Goal: Contribute content: Add original content to the website for others to see

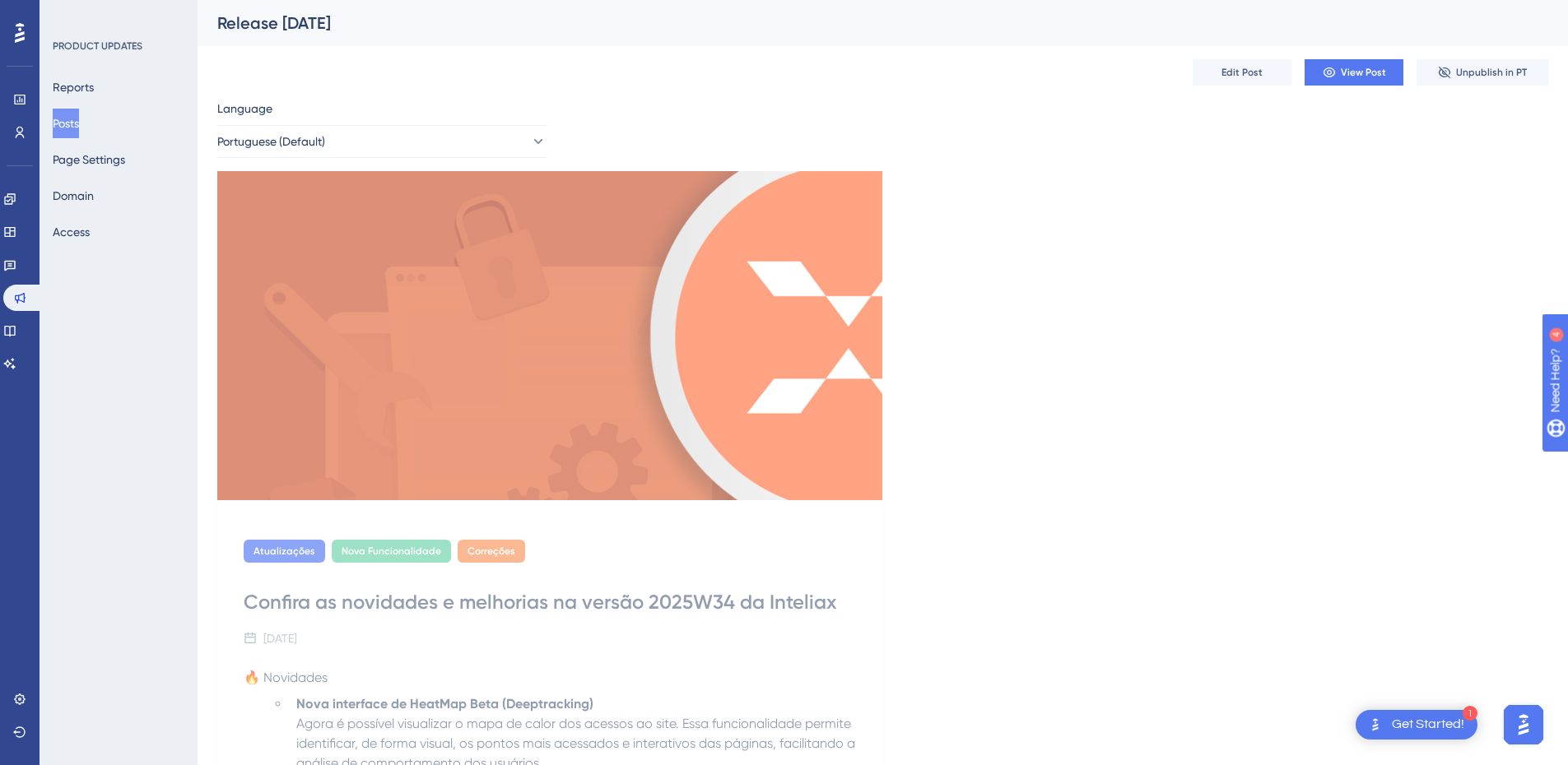
click at [76, 125] on button "Posts" at bounding box center [66, 123] width 27 height 29
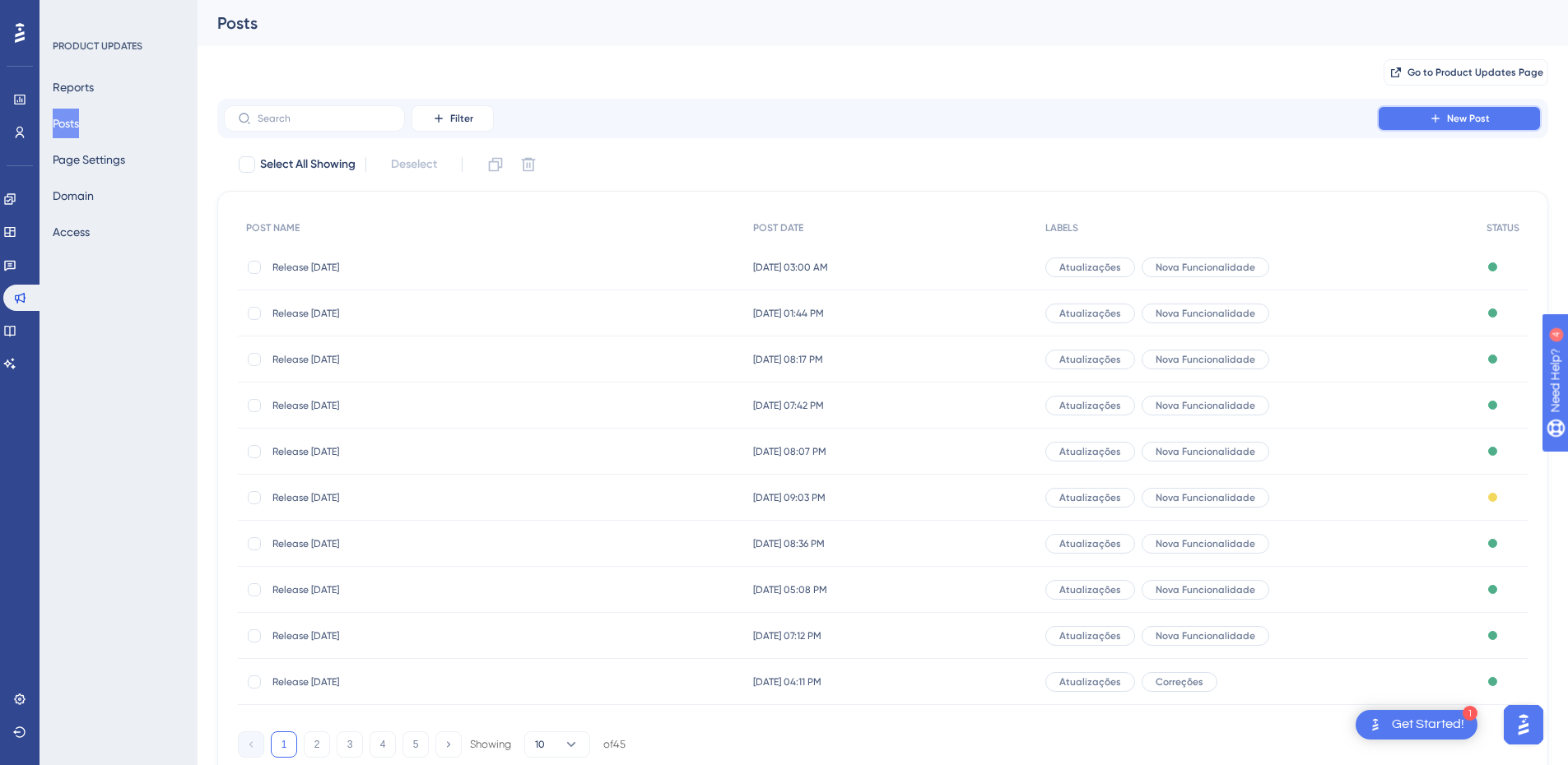
click at [1428, 112] on button "New Post" at bounding box center [1459, 119] width 165 height 27
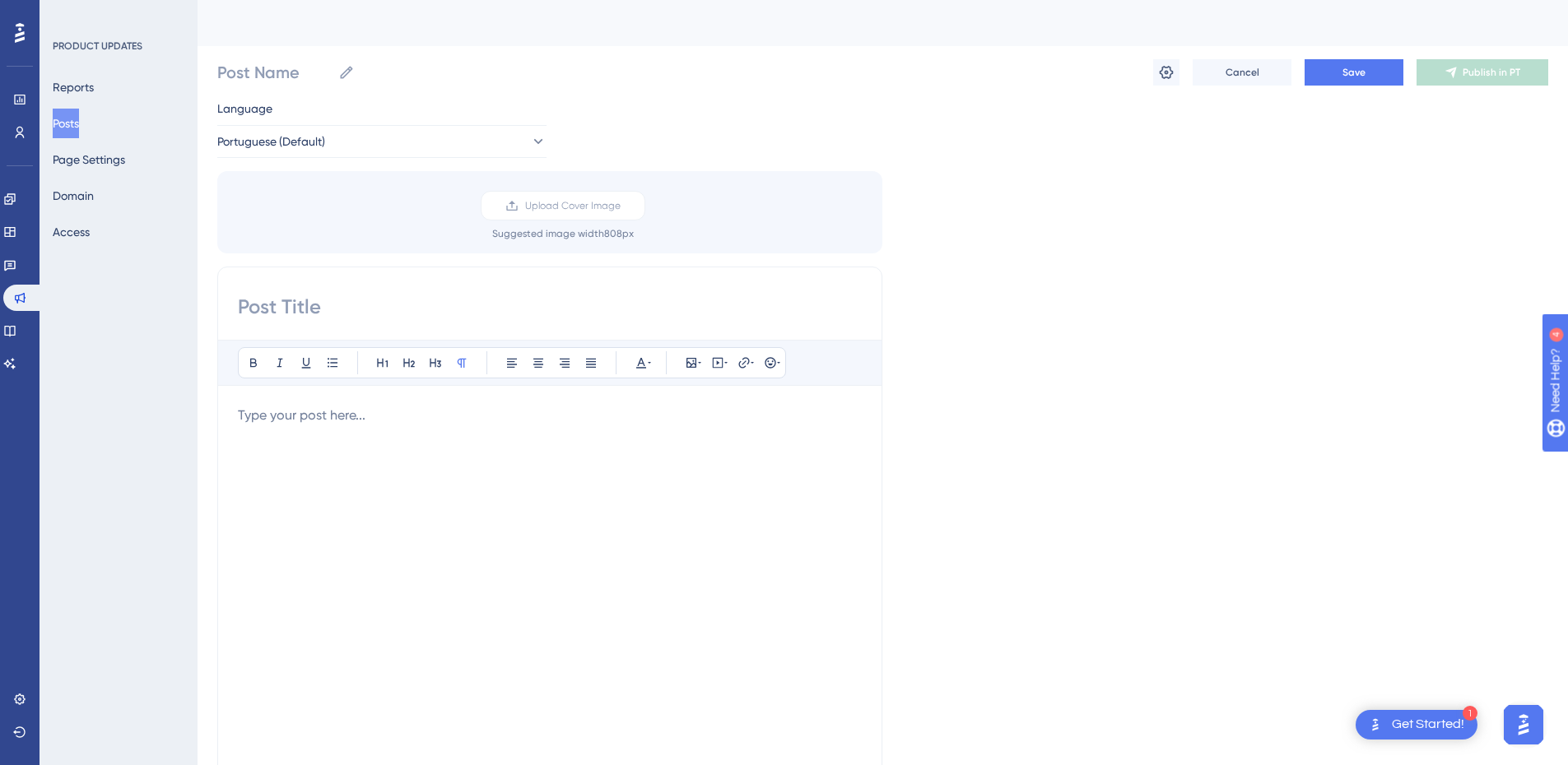
click at [488, 324] on div "Bold Italic Underline Bullet Point Heading 1 Heading 2 Heading 3 Normal Align L…" at bounding box center [549, 527] width 665 height 521
click at [478, 306] on input at bounding box center [549, 307] width 624 height 27
click at [1153, 75] on button at bounding box center [1166, 72] width 27 height 27
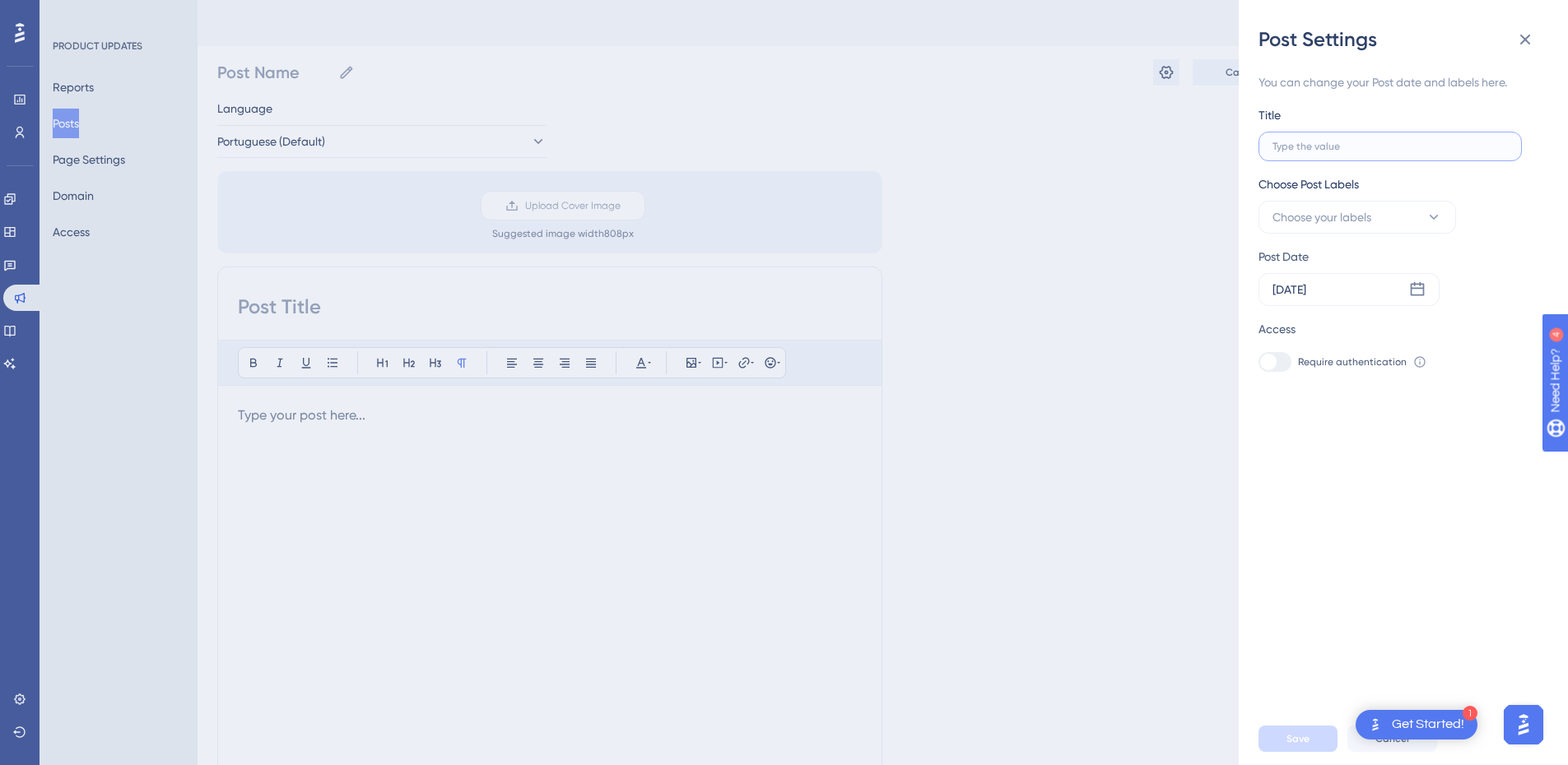
click at [1307, 148] on input "text" at bounding box center [1390, 147] width 235 height 11
paste input "Release [DATE]"
type input "Release [DATE]"
click at [1364, 222] on span "Choose your labels" at bounding box center [1322, 217] width 99 height 20
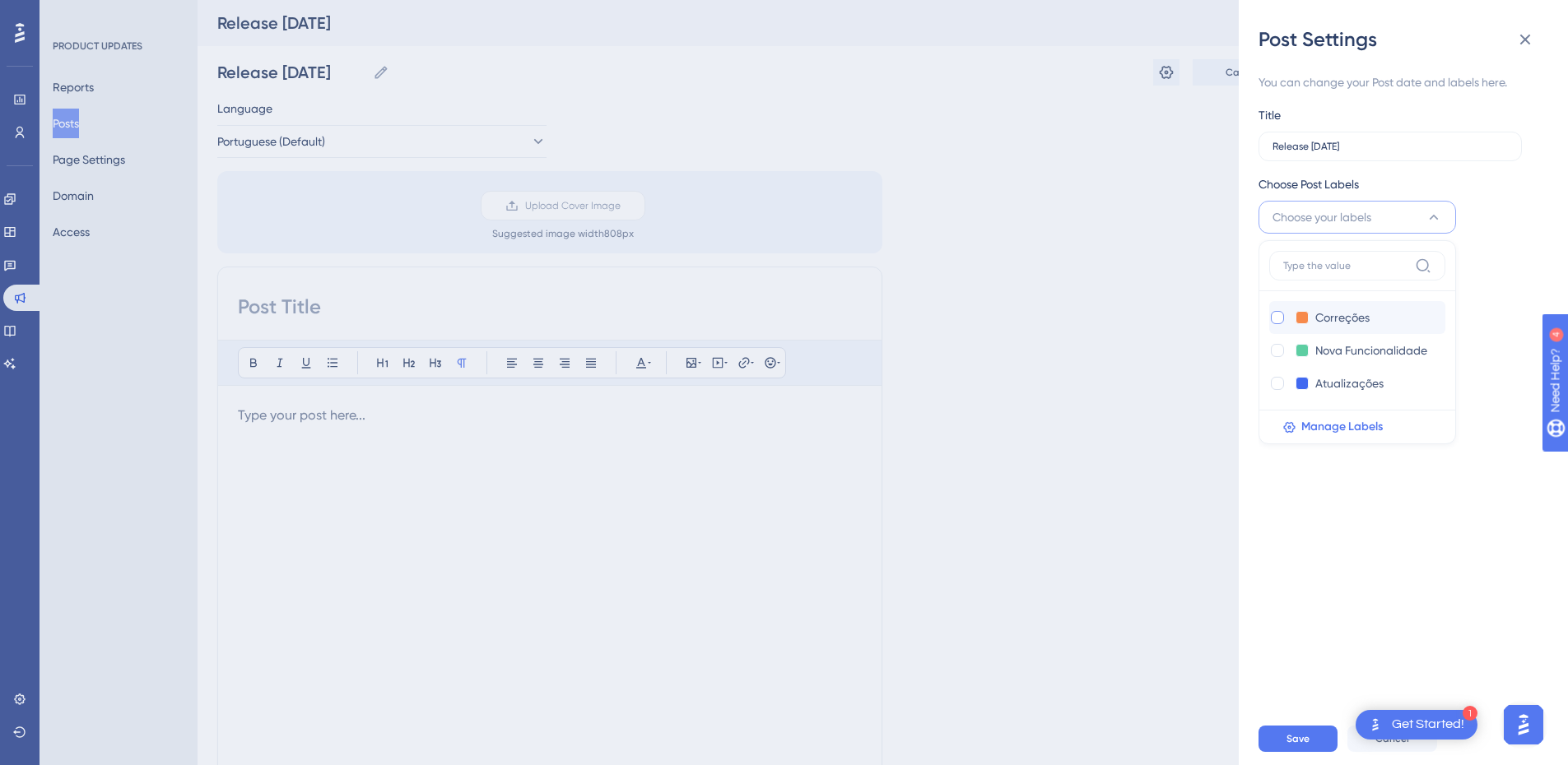
click at [1277, 313] on div at bounding box center [1278, 318] width 13 height 13
checkbox input "true"
click at [1280, 386] on div at bounding box center [1278, 383] width 13 height 13
checkbox input "true"
click at [1477, 239] on div "You can change your Post date and labels here. Title Release [DATE] Choose Post…" at bounding box center [1397, 222] width 276 height 300
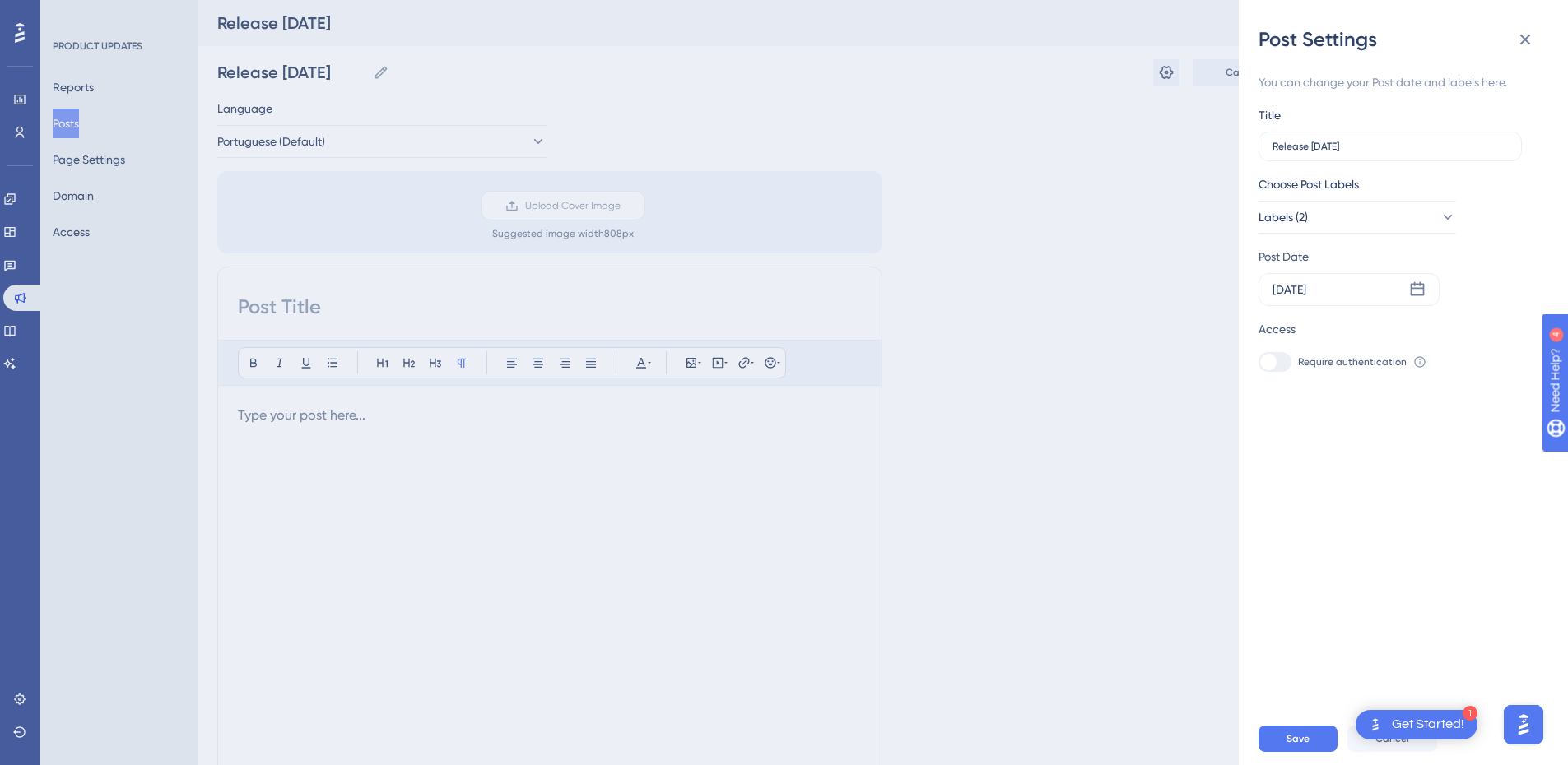
click at [1180, 97] on div "Post Settings You can change your Post date and labels here. Title Release [DAT…" at bounding box center [784, 382] width 1568 height 765
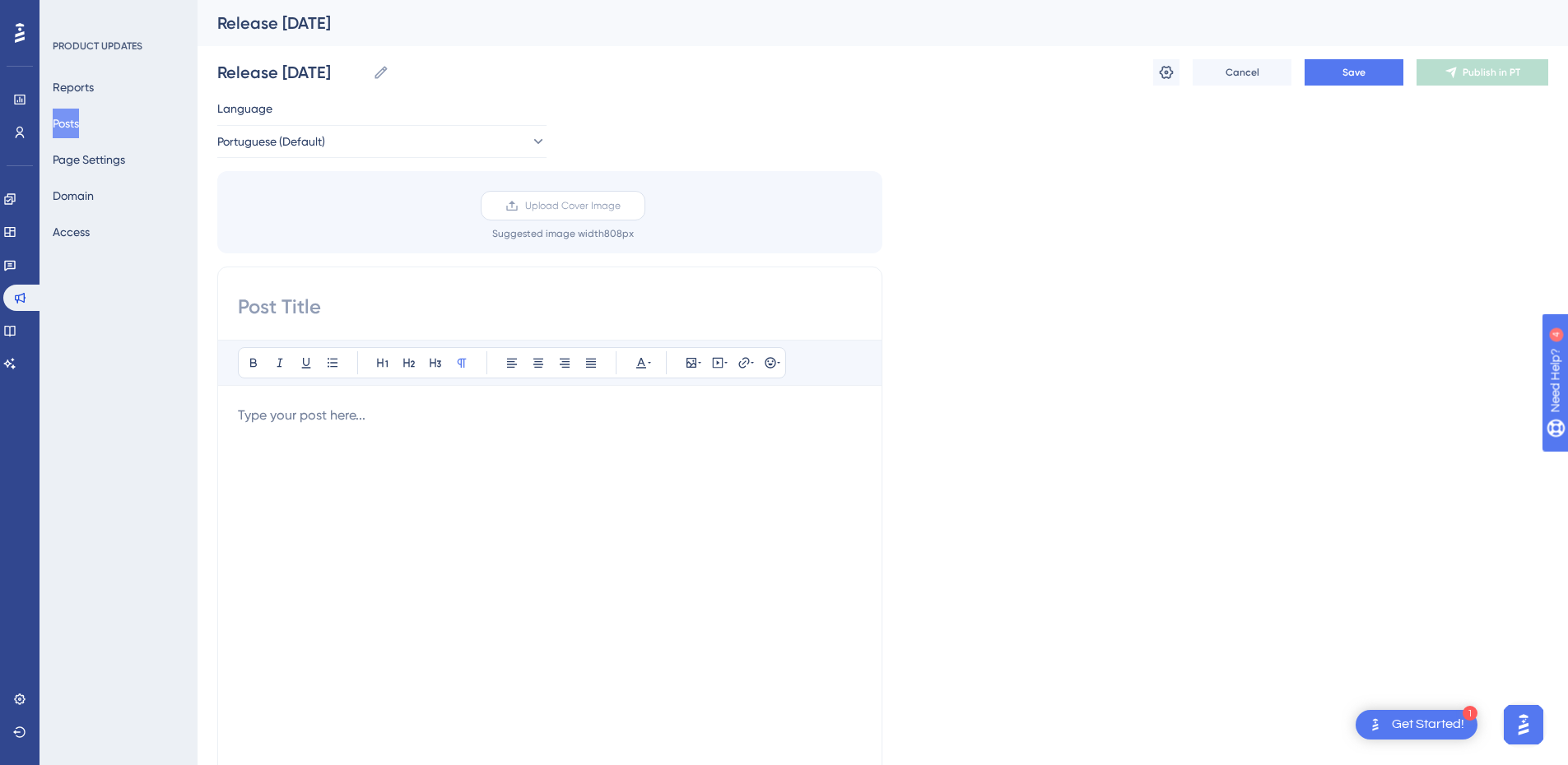
click at [548, 208] on span "Upload Cover Image" at bounding box center [573, 206] width 95 height 13
click at [621, 206] on input "Upload Cover Image" at bounding box center [621, 206] width 0 height 0
click at [420, 223] on div "Upload Cover Image Suggested image width 808 px" at bounding box center [563, 216] width 665 height 49
click at [556, 215] on label "Upload Cover Image" at bounding box center [563, 206] width 165 height 29
click at [621, 206] on input "Upload Cover Image" at bounding box center [621, 206] width 0 height 0
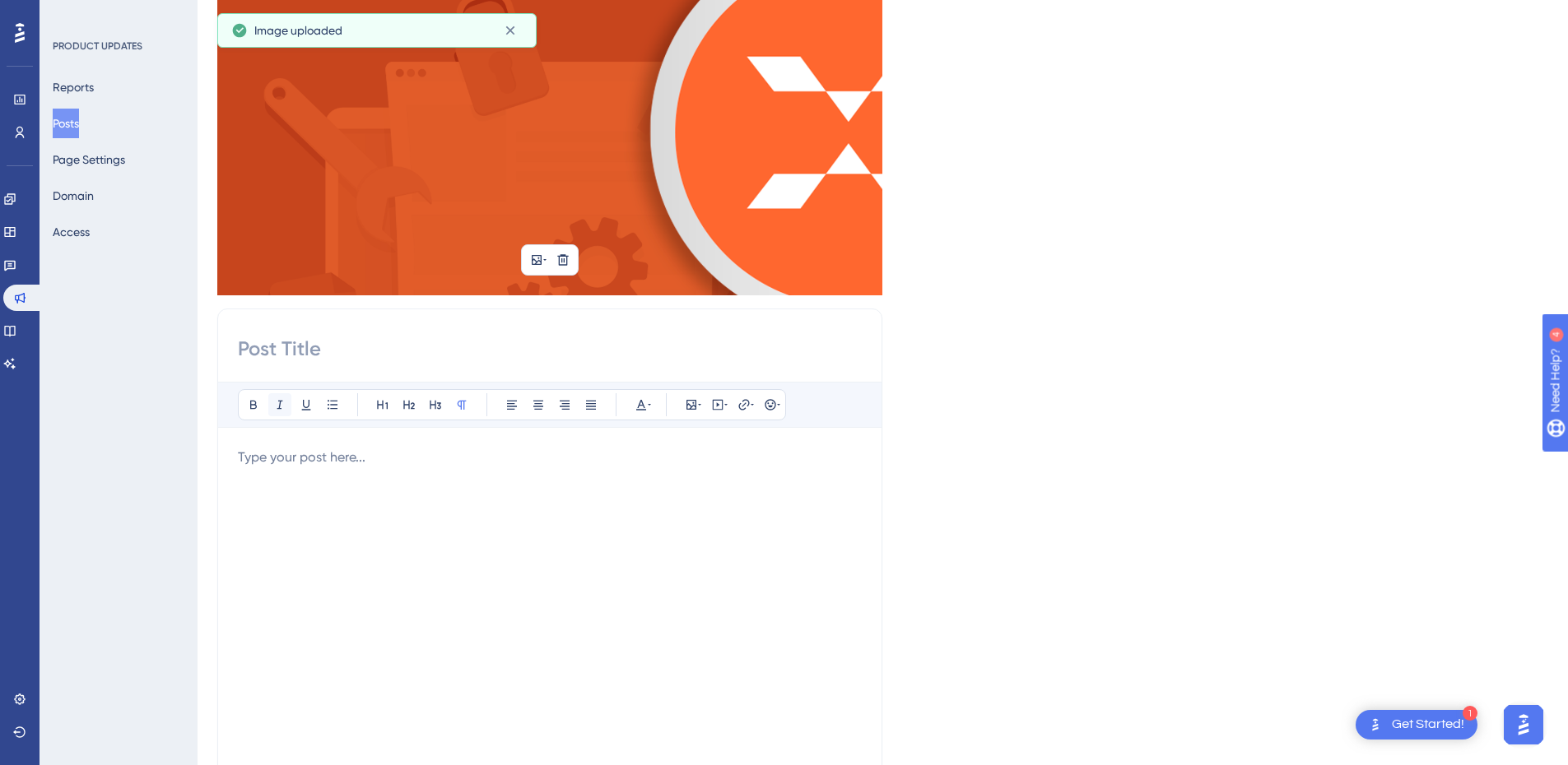
scroll to position [246, 0]
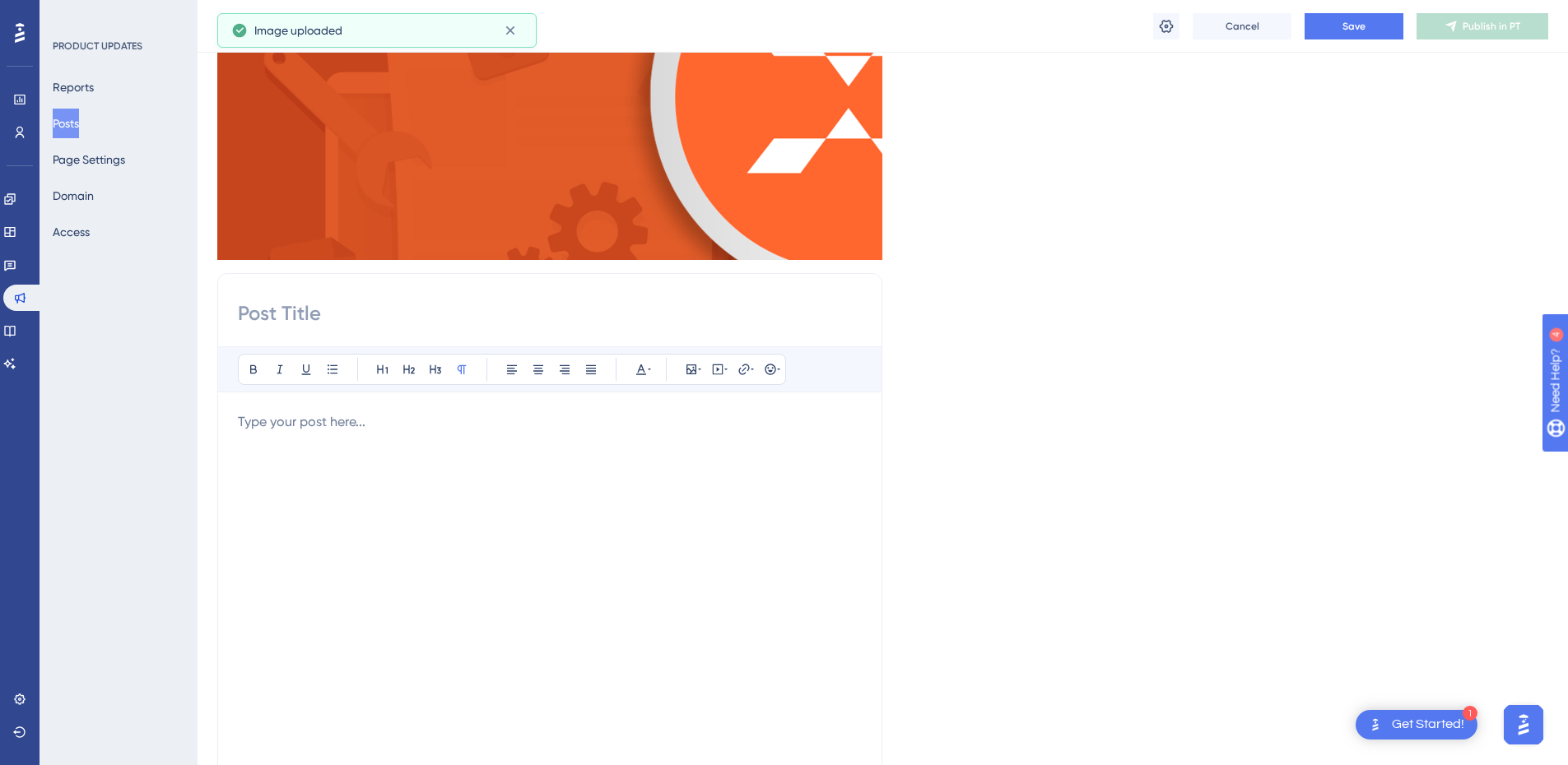
click at [286, 299] on div "Bold Italic Underline Bullet Point Heading 1 Heading 2 Heading 3 Normal Align L…" at bounding box center [549, 534] width 665 height 521
click at [285, 302] on input at bounding box center [549, 314] width 624 height 27
click at [482, 327] on div "Bold Italic Underline Bullet Point Heading 1 Heading 2 Heading 3 Normal Align L…" at bounding box center [549, 534] width 665 height 521
click at [450, 318] on input at bounding box center [549, 314] width 624 height 27
paste input "Confira as novidades e melhorias na versão 2025W34 da Inteliax"
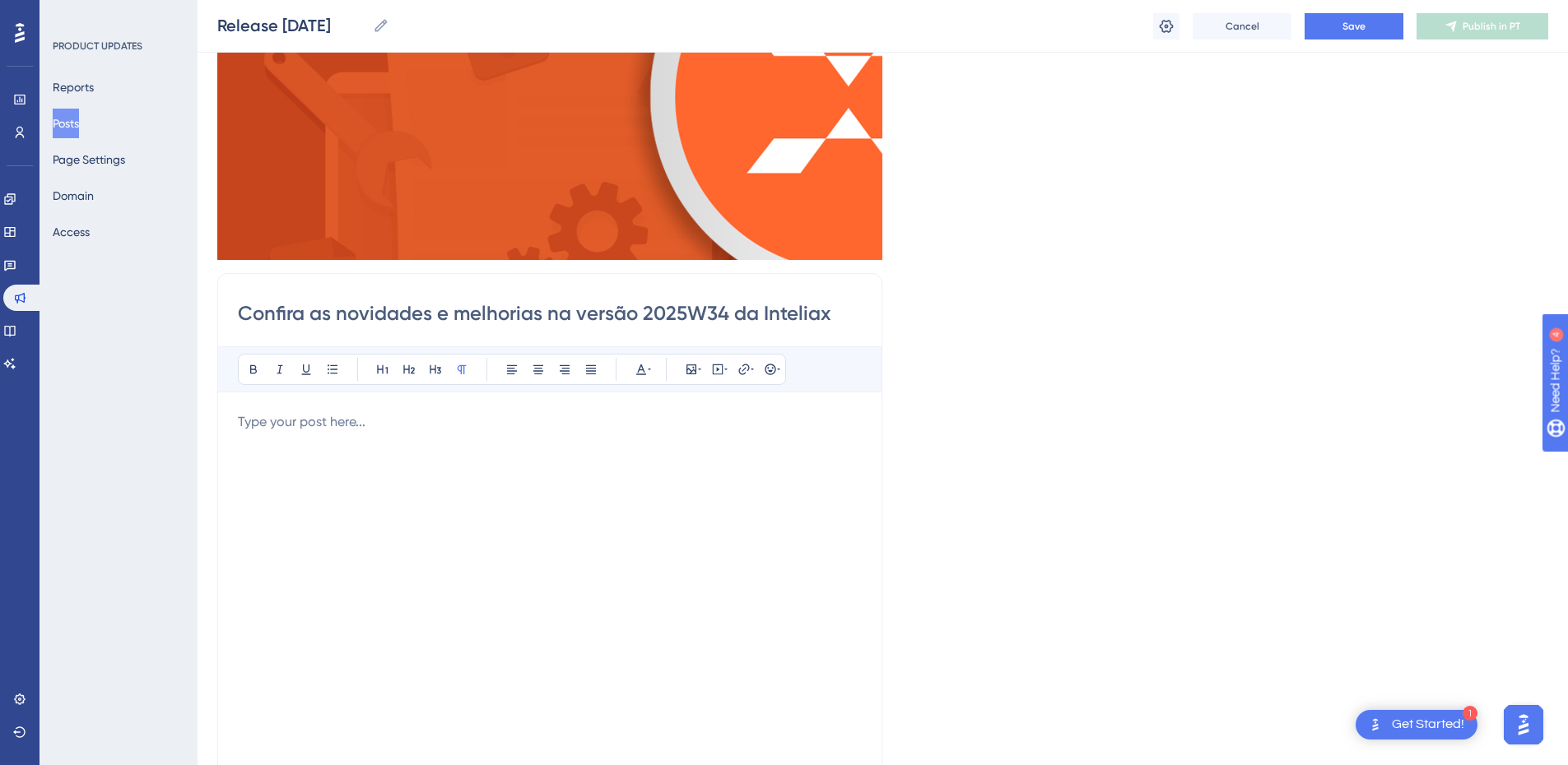
click at [723, 317] on input "Confira as novidades e melhorias na versão 2025W34 da Inteliax" at bounding box center [549, 314] width 624 height 27
type input "Confira as novidades e melhorias na versão 2025W35 da Inteliax"
click at [455, 459] on div at bounding box center [549, 593] width 624 height 362
click at [452, 433] on div at bounding box center [549, 593] width 624 height 362
click at [399, 473] on div at bounding box center [549, 593] width 624 height 362
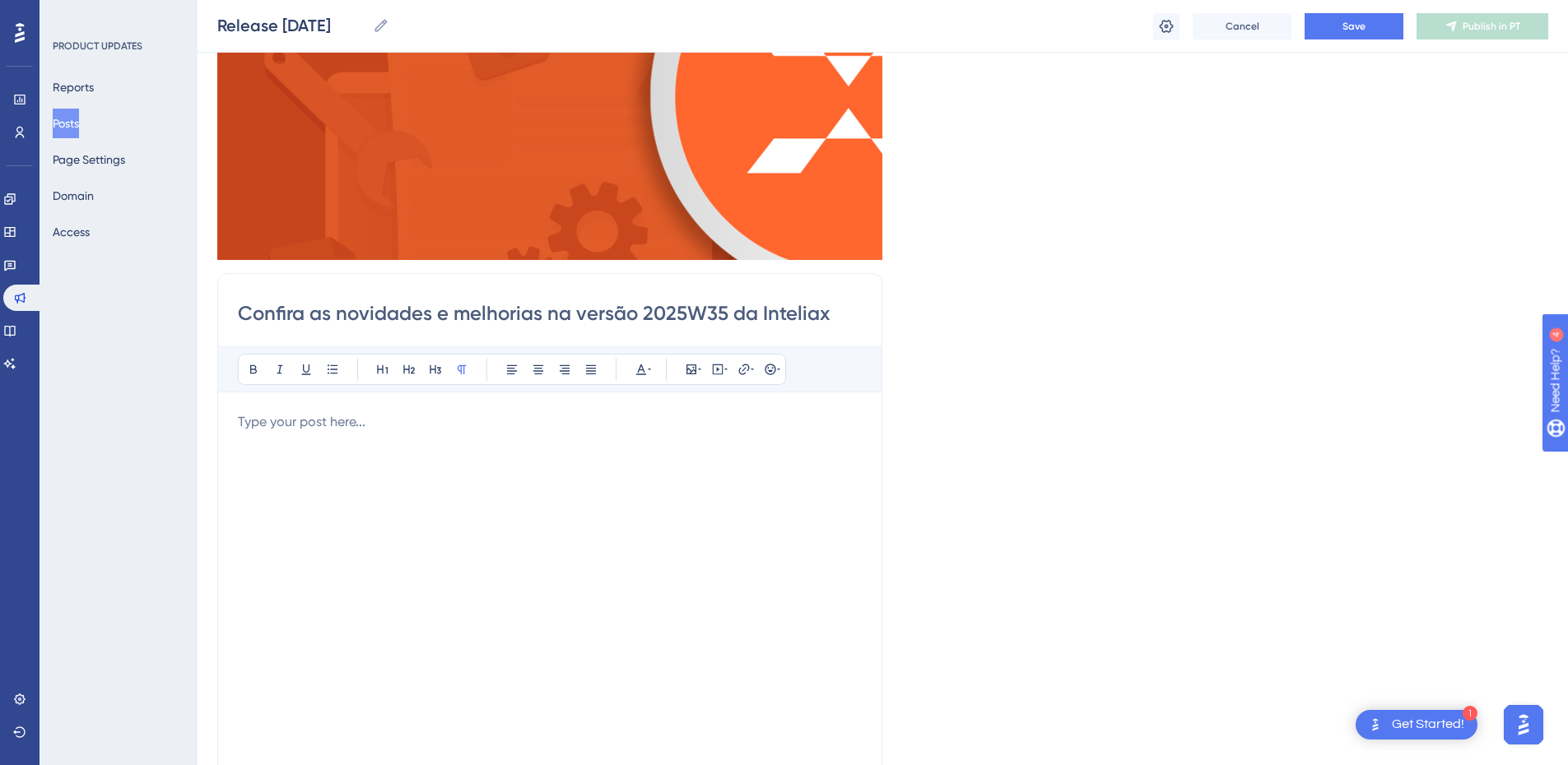
click at [408, 443] on div at bounding box center [549, 593] width 624 height 362
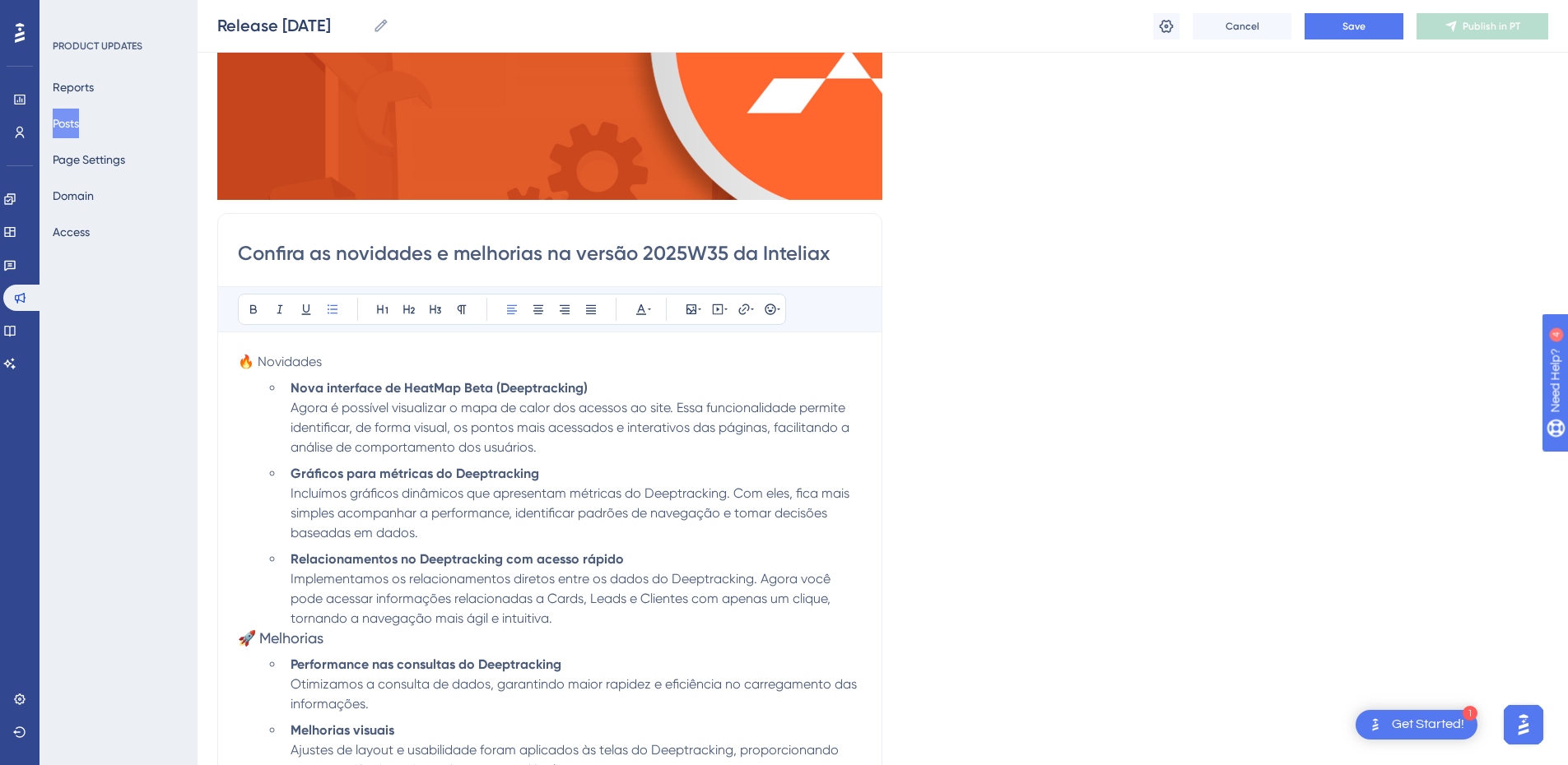
scroll to position [218, 0]
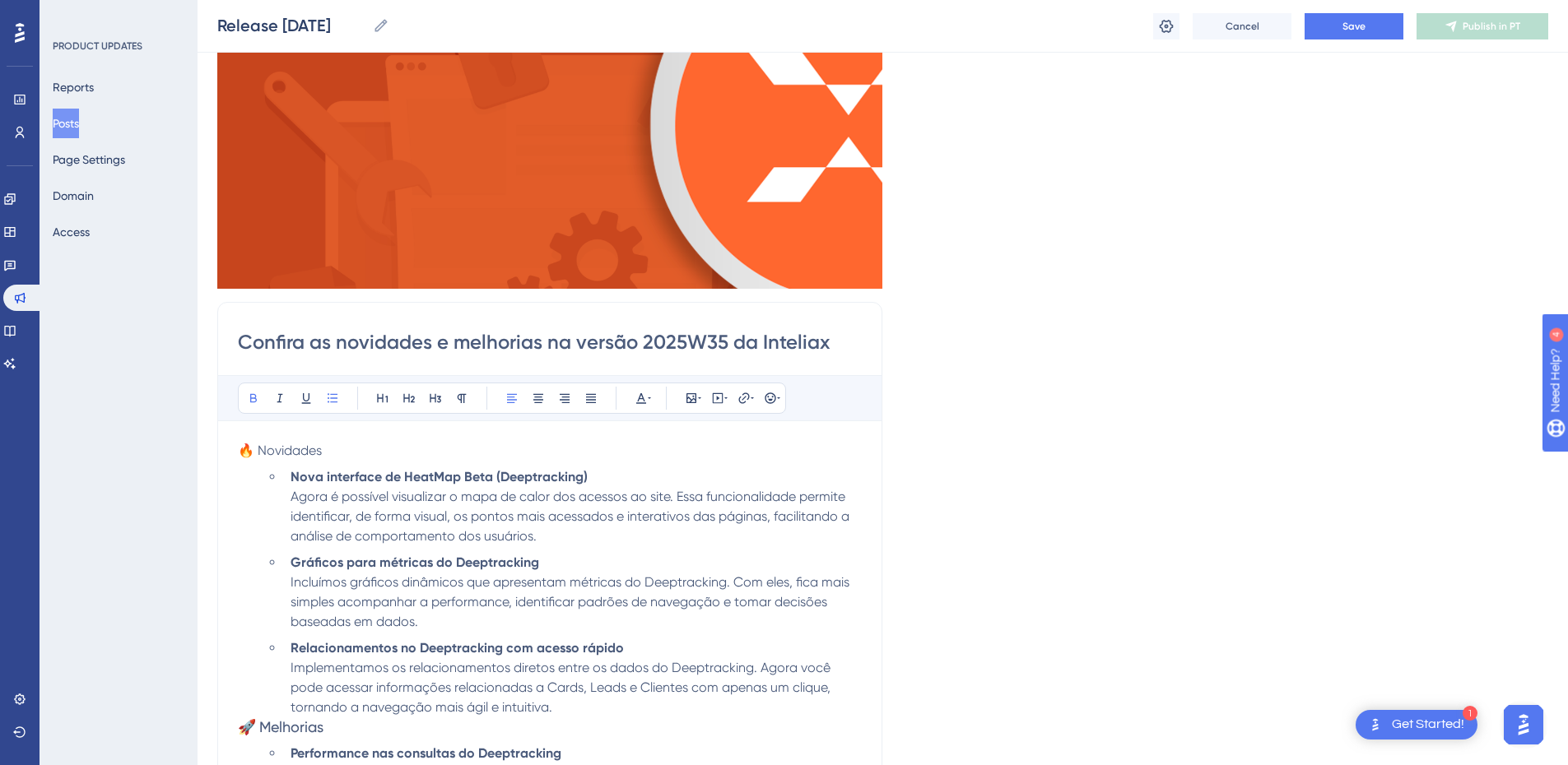
click at [580, 482] on strong "Nova interface de HeatMap Beta (Deeptracking)" at bounding box center [439, 477] width 297 height 15
click at [604, 483] on li "Nova interface de HeatMap Beta (Deeptracking) Agora é possível visualizar o map…" at bounding box center [572, 506] width 578 height 79
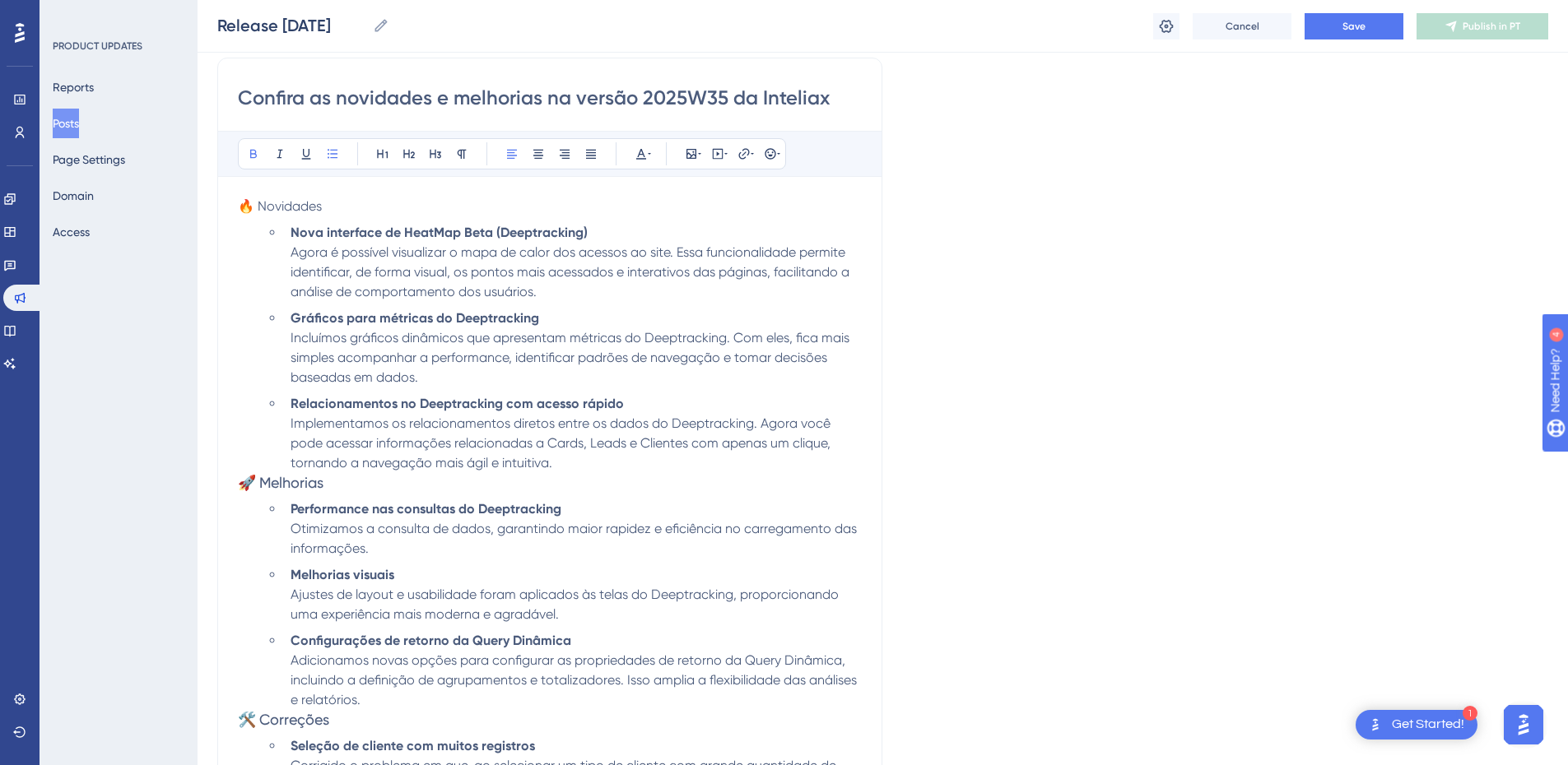
scroll to position [464, 0]
click at [341, 400] on strong "Relacionamentos no Deeptracking com acesso rápido" at bounding box center [457, 401] width 333 height 15
drag, startPoint x: 583, startPoint y: 473, endPoint x: 526, endPoint y: 452, distance: 60.7
click at [526, 452] on div "🔥 Novidades Nova interface de HeatMap Beta (Deeptracking) Agora é possível visu…" at bounding box center [549, 569] width 624 height 750
click at [529, 450] on li "Relacionamentos no Deeptracking com acesso rápido Implementamos os relacionamen…" at bounding box center [572, 431] width 578 height 79
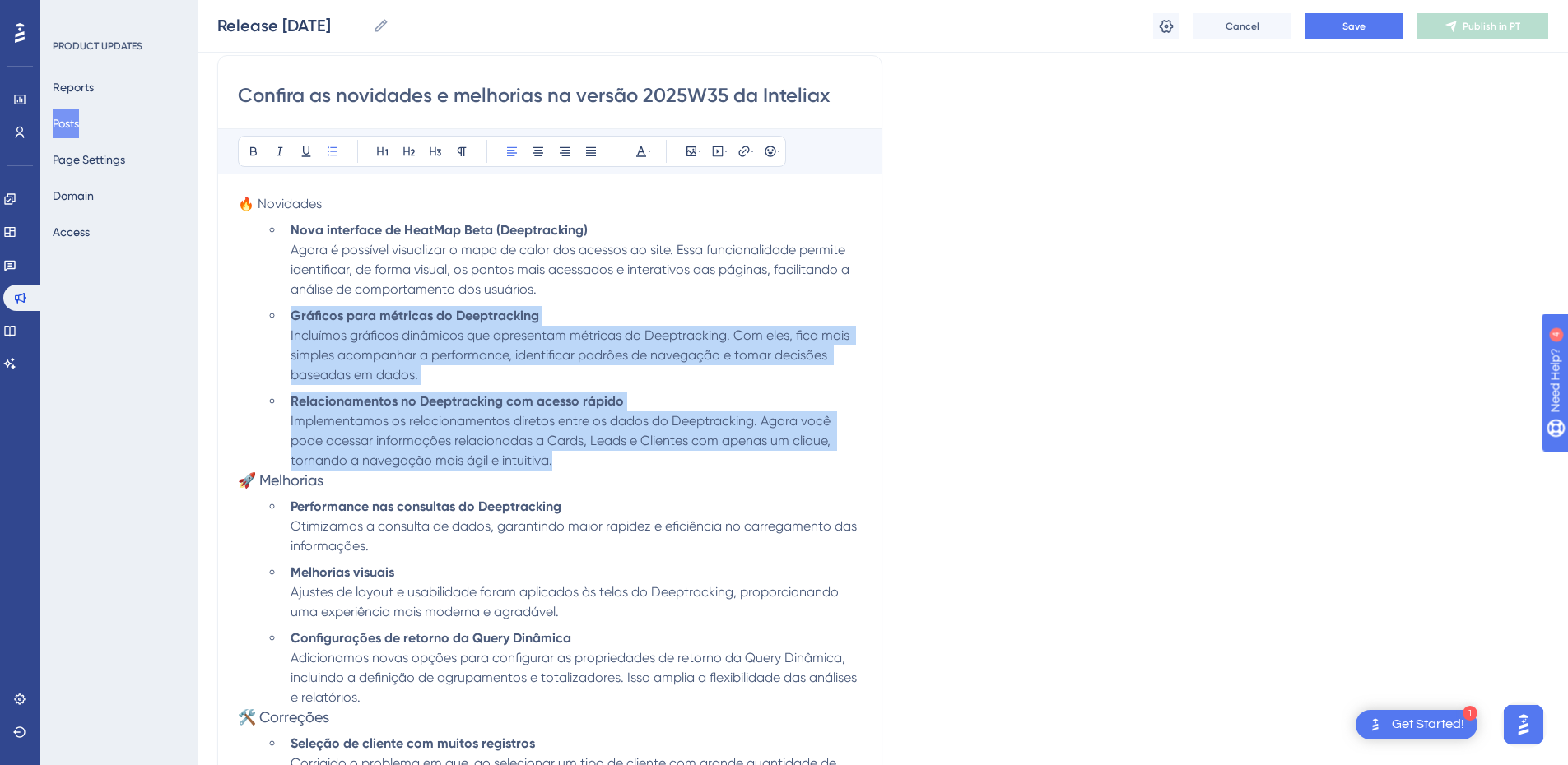
drag, startPoint x: 570, startPoint y: 458, endPoint x: 141, endPoint y: 319, distance: 451.0
click at [197, 319] on div "Performance Users Engagement Widgets Feedback Product Updates Knowledge Base AI…" at bounding box center [882, 465] width 1370 height 1859
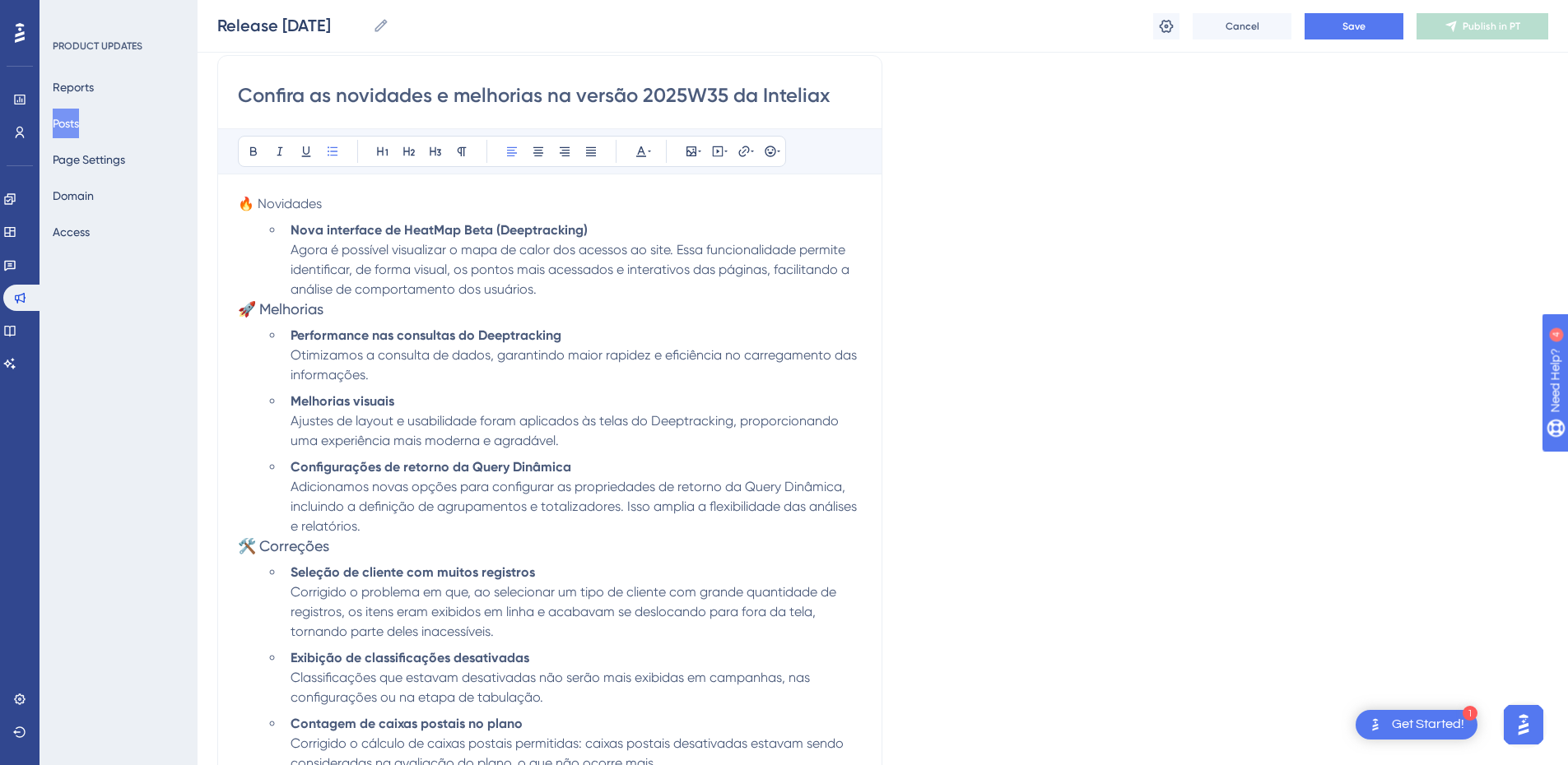
click at [482, 378] on li "Performance nas consultas do Deeptracking Otimizamos a consulta de dados, garan…" at bounding box center [572, 355] width 578 height 59
click at [479, 226] on strong "Nova interface de HeatMap Beta (Deeptracking)" at bounding box center [439, 229] width 297 height 15
click at [550, 225] on strong "Nova interface de HeatMap Beta (Deeptracking)" at bounding box center [439, 229] width 297 height 15
drag, startPoint x: 608, startPoint y: 230, endPoint x: 293, endPoint y: 232, distance: 315.0
click at [293, 232] on li "Nova interface de HeatMap Beta (Deeptracking) Agora é possível visualizar o map…" at bounding box center [572, 260] width 578 height 79
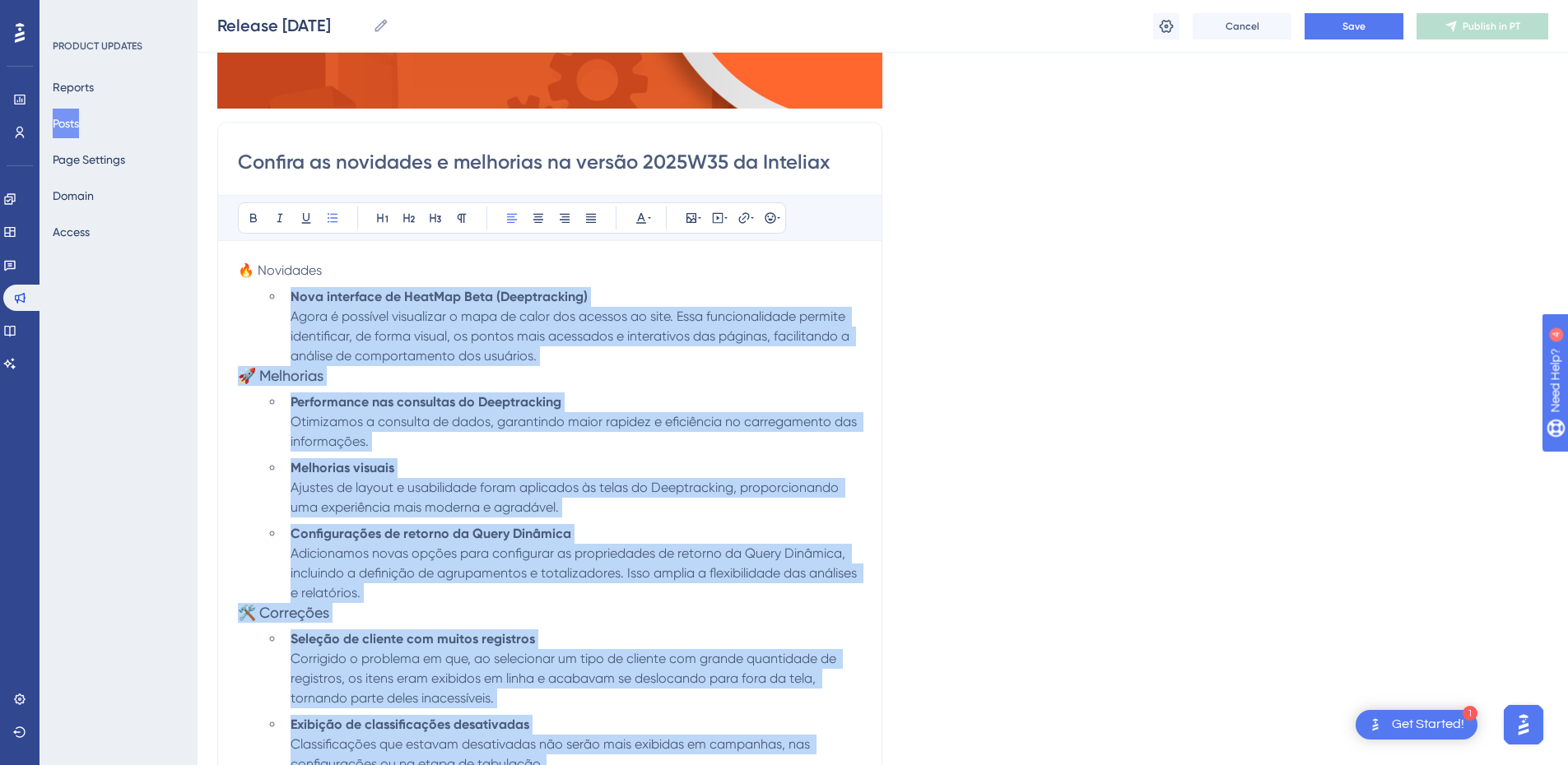
scroll to position [382, 0]
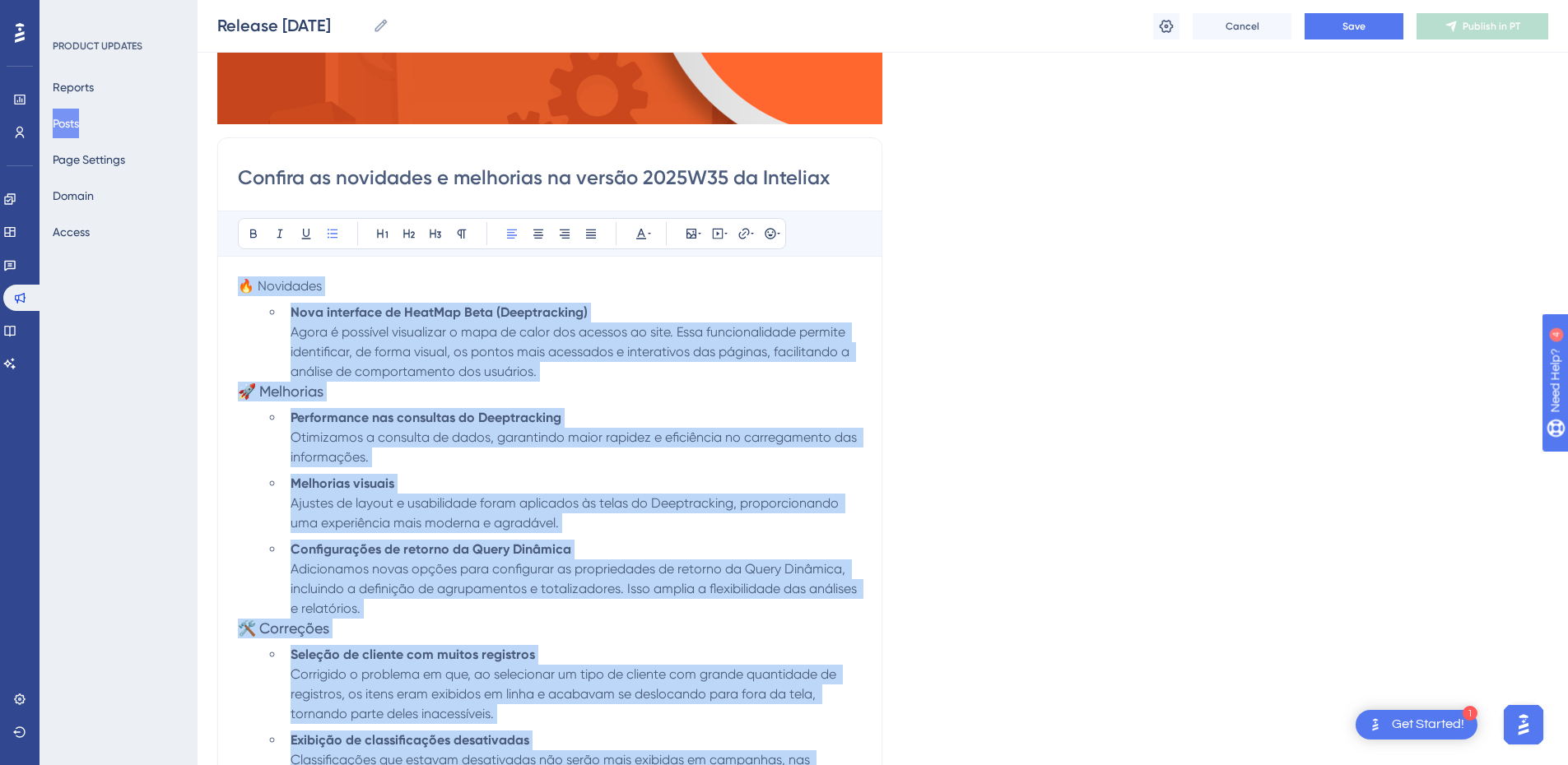
drag, startPoint x: 600, startPoint y: 355, endPoint x: 216, endPoint y: 272, distance: 392.9
click at [216, 272] on div "Performance Users Engagement Widgets Feedback Product Updates Knowledge Base AI…" at bounding box center [882, 461] width 1370 height 1688
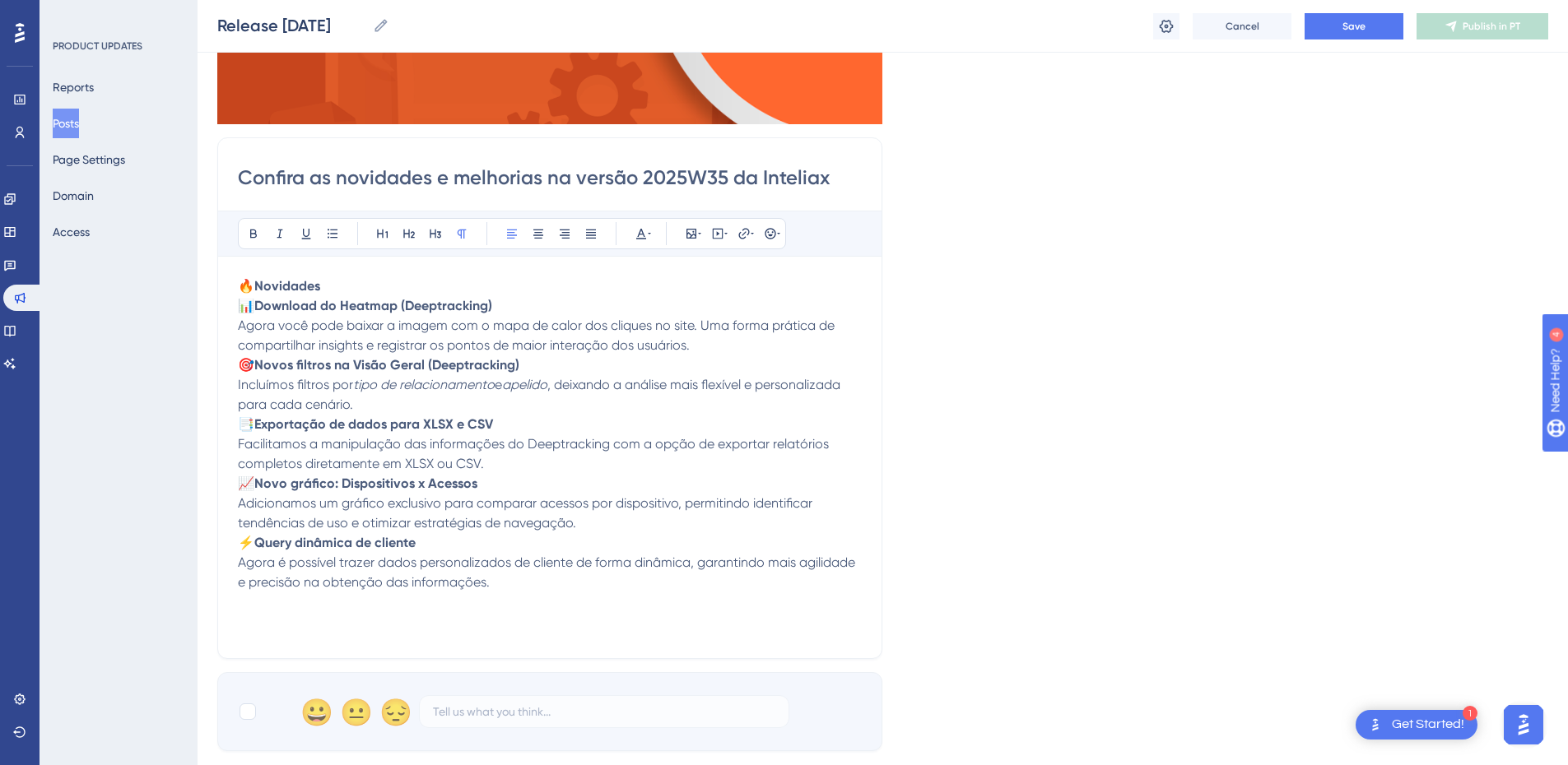
click at [254, 304] on span "📊" at bounding box center [246, 305] width 16 height 15
click at [239, 306] on span "-" at bounding box center [241, 305] width 7 height 15
click at [254, 306] on strong "Download do Heatmap (Deeptracking)" at bounding box center [364, 305] width 238 height 15
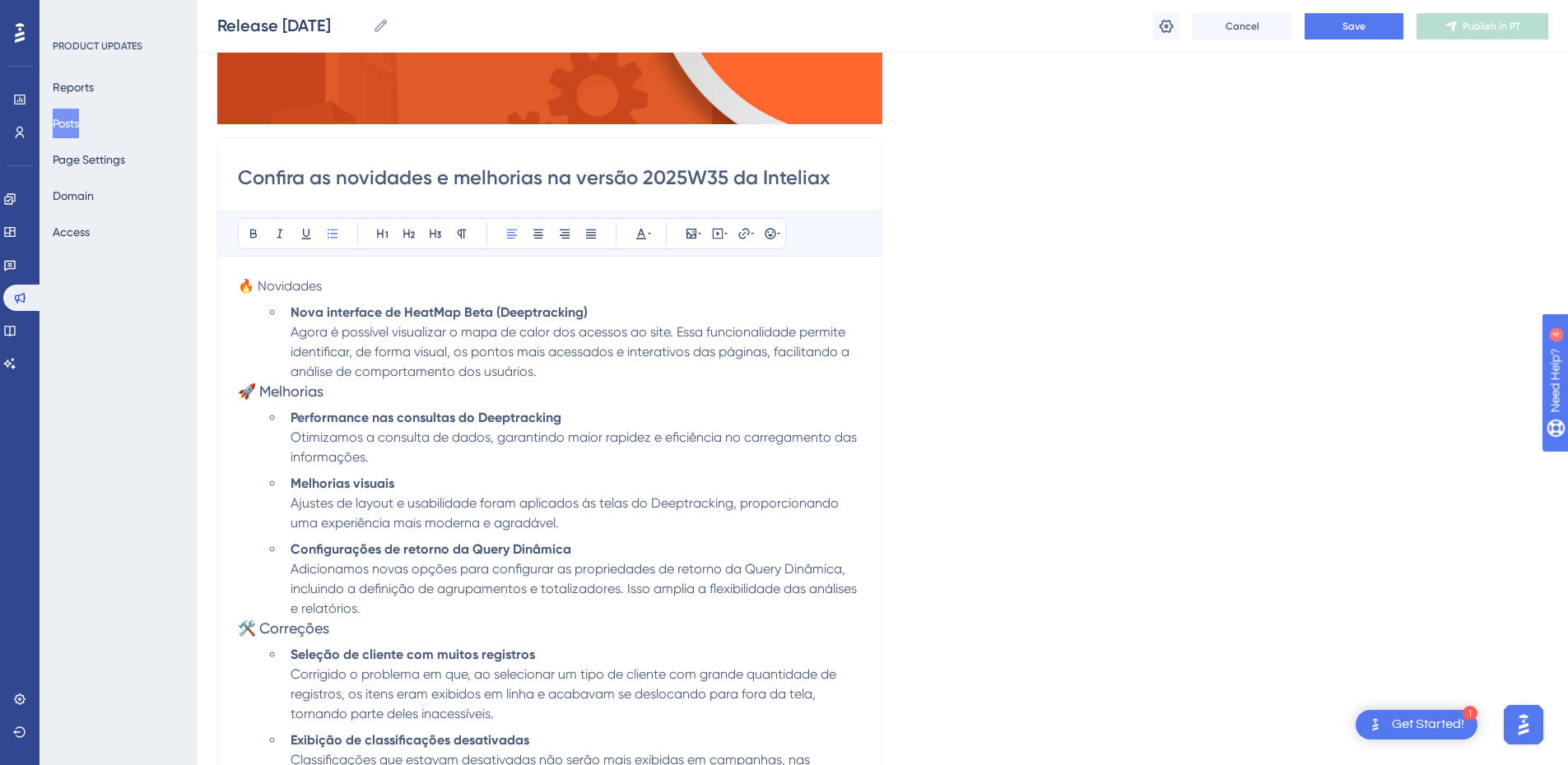
click at [355, 326] on span "Agora é possível visualizar o mapa de calor dos acessos ao site. Essa funcional…" at bounding box center [571, 352] width 562 height 55
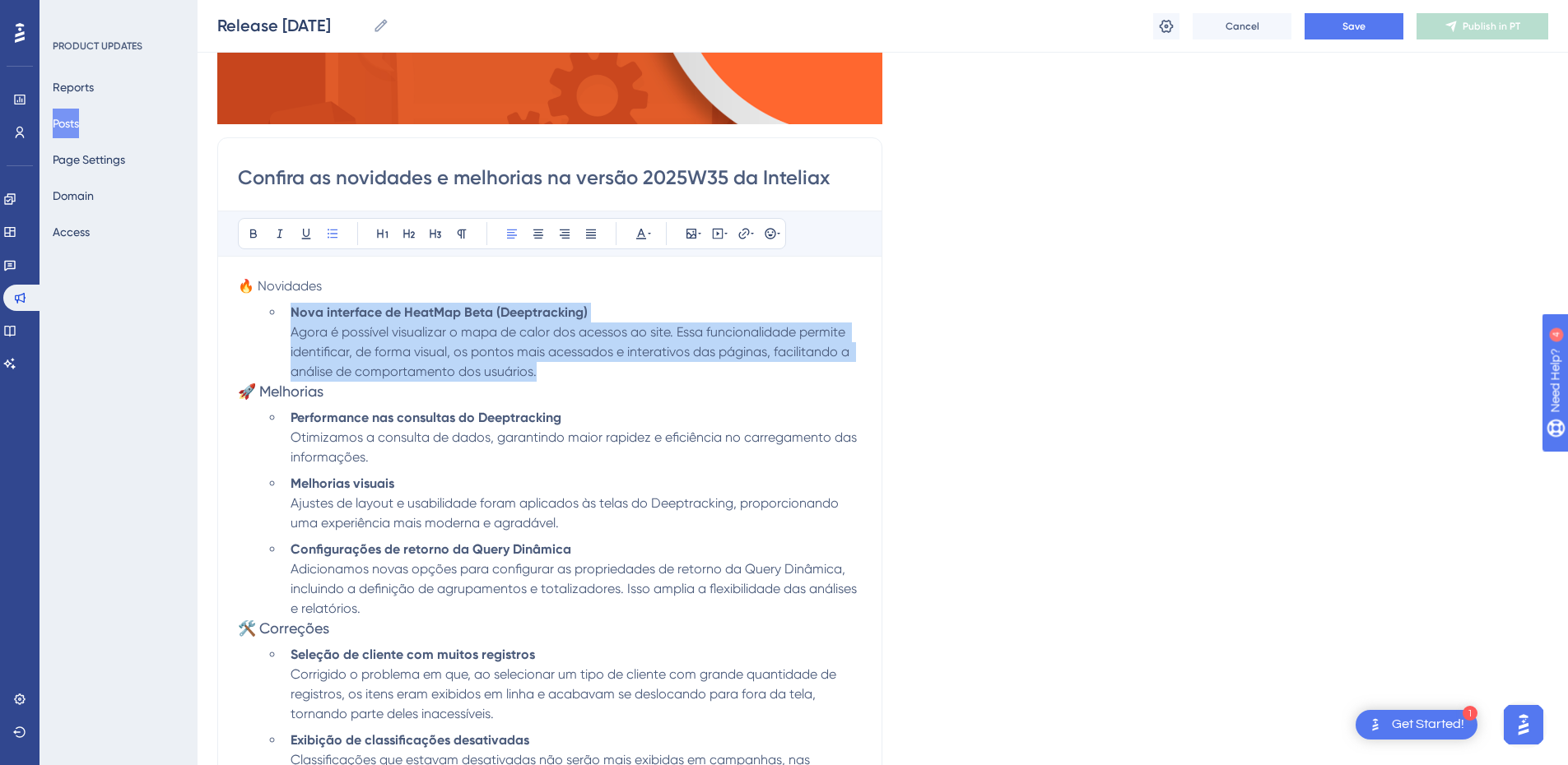
drag, startPoint x: 548, startPoint y: 367, endPoint x: 283, endPoint y: 312, distance: 270.6
click at [283, 312] on ul "Nova interface de HeatMap Beta (Deeptracking) Agora é possível visualizar o map…" at bounding box center [564, 342] width 598 height 79
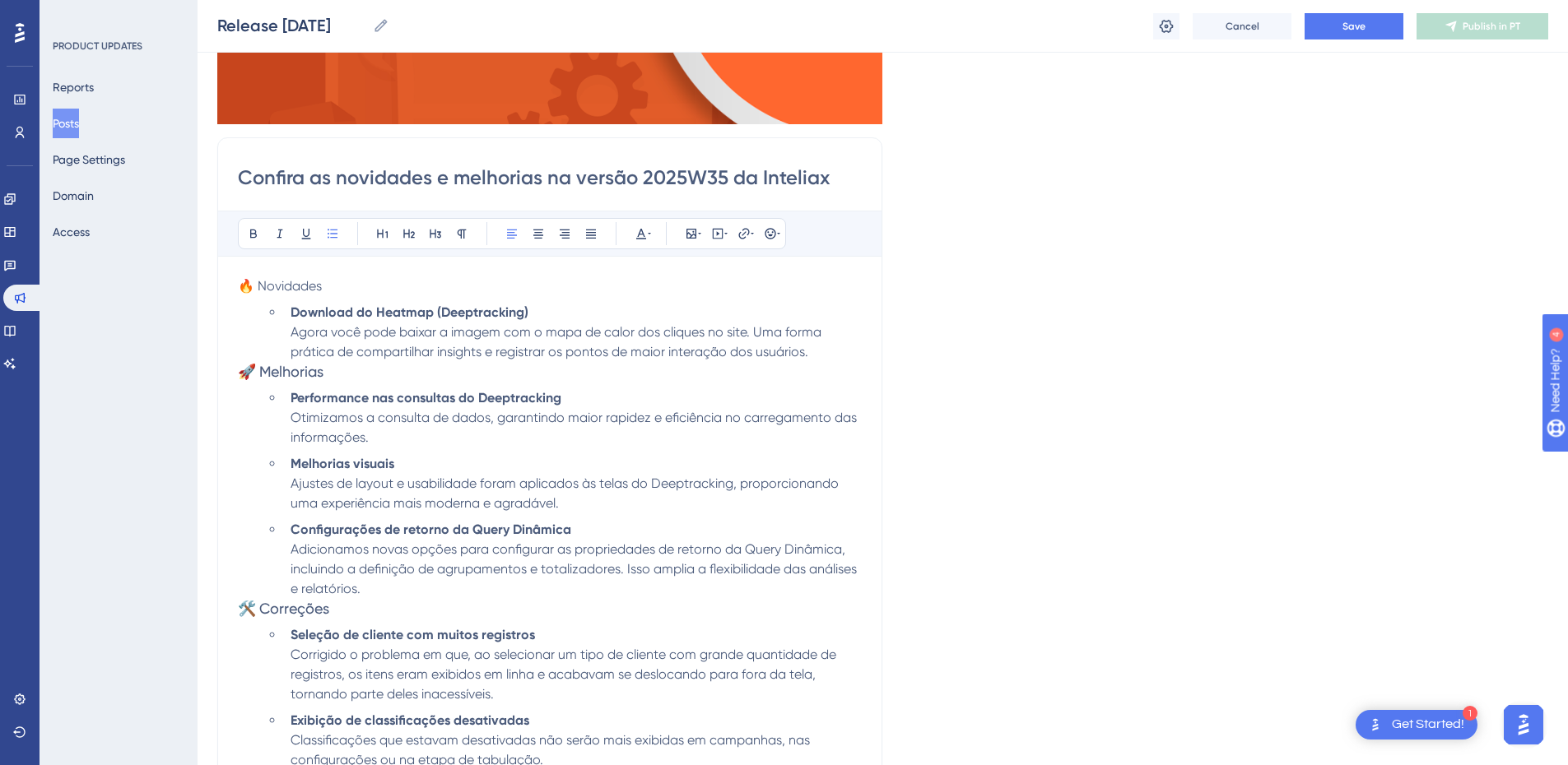
click at [830, 355] on li "Download do Heatmap (Deeptracking) Agora você pode baixar a imagem com o mapa d…" at bounding box center [572, 332] width 578 height 59
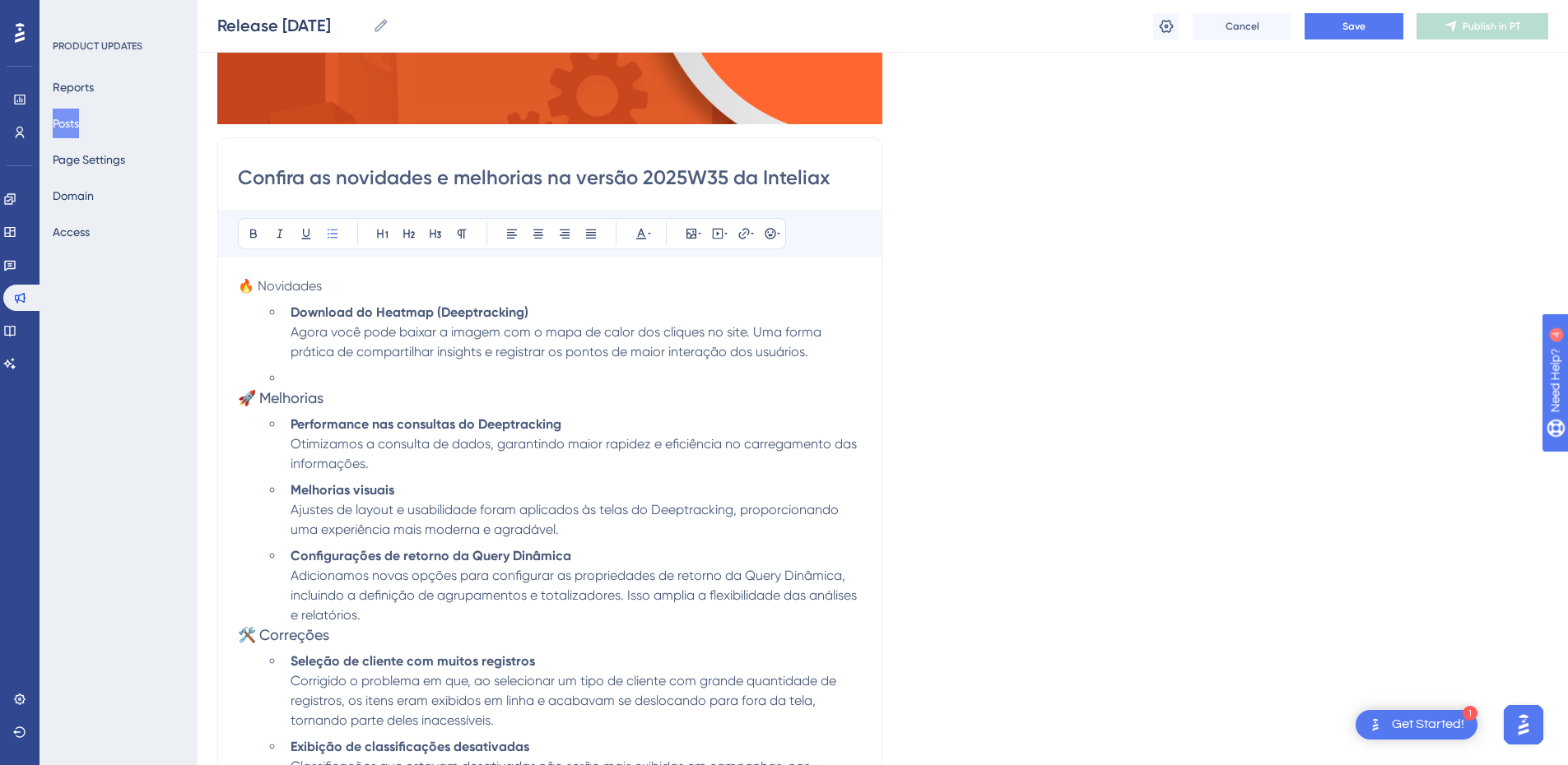
click at [344, 375] on li at bounding box center [572, 378] width 578 height 20
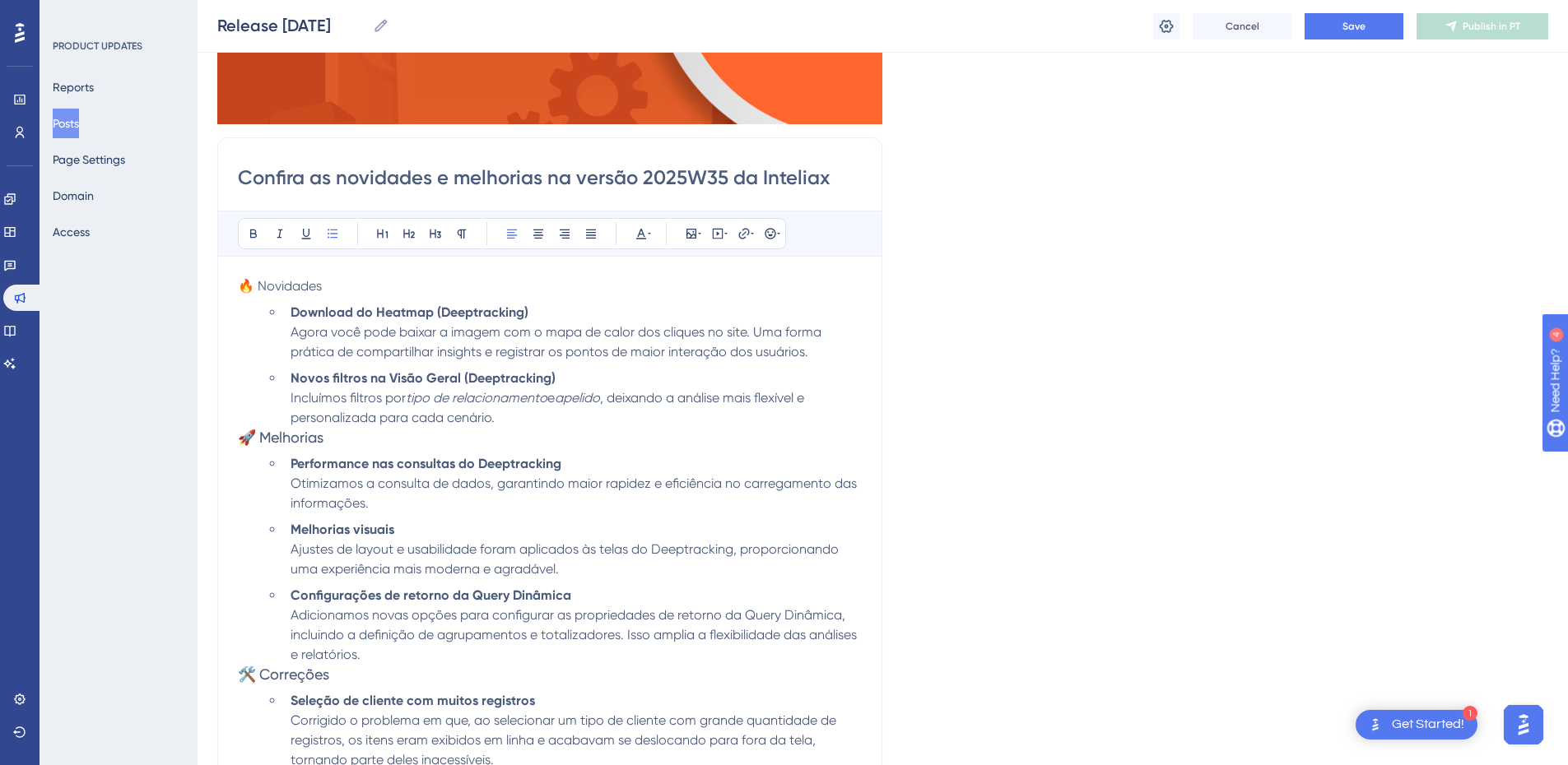
click at [594, 425] on li "Novos filtros na Visão Geral (Deeptracking) Incluímos filtros por tipo de relac…" at bounding box center [572, 398] width 578 height 59
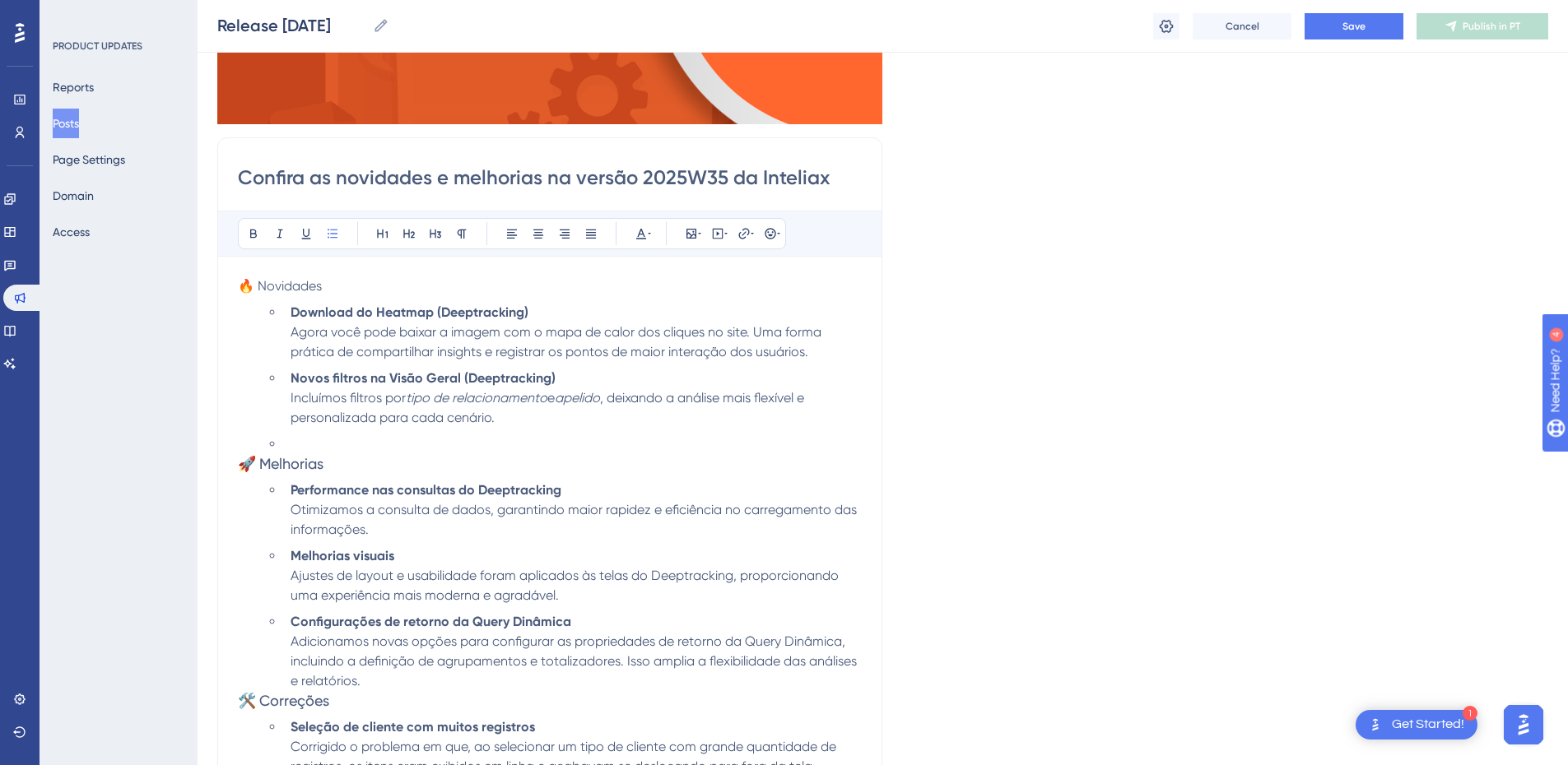
click at [337, 443] on li at bounding box center [572, 443] width 578 height 20
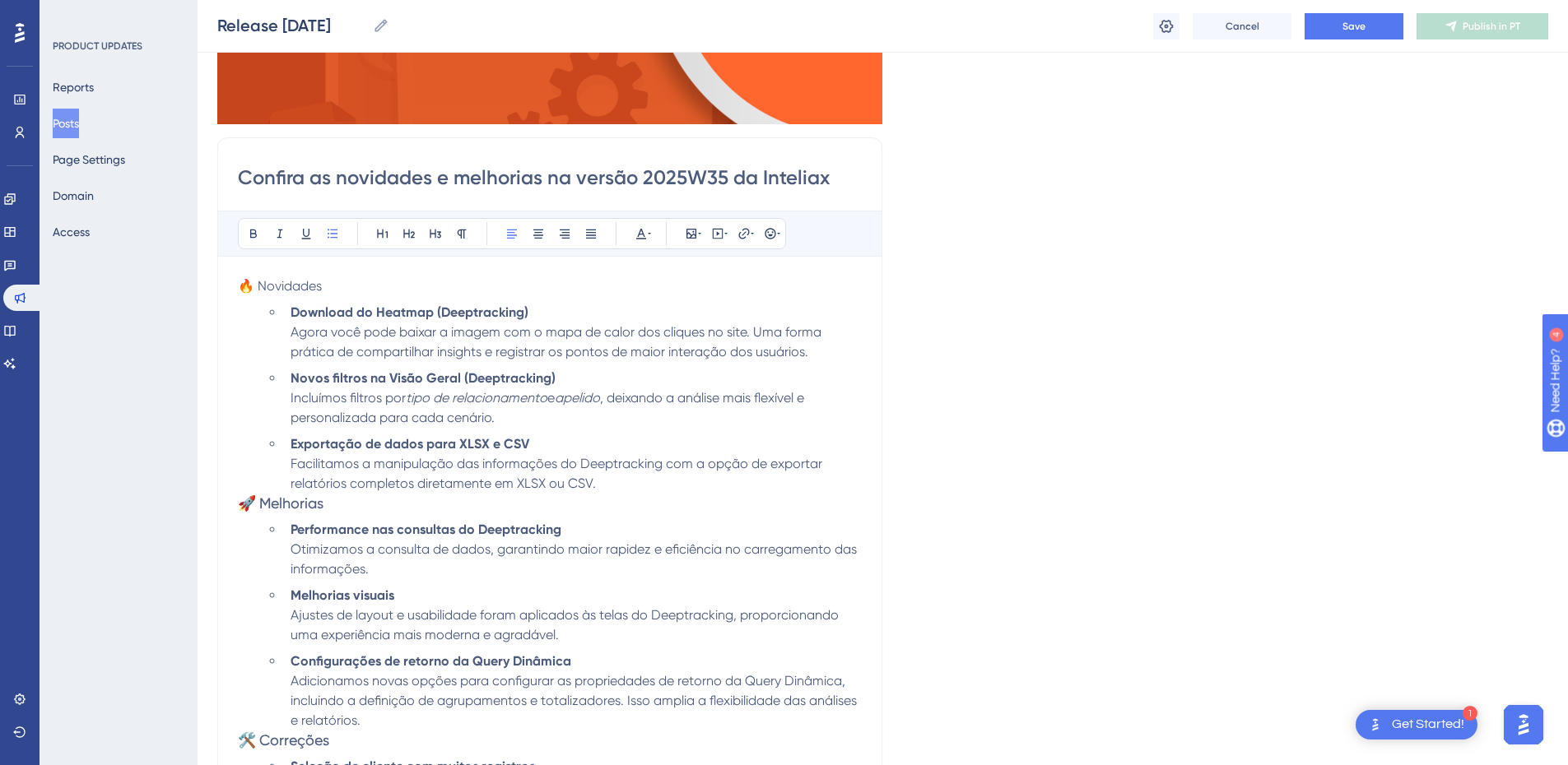
click at [495, 429] on ul "Download do Heatmap (Deeptracking) Agora você pode baixar a imagem com o mapa d…" at bounding box center [564, 398] width 598 height 191
click at [502, 464] on span "Facilitamos a manipulação das informações do Deeptracking com a opção de export…" at bounding box center [558, 473] width 535 height 35
click at [547, 441] on li "Exportação de dados para XLSX e CSV Facilitamos a manipulação das informações d…" at bounding box center [572, 463] width 578 height 59
drag, startPoint x: 553, startPoint y: 384, endPoint x: 463, endPoint y: 378, distance: 90.2
click at [463, 378] on li "Novos filtros na Visão Geral (Deeptracking) Incluímos filtros por tipo de relac…" at bounding box center [572, 398] width 578 height 59
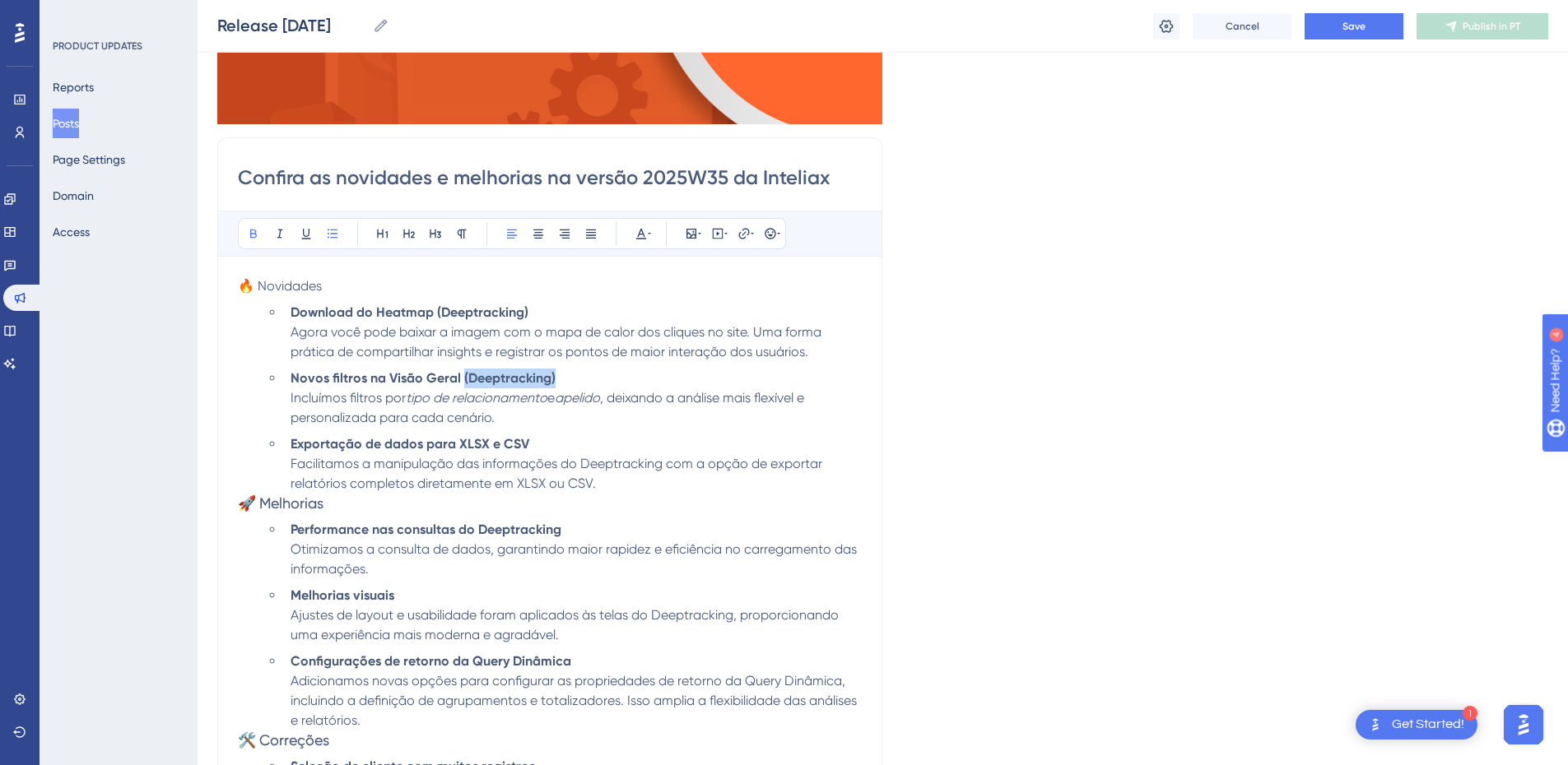
copy strong "(Deeptracking)"
click at [547, 439] on li "Exportação de dados para XLSX e CSV Facilitamos a manipulação das informações d…" at bounding box center [572, 463] width 578 height 59
drag, startPoint x: 668, startPoint y: 464, endPoint x: 563, endPoint y: 461, distance: 105.0
click at [563, 461] on span "Facilitamos a manipulação das informações do Deeptracking com a opção de export…" at bounding box center [558, 473] width 535 height 35
click at [581, 491] on li "Exportação de dados para XLSX e CSV (Deeptracking) Facilitamos a manipulação da…" at bounding box center [572, 463] width 578 height 59
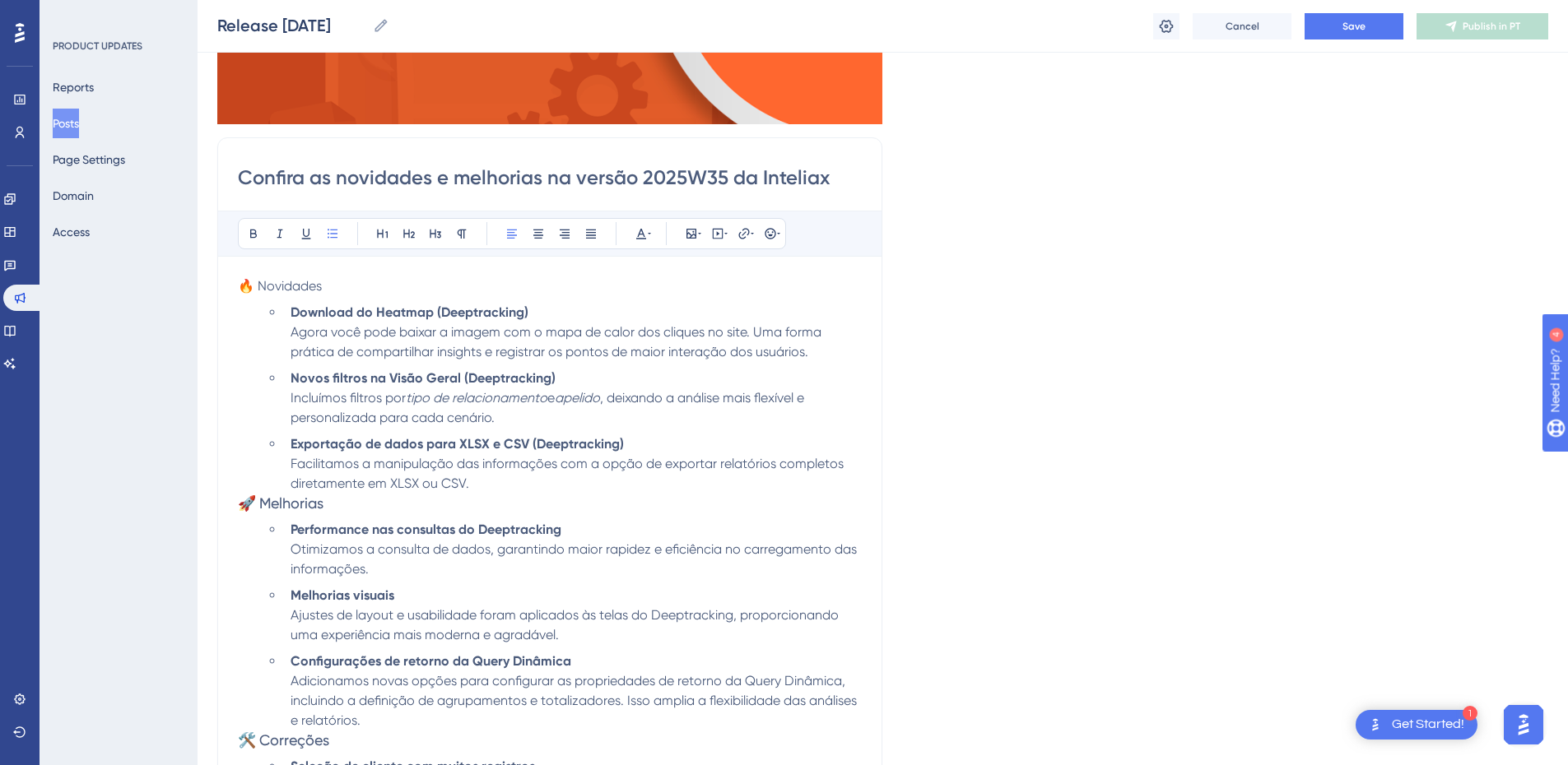
click at [495, 488] on li "Exportação de dados para XLSX e CSV (Deeptracking) Facilitamos a manipulação da…" at bounding box center [572, 463] width 578 height 59
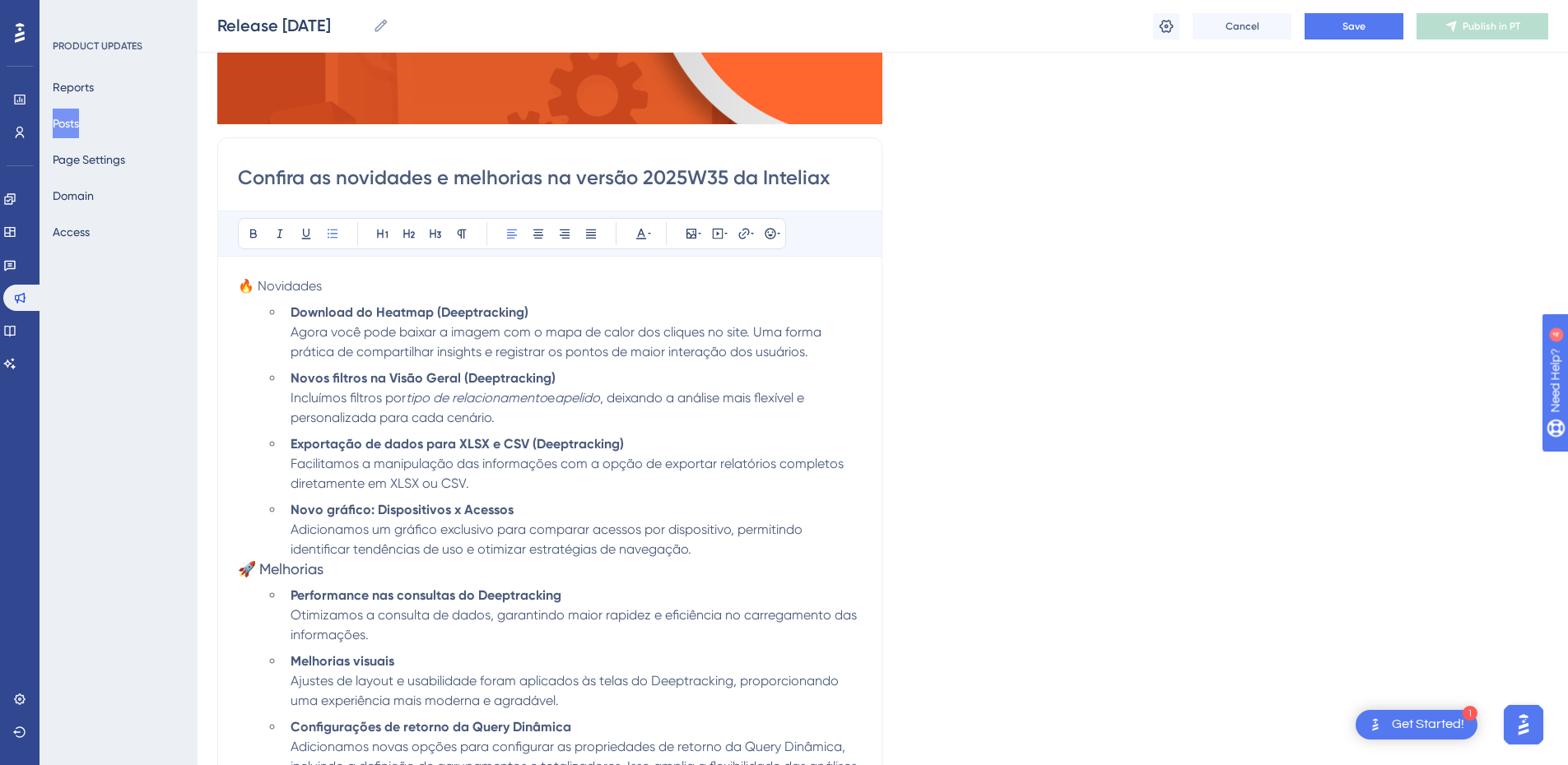
click at [522, 503] on li "Novo gráfico: Dispositivos x Acessos Adicionamos um gráfico exclusivo para comp…" at bounding box center [572, 530] width 578 height 59
drag, startPoint x: 627, startPoint y: 441, endPoint x: 531, endPoint y: 440, distance: 96.0
click at [531, 440] on li "Exportação de dados para XLSX e CSV (Deeptracking) Facilitamos a manipulação da…" at bounding box center [572, 463] width 578 height 59
copy strong "(Deeptracking)"
click at [539, 511] on li "Novo gráfico: Dispositivos x Acessos Adicionamos um gráfico exclusivo para comp…" at bounding box center [572, 530] width 578 height 59
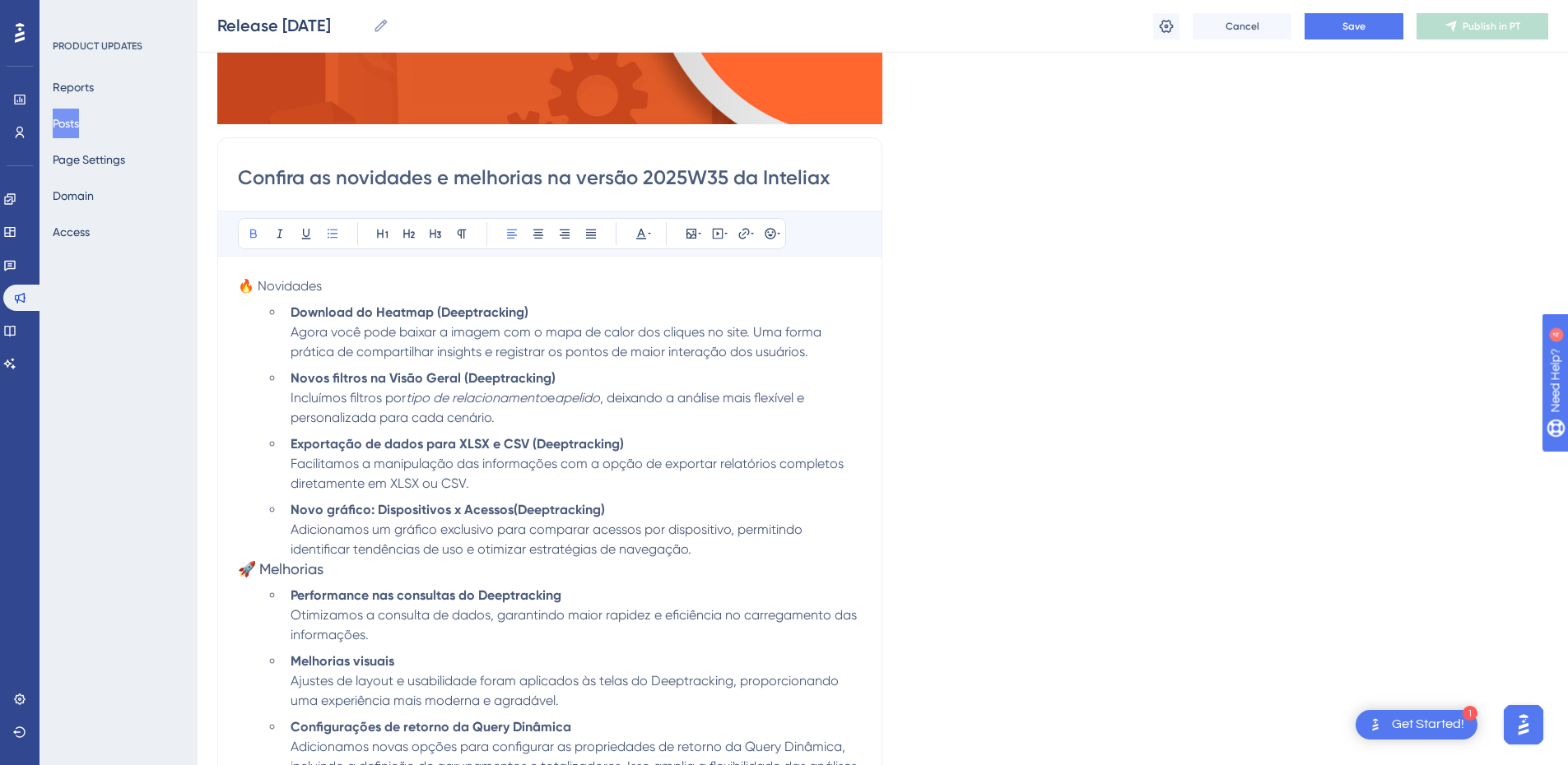
click at [507, 506] on strong "Novo gráfico: Dispositivos x Acessos(Deeptracking)" at bounding box center [447, 509] width 314 height 15
click at [678, 534] on span "Adicionamos um gráfico exclusivo para comparar acessos por dispositivo, permiti…" at bounding box center [547, 539] width 515 height 35
click at [708, 548] on li "Novo gráfico: Dispositivos x Acessos (Deeptracking) Adicionamos um gráfico excl…" at bounding box center [572, 530] width 578 height 59
click at [744, 549] on li "Novo gráfico: Dispositivos x Acessos (Deeptracking) Adicionamos um gráfico excl…" at bounding box center [572, 530] width 578 height 59
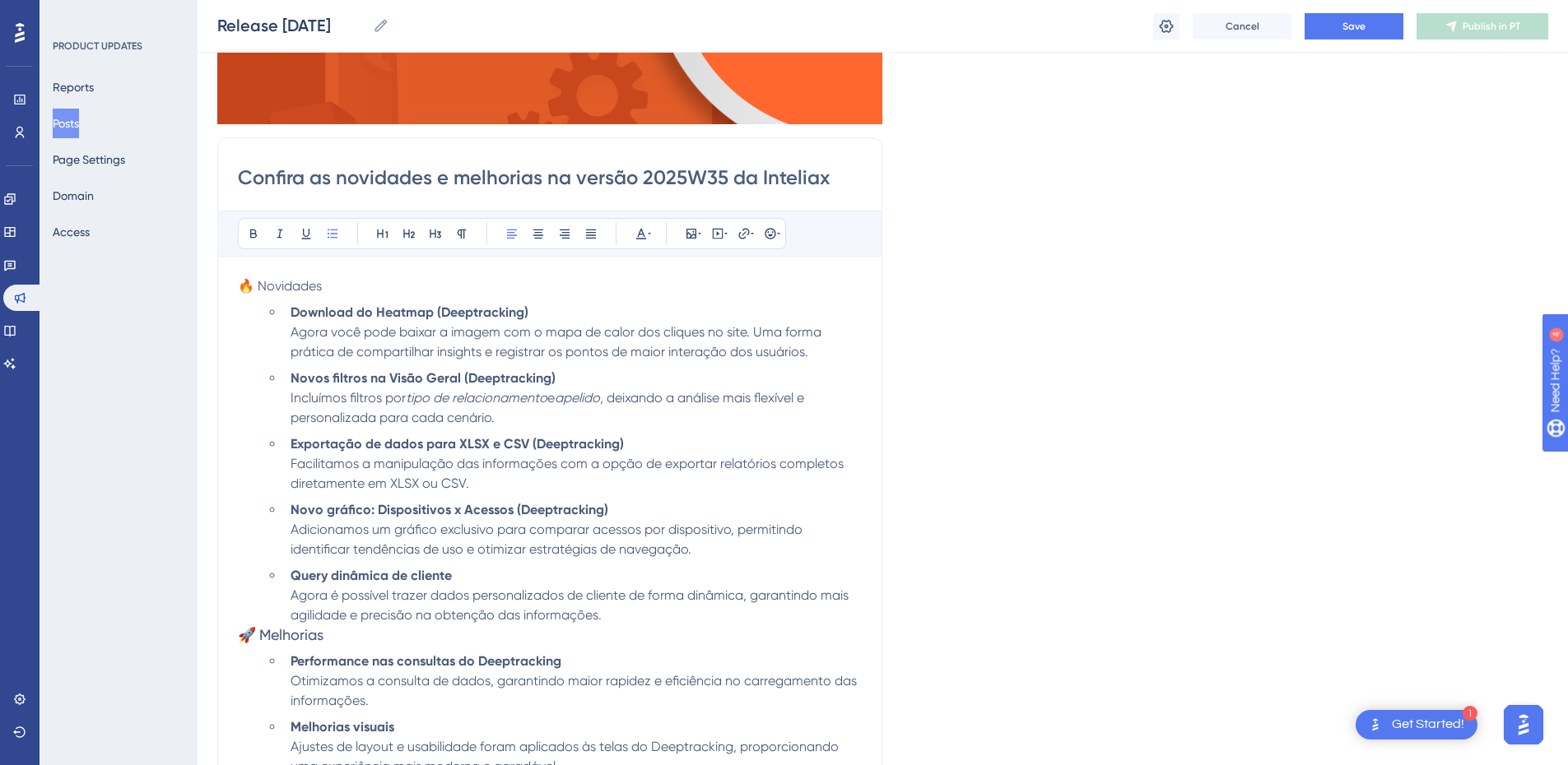
click at [340, 575] on strong "Query dinâmica de cliente" at bounding box center [370, 576] width 161 height 15
click at [476, 512] on strong "Novo gráfico: Dispositivos x Acessos (Deeptracking)" at bounding box center [449, 509] width 318 height 15
click at [507, 592] on span "Agora é possível trazer dados personalizados de cliente de forma dinâmica, gara…" at bounding box center [571, 604] width 562 height 35
click at [584, 588] on span "Agora é possível trazer dados personalizados de cliente de forma dinâmica, gara…" at bounding box center [571, 604] width 562 height 35
click at [609, 617] on li "Query Dinâmica de cliente Agora é possível trazer dados personalizados de clien…" at bounding box center [572, 596] width 578 height 59
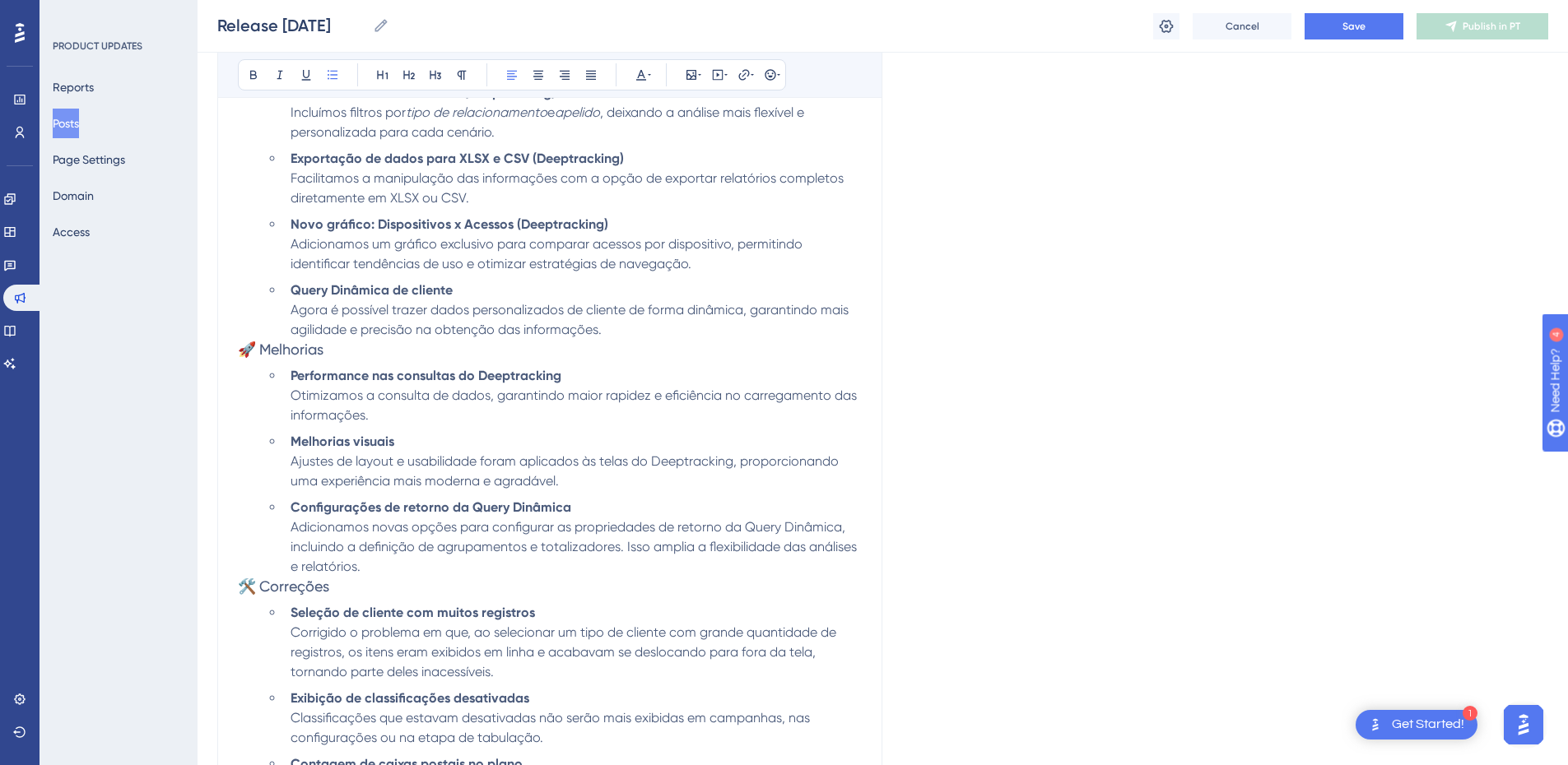
scroll to position [712, 0]
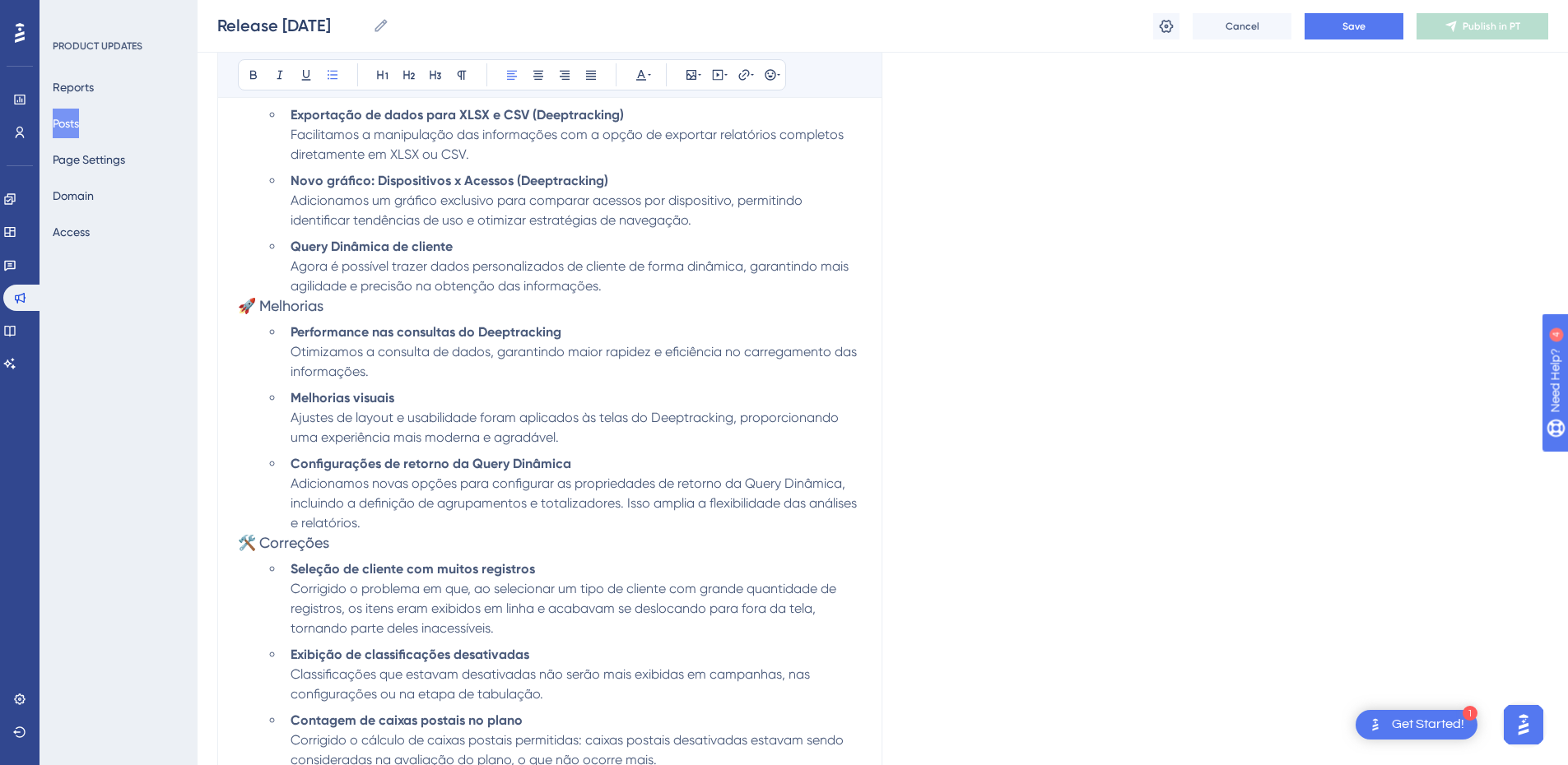
click at [775, 496] on span "Adicionamos novas opções para configurar as propriedades de retorno da Query Di…" at bounding box center [575, 503] width 569 height 55
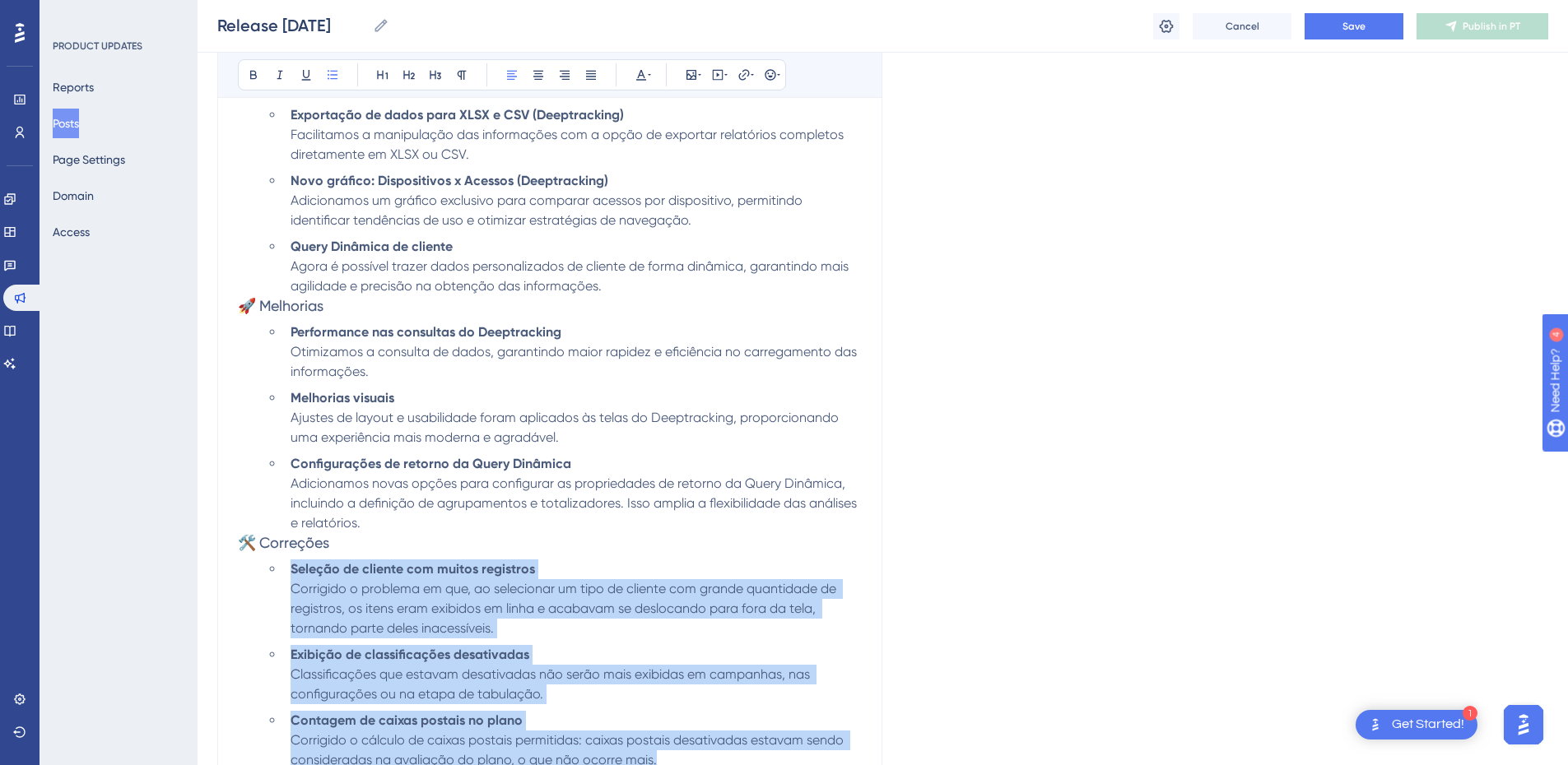
drag, startPoint x: 874, startPoint y: 506, endPoint x: 686, endPoint y: 493, distance: 188.4
click at [686, 493] on div "Confira as novidades e melhorias na versão 2025W35 da Inteliax Bold Italic Unde…" at bounding box center [549, 300] width 665 height 982
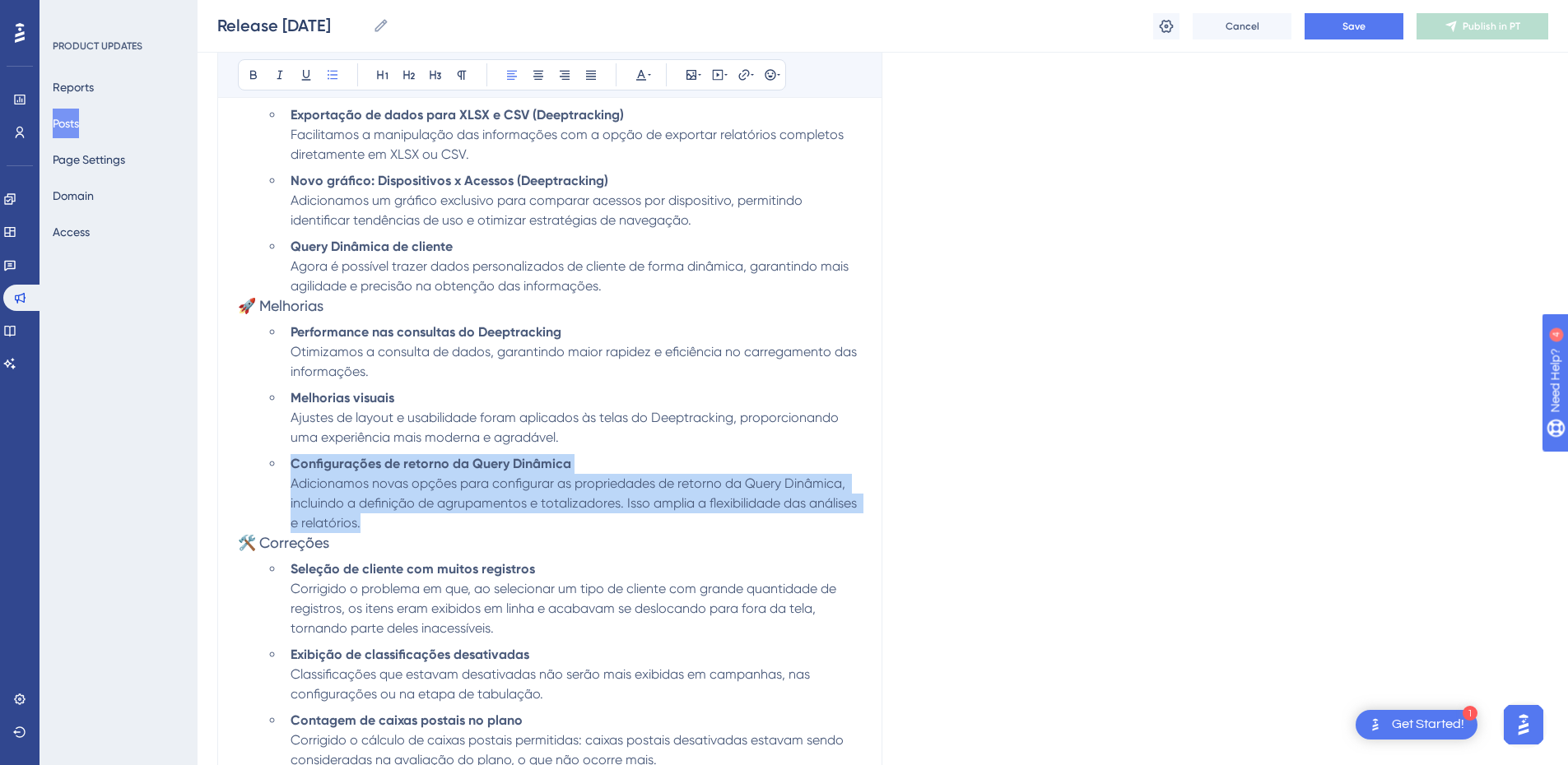
drag, startPoint x: 362, startPoint y: 523, endPoint x: 290, endPoint y: 461, distance: 95.0
click at [290, 461] on li "Configurações de retorno da Query Dinâmica Adicionamos novas opções para config…" at bounding box center [572, 493] width 578 height 79
copy li "Configurações de retorno da Query Dinâmica Adicionamos novas opções para config…"
click at [413, 527] on li "Configurações de retorno da Query Dinâmica Adicionamos novas opções para config…" at bounding box center [572, 493] width 578 height 79
drag, startPoint x: 366, startPoint y: 525, endPoint x: 288, endPoint y: 469, distance: 96.0
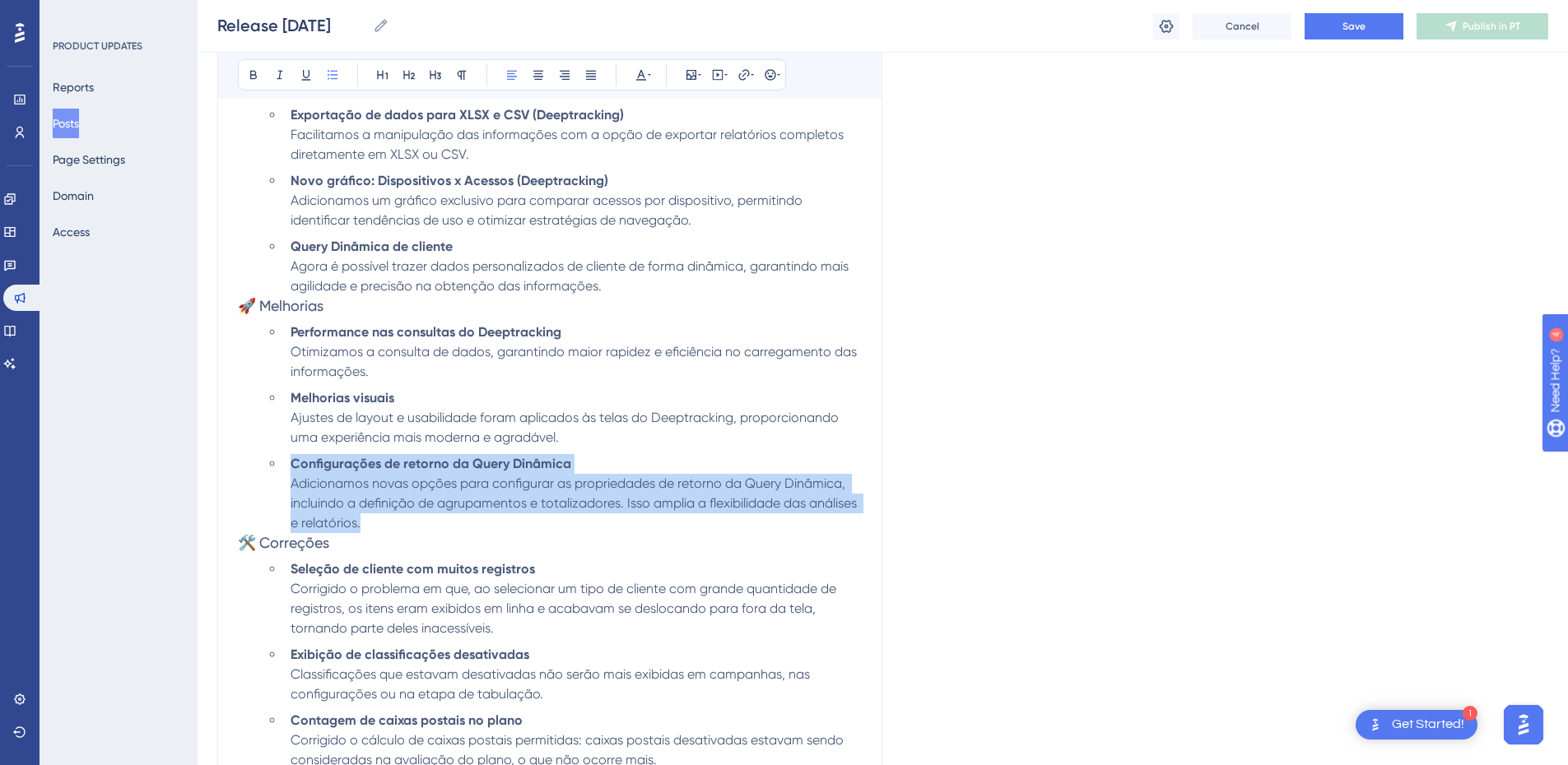
click at [288, 469] on li "Configurações de retorno da Query Dinâmica Adicionamos novas opções para config…" at bounding box center [572, 493] width 578 height 79
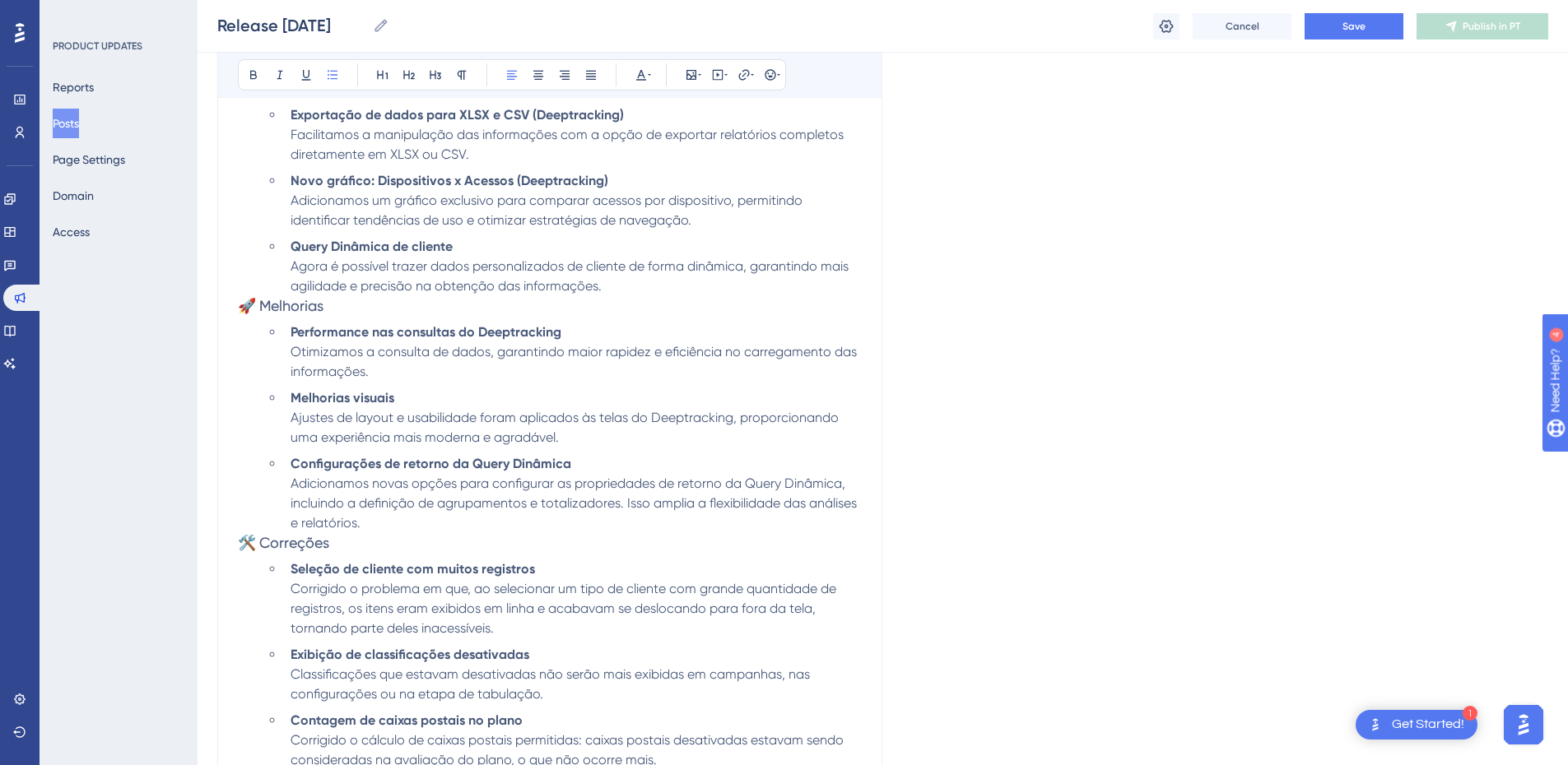
click at [391, 376] on li "Performance nas consultas do Deeptracking Otimizamos a consulta de dados, garan…" at bounding box center [572, 352] width 578 height 59
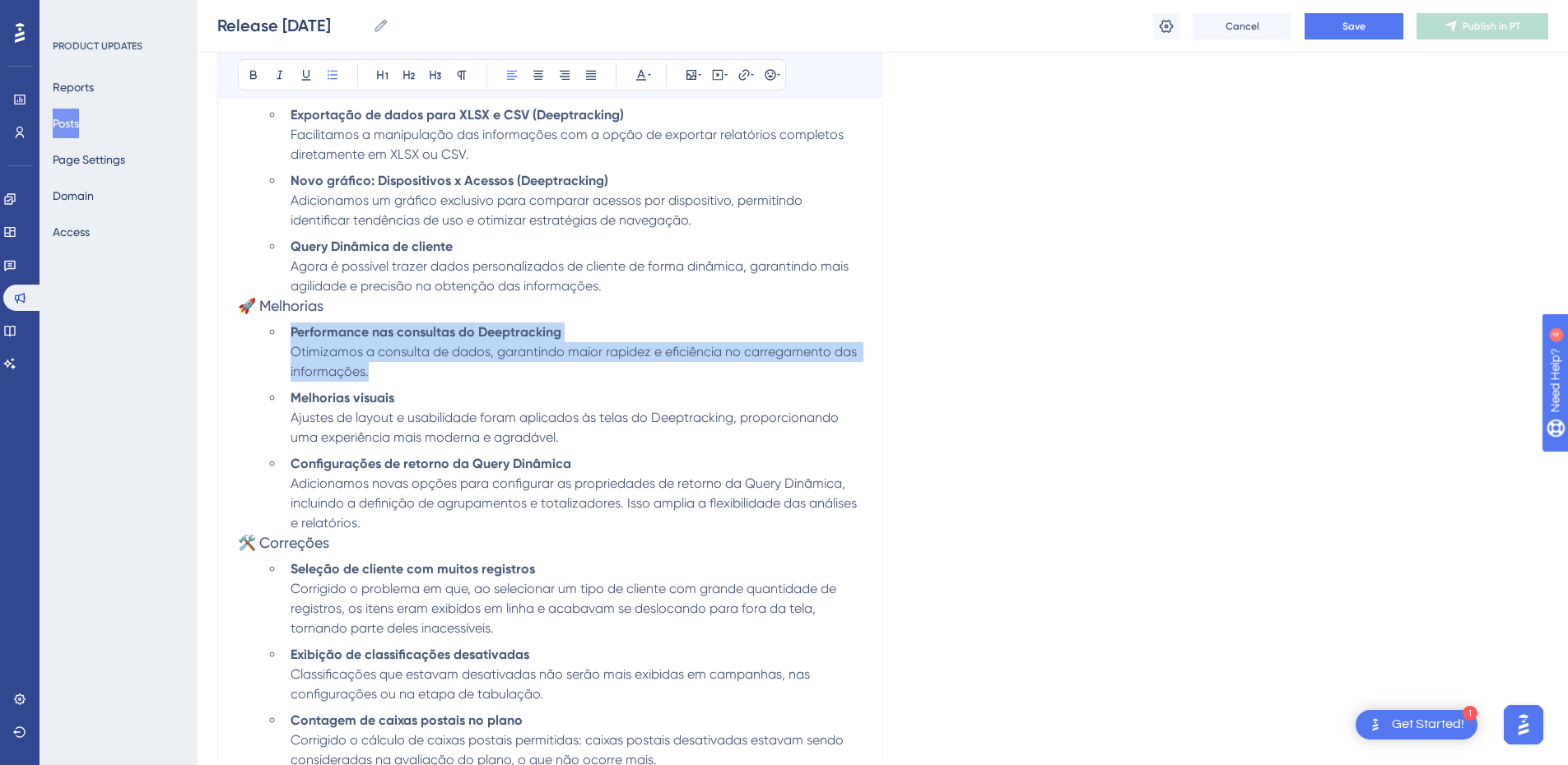
drag, startPoint x: 391, startPoint y: 376, endPoint x: 293, endPoint y: 332, distance: 107.4
click at [293, 332] on li "Performance nas consultas do Deeptracking Otimizamos a consulta de dados, garan…" at bounding box center [572, 352] width 578 height 59
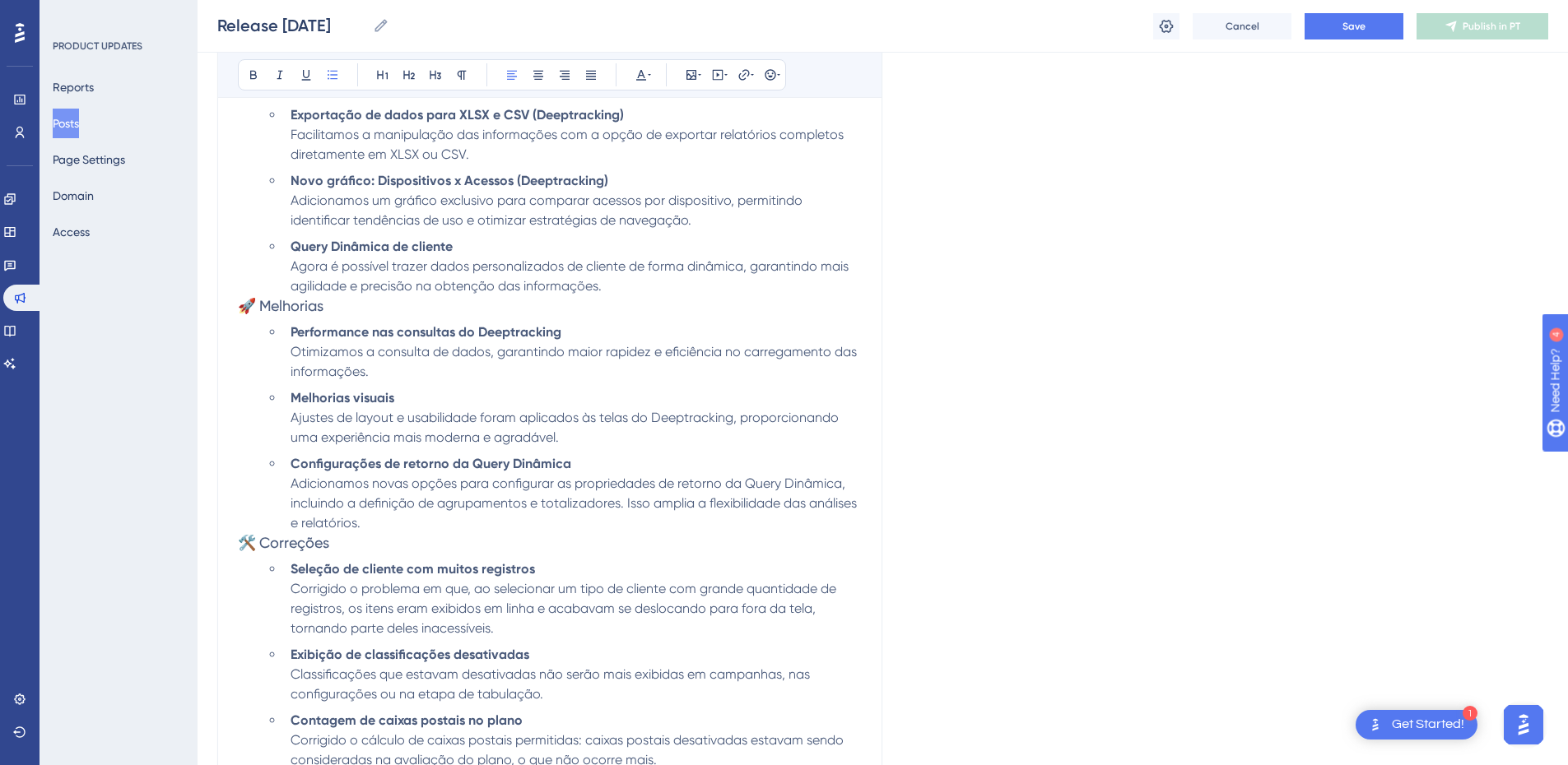
click at [410, 519] on li "Configurações de retorno da Query Dinâmica Adicionamos novas opções para config…" at bounding box center [572, 493] width 578 height 79
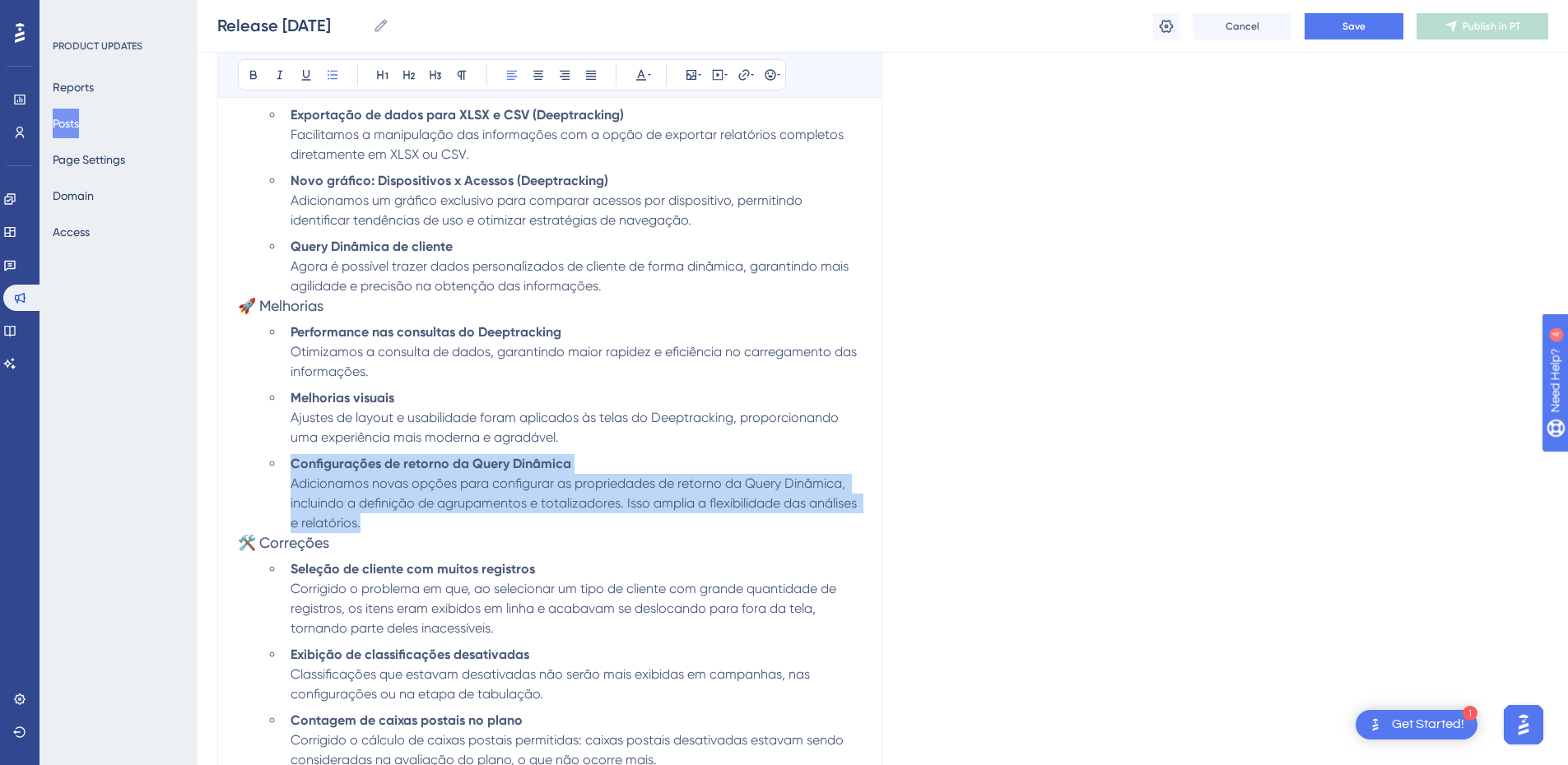
drag, startPoint x: 380, startPoint y: 515, endPoint x: 293, endPoint y: 456, distance: 105.1
click at [293, 456] on li "Configurações de retorno da Query Dinâmica Adicionamos novas opções para config…" at bounding box center [572, 493] width 578 height 79
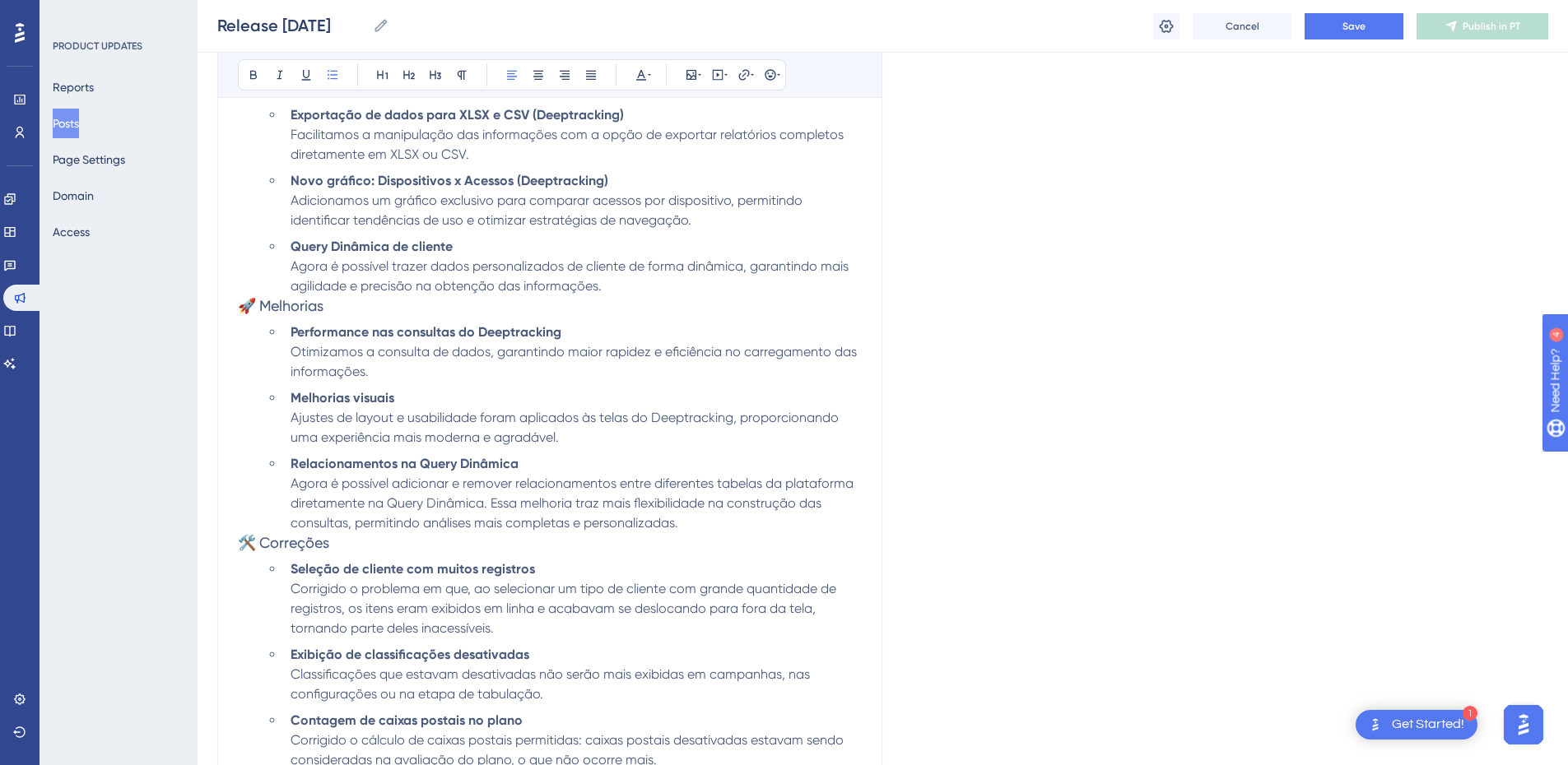
click at [415, 433] on span "Ajustes de layout e usabilidade foram aplicados às telas do Deeptracking, propo…" at bounding box center [566, 427] width 551 height 35
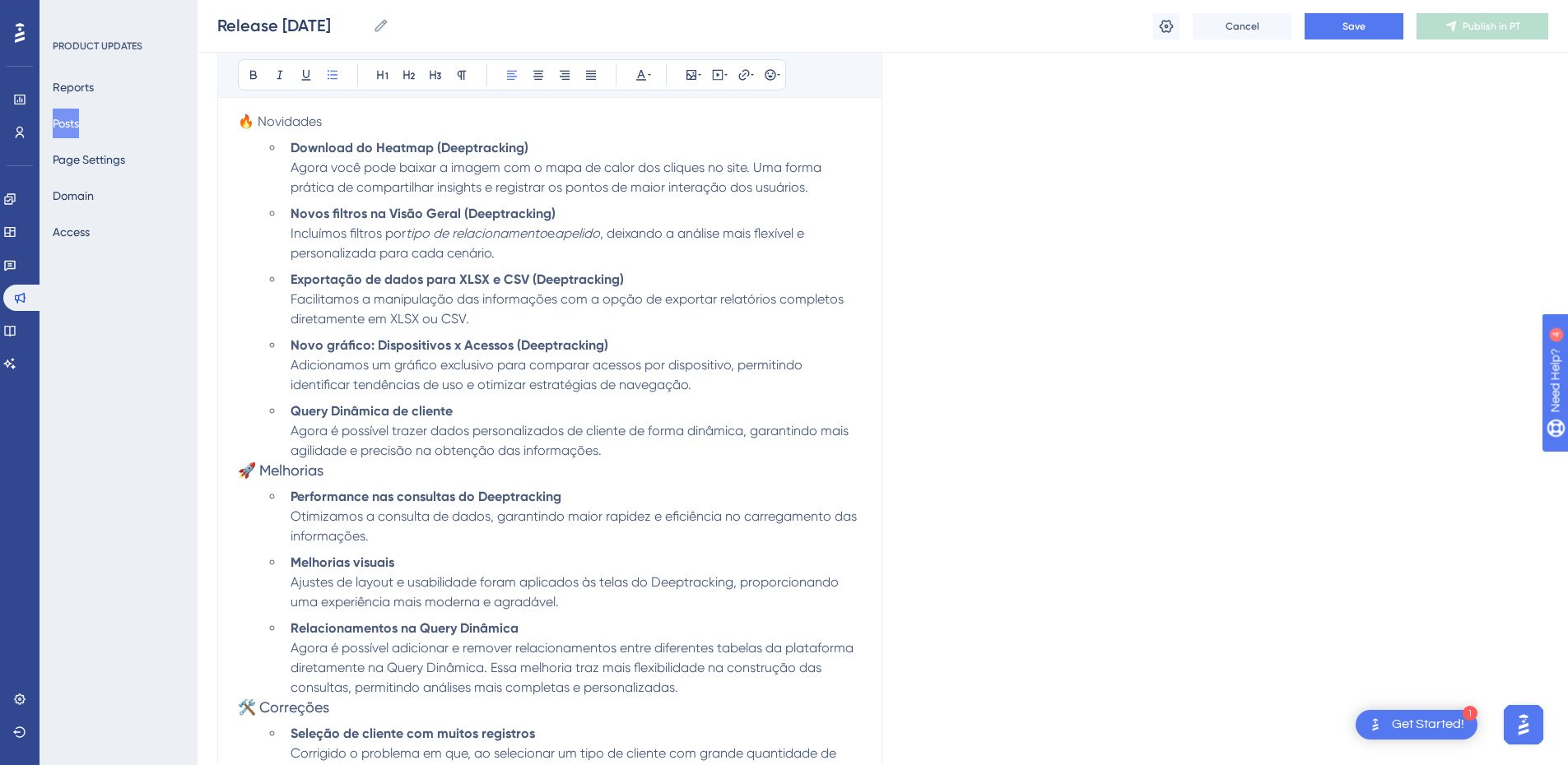
click at [686, 492] on li "Performance nas consultas do Deeptracking Otimizamos a consulta de dados, garan…" at bounding box center [572, 517] width 578 height 59
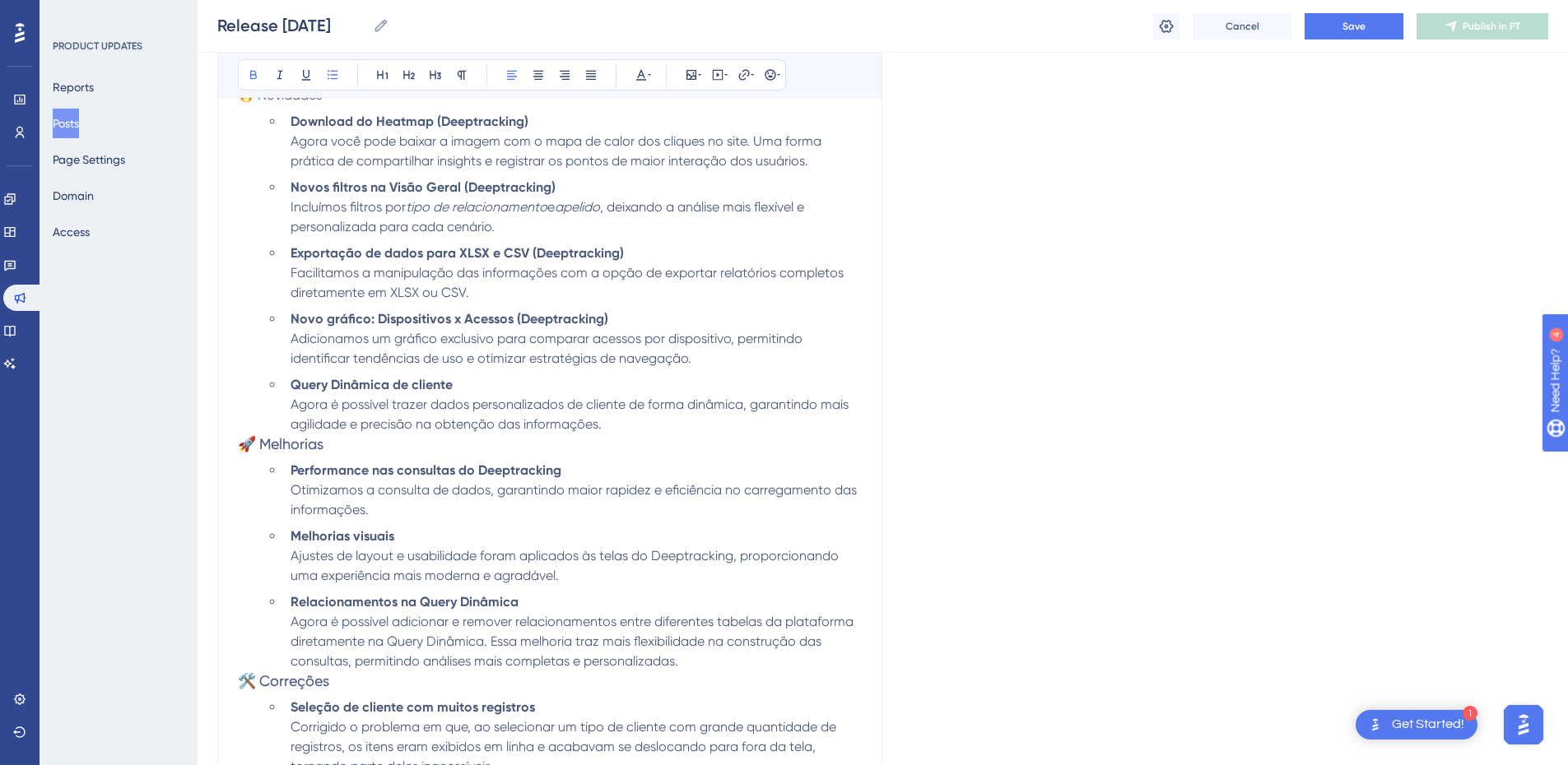
scroll to position [629, 0]
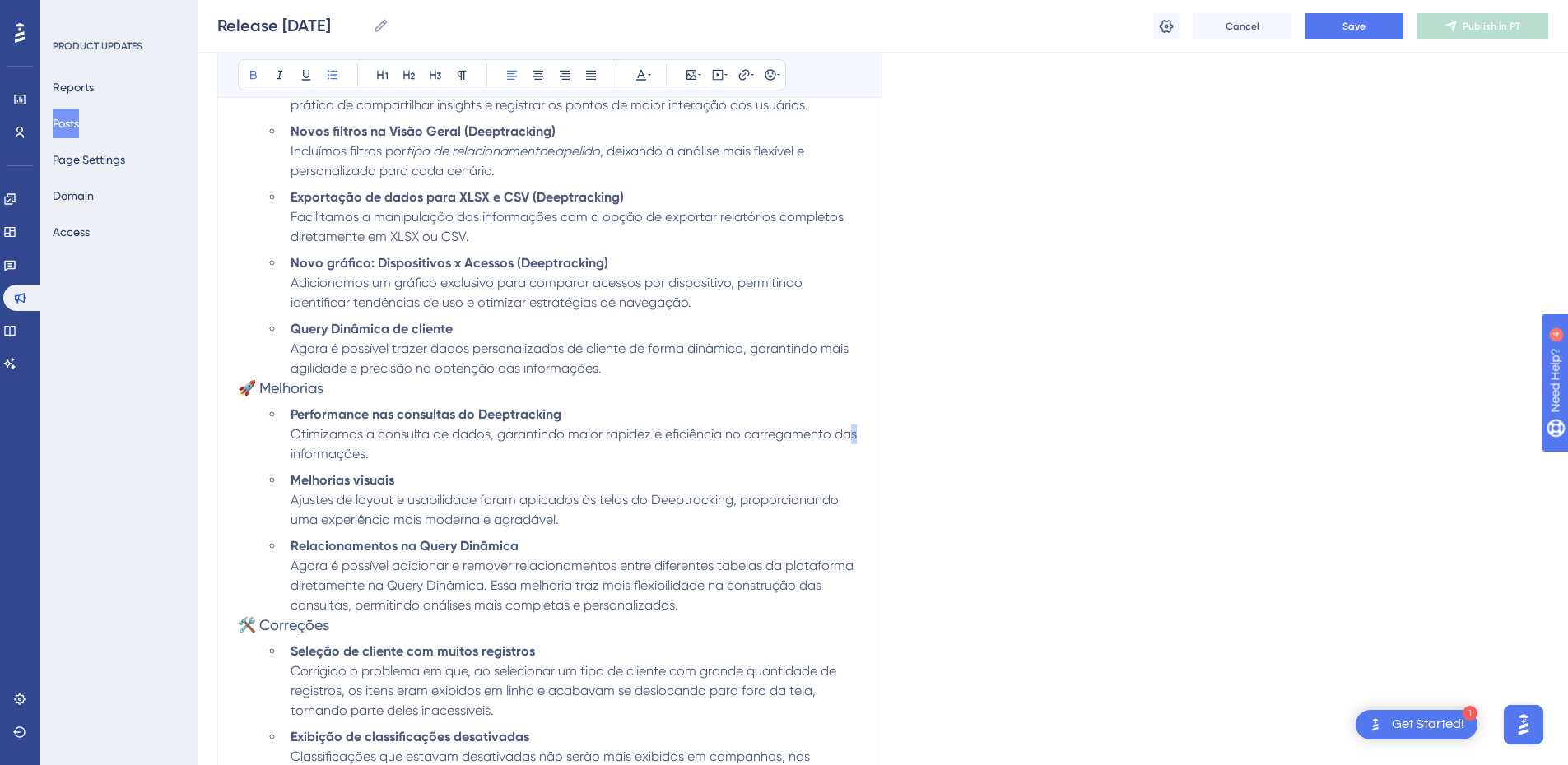
drag, startPoint x: 858, startPoint y: 439, endPoint x: 835, endPoint y: 436, distance: 23.2
click at [839, 436] on span "Otimizamos a consulta de dados, garantindo maior rapidez e eficiência no carreg…" at bounding box center [575, 443] width 569 height 35
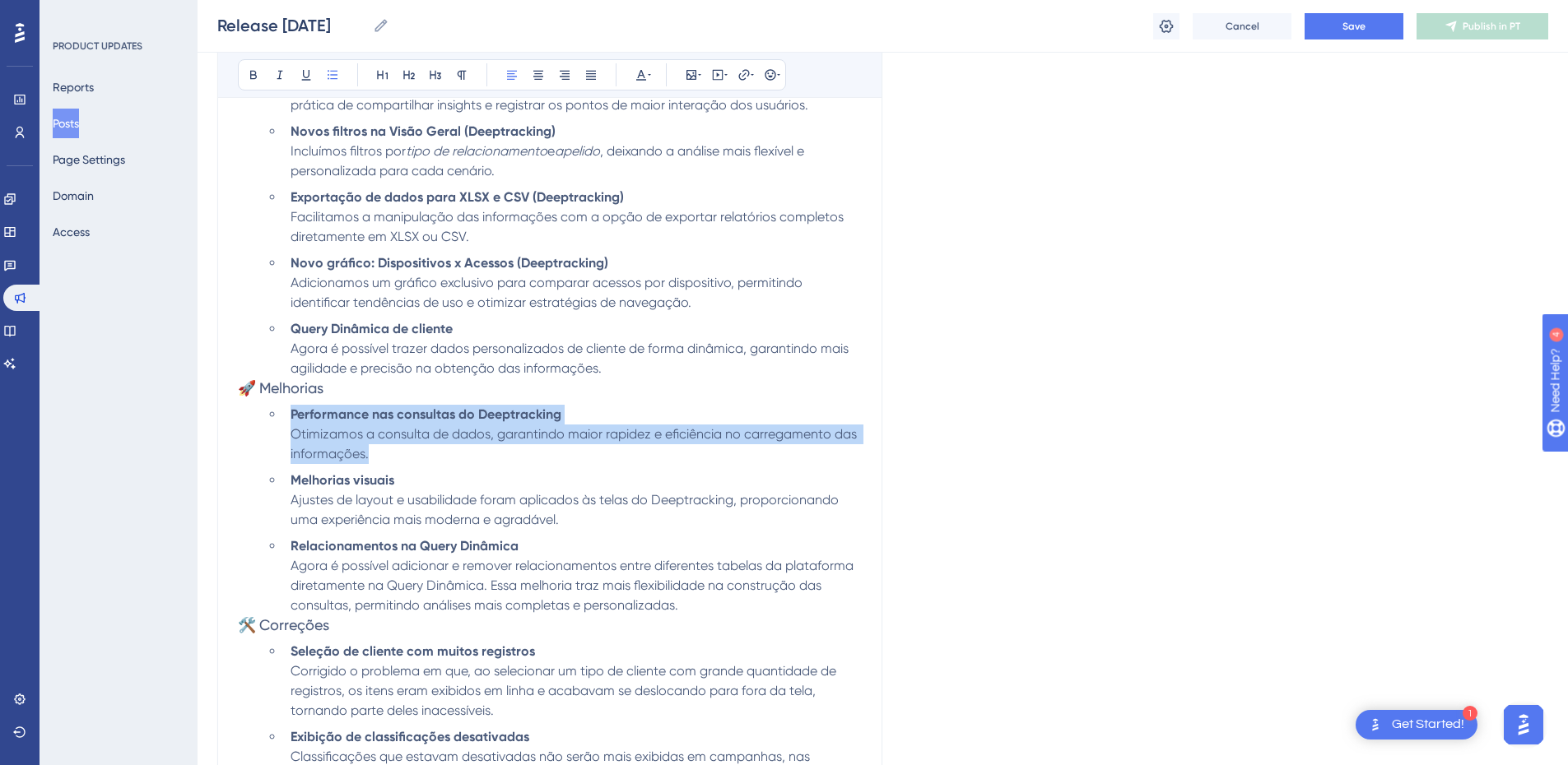
drag, startPoint x: 375, startPoint y: 460, endPoint x: 268, endPoint y: 404, distance: 120.8
click at [268, 404] on ul "Performance nas consultas do Deeptracking Otimizamos a consulta de dados, garan…" at bounding box center [564, 509] width 598 height 210
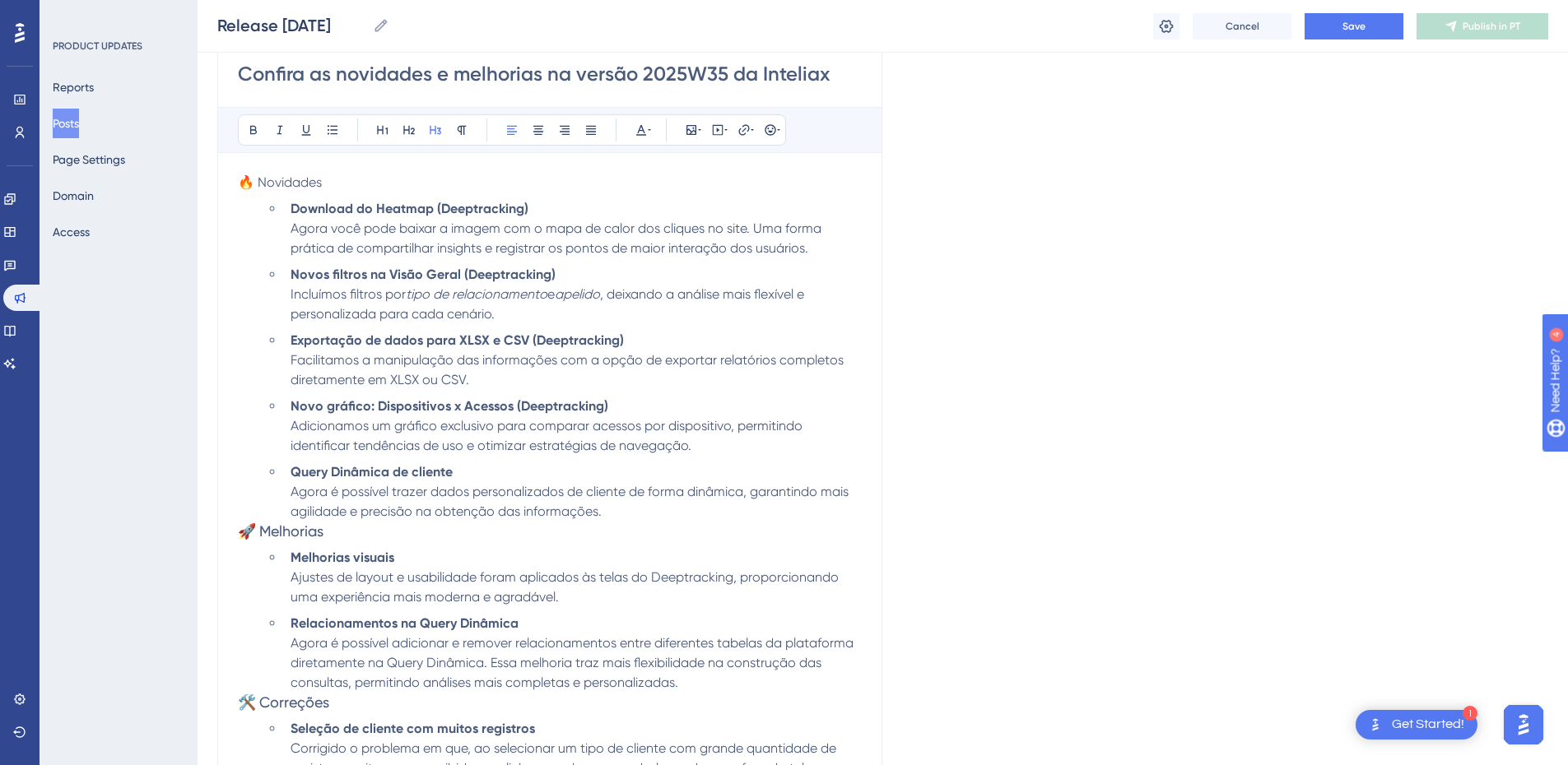
scroll to position [464, 0]
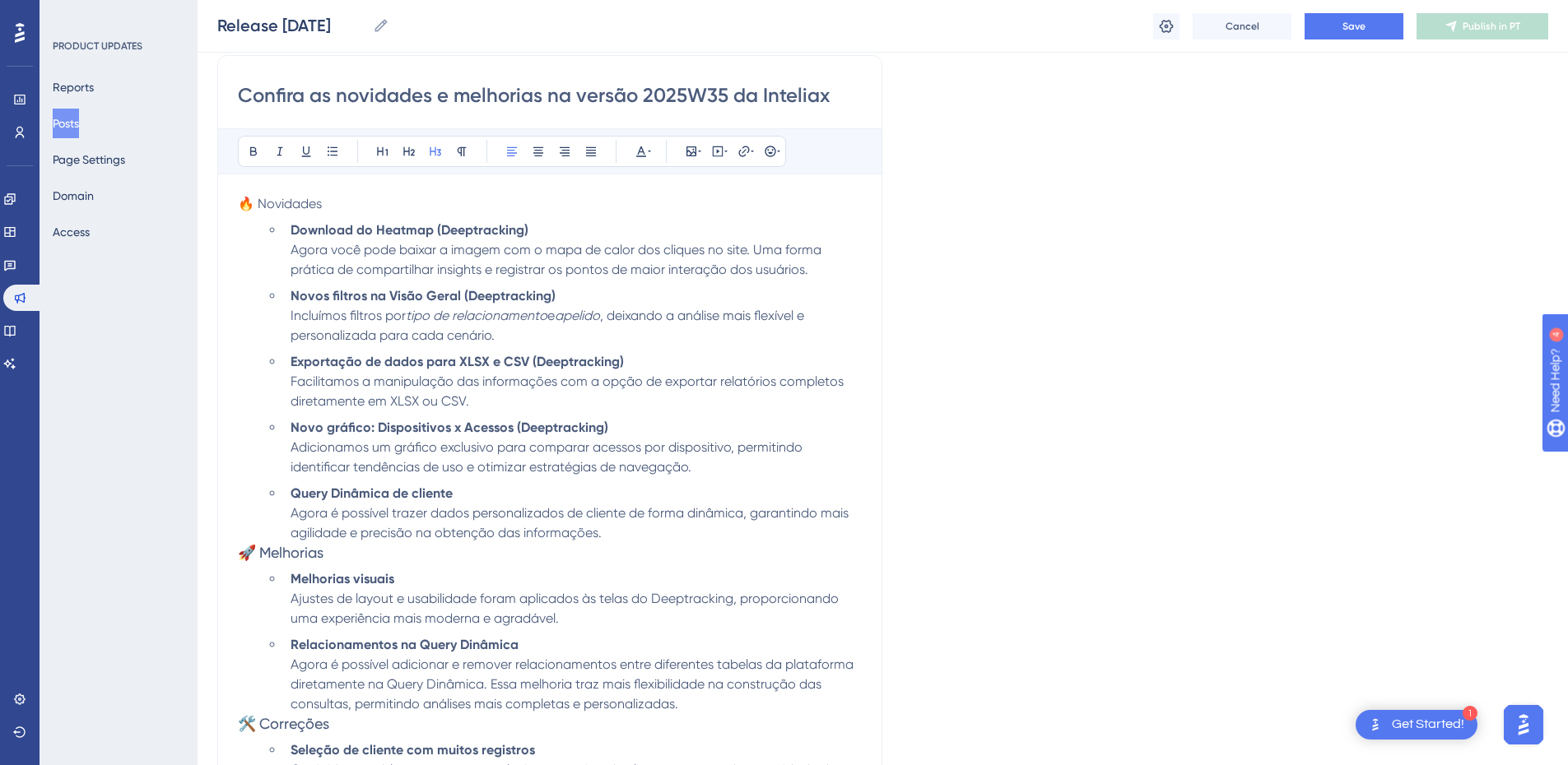
click at [606, 534] on li "Query Dinâmica de cliente Agora é possível trazer dados personalizados de clien…" at bounding box center [572, 513] width 578 height 59
click at [300, 186] on div "Bold Italic Underline Bullet Point Heading 1 Heading 2 Heading 3 Normal Align L…" at bounding box center [549, 539] width 624 height 823
click at [301, 195] on p "🔥 Novidades" at bounding box center [549, 204] width 624 height 20
click at [289, 561] on div "🔥 Novidades Download do Heatmap (Deeptracking) Agora você pode baixar a imagem …" at bounding box center [549, 572] width 624 height 756
click at [282, 206] on span "🔥 Novidades" at bounding box center [280, 204] width 84 height 15
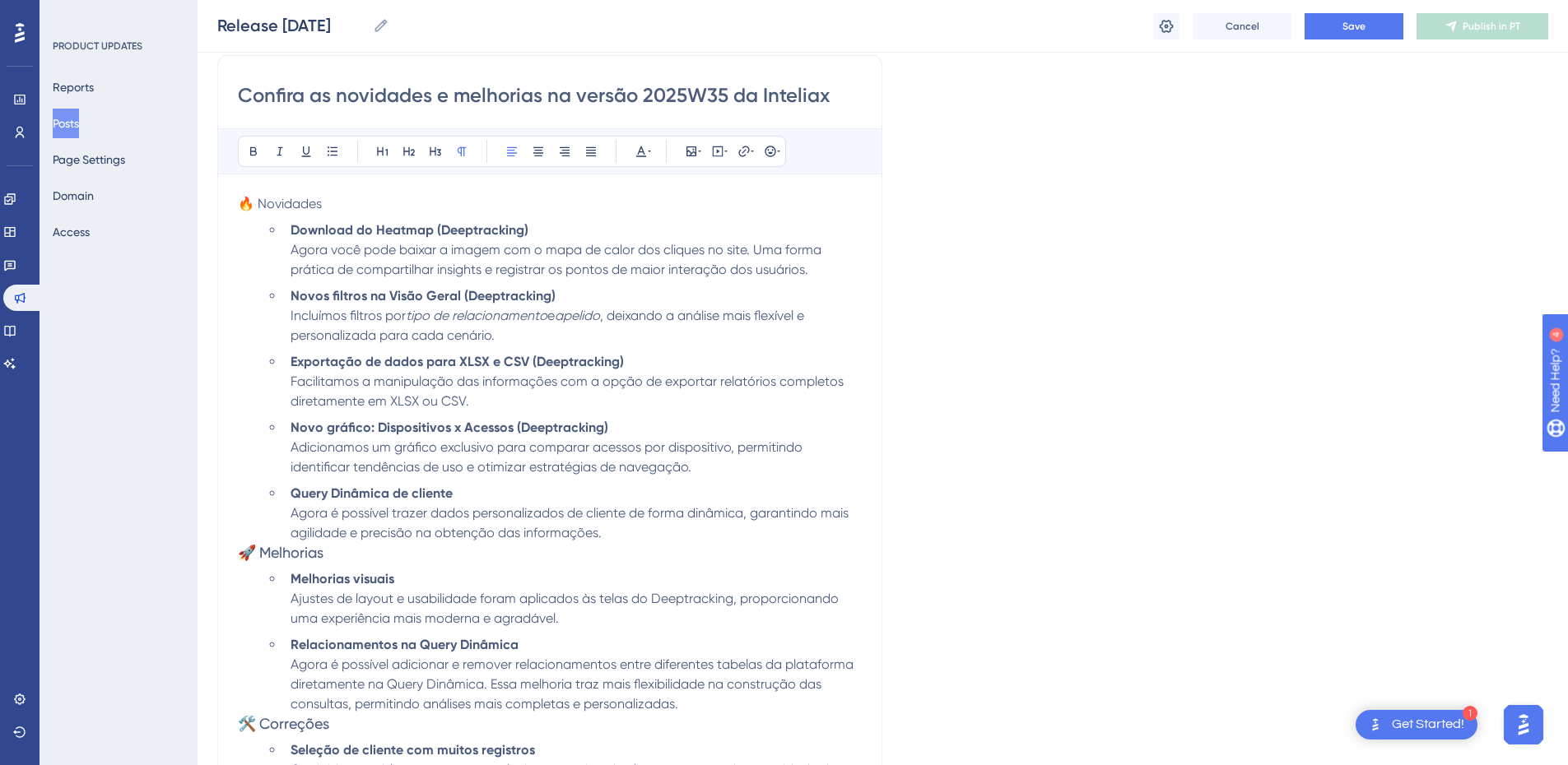
click at [289, 559] on span "🚀 Melhorias" at bounding box center [281, 552] width 86 height 17
click at [461, 155] on icon at bounding box center [463, 152] width 10 height 10
click at [374, 561] on p "🚀 Melhorias" at bounding box center [549, 553] width 624 height 20
click at [288, 204] on span "🔥 Novidades" at bounding box center [280, 204] width 84 height 15
click at [386, 147] on icon at bounding box center [383, 151] width 13 height 13
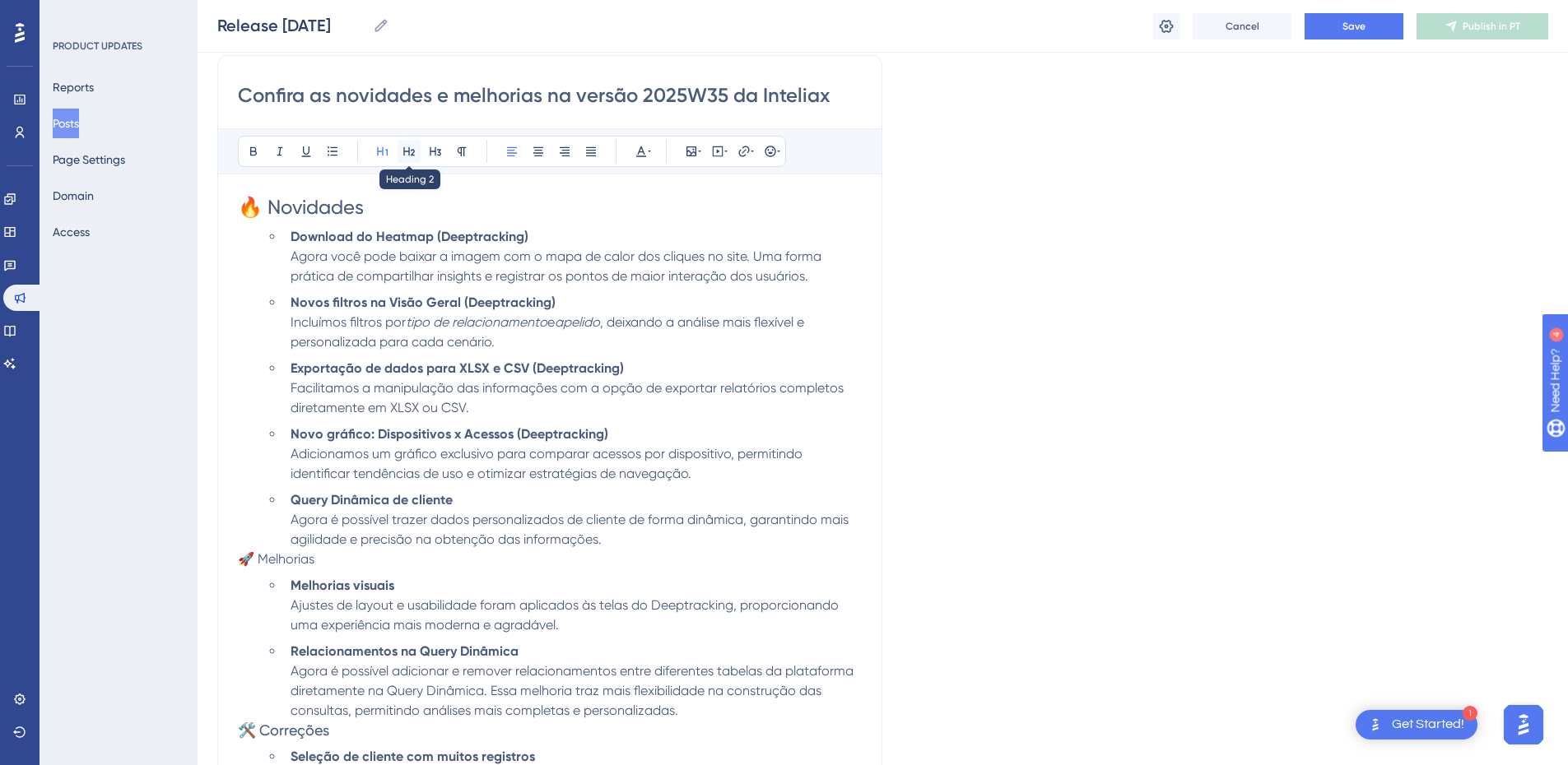
click at [410, 152] on icon at bounding box center [409, 151] width 13 height 13
click at [270, 553] on span "🚀 Melhorias" at bounding box center [276, 556] width 76 height 15
click at [406, 144] on button at bounding box center [409, 151] width 23 height 23
click at [445, 575] on div "🔥 Novidades Download do Heatmap (Deeptracking) Agora você pode baixar a imagem …" at bounding box center [549, 576] width 624 height 763
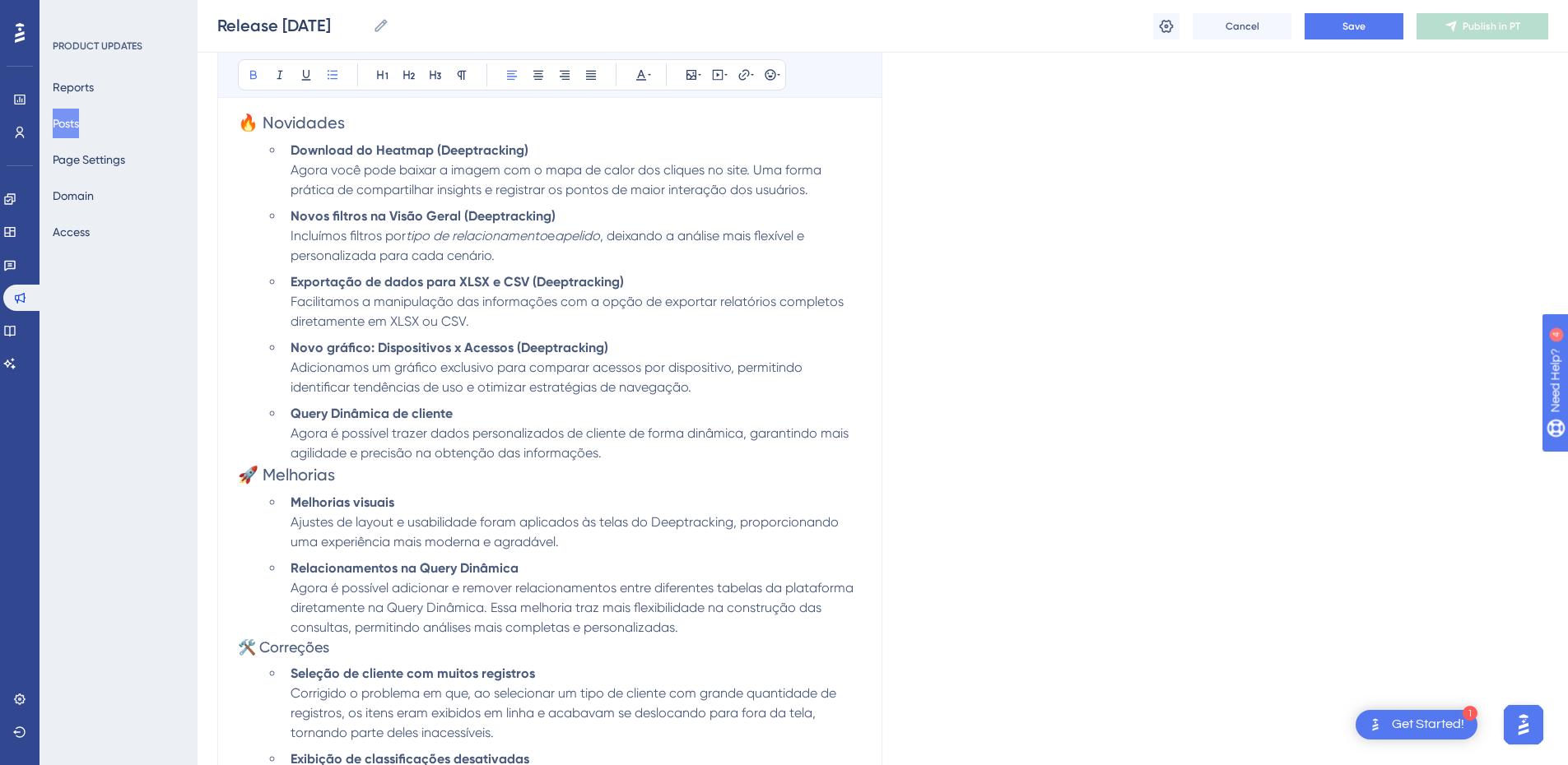
scroll to position [547, 0]
click at [416, 413] on strong "Query Dinâmica de cliente" at bounding box center [371, 414] width 162 height 15
click at [408, 148] on strong "Download do Heatmap (Deeptracking)" at bounding box center [409, 150] width 238 height 15
click at [419, 150] on strong "Download do Heatmap (Deeptracking)" at bounding box center [409, 150] width 238 height 15
click at [633, 458] on li "Query Dinâmica de Cliente Agora é possível trazer dados personalizados de clien…" at bounding box center [572, 434] width 578 height 59
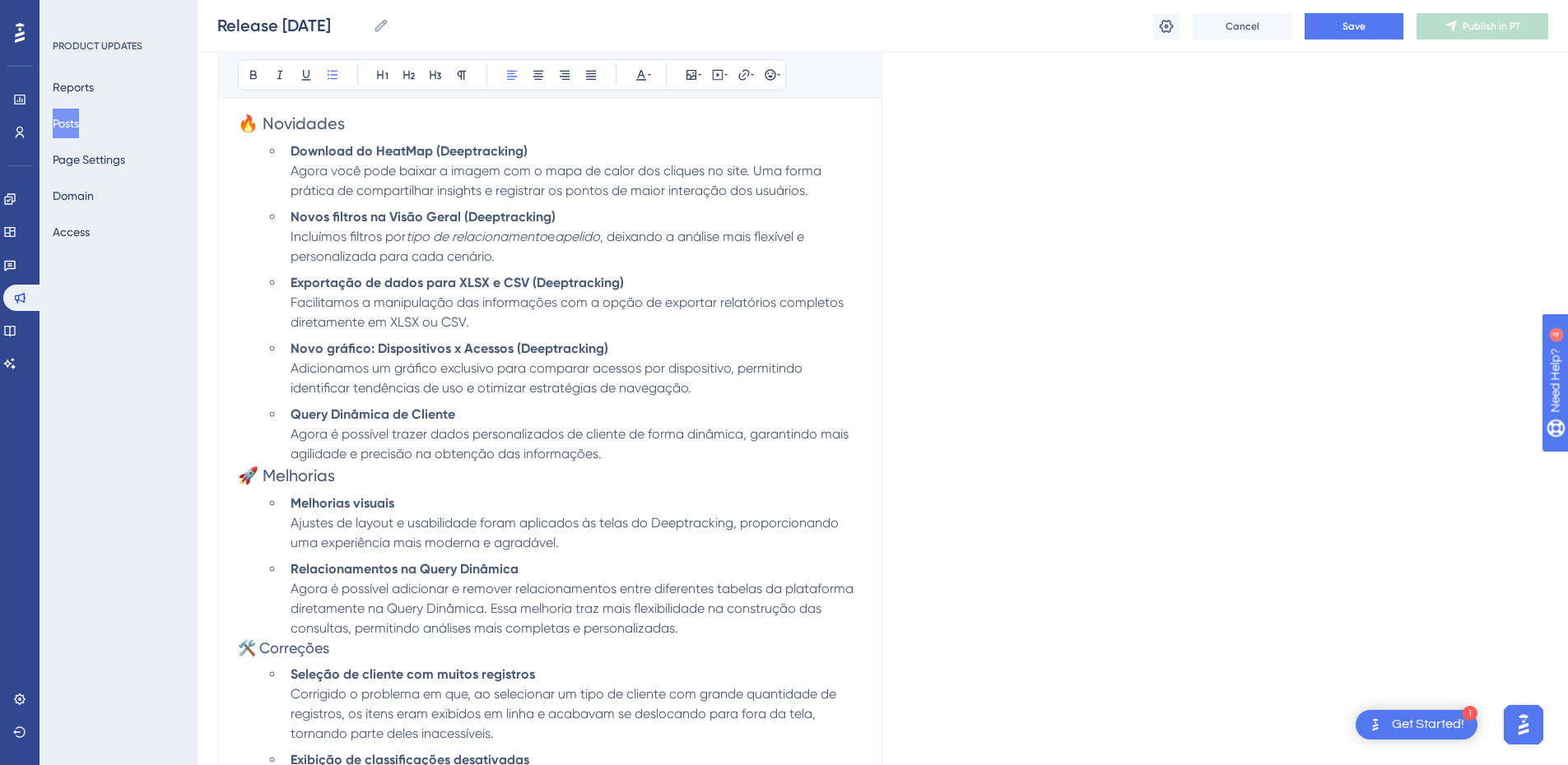
click at [500, 463] on li "Query Dinâmica de Cliente Agora é possível trazer dados personalizados de clien…" at bounding box center [572, 434] width 578 height 59
click at [477, 485] on h2 "🚀 Melhorias" at bounding box center [549, 476] width 624 height 23
click at [541, 538] on span "Ajustes de layout e usabilidade foram aplicados às telas do Deeptracking, propo…" at bounding box center [566, 532] width 551 height 35
click at [579, 543] on li "Melhorias visuais Ajustes de layout e usabilidade foram aplicados às telas do D…" at bounding box center [572, 523] width 578 height 59
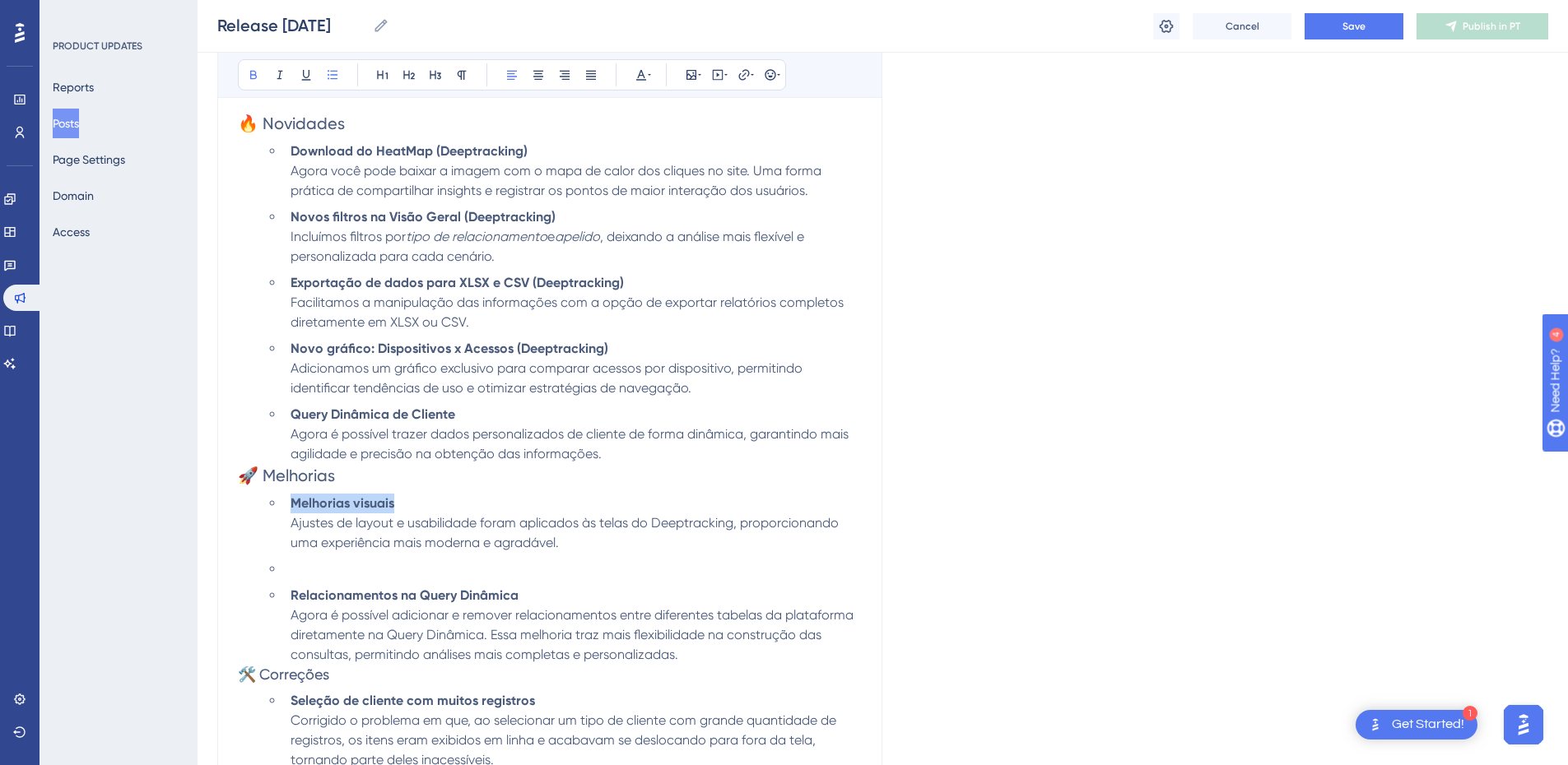
drag, startPoint x: 400, startPoint y: 504, endPoint x: 295, endPoint y: 499, distance: 105.1
click at [295, 497] on li "Melhorias visuais Ajustes de layout e usabilidade foram aplicados às telas do D…" at bounding box center [572, 523] width 578 height 59
copy strong "Melhorias visuais"
click at [321, 565] on li at bounding box center [572, 569] width 578 height 20
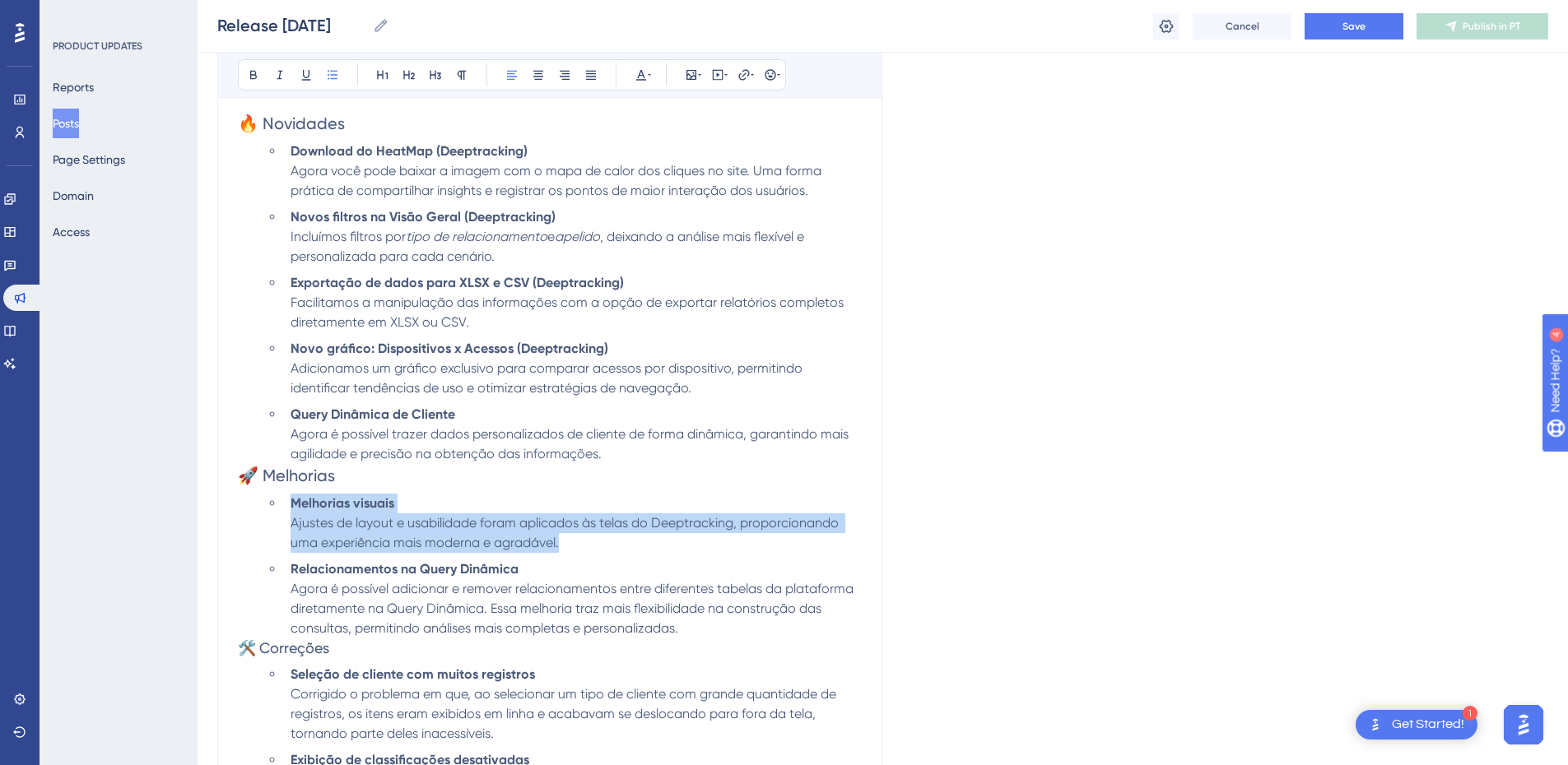
drag, startPoint x: 589, startPoint y: 542, endPoint x: 252, endPoint y: 501, distance: 339.5
click at [252, 501] on ul "Melhorias visuais Ajustes de layout e usabilidade foram aplicados às telas do D…" at bounding box center [549, 566] width 624 height 145
copy li "Melhorias visuais Ajustes de layout e usabilidade foram aplicados às telas do D…"
click at [605, 548] on li "Melhorias visuais Ajustes de layout e usabilidade foram aplicados às telas do D…" at bounding box center [572, 523] width 578 height 59
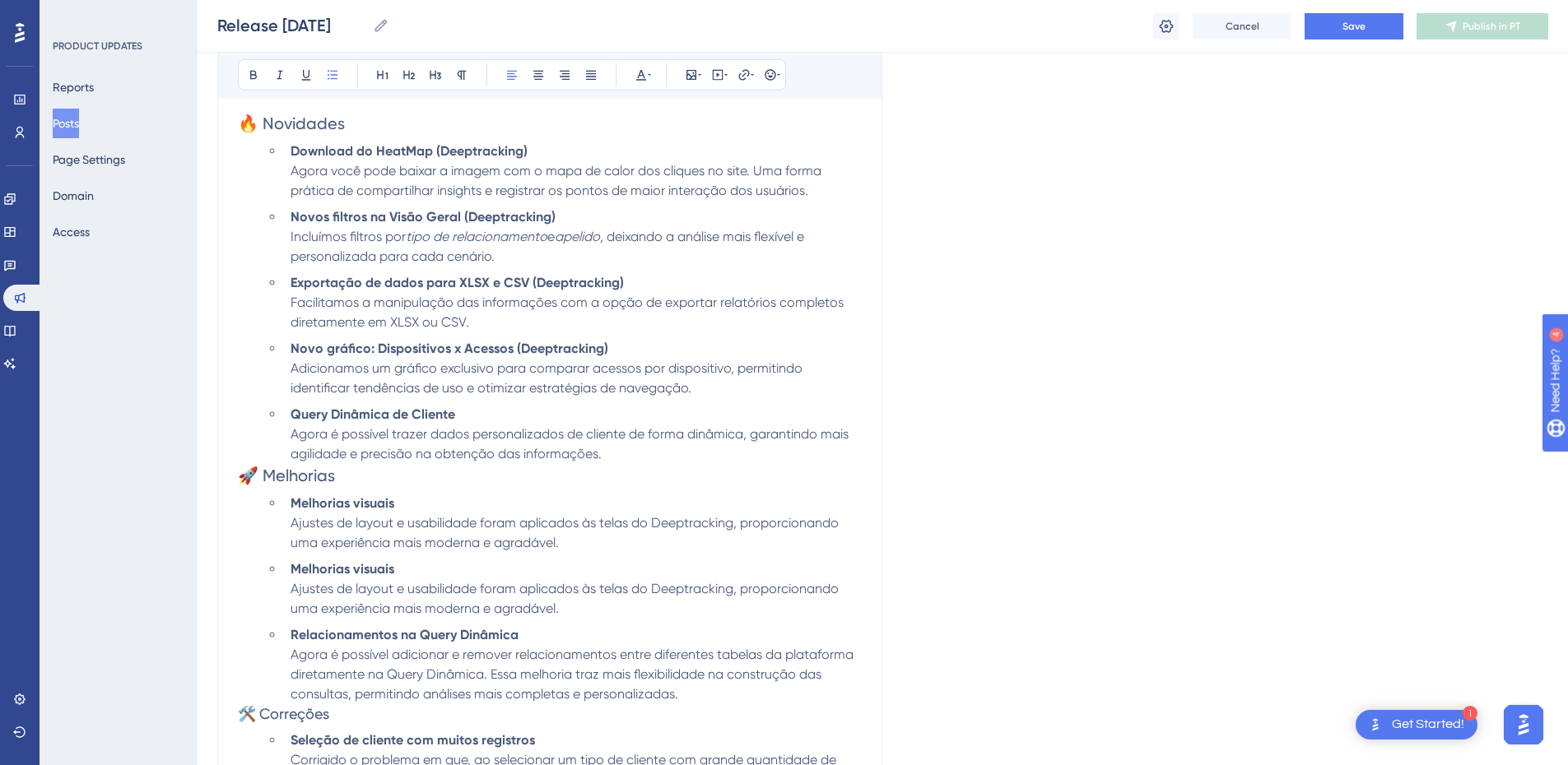
click at [448, 556] on ul "Melhorias visuais Ajustes de layout e usabilidade foram aplicados às telas do D…" at bounding box center [564, 598] width 598 height 210
drag, startPoint x: 441, startPoint y: 570, endPoint x: 293, endPoint y: 571, distance: 148.0
click at [293, 572] on li "Melhorias visuais Ajustes de layout e usabilidade foram aplicados às telas do D…" at bounding box center [572, 589] width 578 height 59
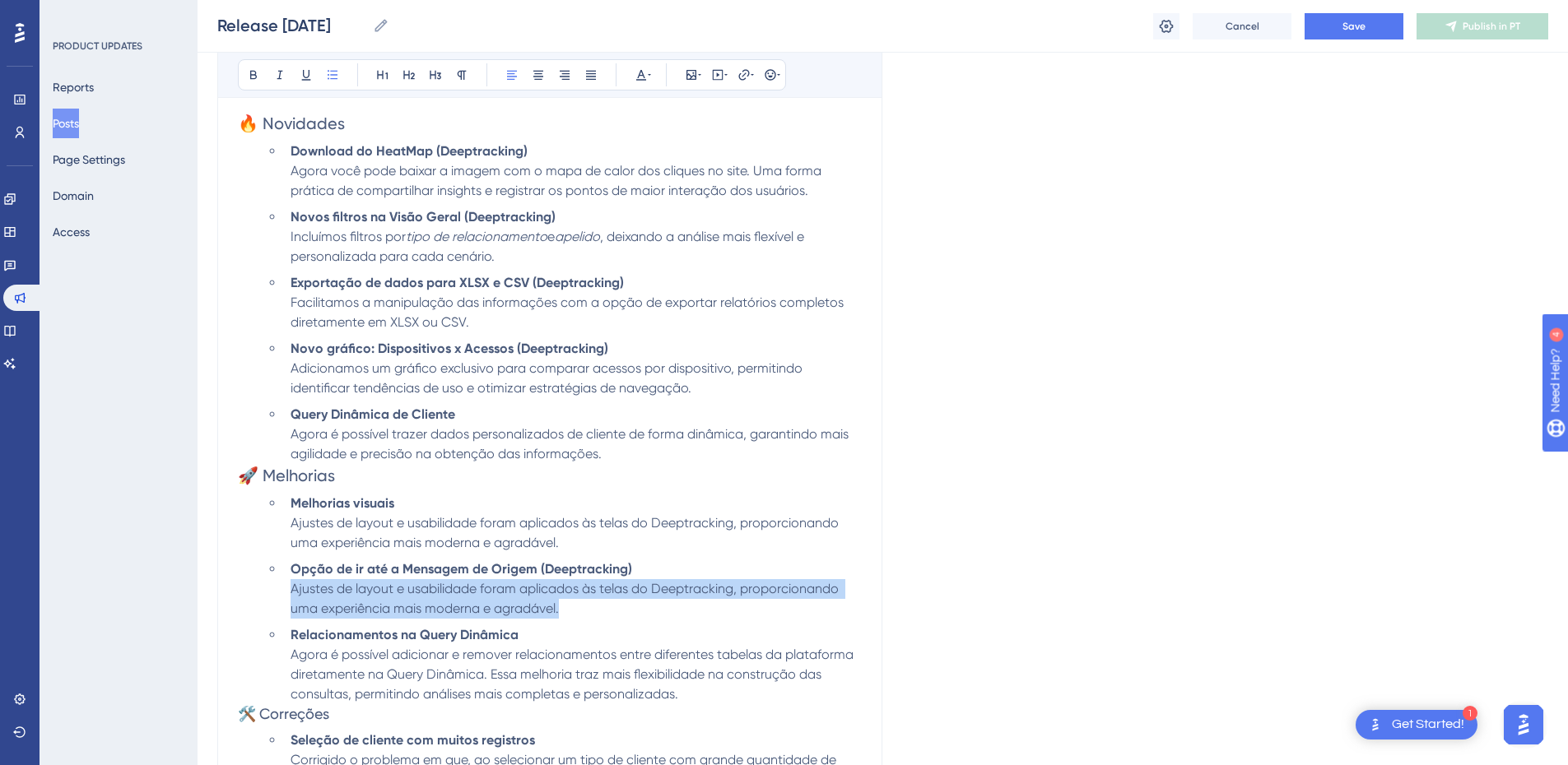
drag, startPoint x: 570, startPoint y: 602, endPoint x: 291, endPoint y: 586, distance: 279.5
click at [291, 586] on li "Opção de ir até a Mensagem de Origem (Deeptracking) Ajustes de layout e usabili…" at bounding box center [572, 589] width 578 height 59
drag, startPoint x: 565, startPoint y: 613, endPoint x: 291, endPoint y: 559, distance: 279.3
click at [291, 559] on ul "Melhorias visuais Ajustes de layout e usabilidade foram aplicados às telas do D…" at bounding box center [564, 598] width 598 height 210
copy li "Opção de ir até a Mensagem de Origem (Deeptracking) Adicionado um link na lista…"
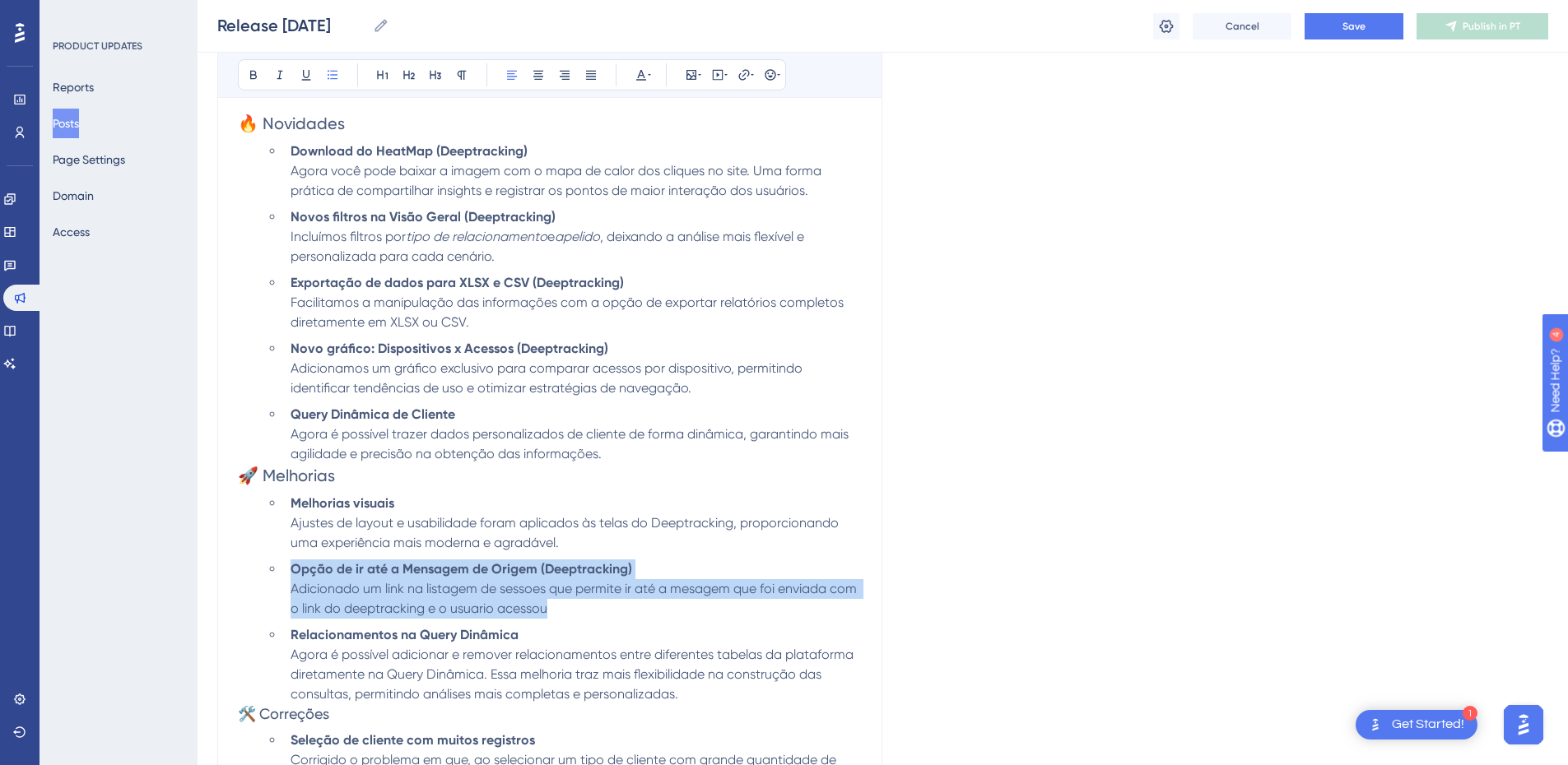
click at [552, 602] on li "Opção de ir até a Mensagem de Origem (Deeptracking) Adicionado um link na lista…" at bounding box center [572, 589] width 578 height 59
drag, startPoint x: 559, startPoint y: 603, endPoint x: 289, endPoint y: 564, distance: 272.8
click at [289, 564] on li "Opção de ir até a Mensagem de Origem (Deeptracking) Adicionado um link na lista…" at bounding box center [572, 589] width 578 height 59
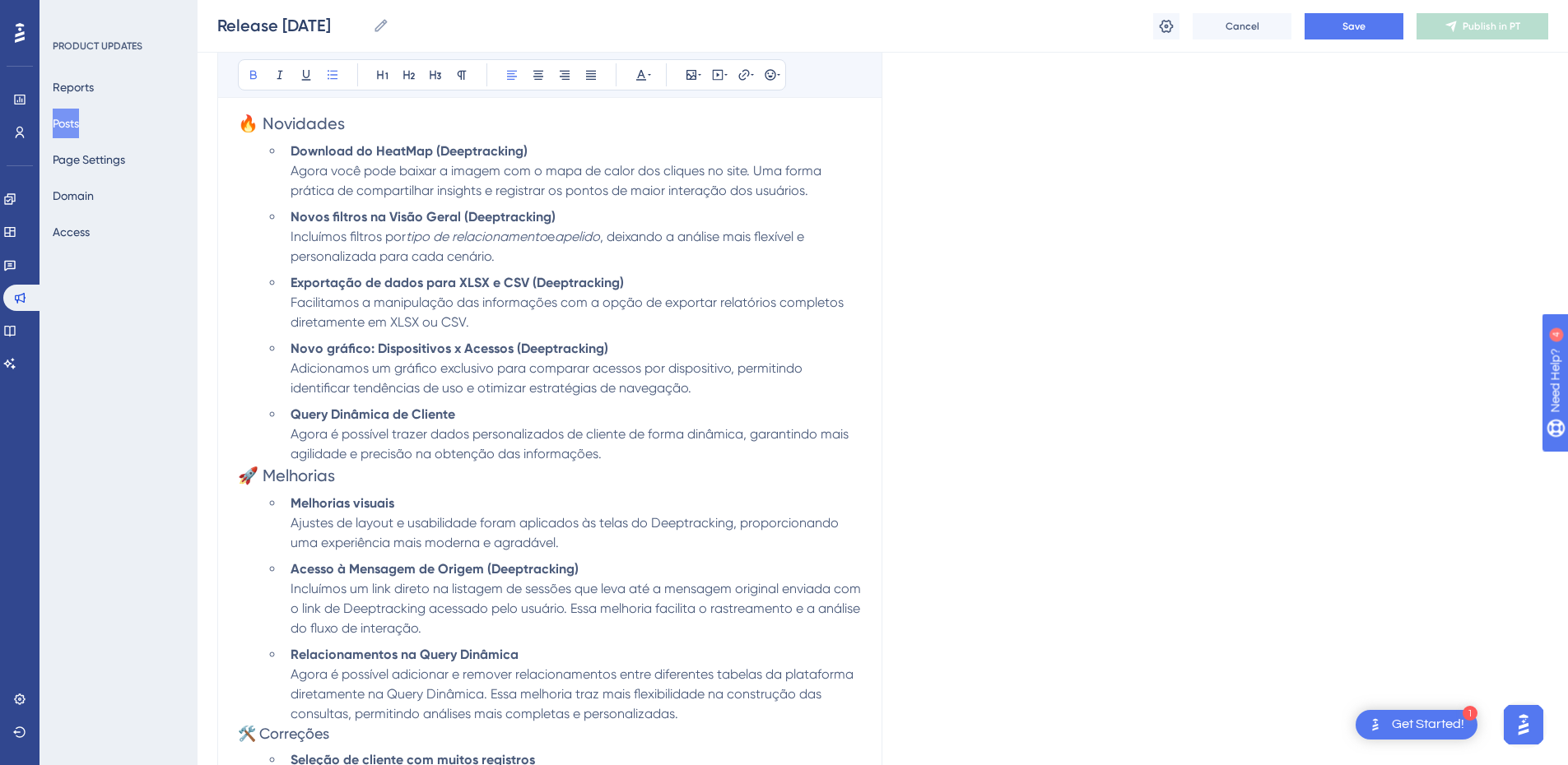
click at [426, 410] on strong "Query Dinâmica de Cliente" at bounding box center [372, 414] width 165 height 15
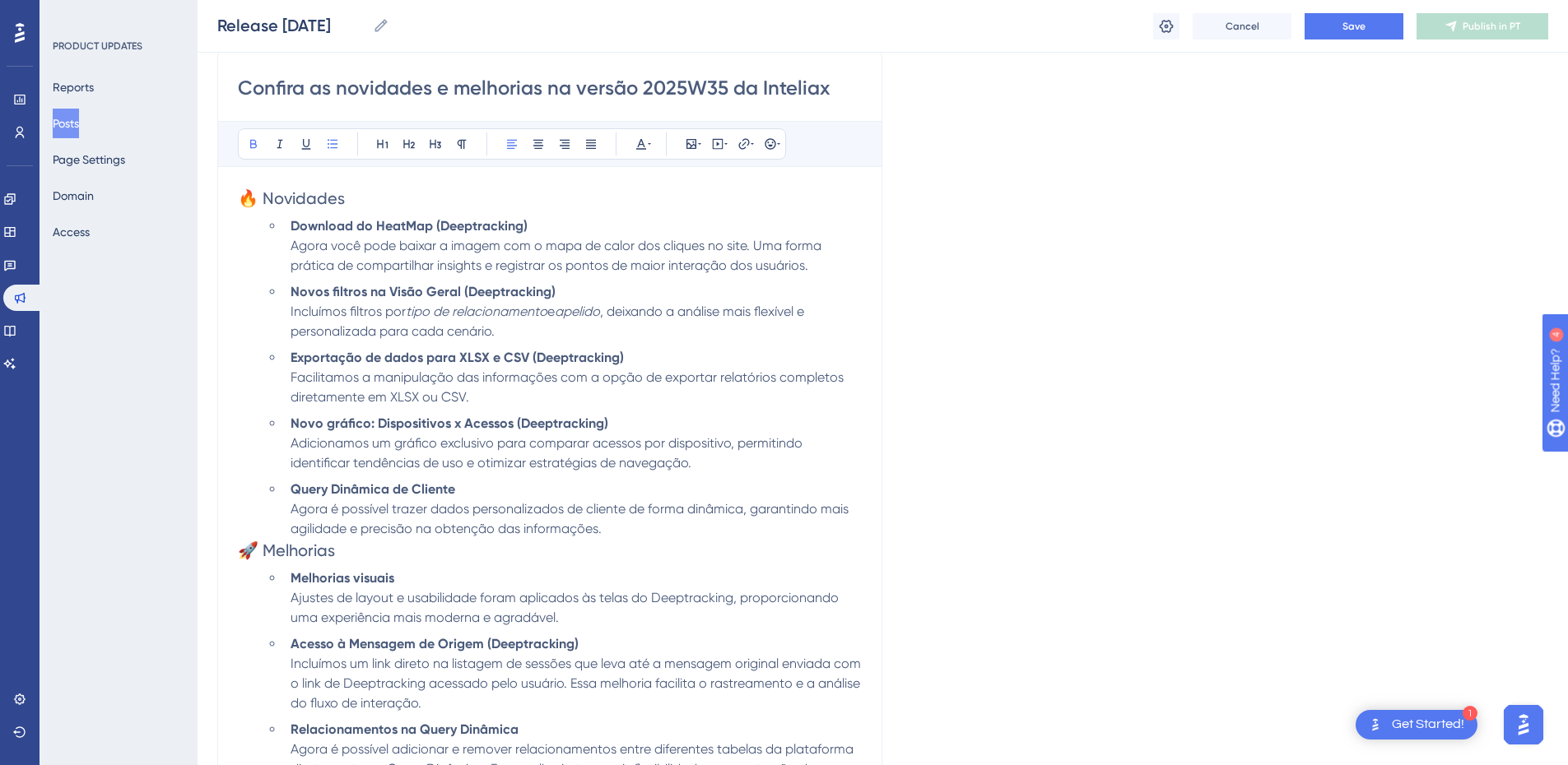
scroll to position [464, 0]
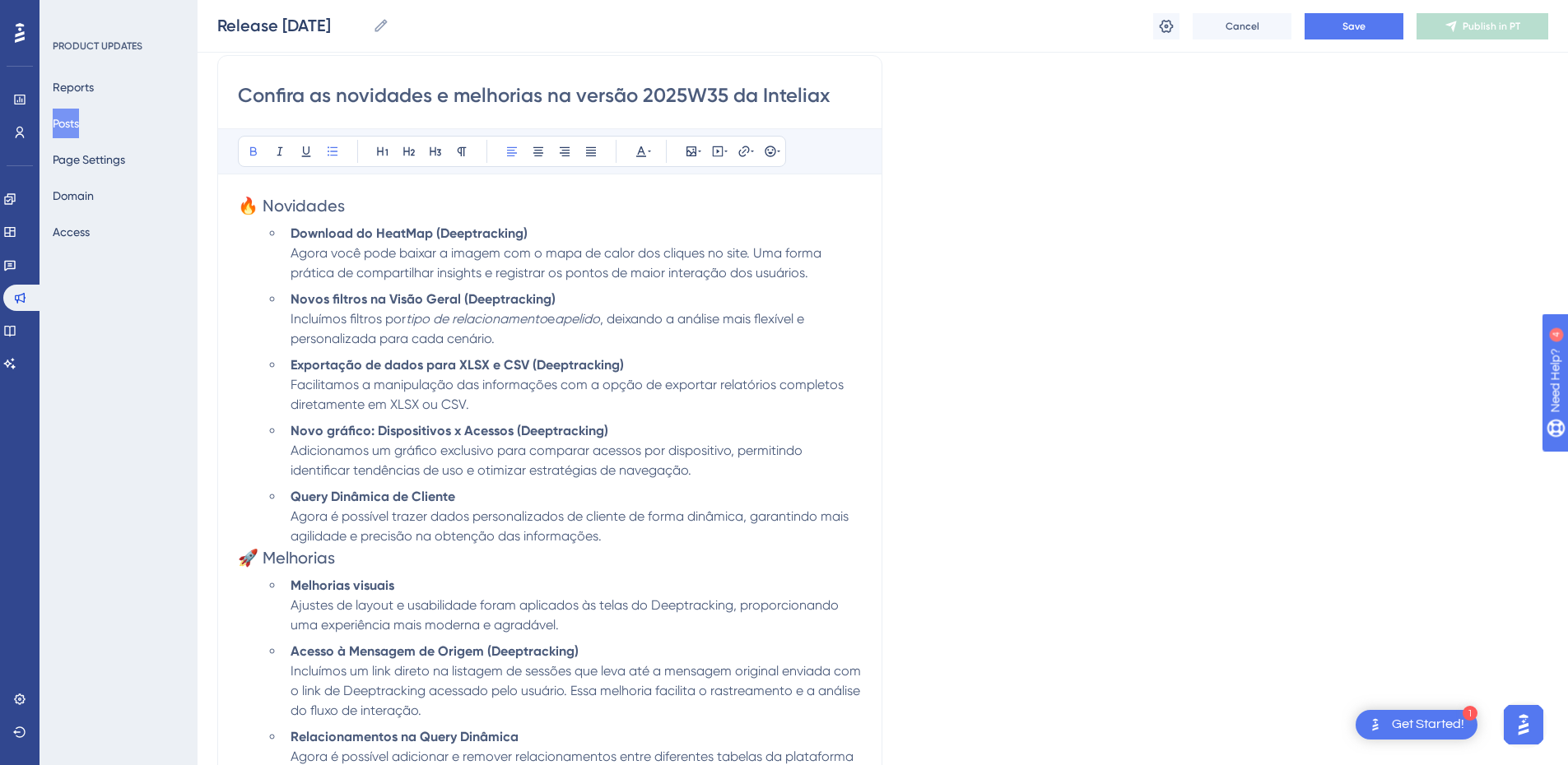
click at [346, 581] on strong "Melhorias visuais" at bounding box center [342, 585] width 104 height 15
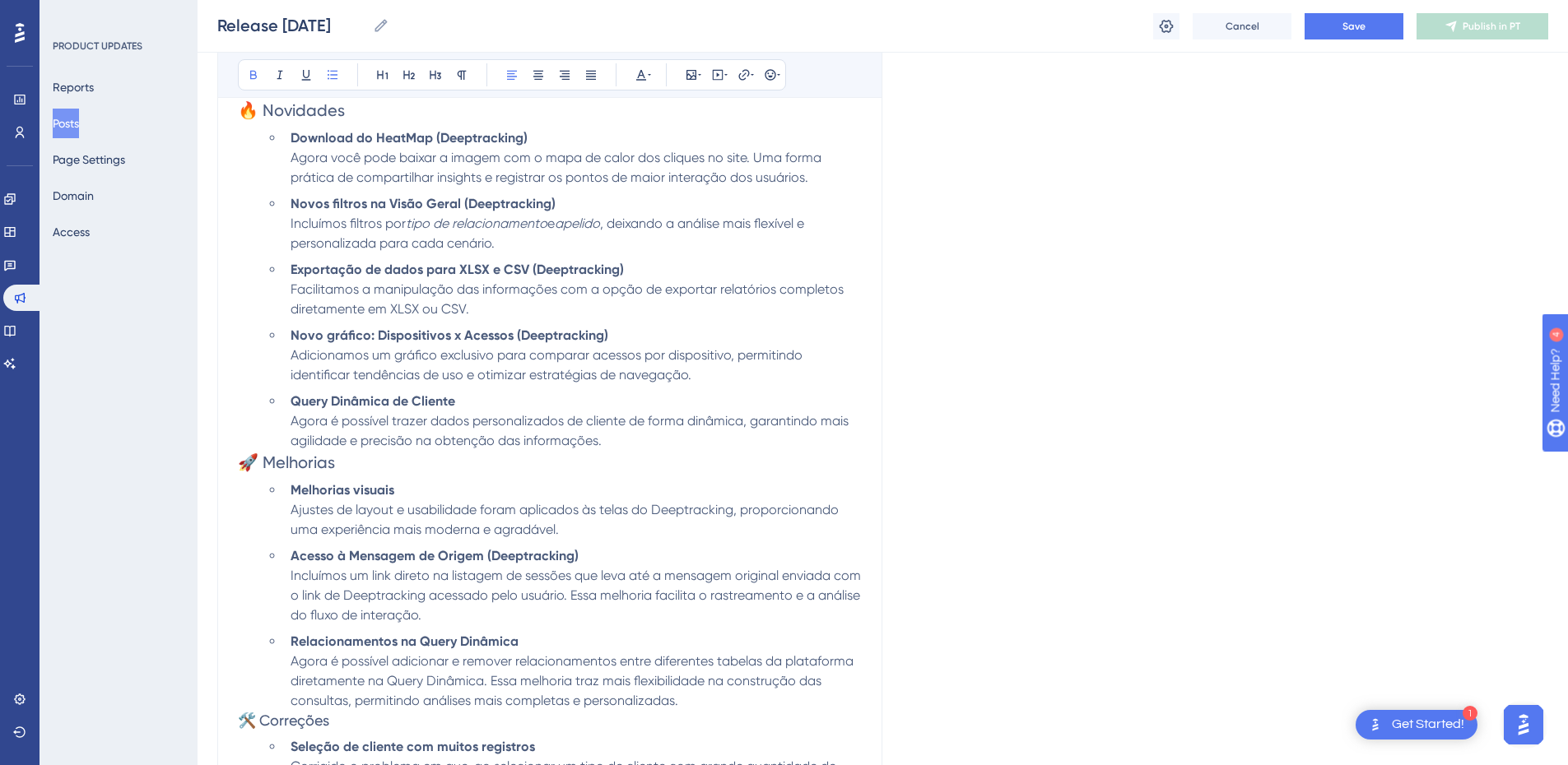
scroll to position [629, 0]
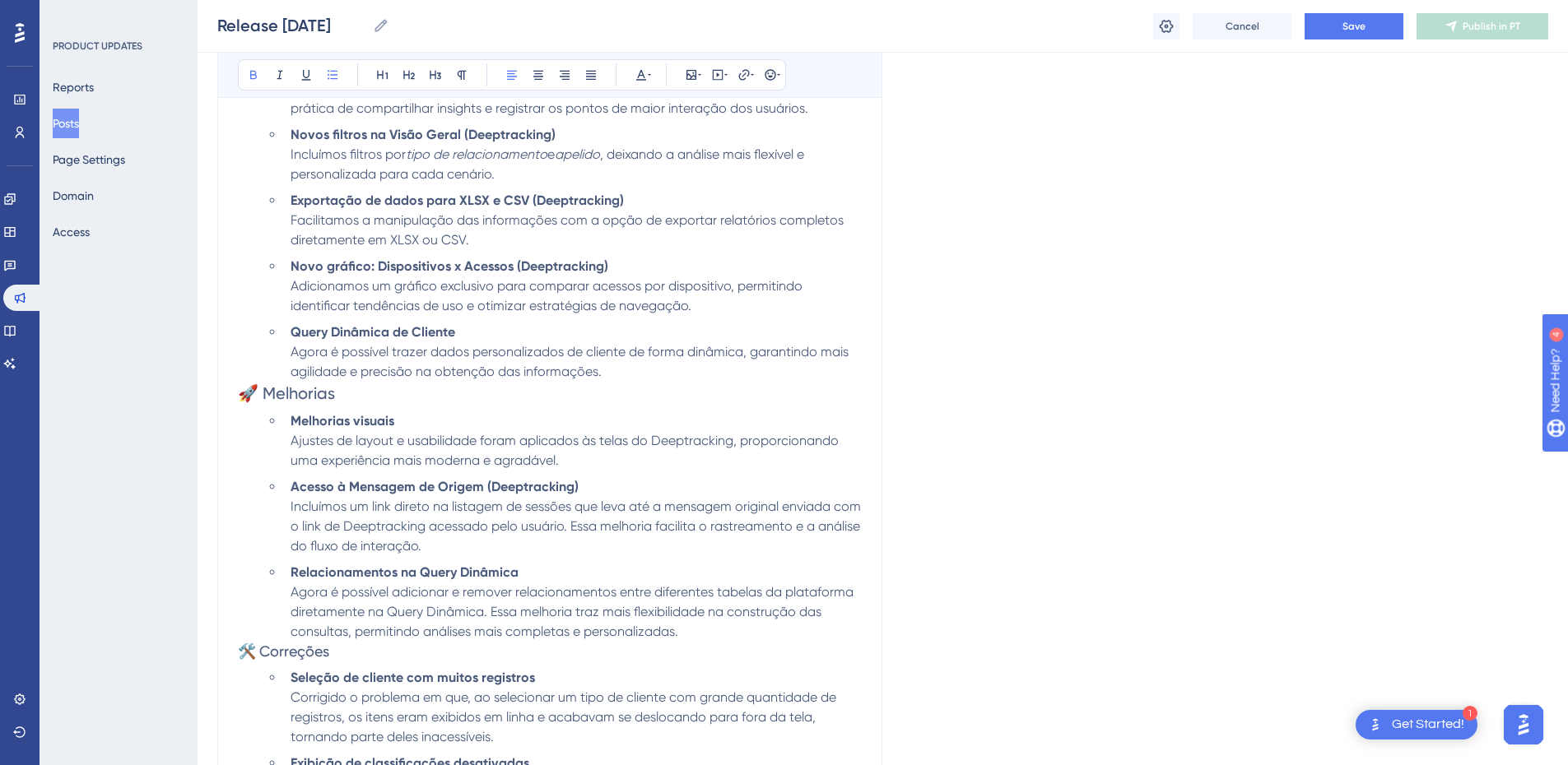
click at [357, 482] on strong "Acesso à Mensagem de Origem (Deeptracking)" at bounding box center [434, 486] width 288 height 15
click at [476, 553] on li "Acesso à Mensagem de Origem (Deeptracking) Incluímos um link direto na listagem…" at bounding box center [572, 516] width 578 height 79
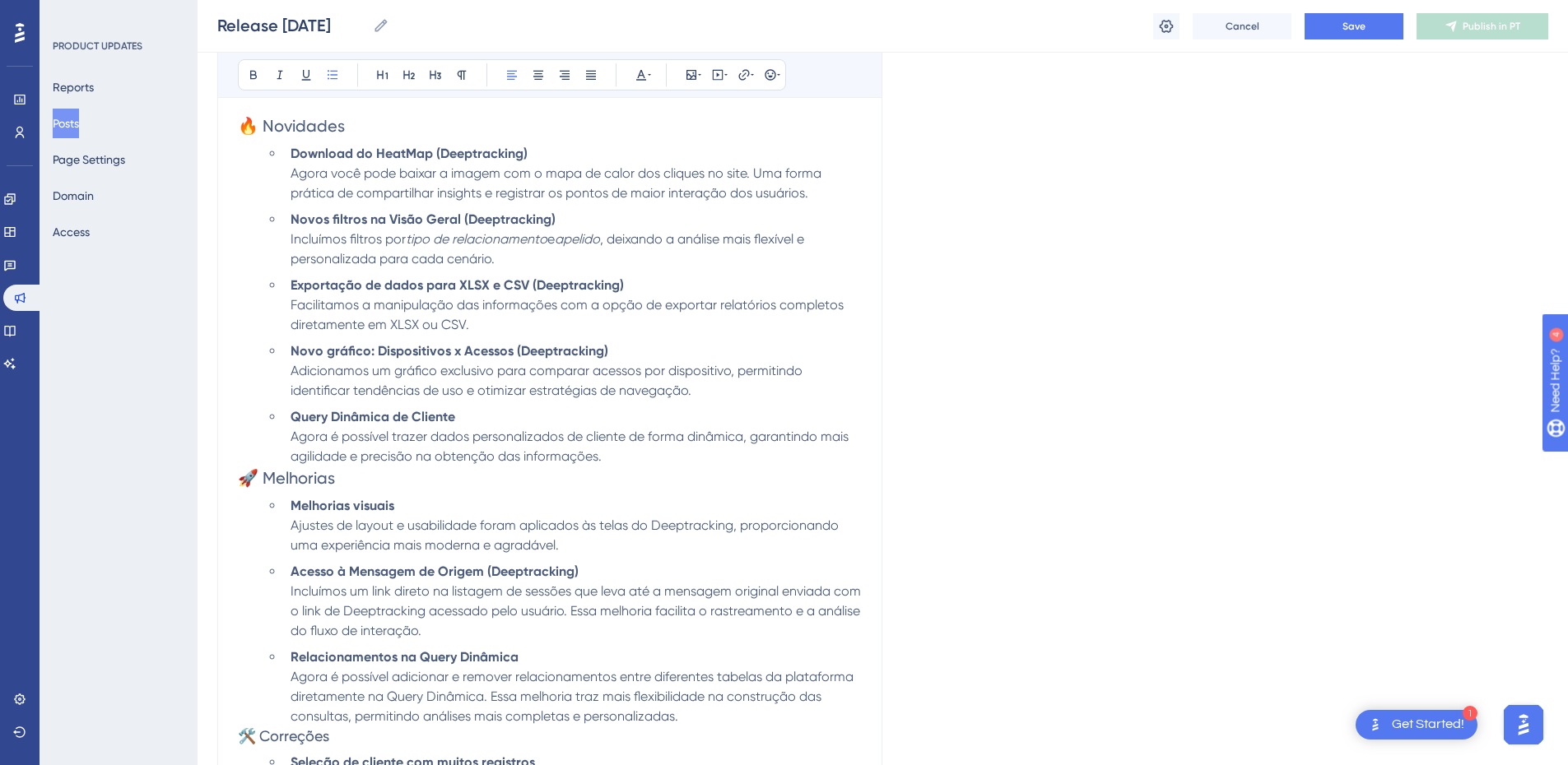
scroll to position [547, 0]
click at [581, 446] on span "Agora é possível trazer dados personalizados de cliente de forma dinâmica, gara…" at bounding box center [571, 443] width 562 height 35
click at [508, 513] on li "Melhorias visuais Ajustes de layout e usabilidade foram aplicados às telas do D…" at bounding box center [572, 523] width 578 height 59
click at [470, 559] on li "Acesso à Mensagem de Origem (Deeptracking) Incluímos um link direto na listagem…" at bounding box center [572, 598] width 578 height 79
click at [460, 513] on li "Melhorias visuais Ajustes de layout e usabilidade foram aplicados às telas do D…" at bounding box center [572, 523] width 578 height 59
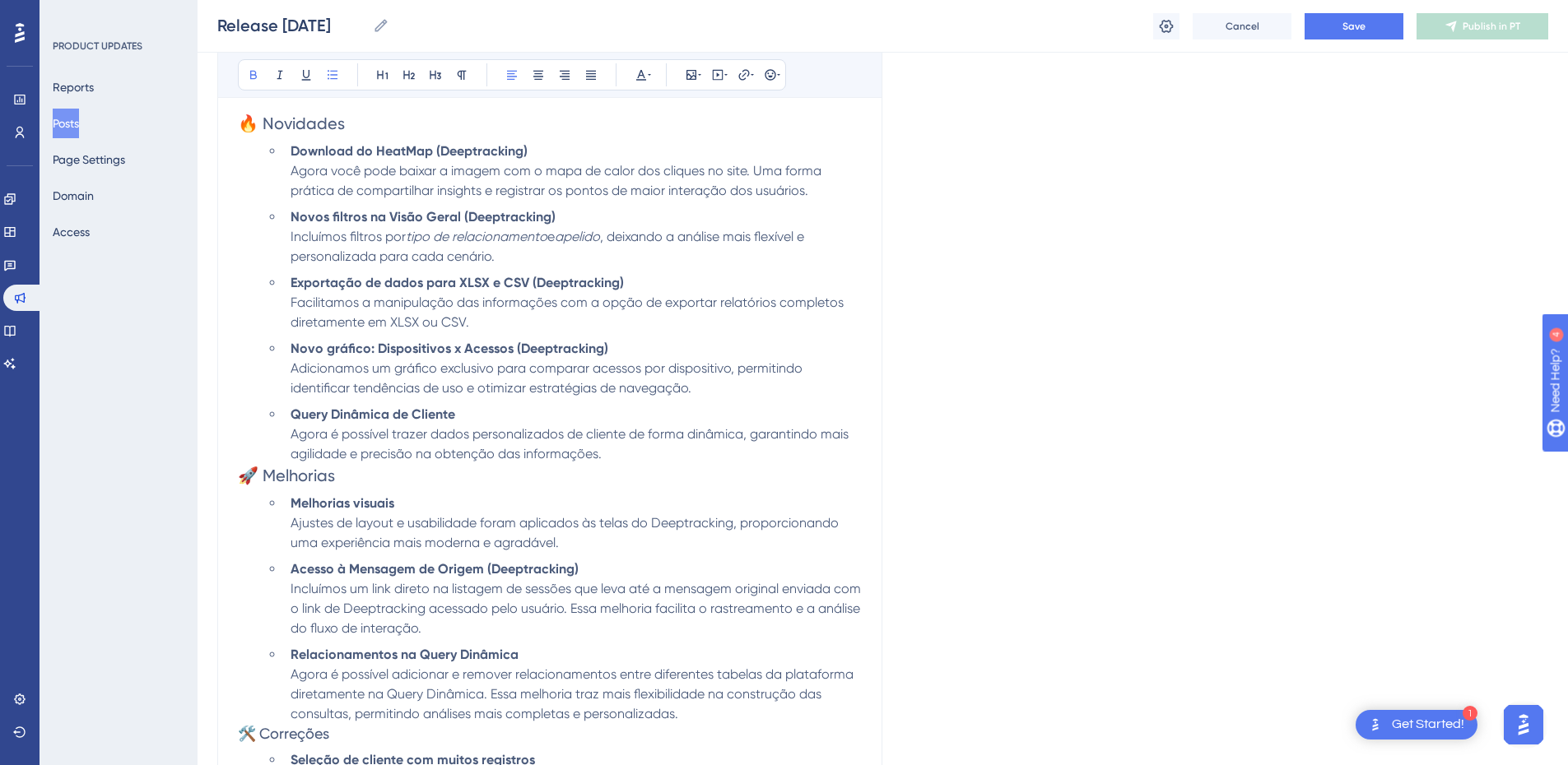
click at [458, 494] on li "Melhorias visuais Ajustes de layout e usabilidade foram aplicados às telas do D…" at bounding box center [572, 523] width 578 height 59
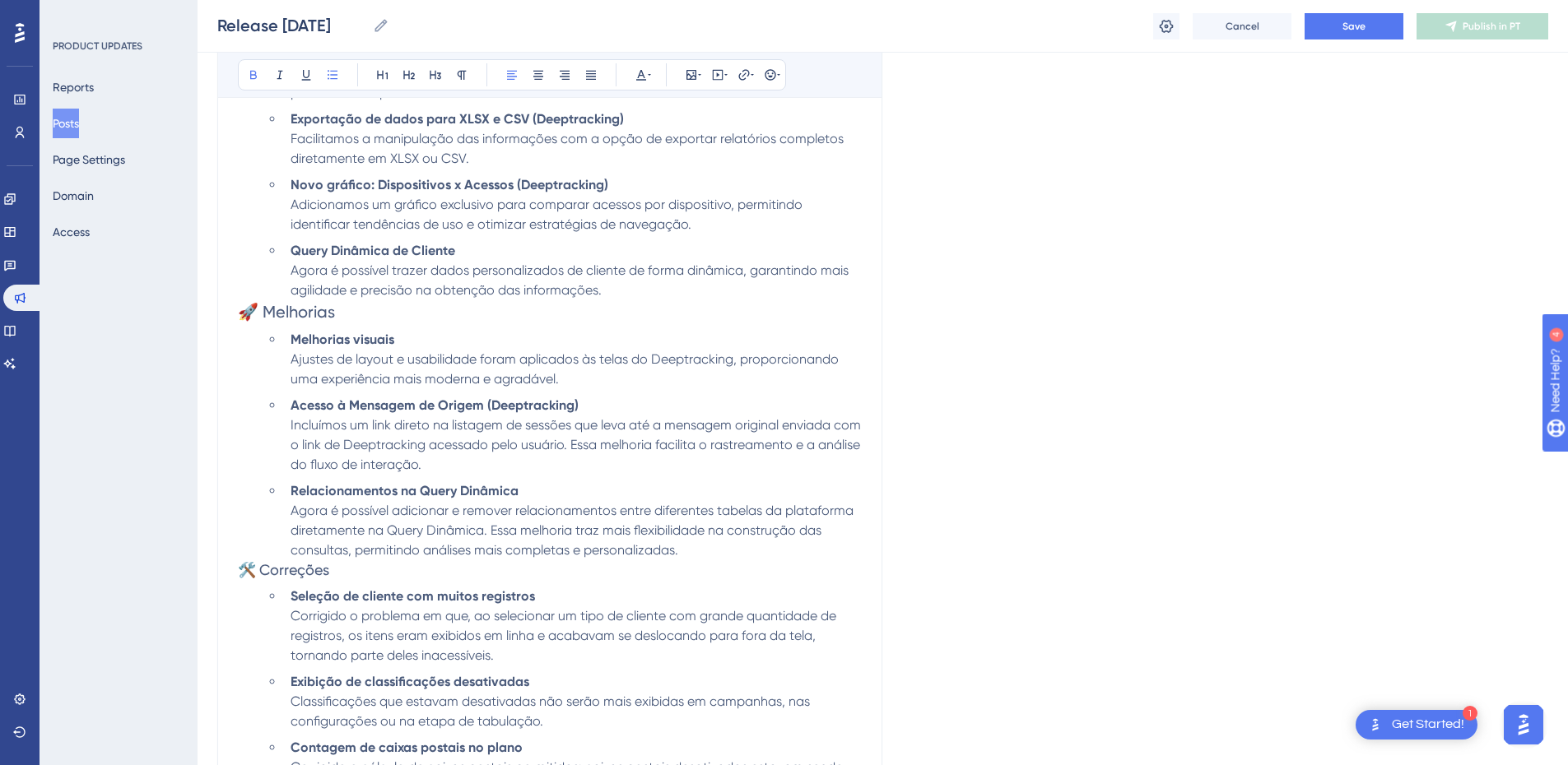
scroll to position [712, 0]
click at [485, 474] on ul "Melhorias visuais Ajustes de layout e usabilidade foram aplicados às telas do D…" at bounding box center [564, 444] width 598 height 230
click at [485, 465] on li "Acesso à Mensagem de Origem (Deeptracking) Incluímos um link direto na listagem…" at bounding box center [572, 434] width 578 height 79
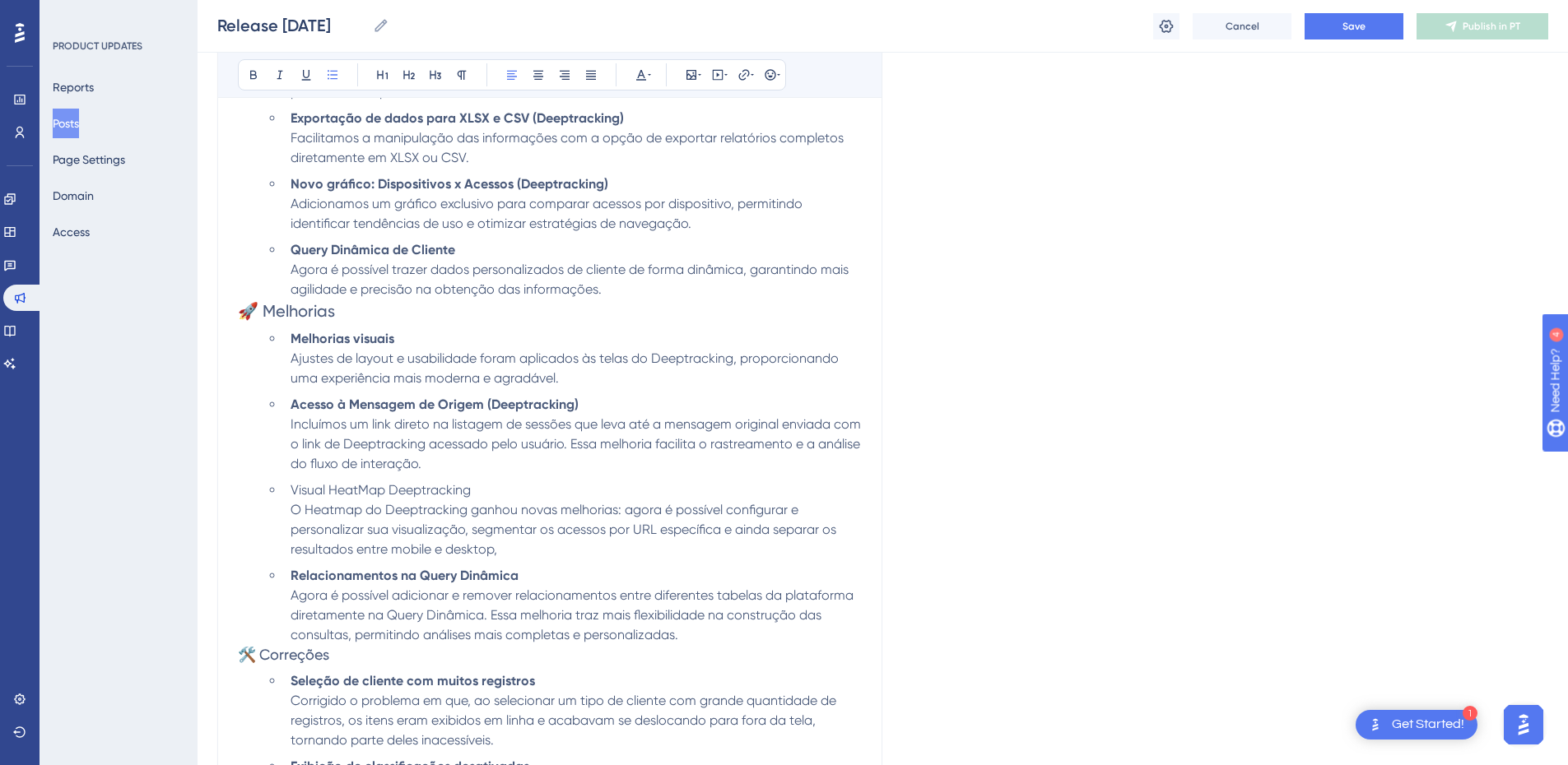
click at [521, 551] on li "Visual HeatMap Deeptracking O Heatmap do Deeptracking ganhou novas melhorias: a…" at bounding box center [572, 520] width 578 height 79
click at [449, 407] on strong "Acesso à Mensagem de Origem (Deeptracking)" at bounding box center [434, 404] width 288 height 15
drag, startPoint x: 465, startPoint y: 489, endPoint x: 283, endPoint y: 487, distance: 182.0
click at [283, 487] on ul "Melhorias visuais Ajustes de layout e usabilidade foram aplicados às telas do D…" at bounding box center [564, 487] width 598 height 316
click at [251, 77] on icon at bounding box center [253, 75] width 7 height 10
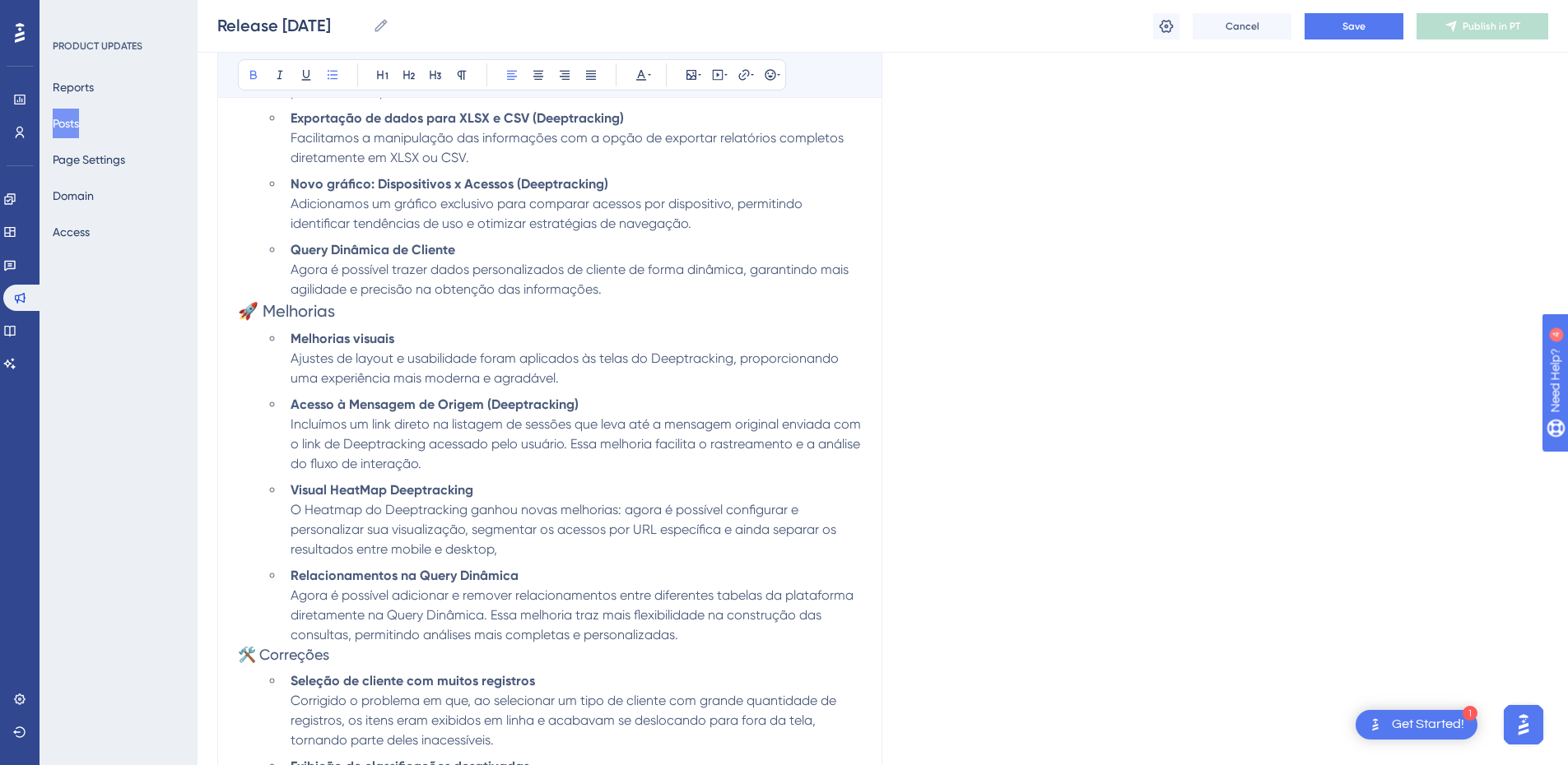
click at [489, 481] on li "Visual HeatMap Deeptracking O Heatmap do Deeptracking ganhou novas melhorias: a…" at bounding box center [572, 520] width 578 height 79
drag, startPoint x: 589, startPoint y: 402, endPoint x: 487, endPoint y: 406, distance: 102.1
click at [487, 406] on li "Acesso à Mensagem de Origem (Deeptracking) Incluímos um link direto na listagem…" at bounding box center [572, 434] width 578 height 79
copy strong "(Deeptracking)"
drag, startPoint x: 474, startPoint y: 489, endPoint x: 390, endPoint y: 488, distance: 84.0
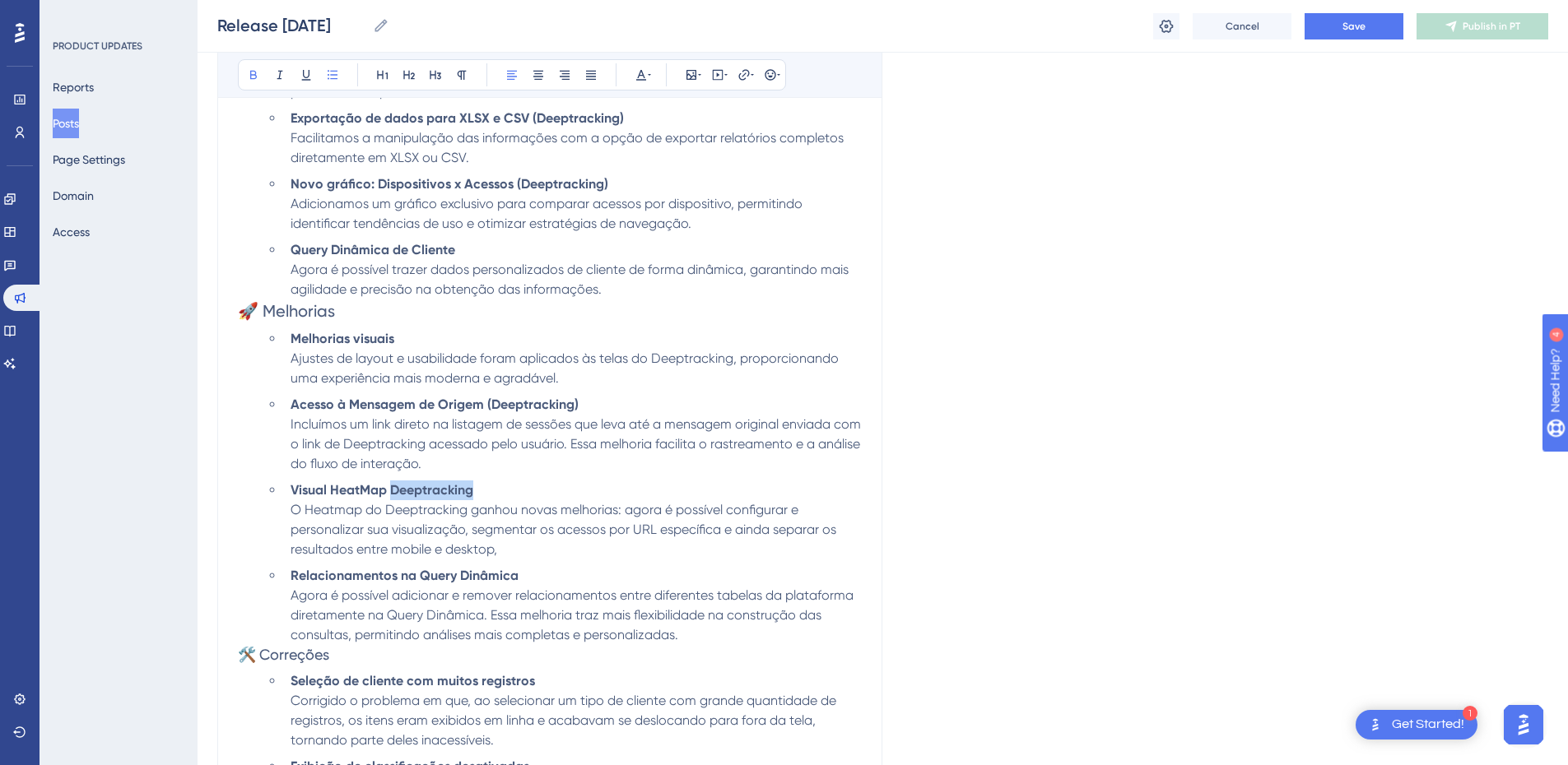
click at [390, 488] on strong "Visual HeatMap Deeptracking" at bounding box center [382, 490] width 183 height 15
click at [517, 531] on span "O Heatmap do Deeptracking ganhou novas melhorias: agora é possível configurar e…" at bounding box center [565, 529] width 549 height 55
click at [535, 550] on li "Visual HeatMap (Deeptracking) O Heatmap do Deeptracking ganhou novas melhorias:…" at bounding box center [572, 520] width 578 height 79
click at [770, 528] on span "O Heatmap do Deeptracking ganhou novas melhorias: agora é possível configurar e…" at bounding box center [565, 529] width 549 height 55
click at [596, 545] on span "O Heatmap do Deeptracking ganhou novas melhorias: agora é possível configurar e…" at bounding box center [563, 529] width 546 height 55
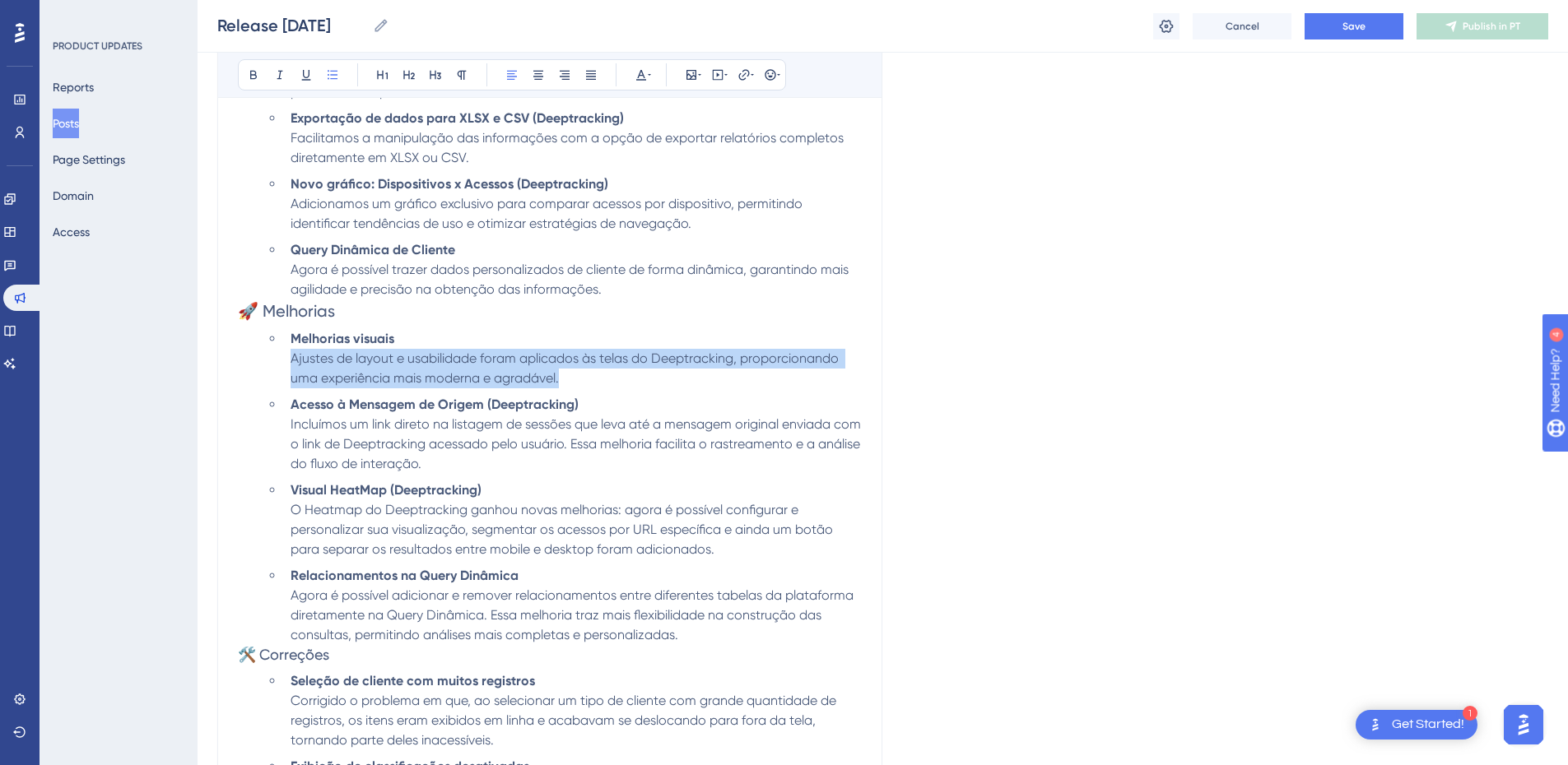
drag, startPoint x: 566, startPoint y: 372, endPoint x: 291, endPoint y: 358, distance: 275.4
click at [291, 358] on li "Melhorias visuais Ajustes de layout e usabilidade foram aplicados às telas do D…" at bounding box center [572, 359] width 578 height 59
drag, startPoint x: 405, startPoint y: 377, endPoint x: 269, endPoint y: 350, distance: 138.7
click at [269, 350] on ul "Melhorias visuais Botão de navegação de galeria de templates foi movido para o …" at bounding box center [564, 487] width 598 height 316
copy span "Botão de navegação de galeria de templates foi movido para o menu lateral de op…"
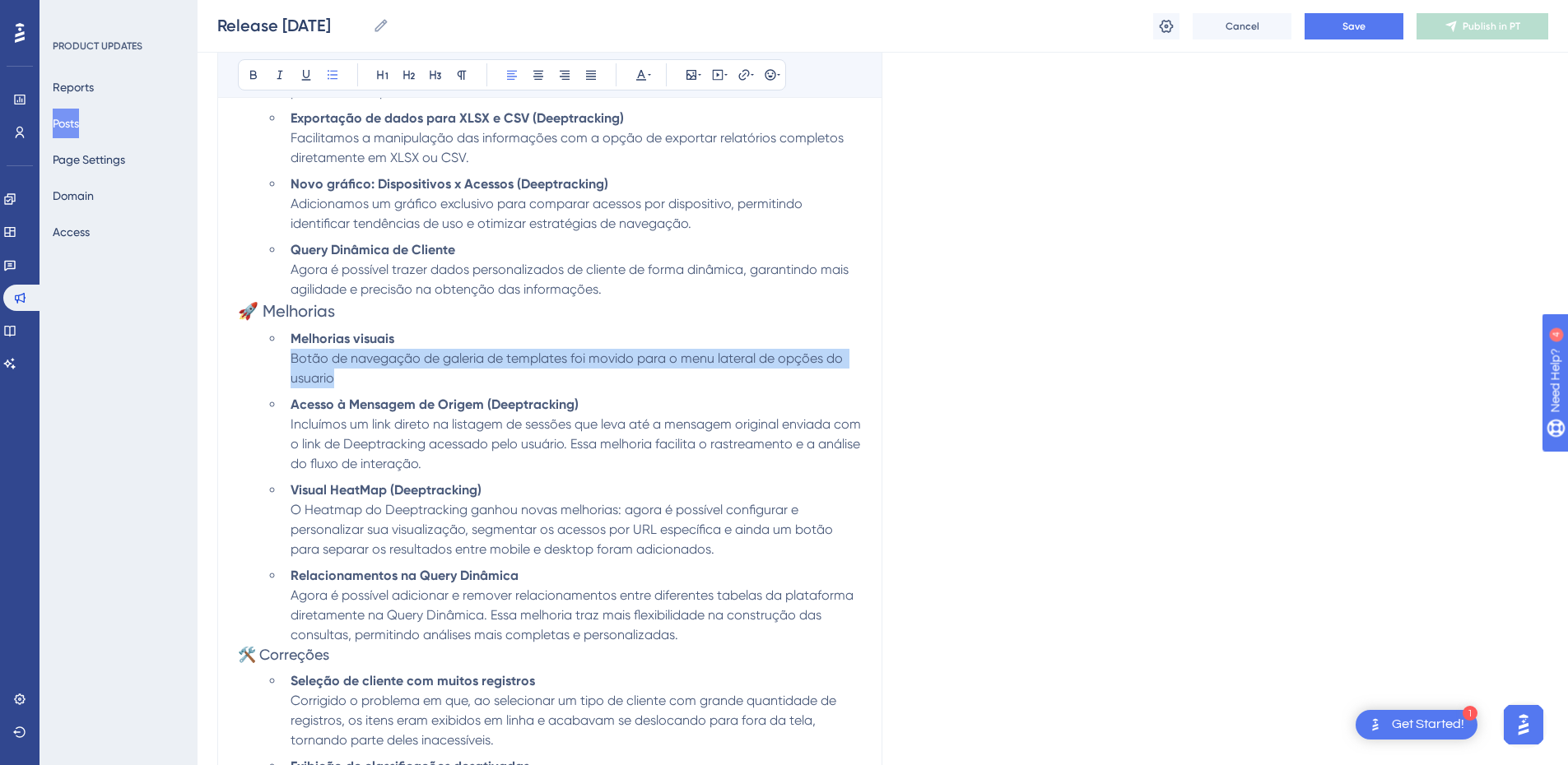
click at [361, 378] on li "Melhorias visuais Botão de navegação de galeria de templates foi movido para o …" at bounding box center [572, 359] width 578 height 59
drag, startPoint x: 363, startPoint y: 377, endPoint x: 292, endPoint y: 357, distance: 73.8
click at [292, 357] on li "Melhorias visuais Botão de navegação de galeria de templates foi movido para o …" at bounding box center [572, 359] width 578 height 59
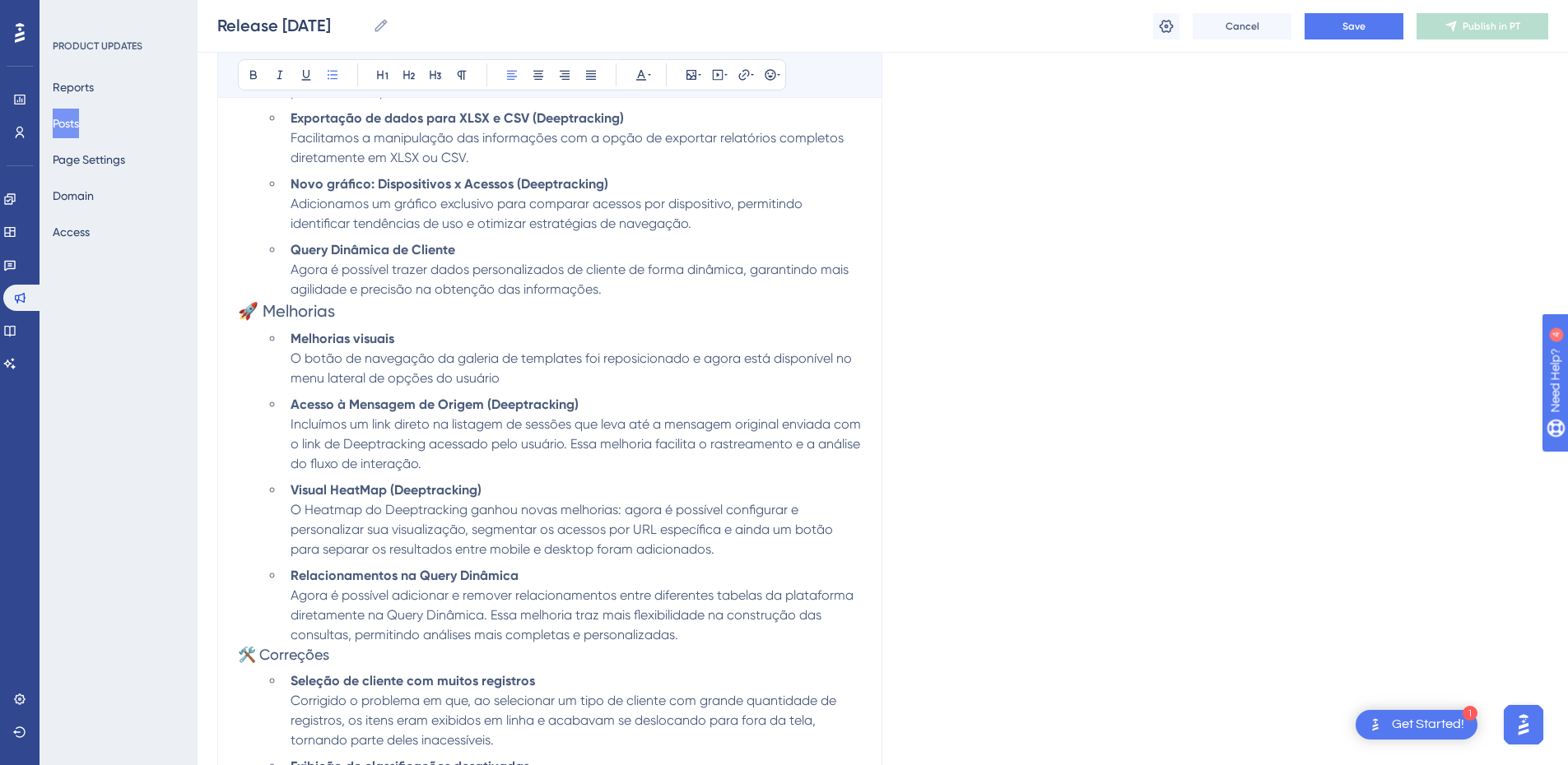
click at [462, 358] on span "O botão de navegação da galeria de templates foi reposicionado e agora está dis…" at bounding box center [572, 367] width 565 height 35
click at [535, 358] on span "O botão de navegação da Galeria de templates foi reposicionado e agora está dis…" at bounding box center [574, 367] width 567 height 35
click at [435, 362] on span "O botão de navegação da Galeria de Templates foi reposicionado e agora está dis…" at bounding box center [574, 367] width 568 height 35
click at [526, 380] on li "Melhorias visuais O botão de navegação da Galeria de Templates foi reposicionad…" at bounding box center [572, 359] width 578 height 59
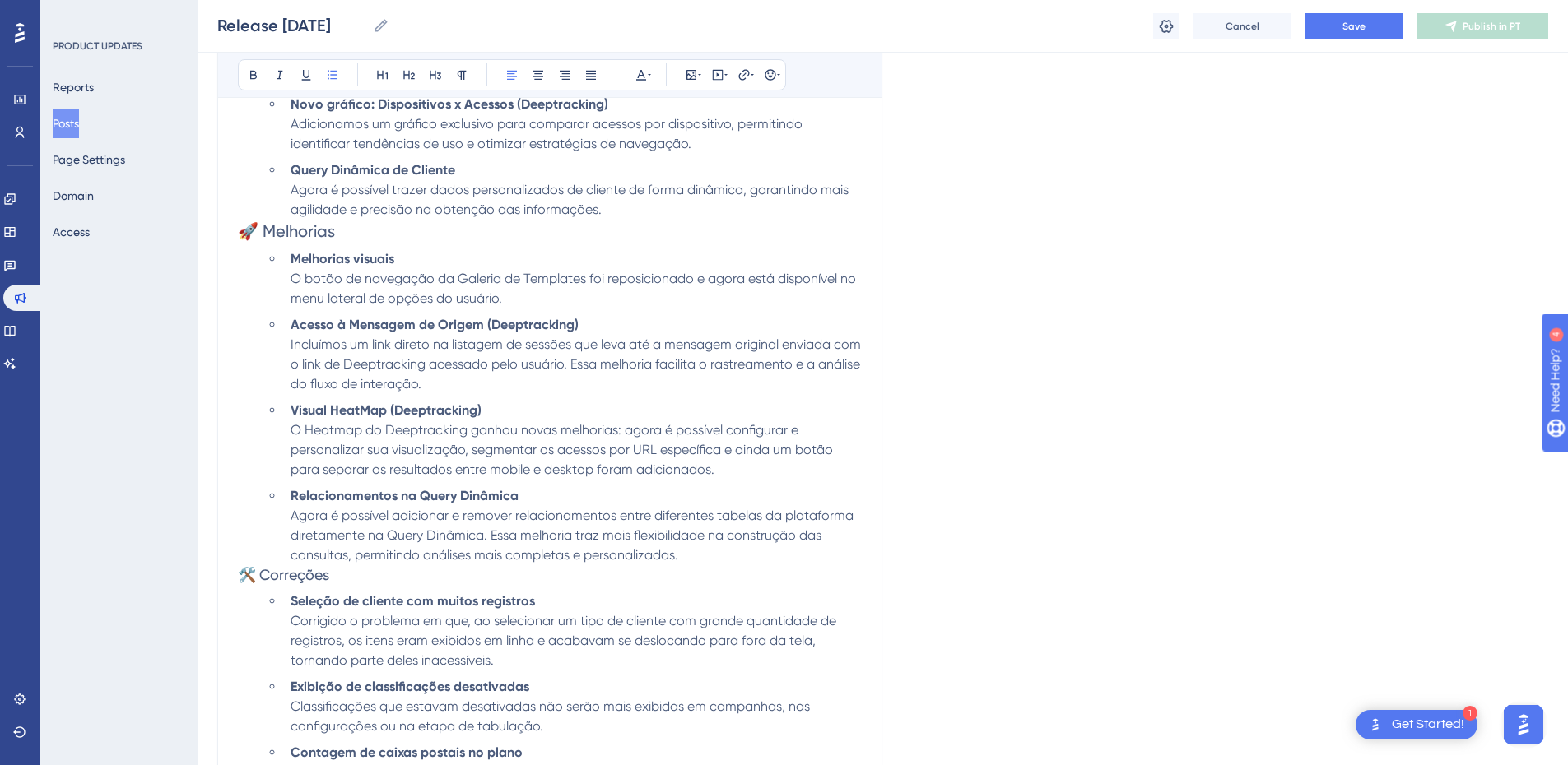
scroll to position [876, 0]
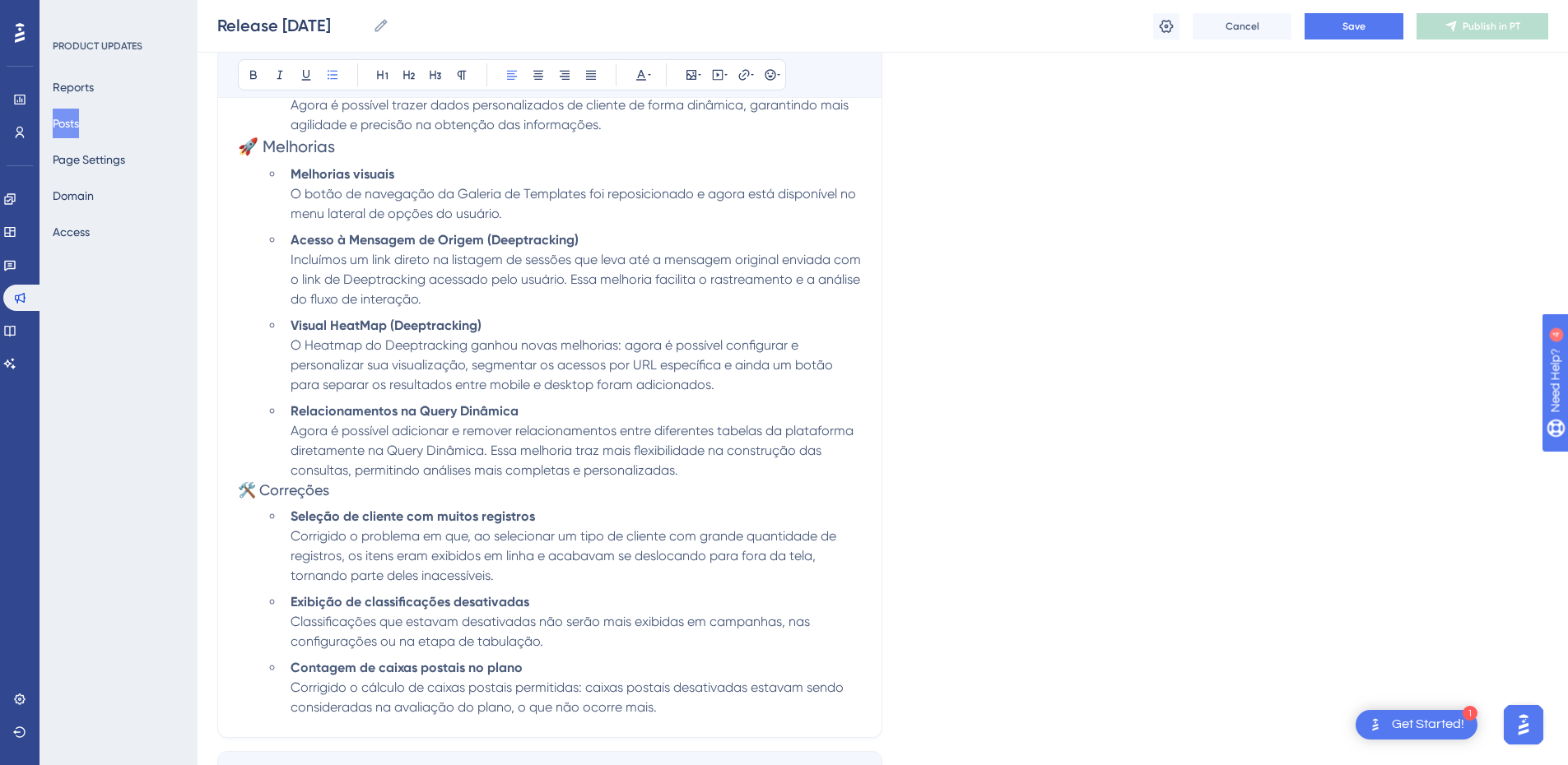
click at [396, 501] on div "🔥 Novidades Download do HeatMap (Deeptracking) Agora você pode baixar a imagem …" at bounding box center [549, 250] width 624 height 934
click at [483, 556] on span "Corrigido o problema em que, ao selecionar um tipo de cliente com grande quanti…" at bounding box center [565, 556] width 549 height 55
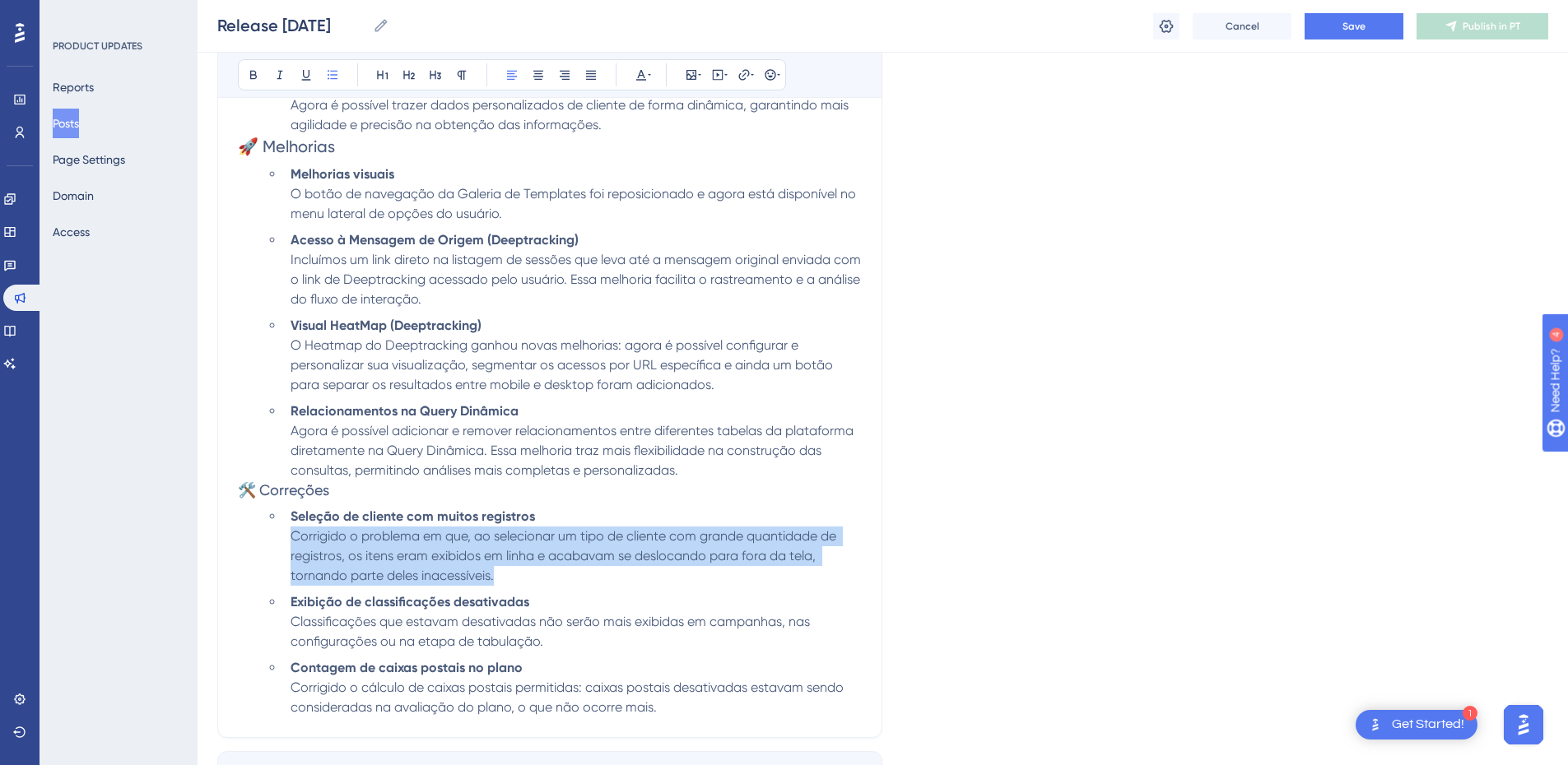
drag, startPoint x: 498, startPoint y: 572, endPoint x: 292, endPoint y: 538, distance: 208.8
click at [292, 538] on li "Seleção de cliente com muitos registros Corrigido o problema em que, ao selecio…" at bounding box center [572, 546] width 578 height 79
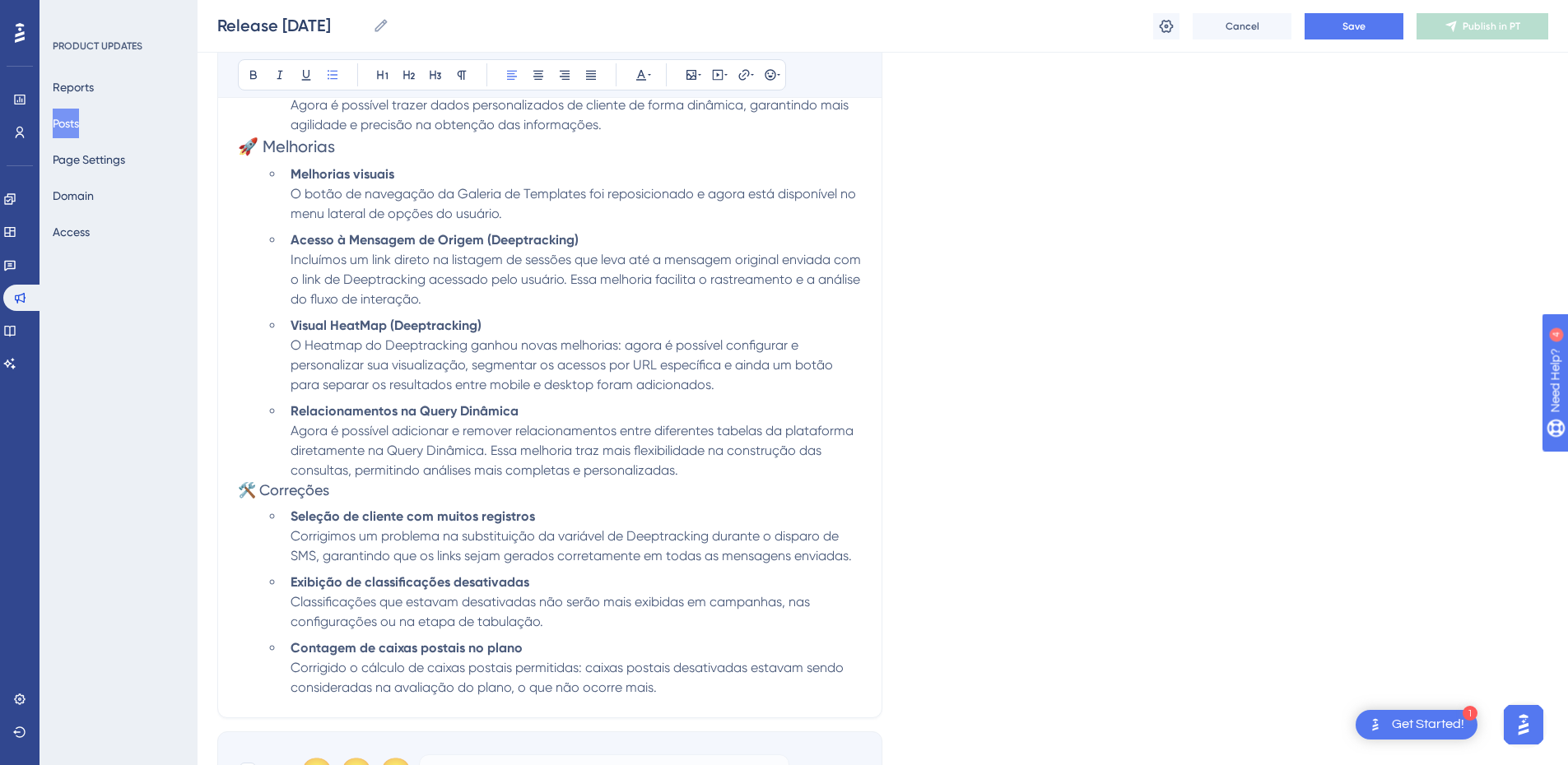
click at [626, 537] on span "Corrigimos um problema na substituição da variável de Deeptracking durante o di…" at bounding box center [571, 545] width 562 height 35
click at [744, 546] on li "Seleção de cliente com muitos registros Corrigimos um problema na substituição …" at bounding box center [572, 537] width 578 height 59
drag, startPoint x: 851, startPoint y: 557, endPoint x: 324, endPoint y: 557, distance: 527.0
click at [324, 557] on span "Corrigimos um problema na substituição da variável de Deeptracking durante o di…" at bounding box center [571, 545] width 562 height 35
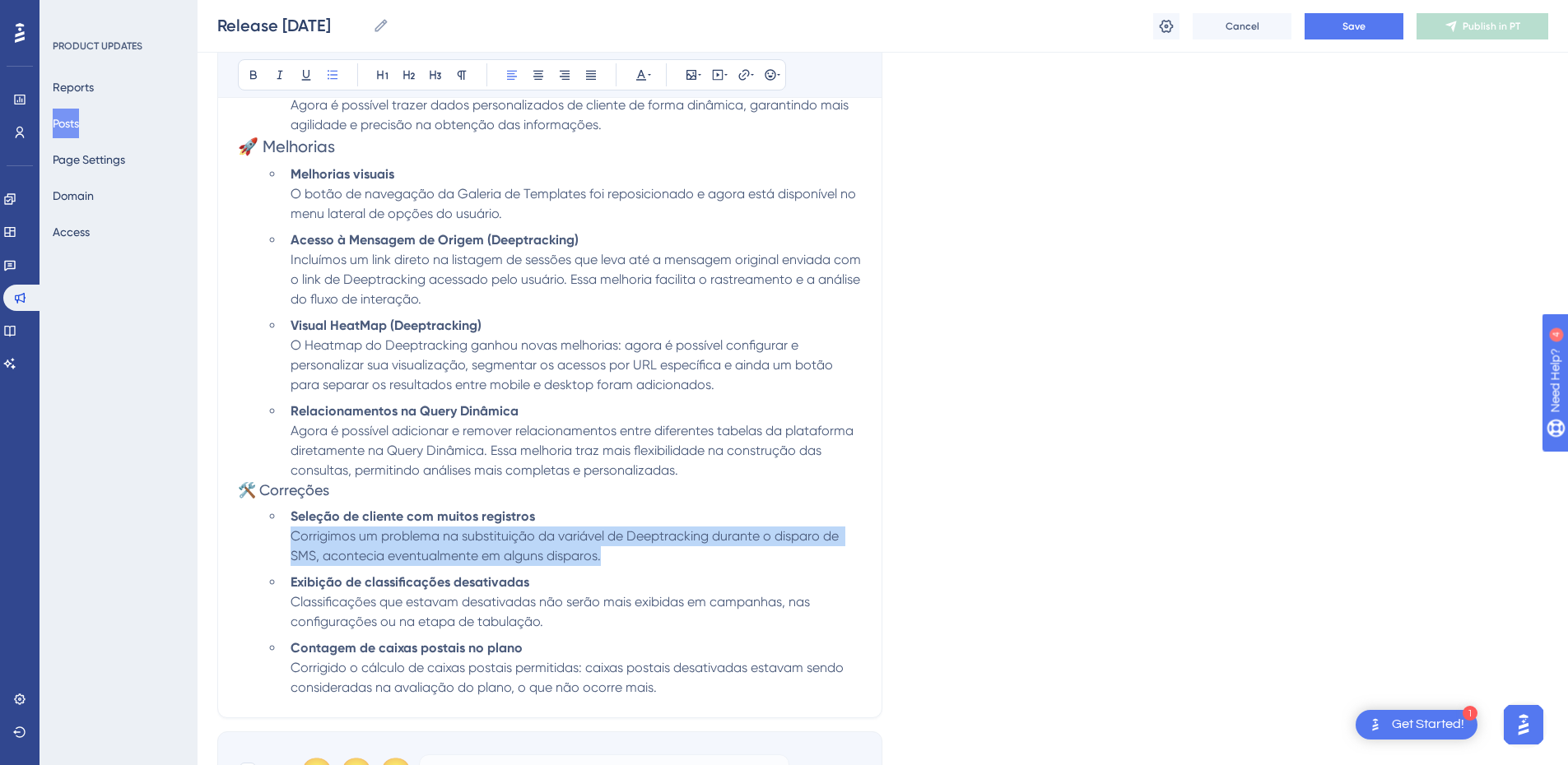
drag, startPoint x: 625, startPoint y: 564, endPoint x: 288, endPoint y: 538, distance: 338.0
click at [285, 538] on li "Seleção de cliente com muitos registros Corrigimos um problema na substituição …" at bounding box center [572, 537] width 578 height 59
copy span "Corrigimos um problema na substituição da variável de Deeptracking durante o di…"
drag, startPoint x: 585, startPoint y: 557, endPoint x: 597, endPoint y: 558, distance: 12.0
click at [585, 557] on span "Corrigimos um problema na substituição da variável de Deeptracking durante o di…" at bounding box center [566, 545] width 551 height 35
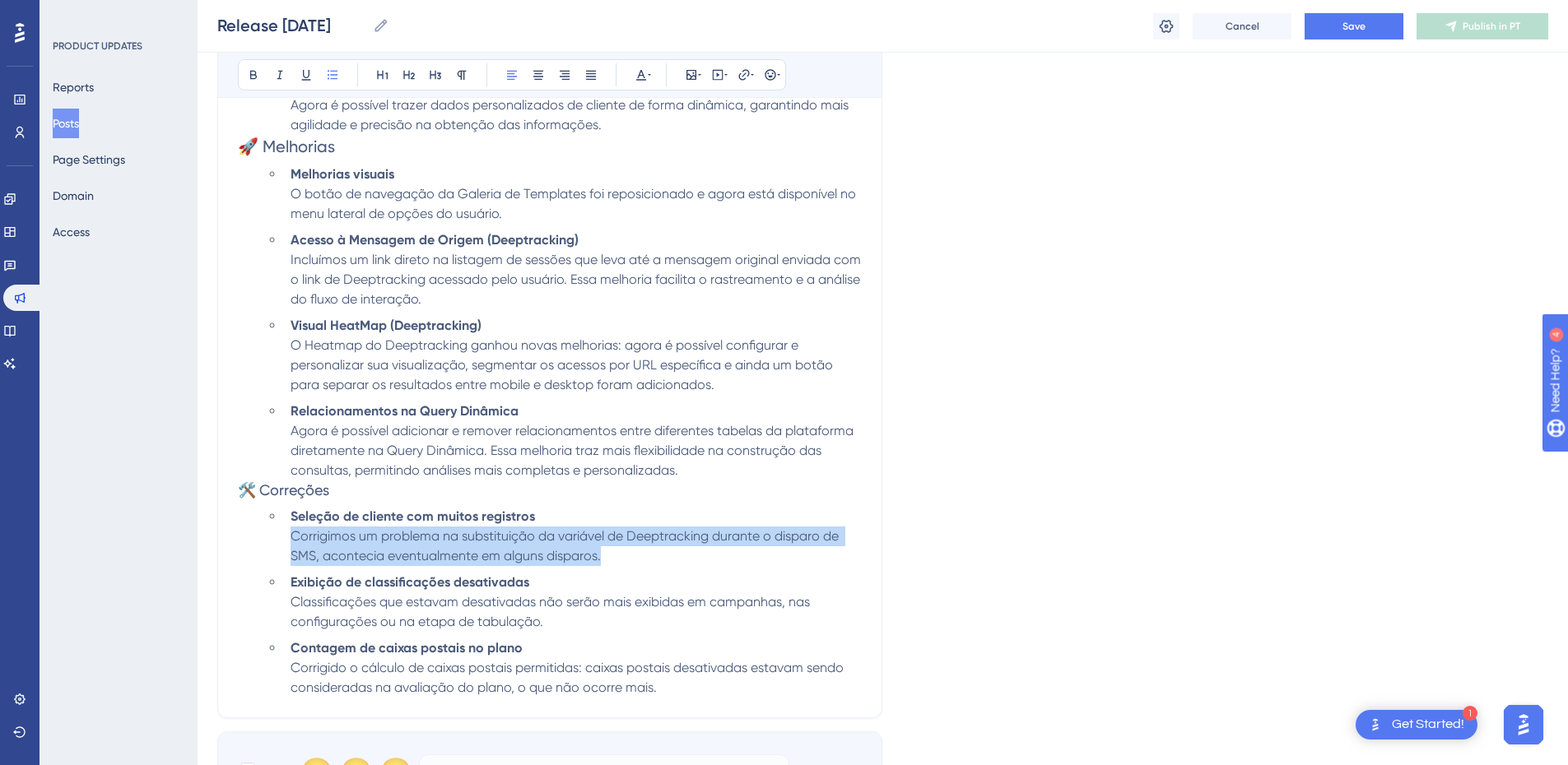
drag, startPoint x: 617, startPoint y: 561, endPoint x: 288, endPoint y: 529, distance: 330.6
click at [288, 529] on li "Seleção de cliente com muitos registros Corrigimos um problema na substituição …" at bounding box center [572, 537] width 578 height 59
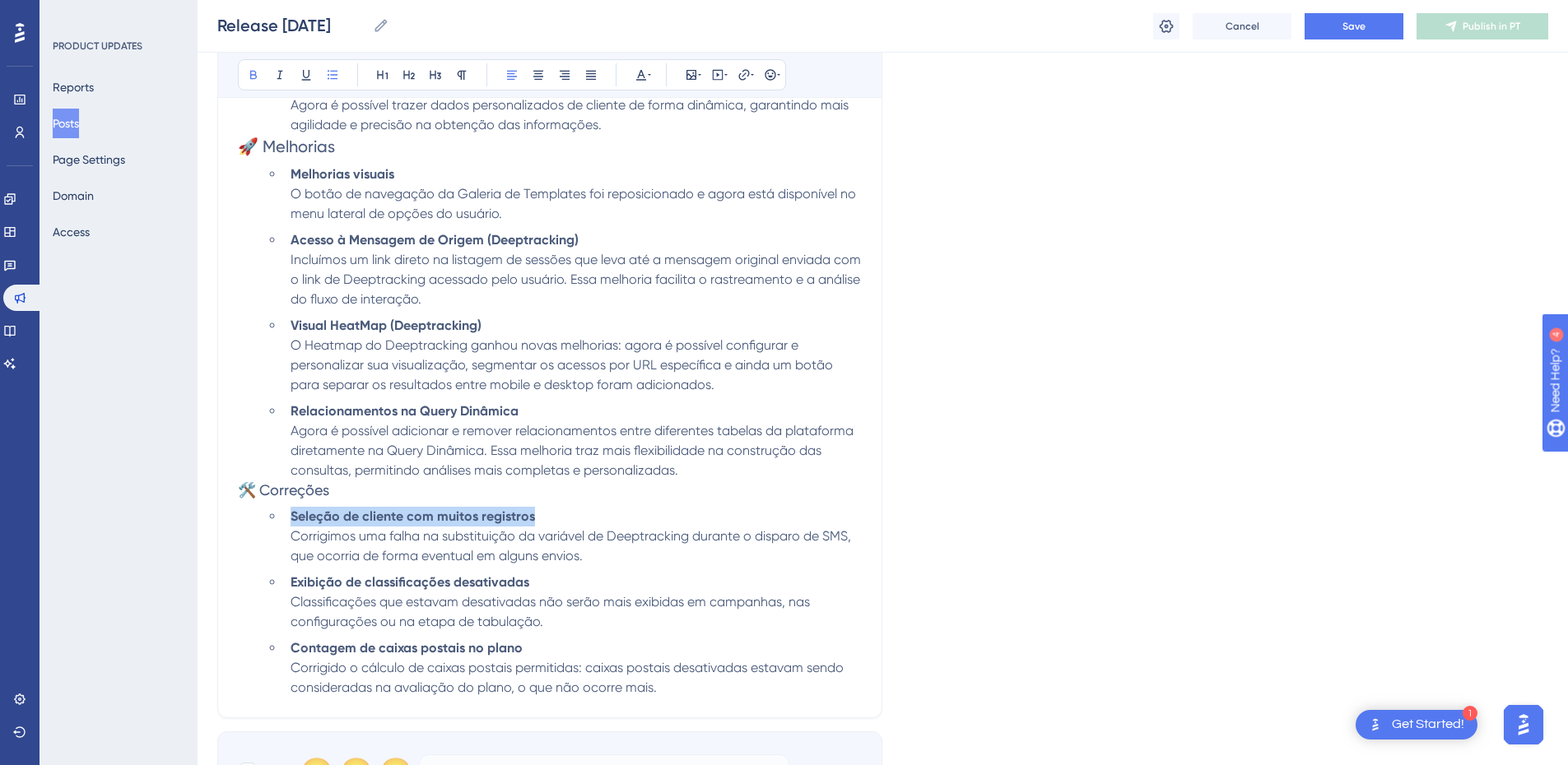
drag, startPoint x: 539, startPoint y: 513, endPoint x: 294, endPoint y: 517, distance: 245.0
click at [294, 517] on li "Seleção de cliente com muitos registros Corrigimos uma falha na substituição da…" at bounding box center [572, 537] width 578 height 59
click at [525, 509] on li "Correção na Substituição da Variável Corrigimos uma falha na substituição da va…" at bounding box center [572, 537] width 578 height 59
click at [494, 492] on h3 "🛠️ Correções" at bounding box center [549, 490] width 624 height 20
click at [510, 518] on span "Correção na Substituição da Variável" at bounding box center [403, 516] width 225 height 15
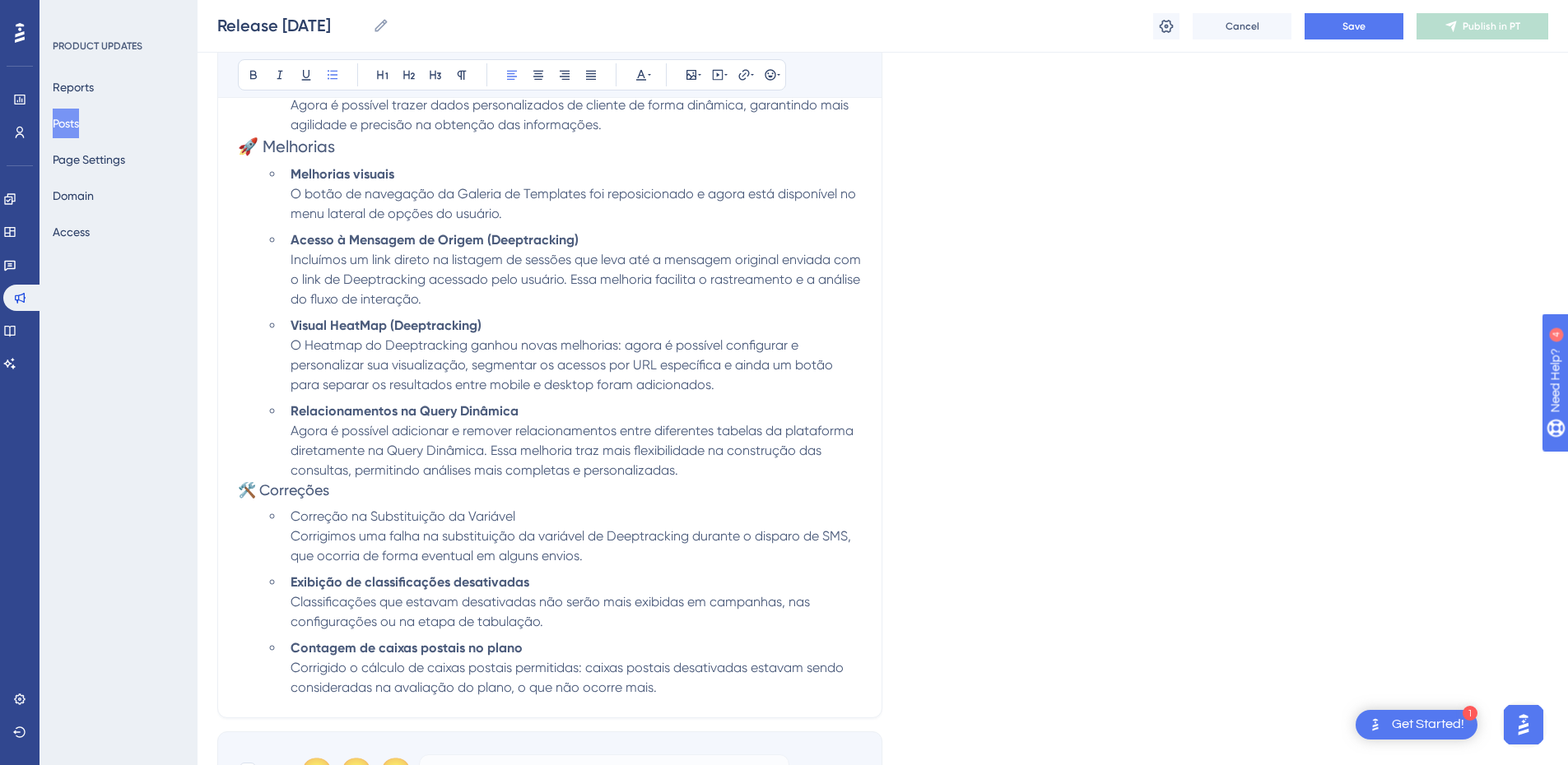
click at [522, 519] on li "Correção na Substituição da Variável Corrigimos uma falha na substituição da va…" at bounding box center [572, 537] width 578 height 59
click at [601, 518] on li "Correção na Substituição da Variável de Template Corrigimos uma falha na substi…" at bounding box center [572, 537] width 578 height 59
drag, startPoint x: 605, startPoint y: 520, endPoint x: 288, endPoint y: 520, distance: 317.0
click at [288, 520] on li "Correção na Substituição da Variável de Template Corrigimos uma falha na substi…" at bounding box center [572, 537] width 578 height 59
click at [252, 83] on button at bounding box center [253, 75] width 23 height 23
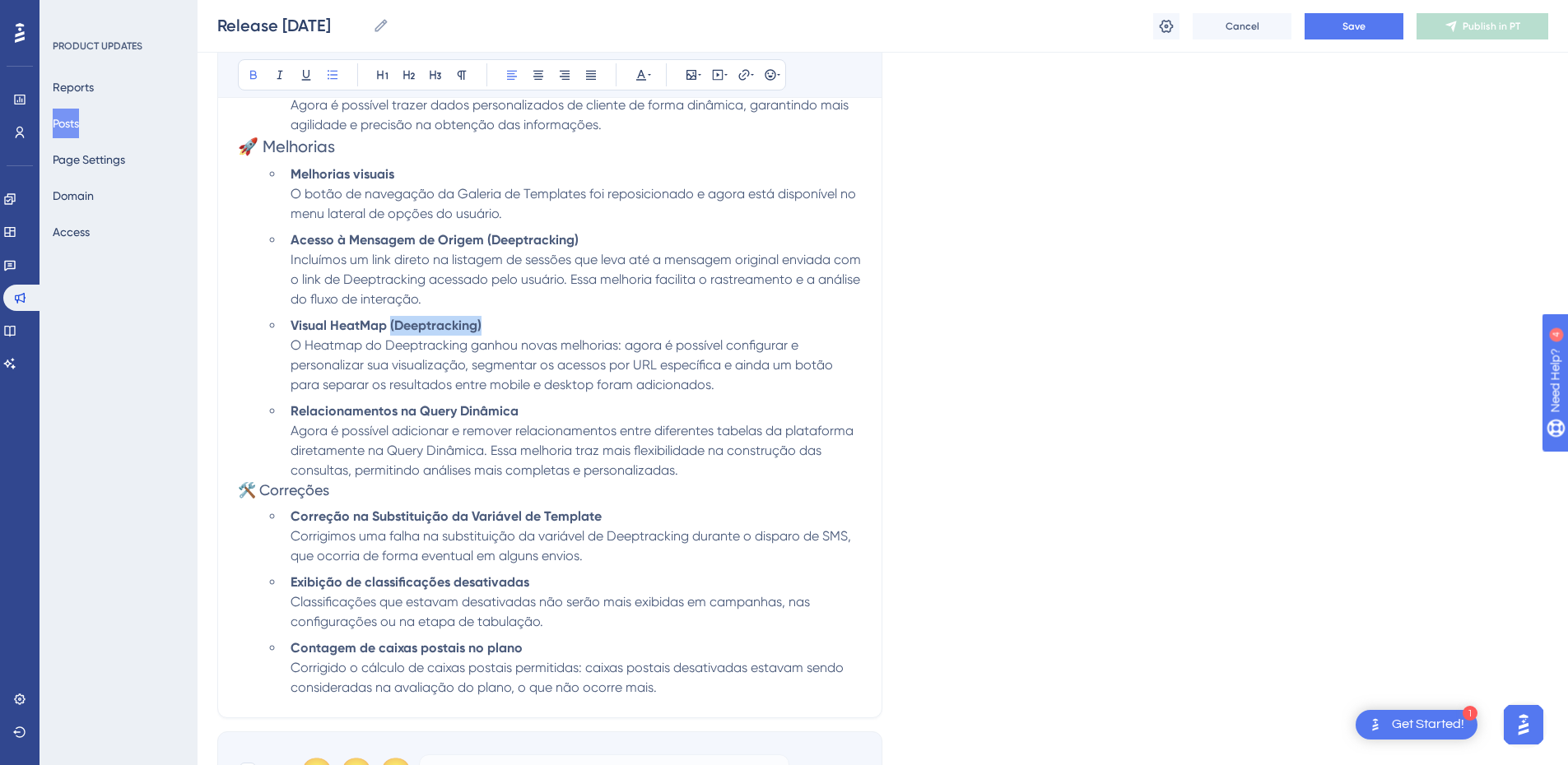
drag, startPoint x: 488, startPoint y: 323, endPoint x: 391, endPoint y: 321, distance: 97.0
click at [391, 321] on li "Visual HeatMap (Deeptracking) O Heatmap do Deeptracking ganhou novas melhorias:…" at bounding box center [572, 355] width 578 height 79
copy strong "(Deeptracking)"
click at [610, 515] on li "Correção na Substituição da Variável de Template Corrigimos uma falha na substi…" at bounding box center [572, 537] width 578 height 59
click at [686, 545] on li "Correção na Substituição da Variável de Template (Deeptracking) Corrigimos uma …" at bounding box center [572, 537] width 578 height 59
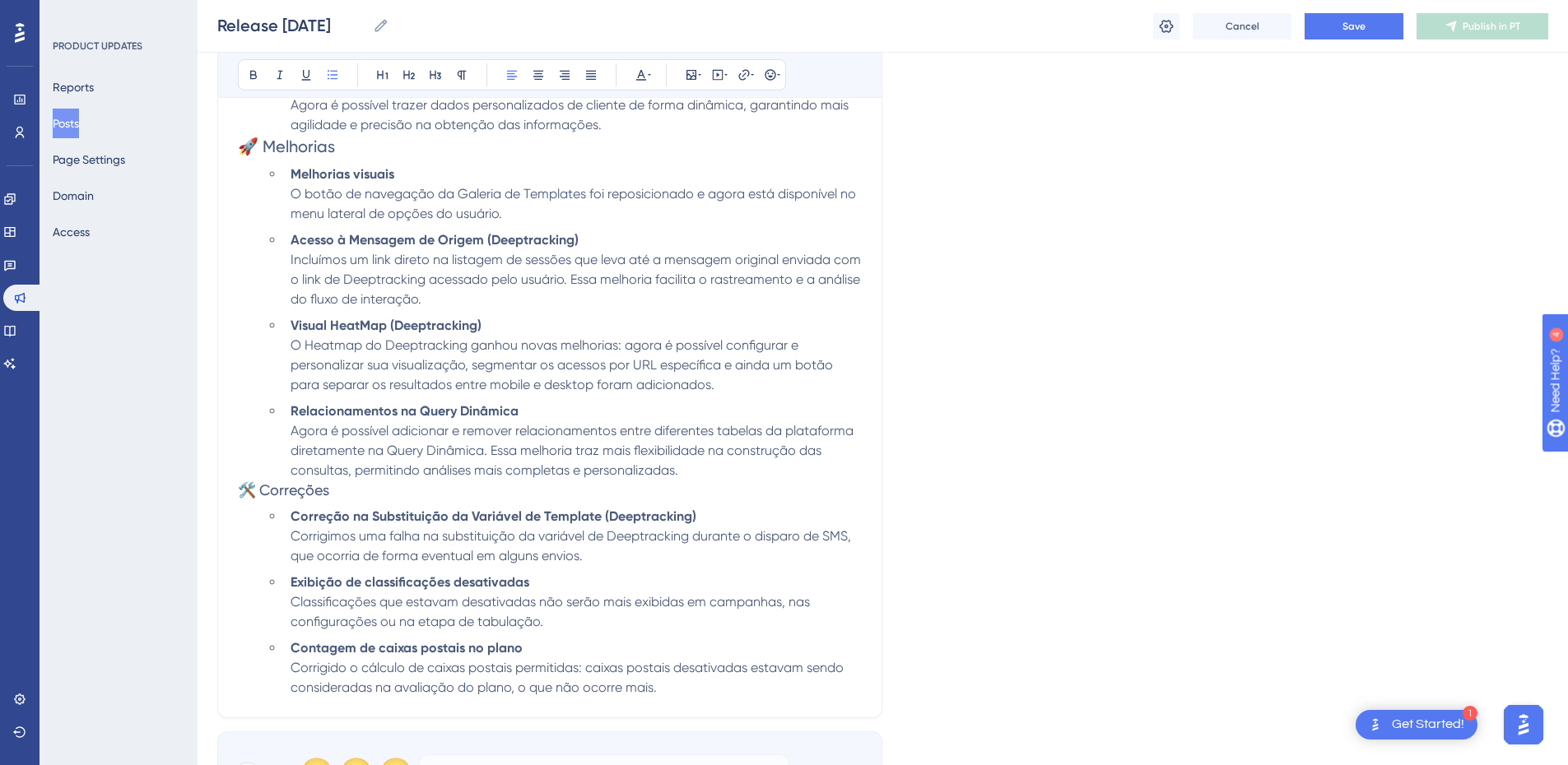
click at [663, 569] on ul "Correção na Substituição da Variável de Template (Deeptracking) Corrigimos uma …" at bounding box center [564, 602] width 598 height 191
click at [629, 561] on li "Correção na Substituição da Variável de Template (Deeptracking) Corrigimos uma …" at bounding box center [572, 537] width 578 height 59
click at [580, 598] on span "Classificações que estavam desativadas não serão mais exibidas em campanhas, na…" at bounding box center [551, 611] width 523 height 35
click at [576, 587] on li "Exibição de classificações desativadas Classificações que estavam desativadas n…" at bounding box center [572, 602] width 578 height 59
click at [625, 401] on ul "Melhorias visuais O botão de navegação da Galeria de Templates foi reposicionad…" at bounding box center [564, 323] width 598 height 316
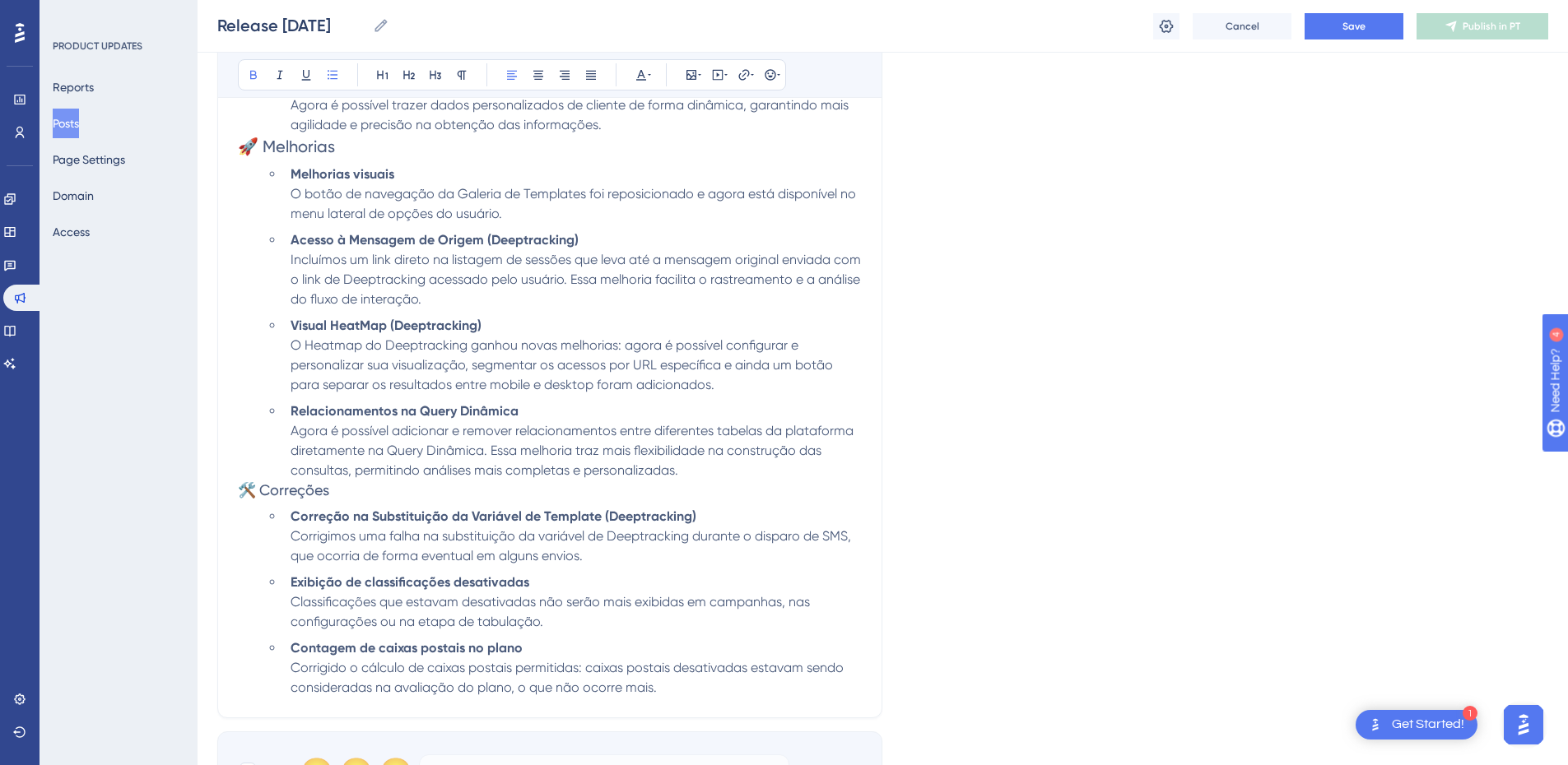
click at [754, 392] on li "Visual HeatMap (Deeptracking) O Heatmap do Deeptracking ganhou novas melhorias:…" at bounding box center [572, 355] width 578 height 79
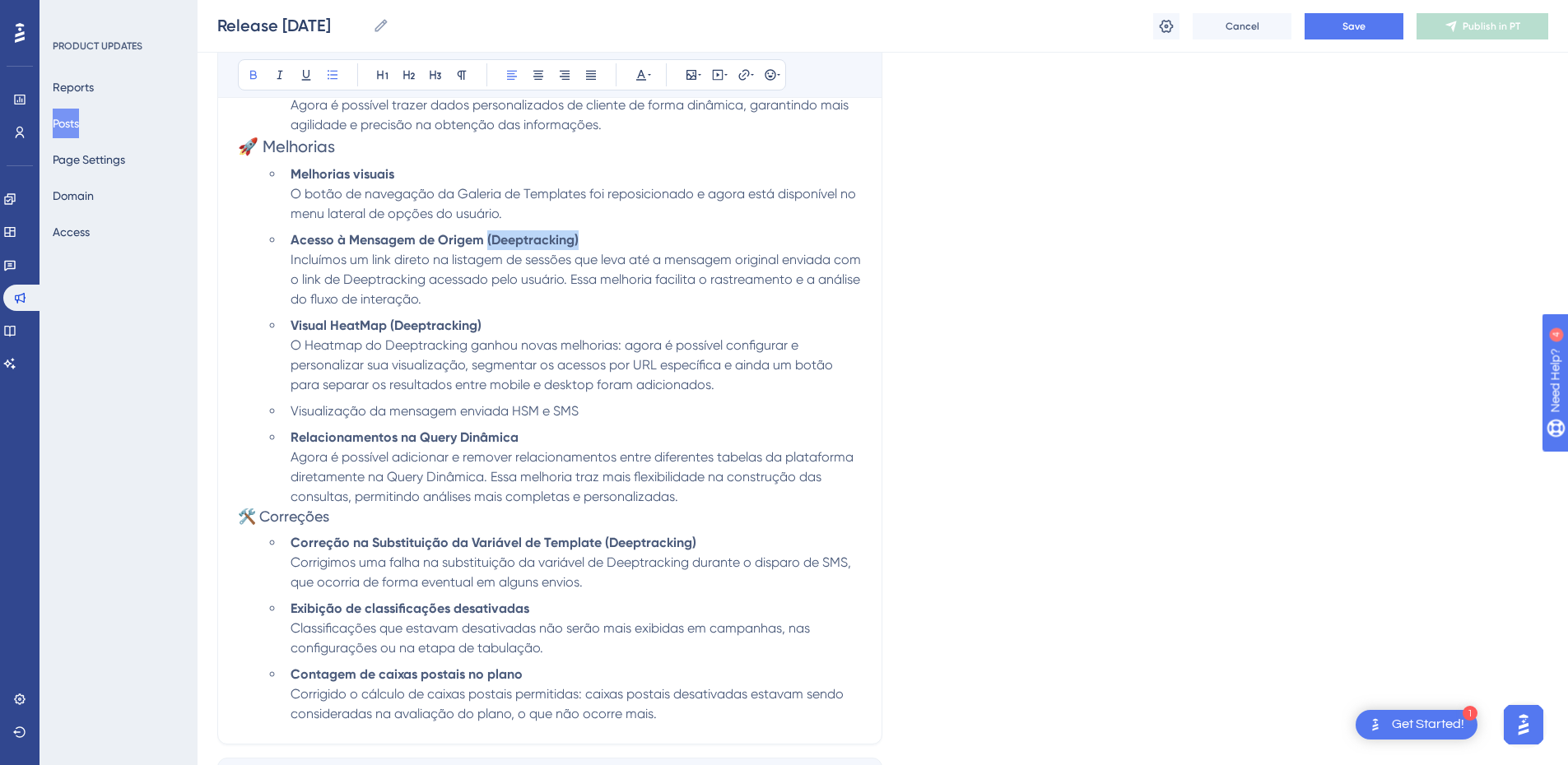
drag, startPoint x: 591, startPoint y: 240, endPoint x: 488, endPoint y: 237, distance: 103.0
click at [488, 237] on li "Acesso à Mensagem de Origem (Deeptracking) Incluímos um link direto na listagem…" at bounding box center [572, 269] width 578 height 79
click at [592, 410] on li "Visualização da mensagem enviada HSM e SMS" at bounding box center [572, 411] width 578 height 20
drag, startPoint x: 689, startPoint y: 410, endPoint x: 276, endPoint y: 398, distance: 413.2
click at [275, 398] on ul "Melhorias visuais O botão de navegação da Galeria de Templates foi reposicionad…" at bounding box center [564, 336] width 598 height 343
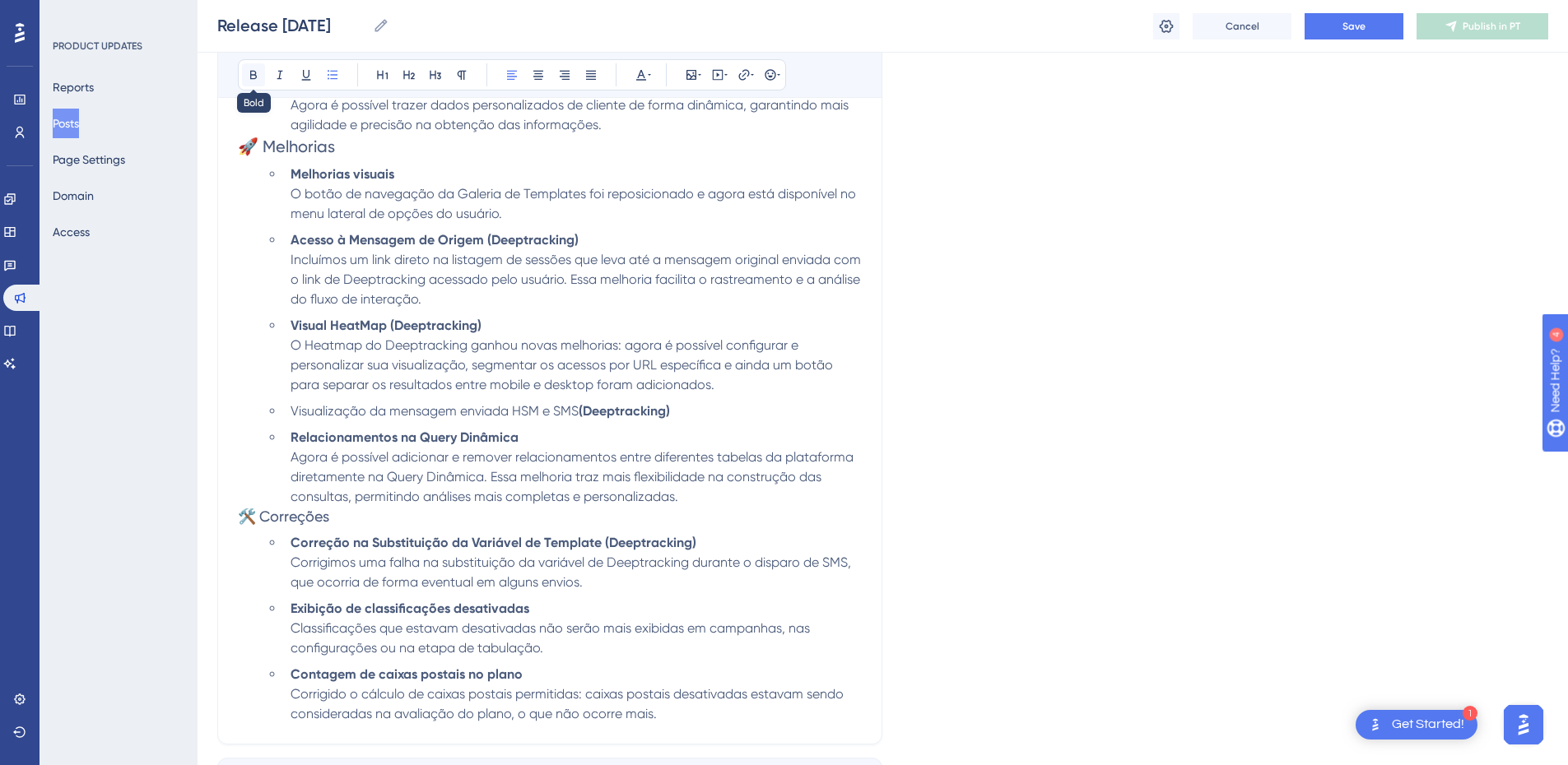
click at [258, 71] on icon at bounding box center [253, 75] width 13 height 13
click at [513, 363] on span "O Heatmap do Deeptracking ganhou novas melhorias: agora é possível configurar e…" at bounding box center [563, 364] width 546 height 55
click at [512, 415] on strong "Visualização da mensagem enviada HSM e SMS (Deeptracking)" at bounding box center [484, 411] width 387 height 15
drag, startPoint x: 459, startPoint y: 415, endPoint x: 400, endPoint y: 415, distance: 59.0
click at [390, 410] on strong "Visualização da mensagem enviada HSM e SMS (Deeptracking)" at bounding box center [484, 411] width 387 height 15
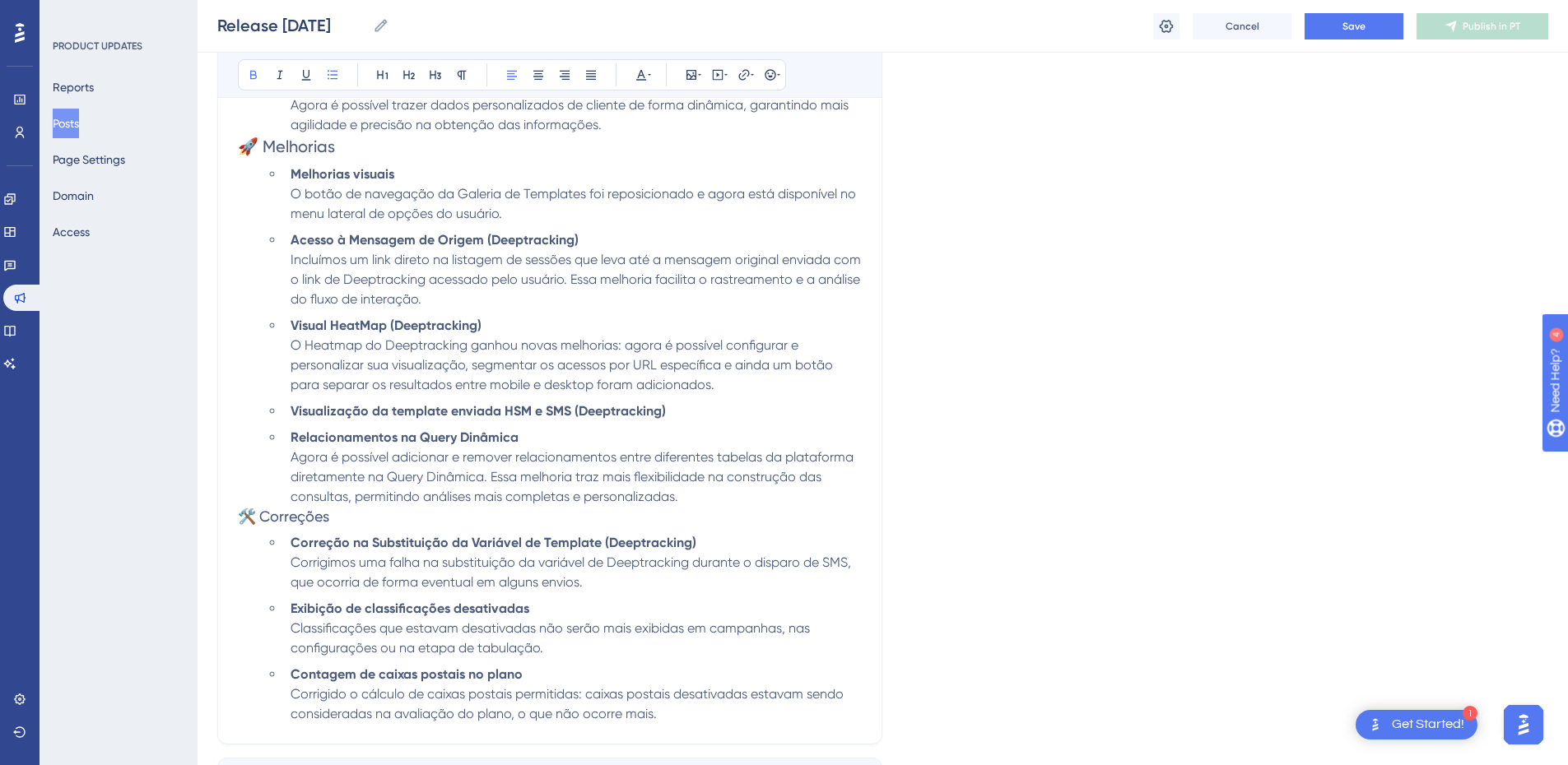
click at [500, 411] on strong "Visualização da template enviada HSM e SMS (Deeptracking)" at bounding box center [478, 411] width 375 height 15
click at [687, 416] on li "Visualização da template enviado HSM e SMS (Deeptracking)" at bounding box center [572, 411] width 578 height 20
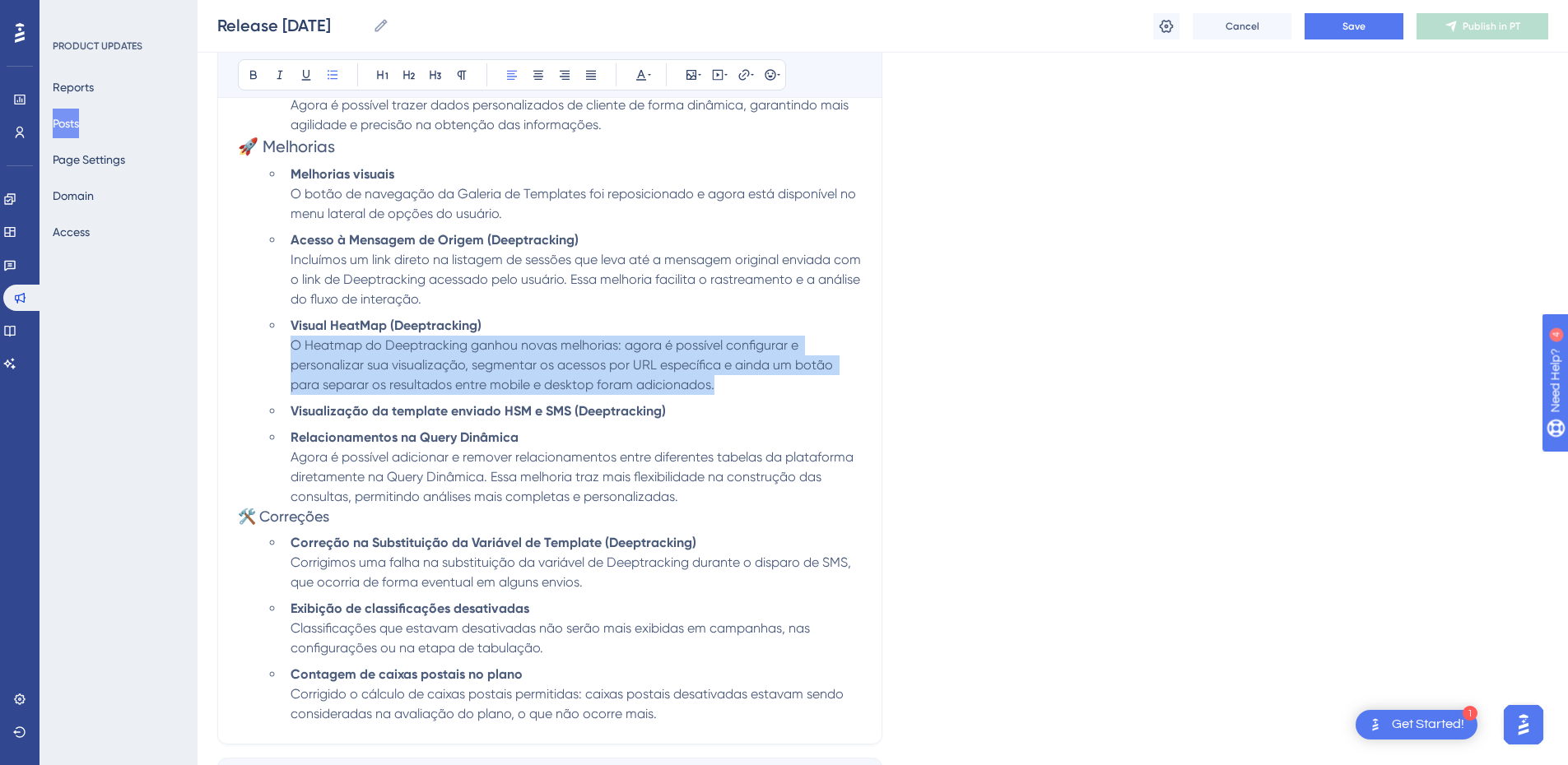
drag, startPoint x: 726, startPoint y: 384, endPoint x: 292, endPoint y: 343, distance: 435.9
click at [292, 343] on li "Visual HeatMap (Deeptracking) O Heatmap do Deeptracking ganhou novas melhorias:…" at bounding box center [572, 355] width 578 height 79
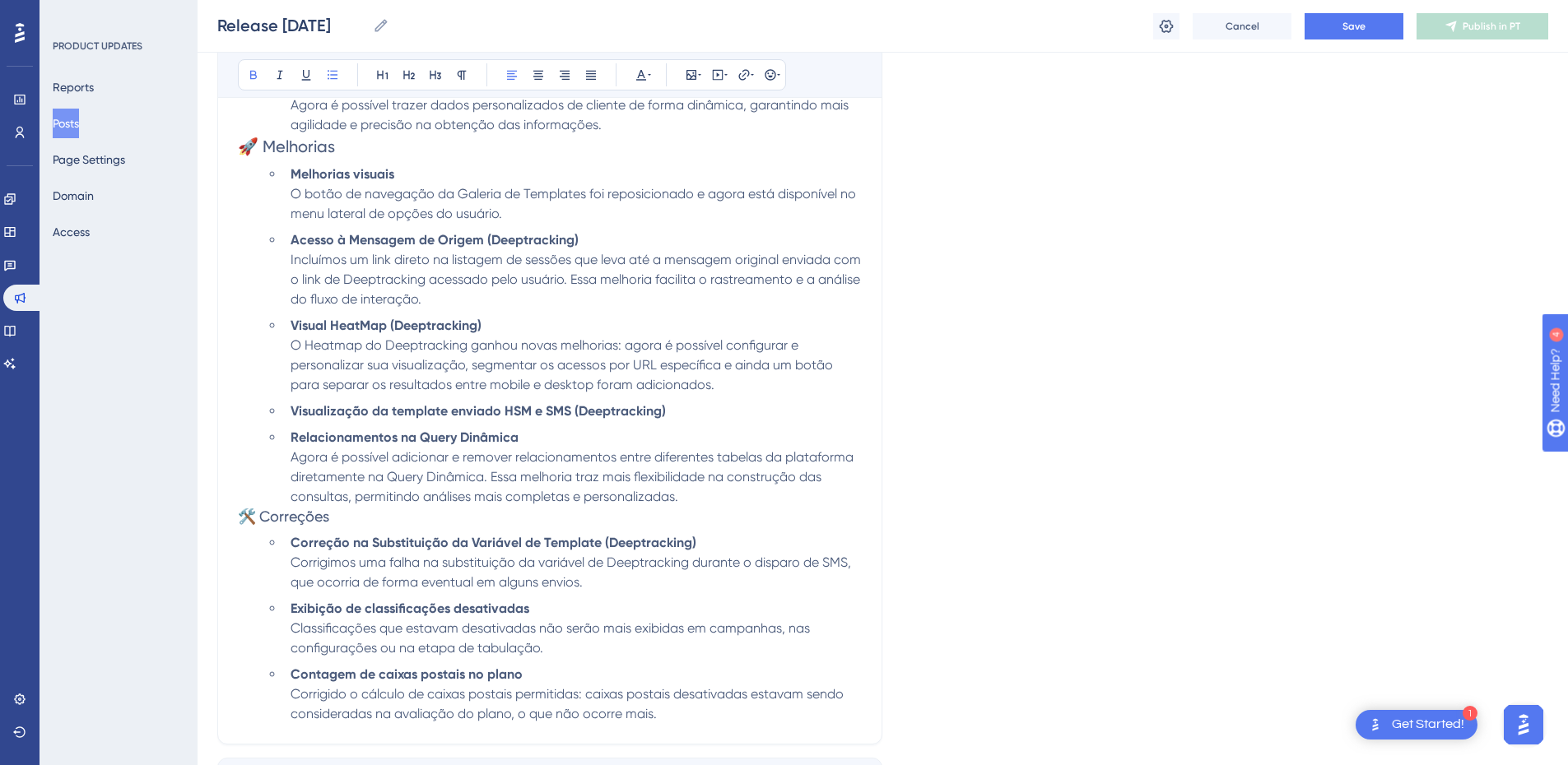
click at [672, 418] on li "Visualização da template enviado HSM e SMS (Deeptracking)" at bounding box center [572, 411] width 578 height 20
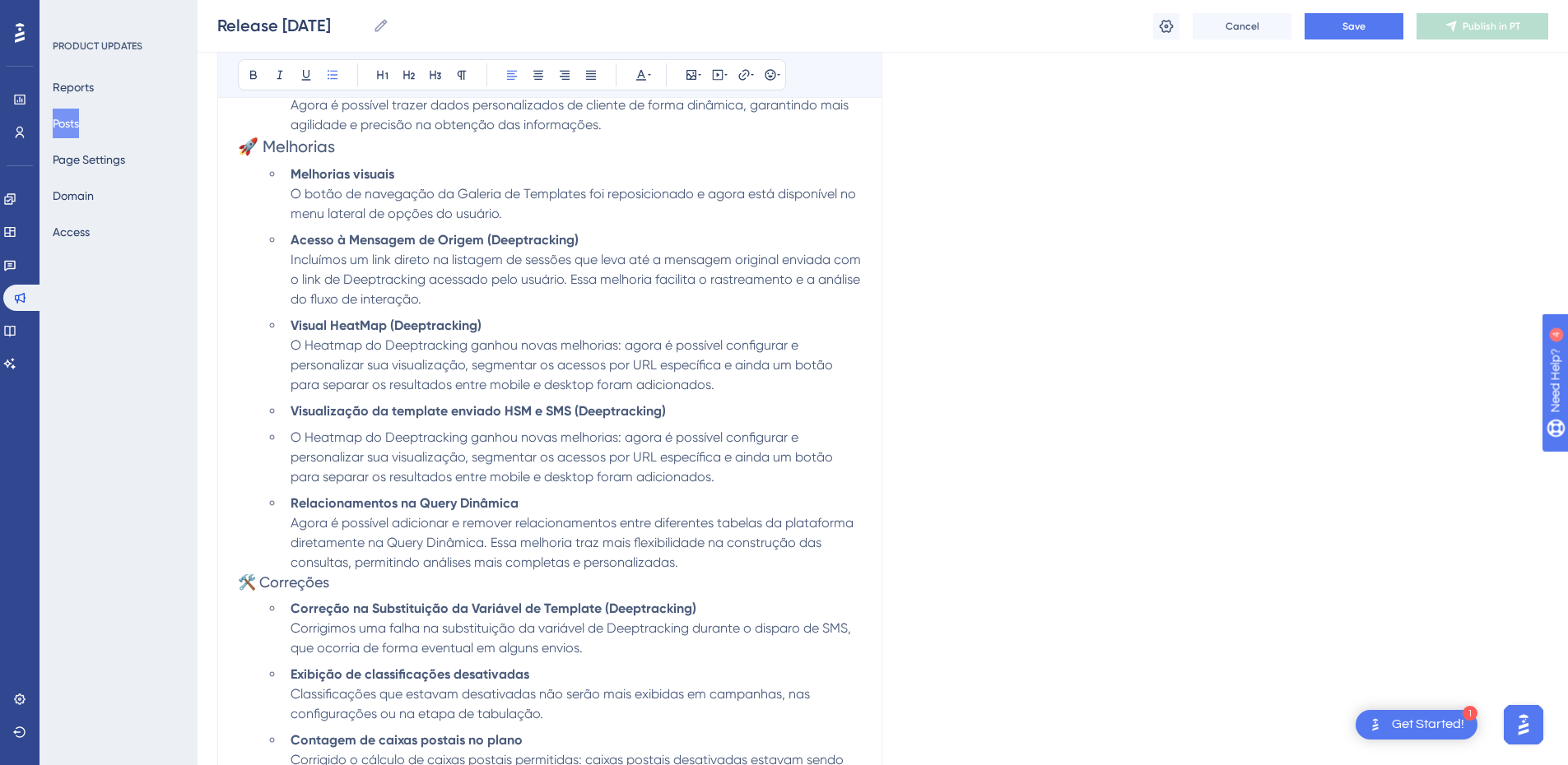
click at [289, 434] on li "O Heatmap do Deeptracking ganhou novas melhorias: agora é possível configurar e…" at bounding box center [572, 458] width 578 height 59
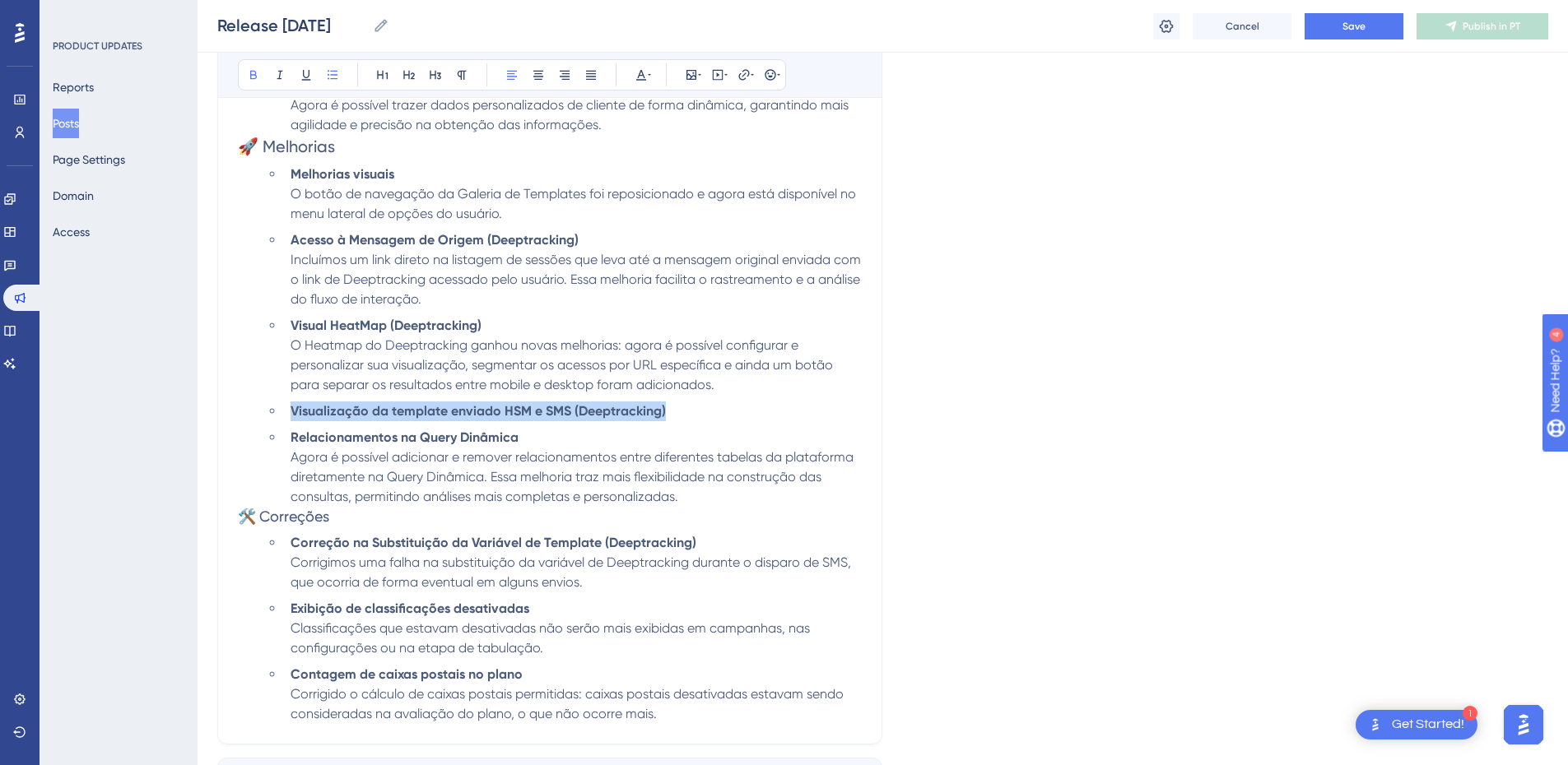
drag, startPoint x: 669, startPoint y: 415, endPoint x: 288, endPoint y: 415, distance: 381.0
click at [288, 415] on li "Visualização da template enviado HSM e SMS (Deeptracking)" at bounding box center [572, 411] width 578 height 20
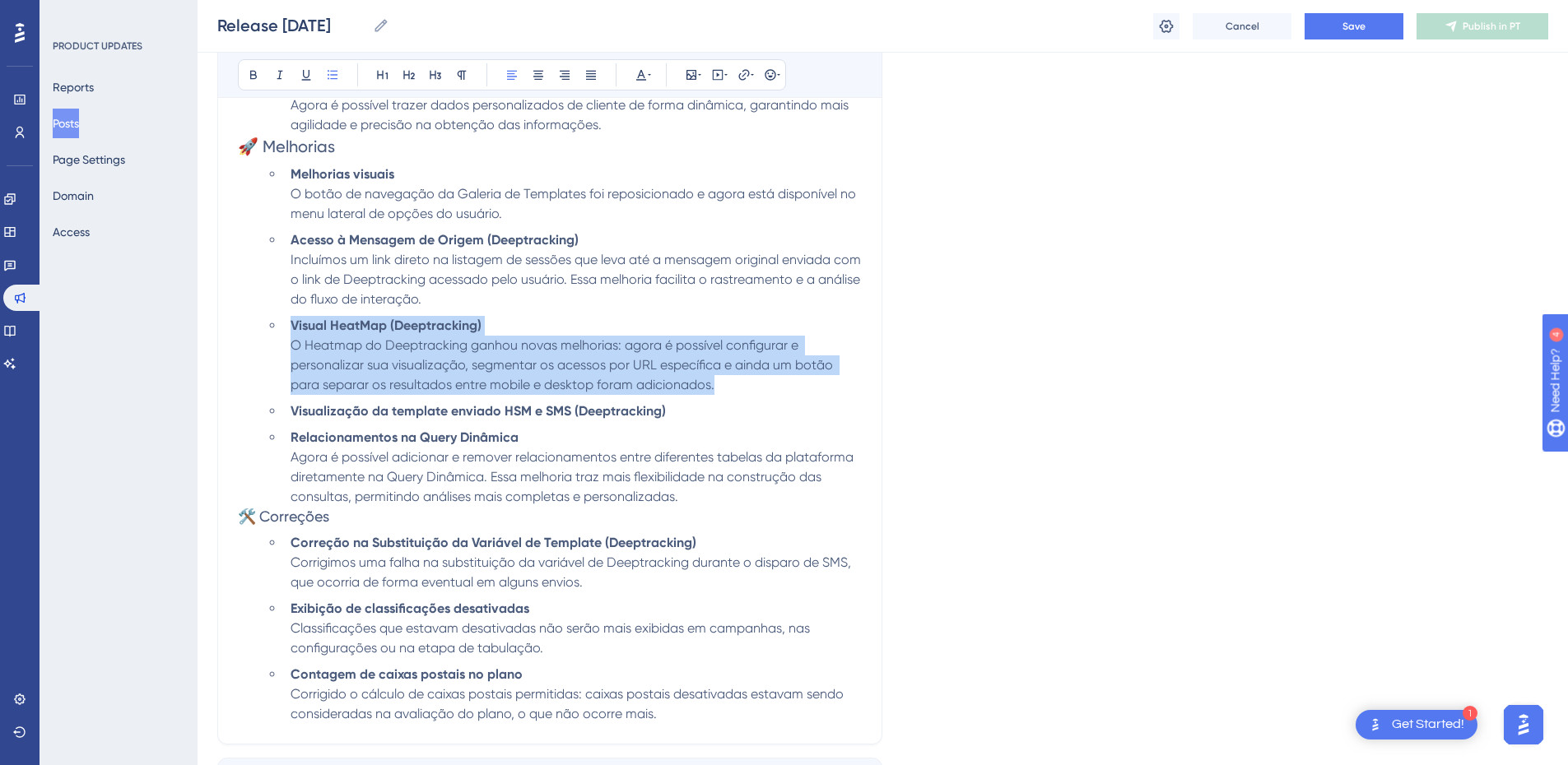
drag, startPoint x: 725, startPoint y: 387, endPoint x: 291, endPoint y: 322, distance: 438.8
click at [291, 322] on li "Visual HeatMap (Deeptracking) O Heatmap do Deeptracking ganhou novas melhorias:…" at bounding box center [572, 355] width 578 height 79
click at [744, 383] on li "Visual HeatMap (Deeptracking) O Heatmap do Deeptracking ganhou novas melhorias:…" at bounding box center [572, 355] width 578 height 79
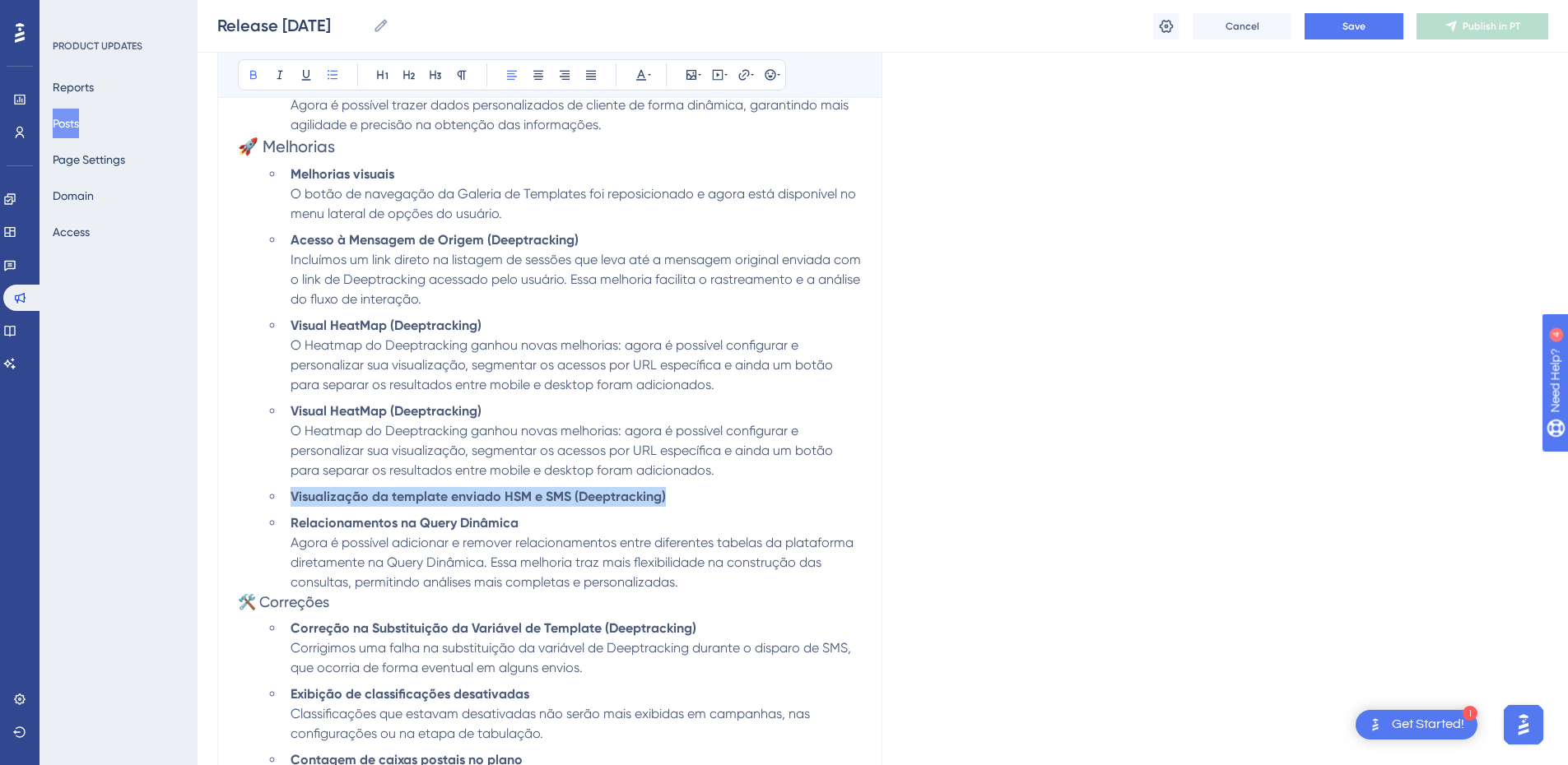
drag, startPoint x: 685, startPoint y: 495, endPoint x: 199, endPoint y: 503, distance: 486.1
click at [199, 503] on div "Performance Users Engagement Widgets Feedback Product Updates Knowledge Base AI…" at bounding box center [882, 191] width 1370 height 2135
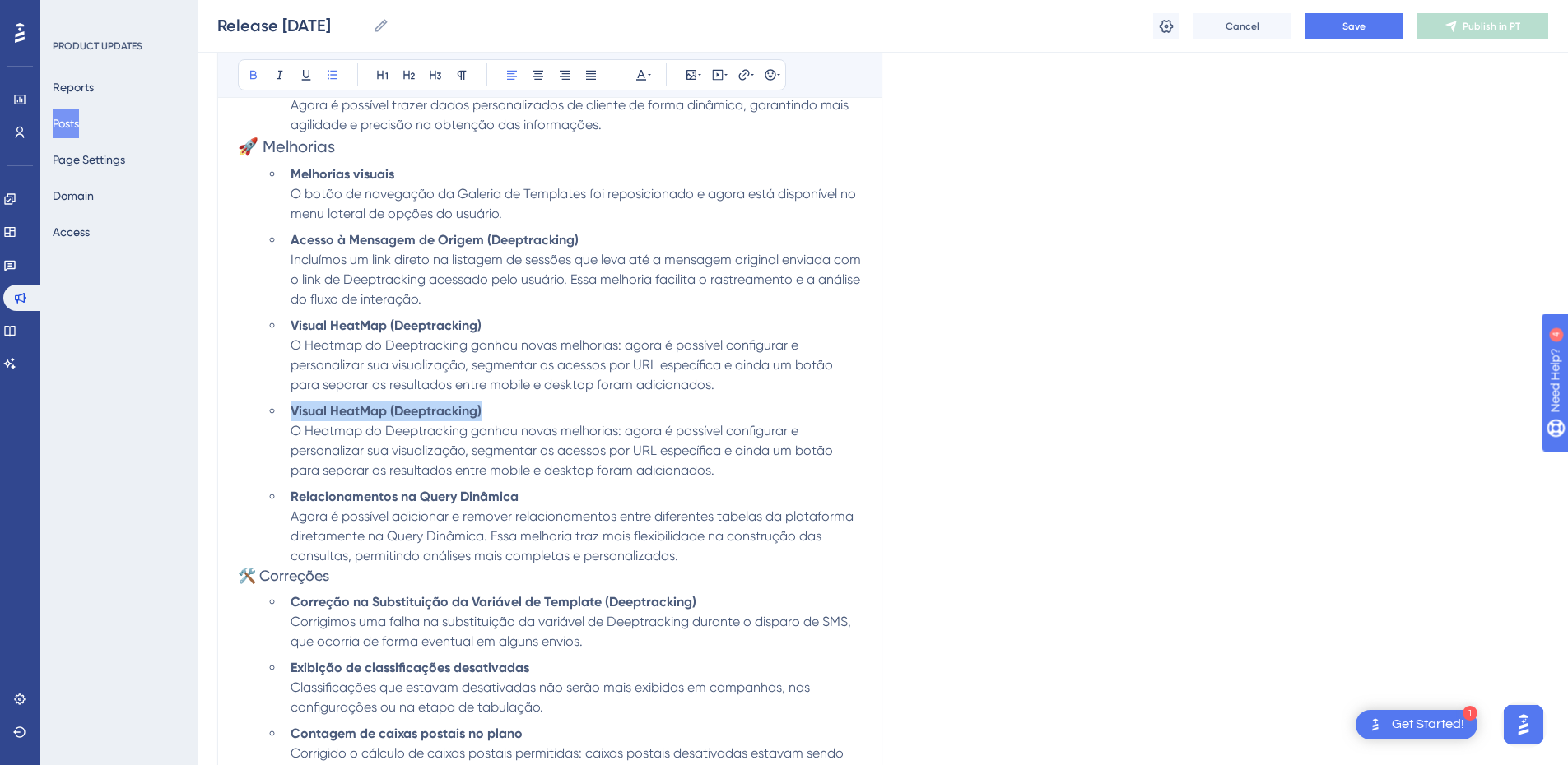
drag, startPoint x: 470, startPoint y: 408, endPoint x: 291, endPoint y: 412, distance: 179.0
click at [291, 412] on li "Visual HeatMap (Deeptracking) O Heatmap do Deeptracking ganhou novas melhorias:…" at bounding box center [572, 441] width 578 height 79
click at [508, 322] on li "Visual HeatMap (Deeptracking) O Heatmap do Deeptracking ganhou novas melhorias:…" at bounding box center [572, 355] width 578 height 79
click at [526, 403] on strong "Visualização da template enviado HSM e SMS (Deeptracking)" at bounding box center [478, 411] width 375 height 15
click at [552, 441] on li "Visualização da template enviado HSM e SMS (Deeptracking) O Heatmap do Deeptrac…" at bounding box center [572, 441] width 578 height 79
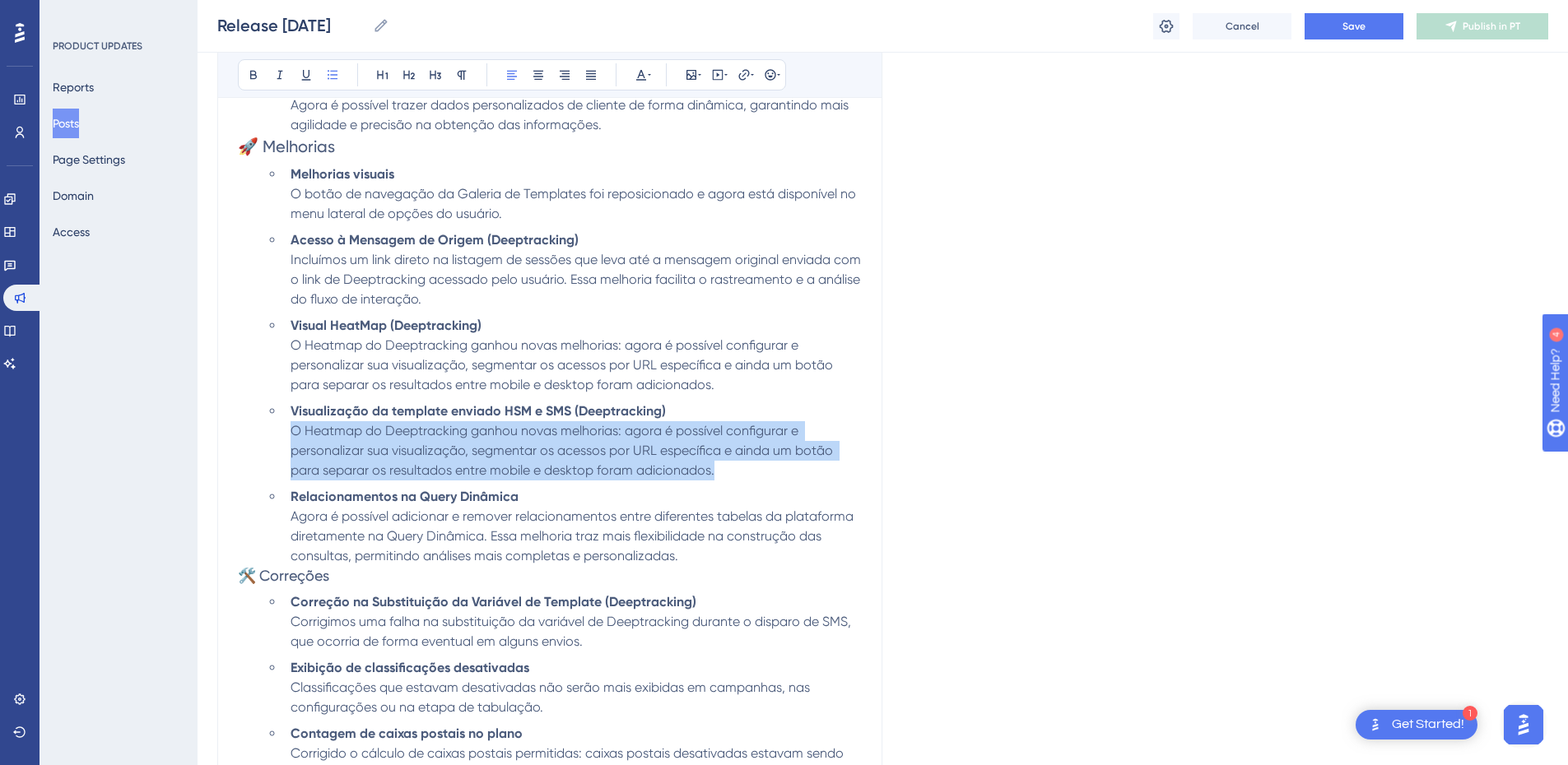
drag, startPoint x: 742, startPoint y: 477, endPoint x: 292, endPoint y: 431, distance: 452.3
click at [292, 431] on li "Visualização da template enviado HSM e SMS (Deeptracking) O Heatmap do Deeptrac…" at bounding box center [572, 441] width 578 height 79
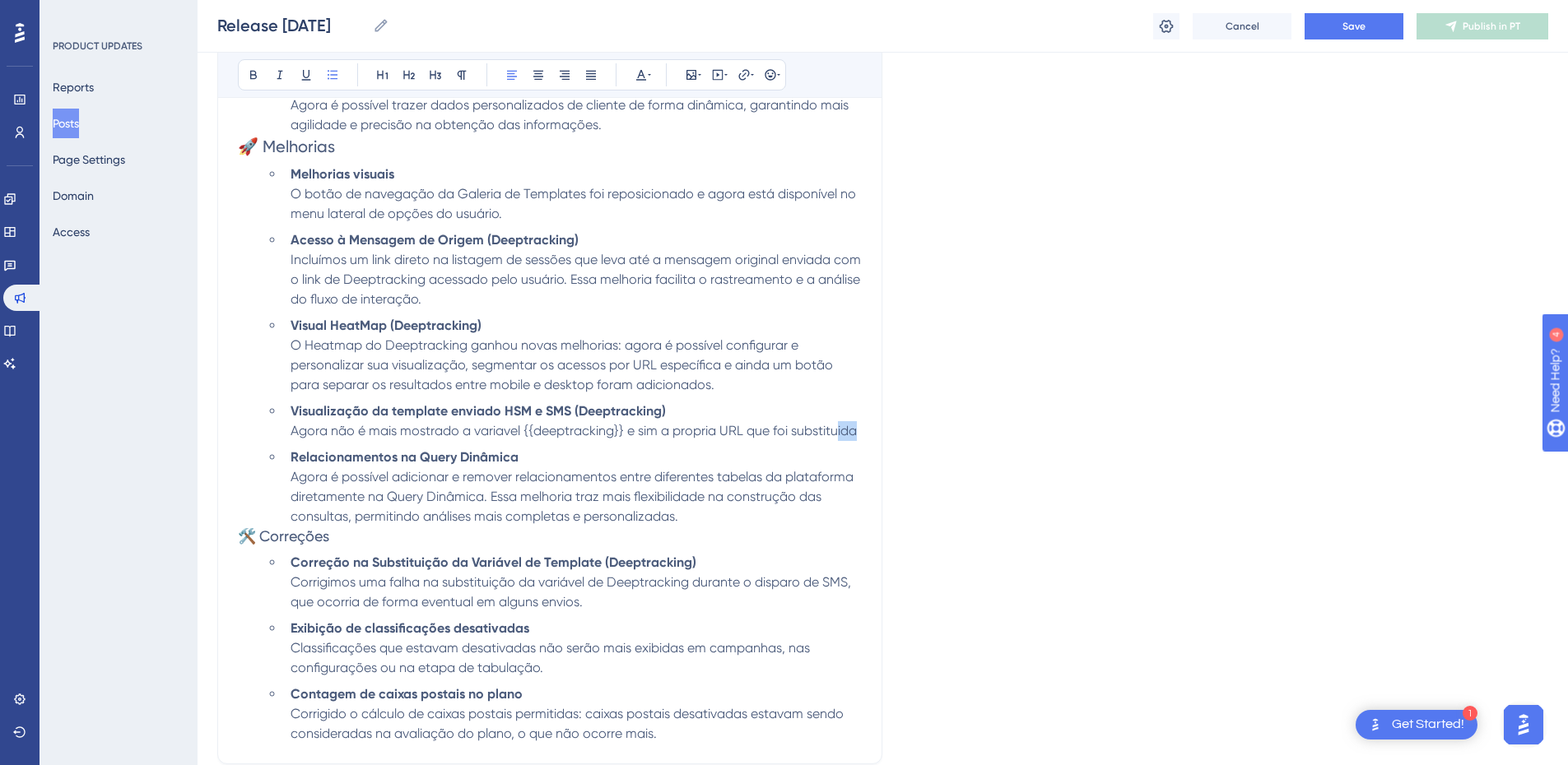
drag, startPoint x: 861, startPoint y: 430, endPoint x: 837, endPoint y: 433, distance: 24.2
click at [837, 433] on li "Visualização da template enviado HSM e SMS (Deeptracking) Agora não é mais most…" at bounding box center [572, 421] width 578 height 39
click at [855, 434] on span "Agora não é mais mostrado a variavel {{deeptracking}} e sim a propria URL que f…" at bounding box center [573, 430] width 566 height 15
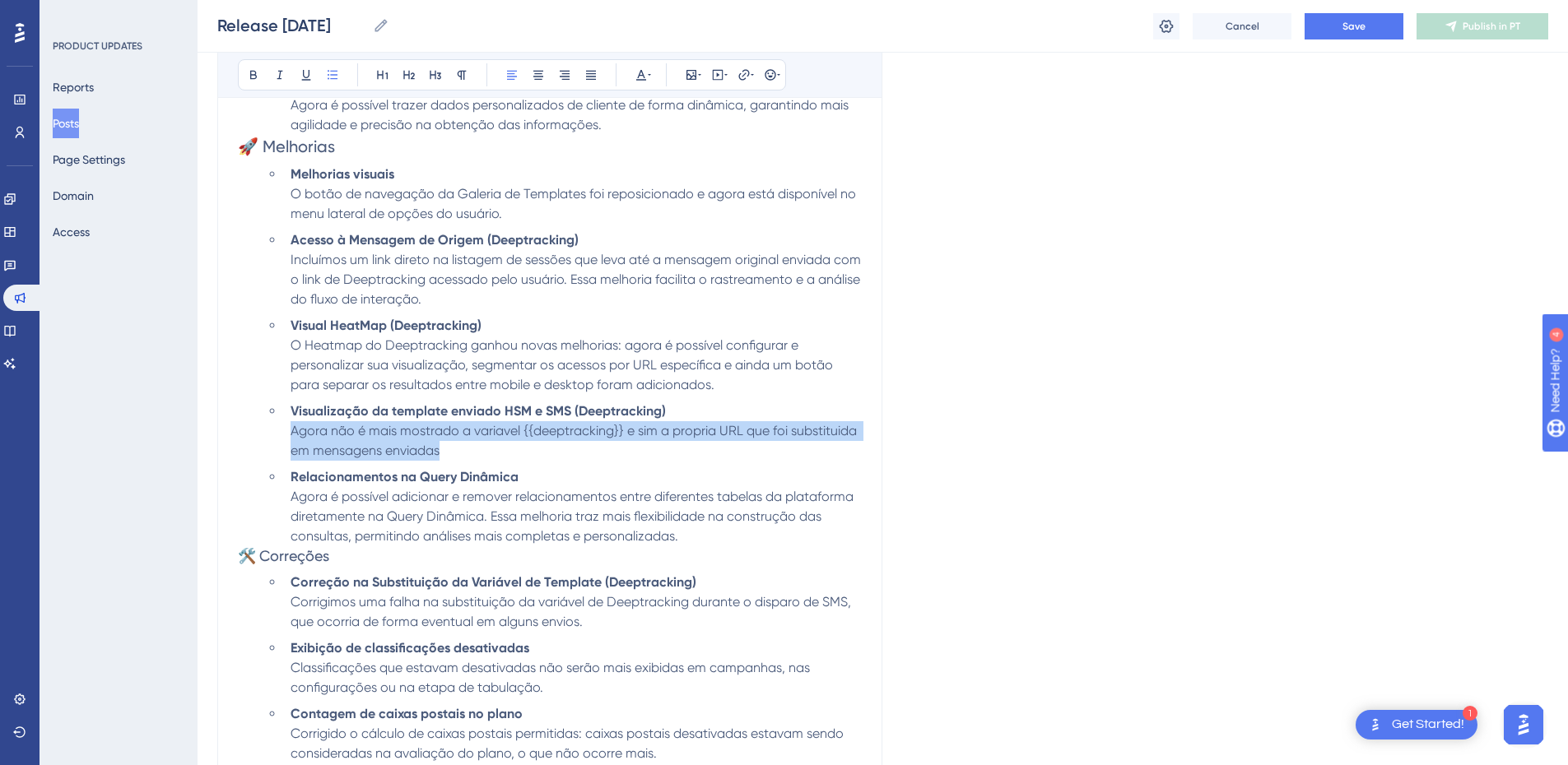
drag, startPoint x: 452, startPoint y: 441, endPoint x: 278, endPoint y: 422, distance: 175.0
click at [278, 422] on ul "Melhorias visuais O botão de navegação da Galeria de Templates foi reposicionad…" at bounding box center [564, 355] width 598 height 382
drag, startPoint x: 537, startPoint y: 452, endPoint x: 522, endPoint y: 455, distance: 15.3
click at [537, 452] on li "Visualização da template enviado HSM e SMS (Deeptracking) Agora não é mais most…" at bounding box center [572, 431] width 578 height 59
drag, startPoint x: 400, startPoint y: 446, endPoint x: 283, endPoint y: 428, distance: 118.4
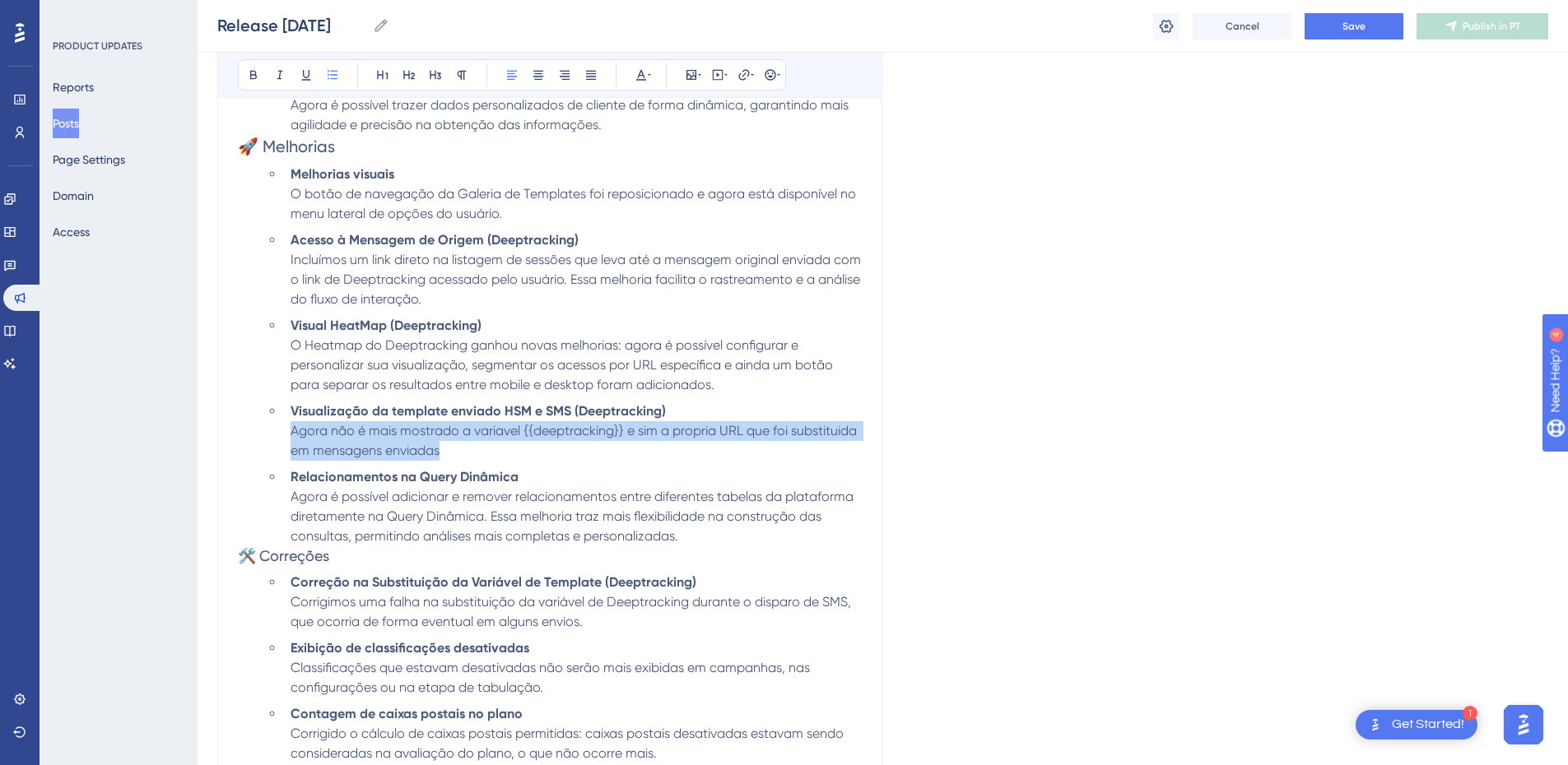
click at [283, 428] on ul "Melhorias visuais O botão de navegação da Galeria de Templates foi reposicionad…" at bounding box center [564, 355] width 598 height 382
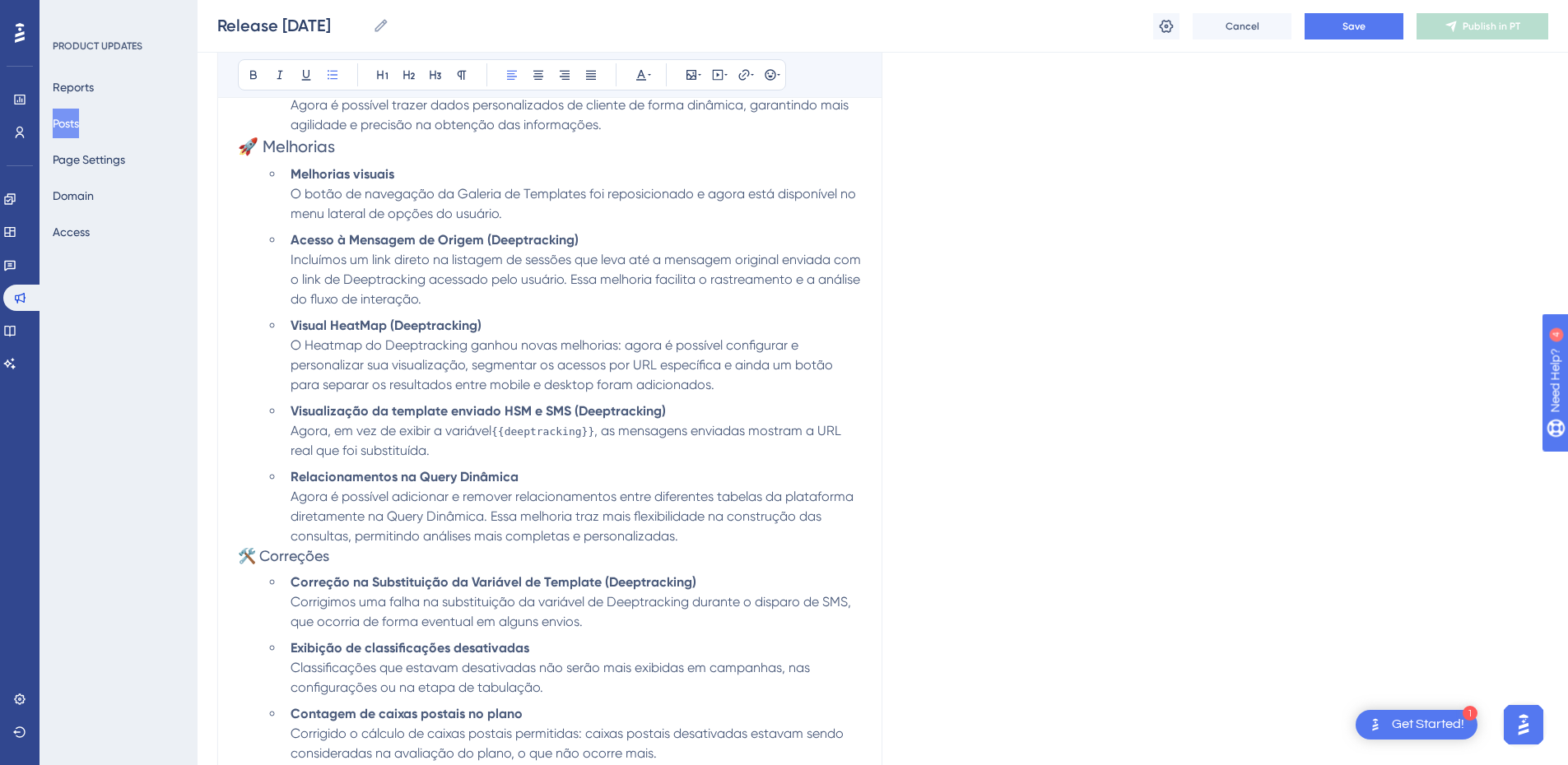
click at [744, 438] on span ", as mensagens enviadas mostram a URL real que foi substituída." at bounding box center [567, 440] width 554 height 35
click at [678, 452] on li "Visualização da template enviado HSM e SMS (Deeptracking) Agora, em vez de exib…" at bounding box center [572, 431] width 578 height 59
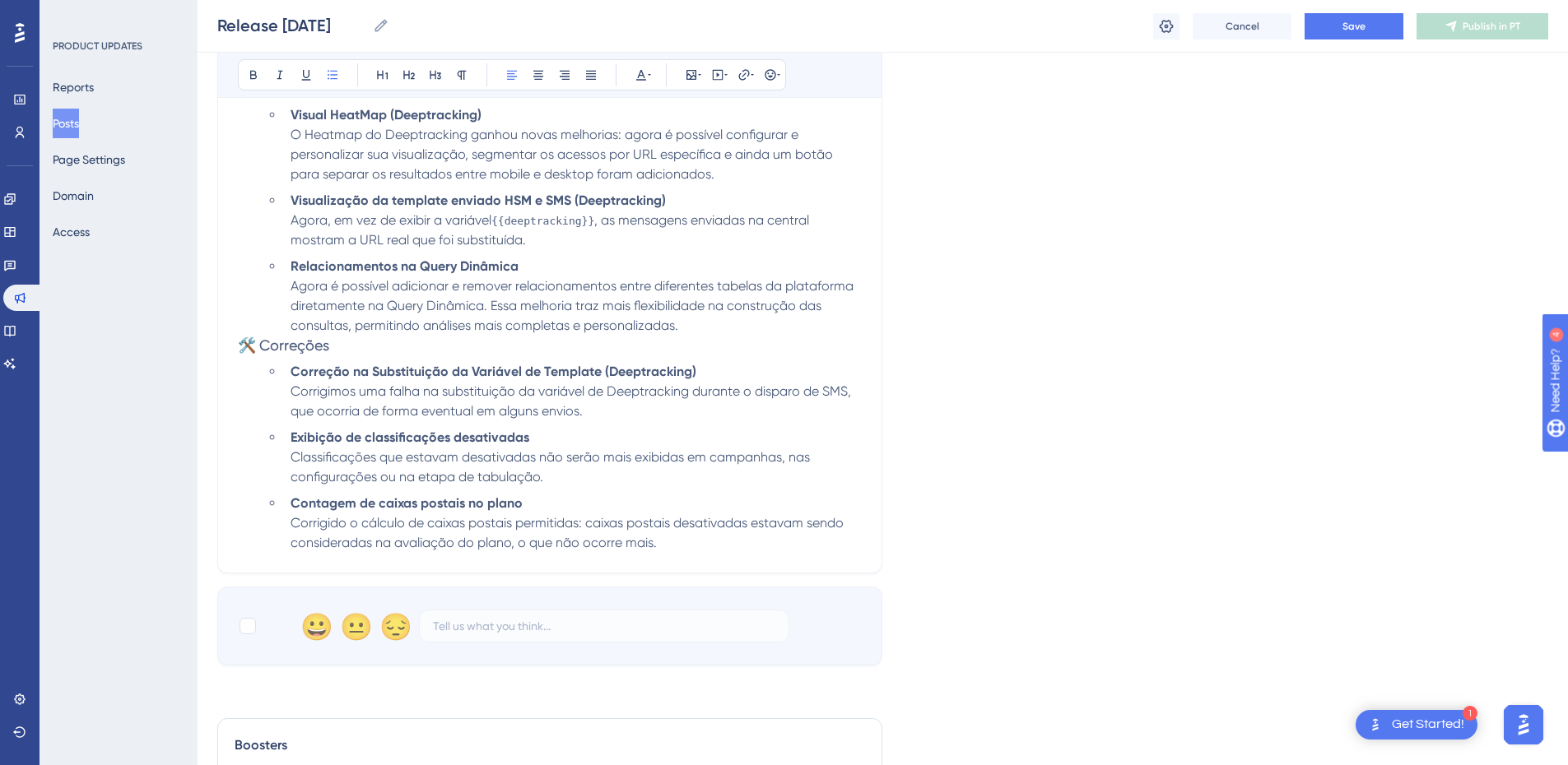
scroll to position [1041, 0]
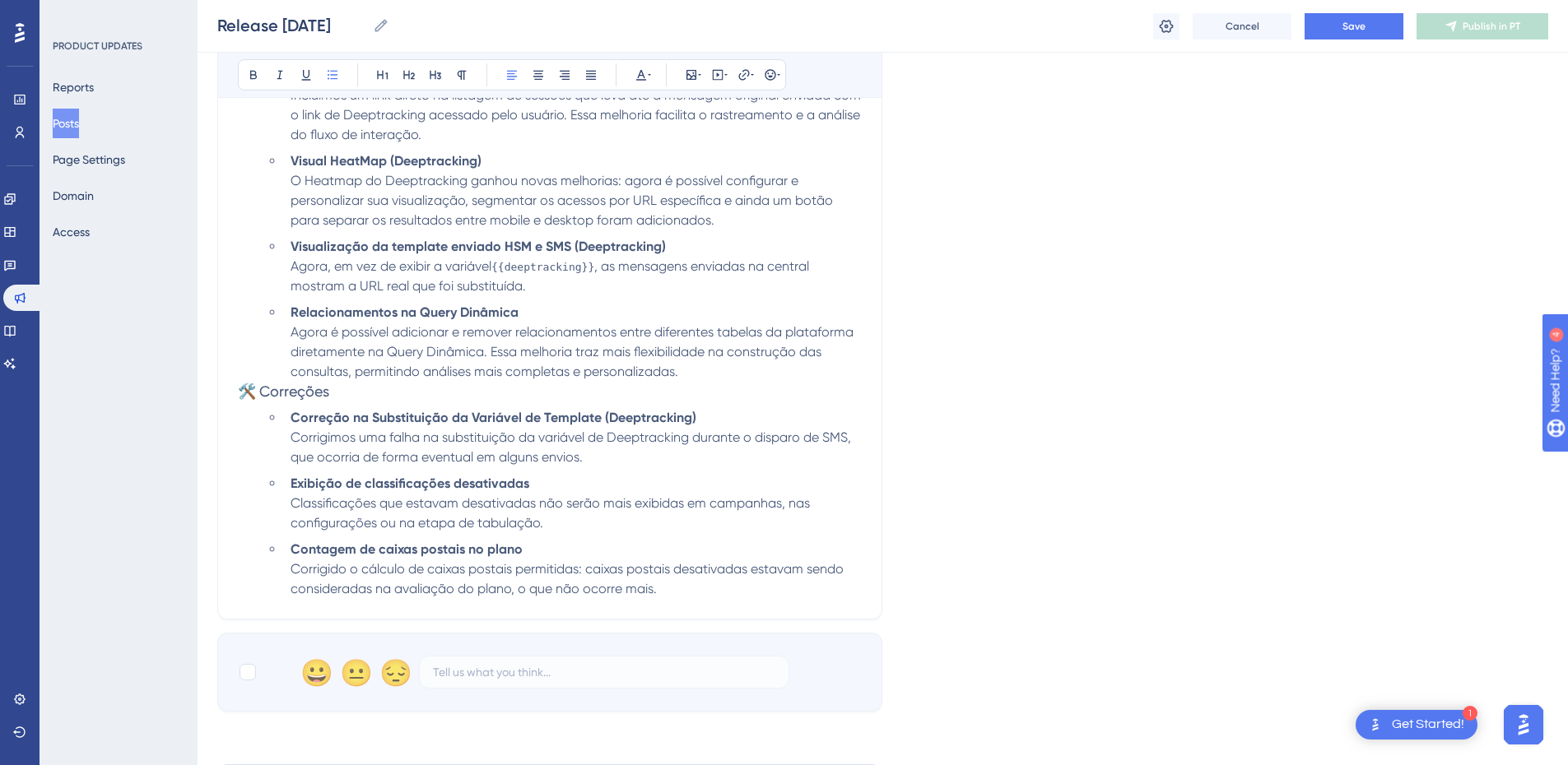
click at [660, 393] on h3 "🛠️ Correções" at bounding box center [549, 391] width 624 height 20
click at [623, 437] on span "Corrigimos uma falha na substituição da variável de Deeptracking durante o disp…" at bounding box center [572, 446] width 564 height 35
click at [612, 446] on li "Correção na Substituição da Variável de Template (Deeptracking) Corrigimos uma …" at bounding box center [572, 438] width 578 height 59
click at [582, 452] on span "Corrigimos uma falha na substituição da variável de Deeptracking durante o disp…" at bounding box center [572, 446] width 564 height 35
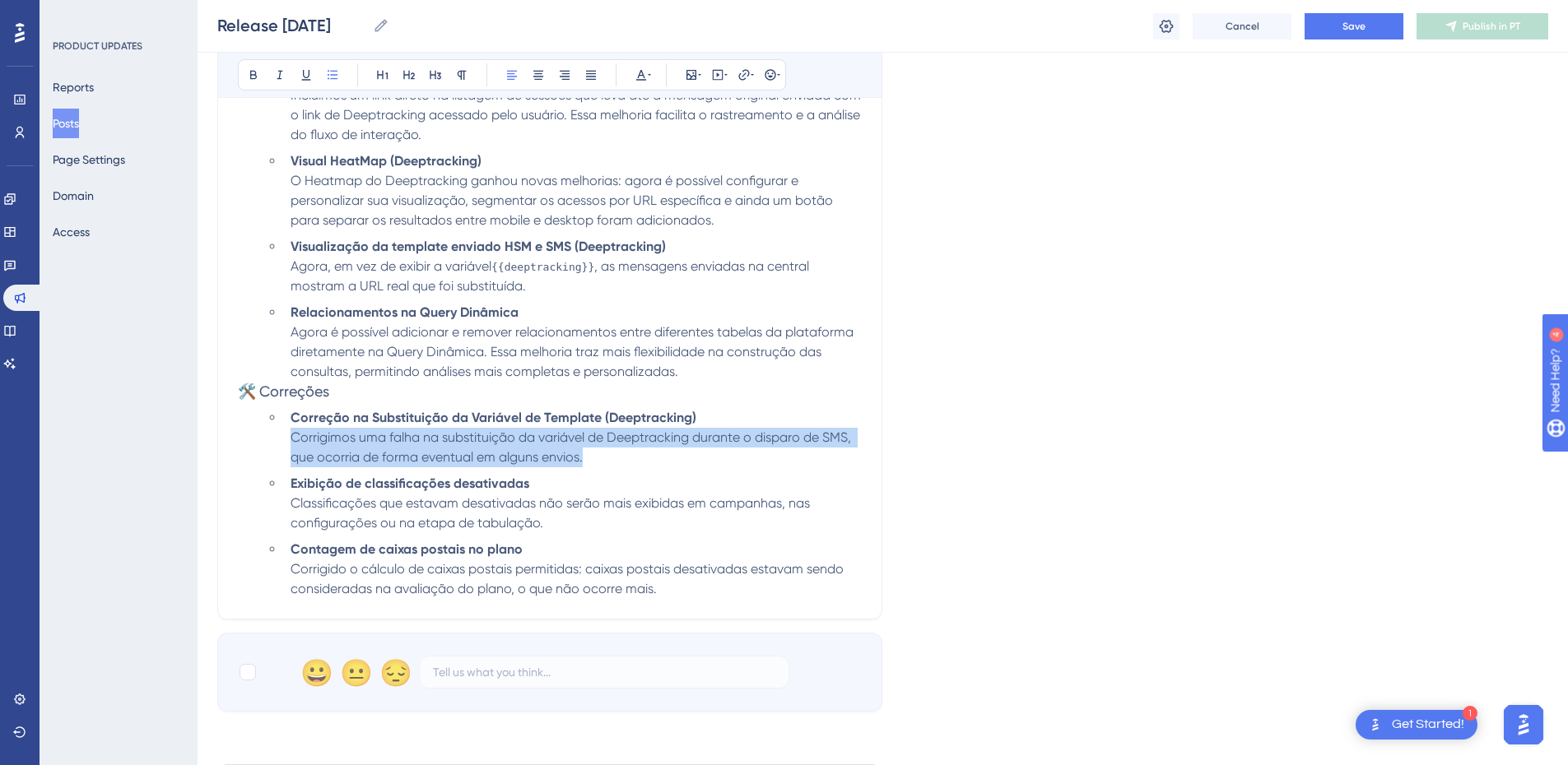
drag, startPoint x: 609, startPoint y: 461, endPoint x: 284, endPoint y: 434, distance: 326.1
click at [284, 434] on li "Correção na Substituição da Variável de Template (Deeptracking) Corrigimos uma …" at bounding box center [572, 438] width 578 height 59
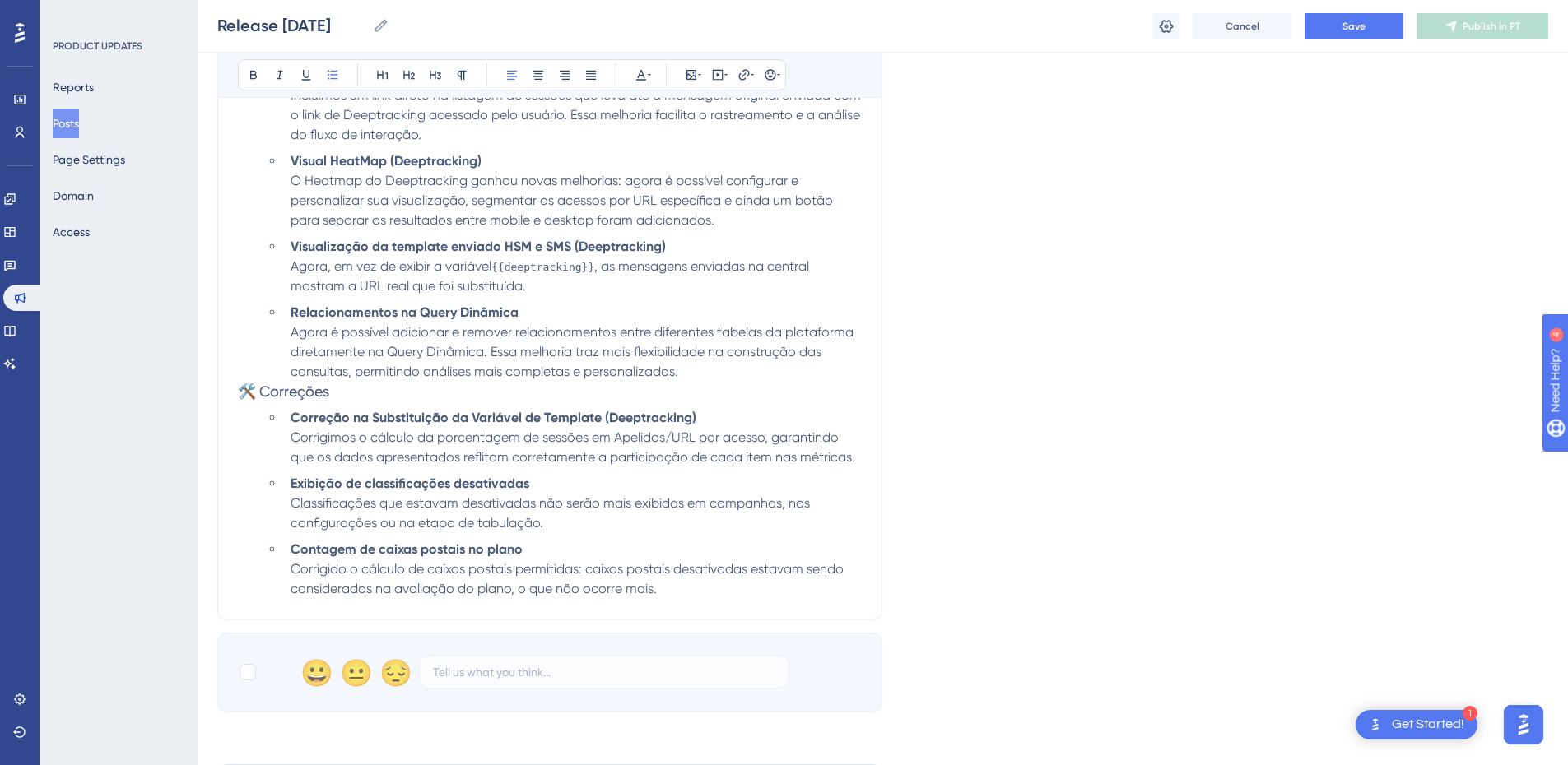
click at [431, 421] on strong "Correção na Substituição da Variável de Template (Deeptracking)" at bounding box center [493, 418] width 406 height 15
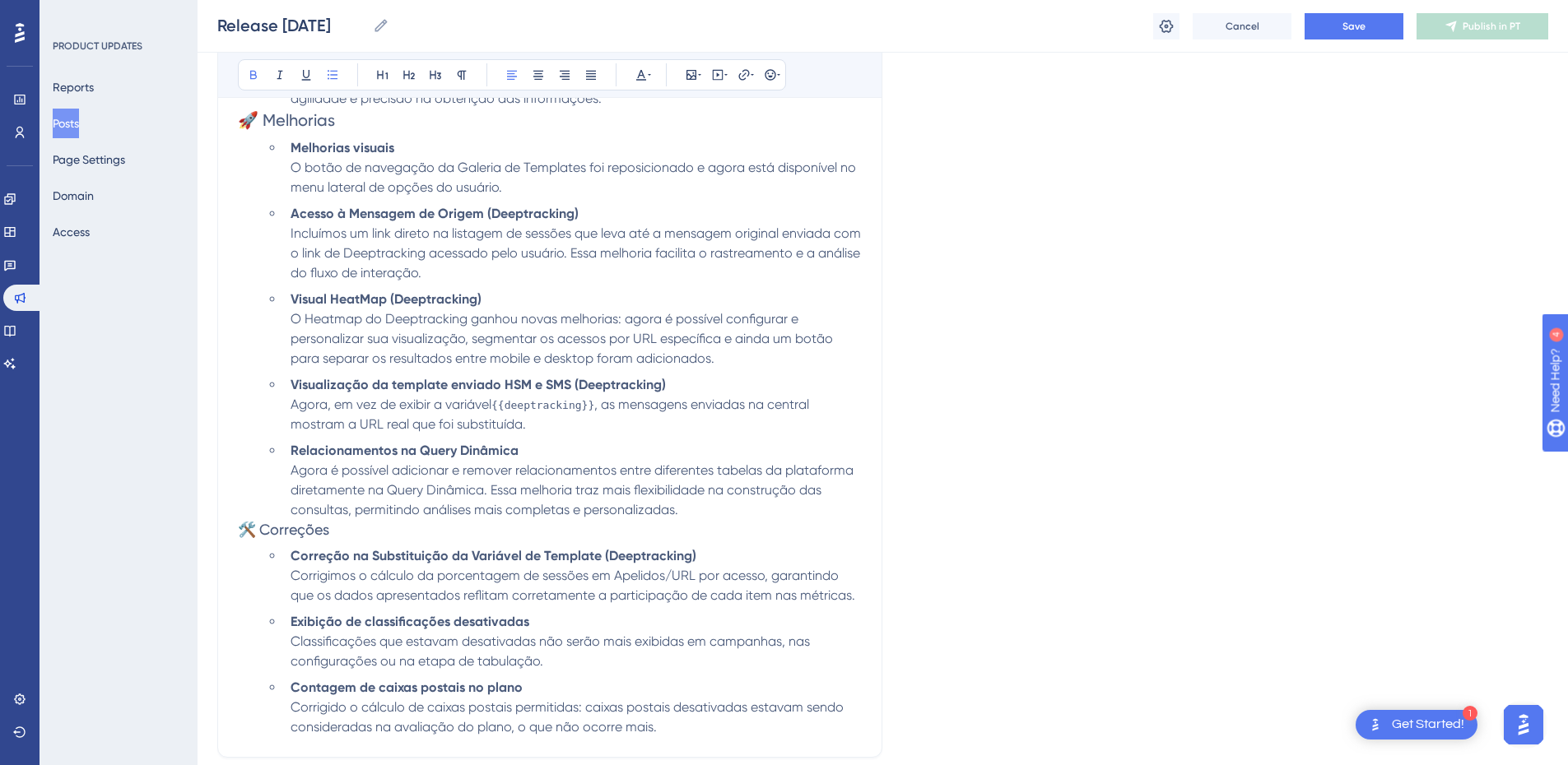
scroll to position [958, 0]
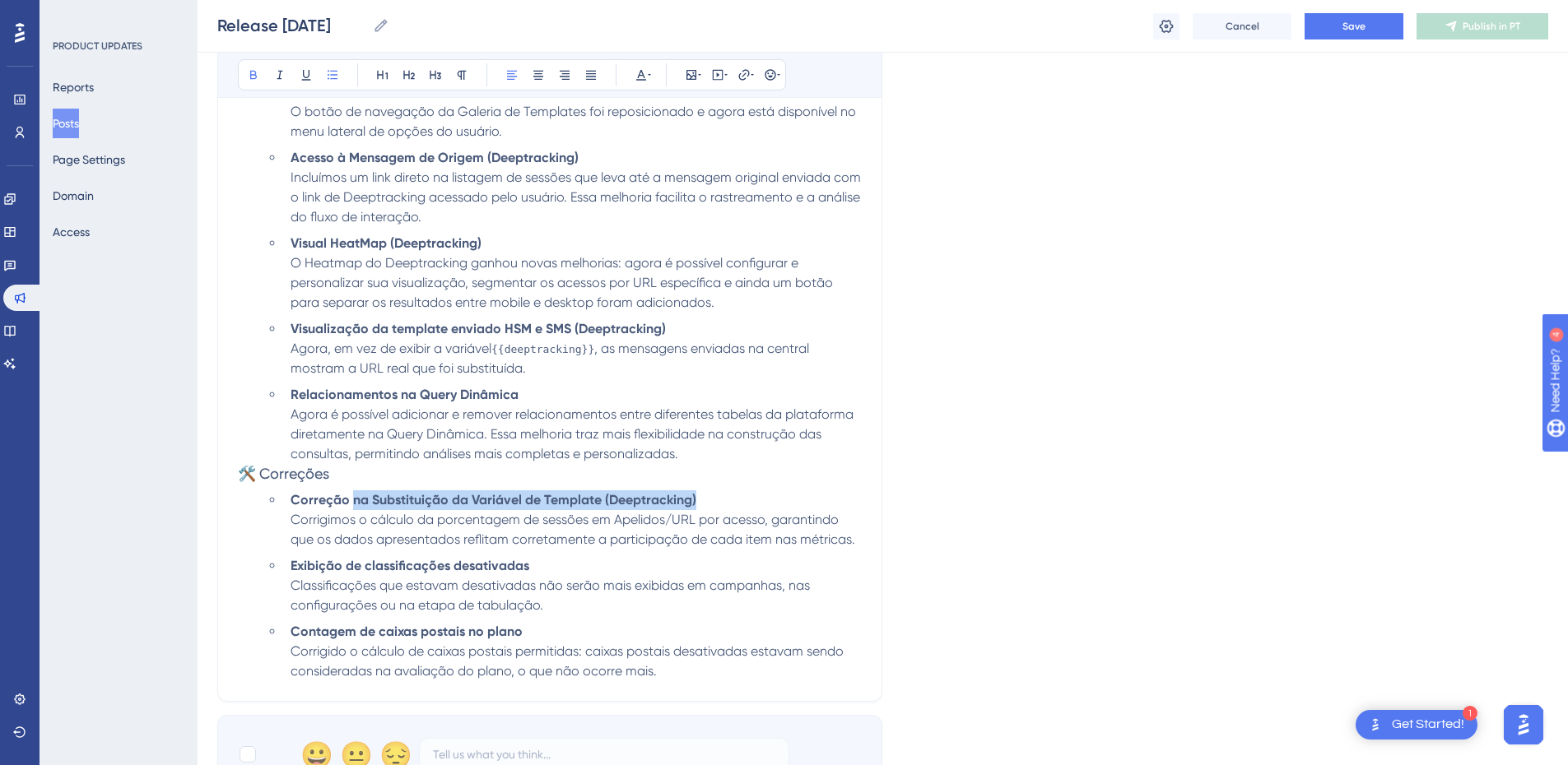
drag, startPoint x: 700, startPoint y: 496, endPoint x: 349, endPoint y: 506, distance: 351.1
click at [349, 506] on li "Correção na Substituição da Variável de Template (Deeptracking) Corrigimos o cá…" at bounding box center [572, 520] width 578 height 59
click at [404, 490] on li "Correção Corrigimos o cálculo da porcentagem de sessões em Apelidos/URL por ace…" at bounding box center [572, 520] width 578 height 59
click at [367, 499] on strong "Correção Grafico" at bounding box center [345, 500] width 109 height 15
click at [373, 500] on strong "Correção Grafico" at bounding box center [345, 500] width 109 height 15
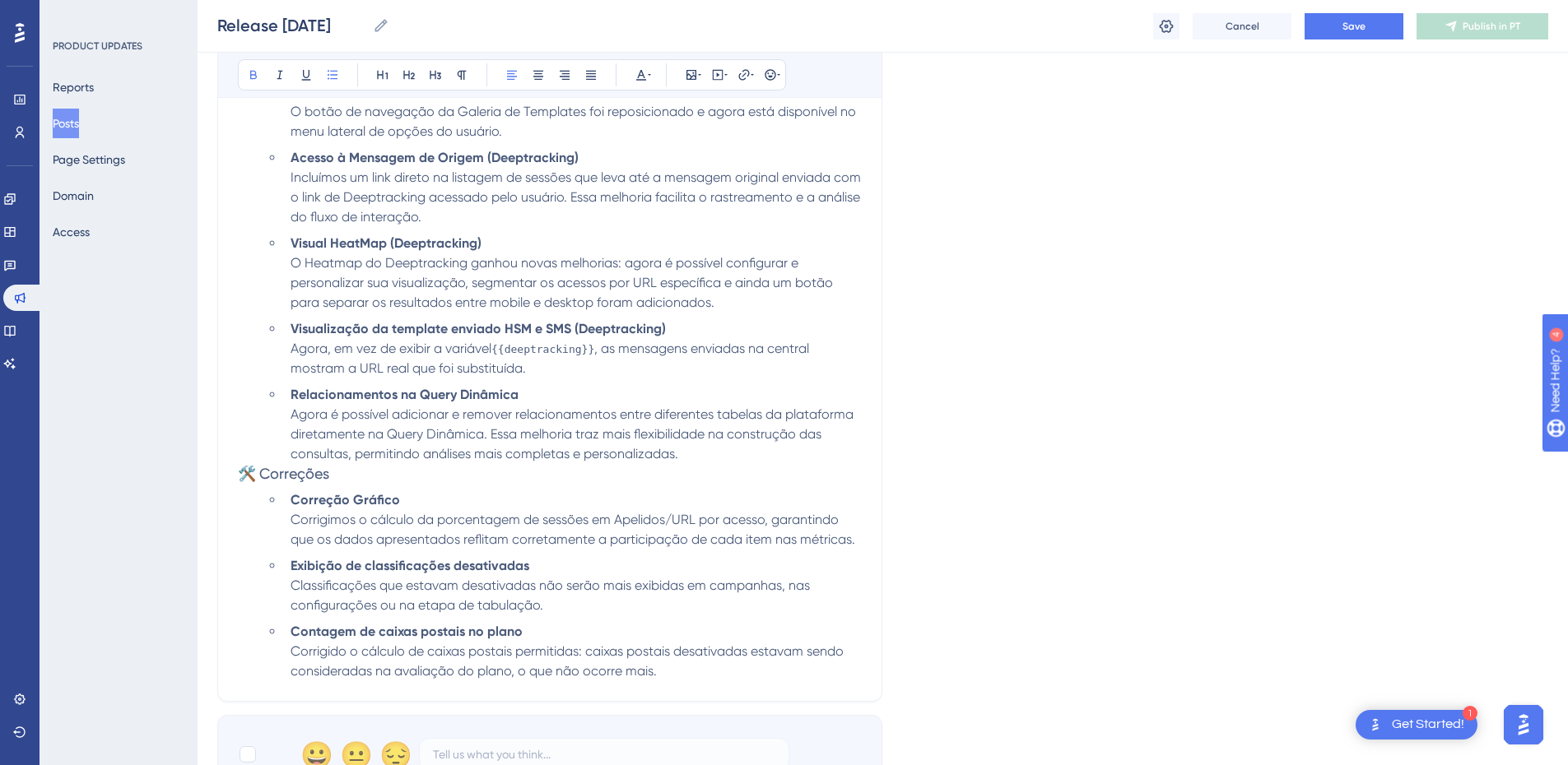
click at [396, 471] on h3 "🛠️ Correções" at bounding box center [549, 474] width 624 height 20
click at [423, 500] on li "Correção Gráfico Corrigimos o cálculo da porcentagem de sessões em Apelidos/URL…" at bounding box center [572, 520] width 578 height 59
drag, startPoint x: 506, startPoint y: 240, endPoint x: 390, endPoint y: 243, distance: 116.0
click at [390, 243] on li "Visual HeatMap (Deeptracking) O Heatmap do Deeptracking ganhou novas melhorias:…" at bounding box center [572, 273] width 578 height 79
click at [518, 492] on li "Correção Gráfico Visão Geral Corrigimos o cálculo da porcentagem de sessões em …" at bounding box center [572, 520] width 578 height 59
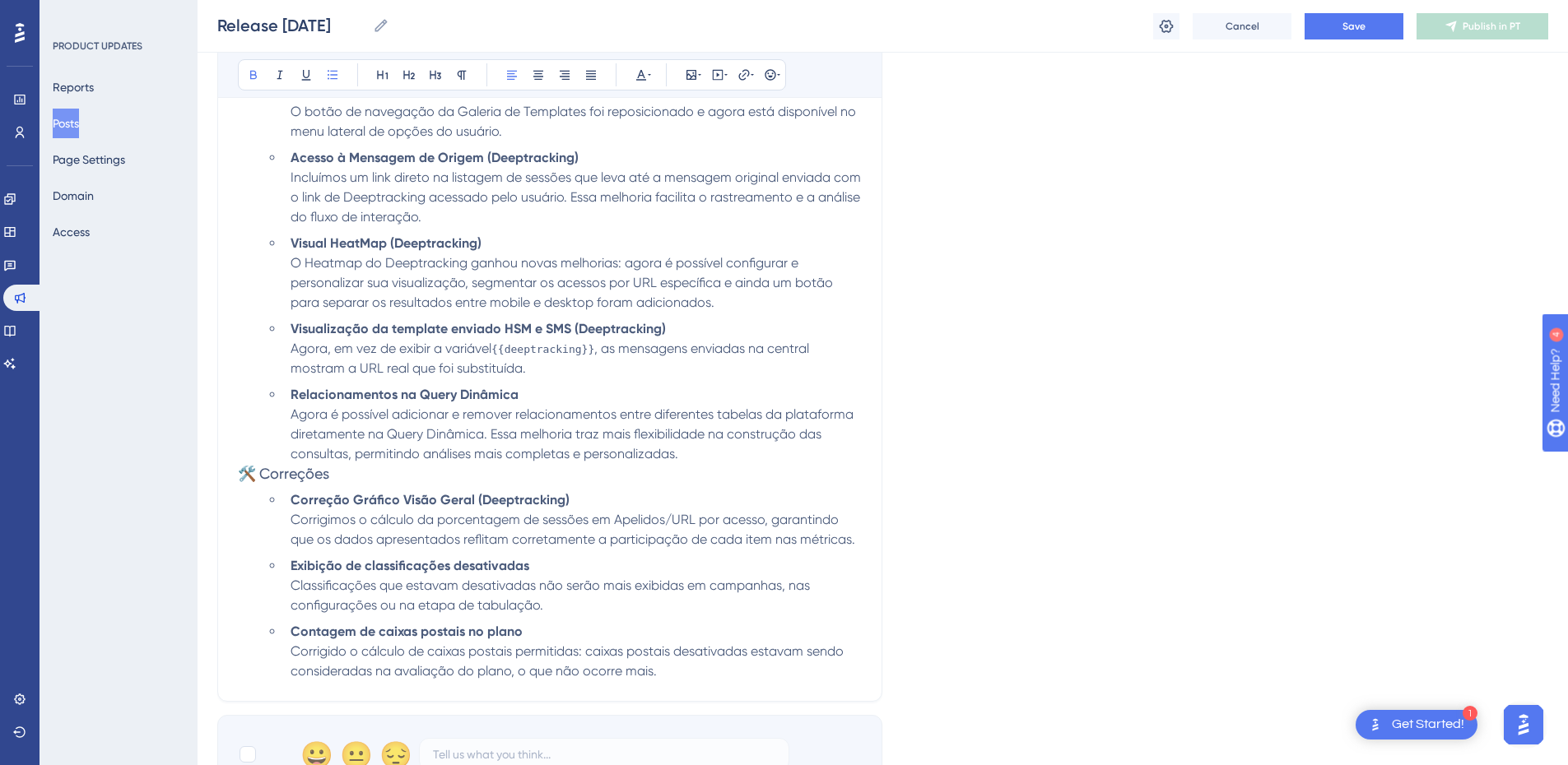
click at [605, 551] on ul "Correção Gráfico Visão Geral (Deeptracking) Corrigimos o cálculo da porcentagem…" at bounding box center [564, 585] width 598 height 191
click at [610, 531] on span "Corrigimos o cálculo da porcentagem de sessões em Apelidos/URL por acesso, gara…" at bounding box center [572, 529] width 565 height 35
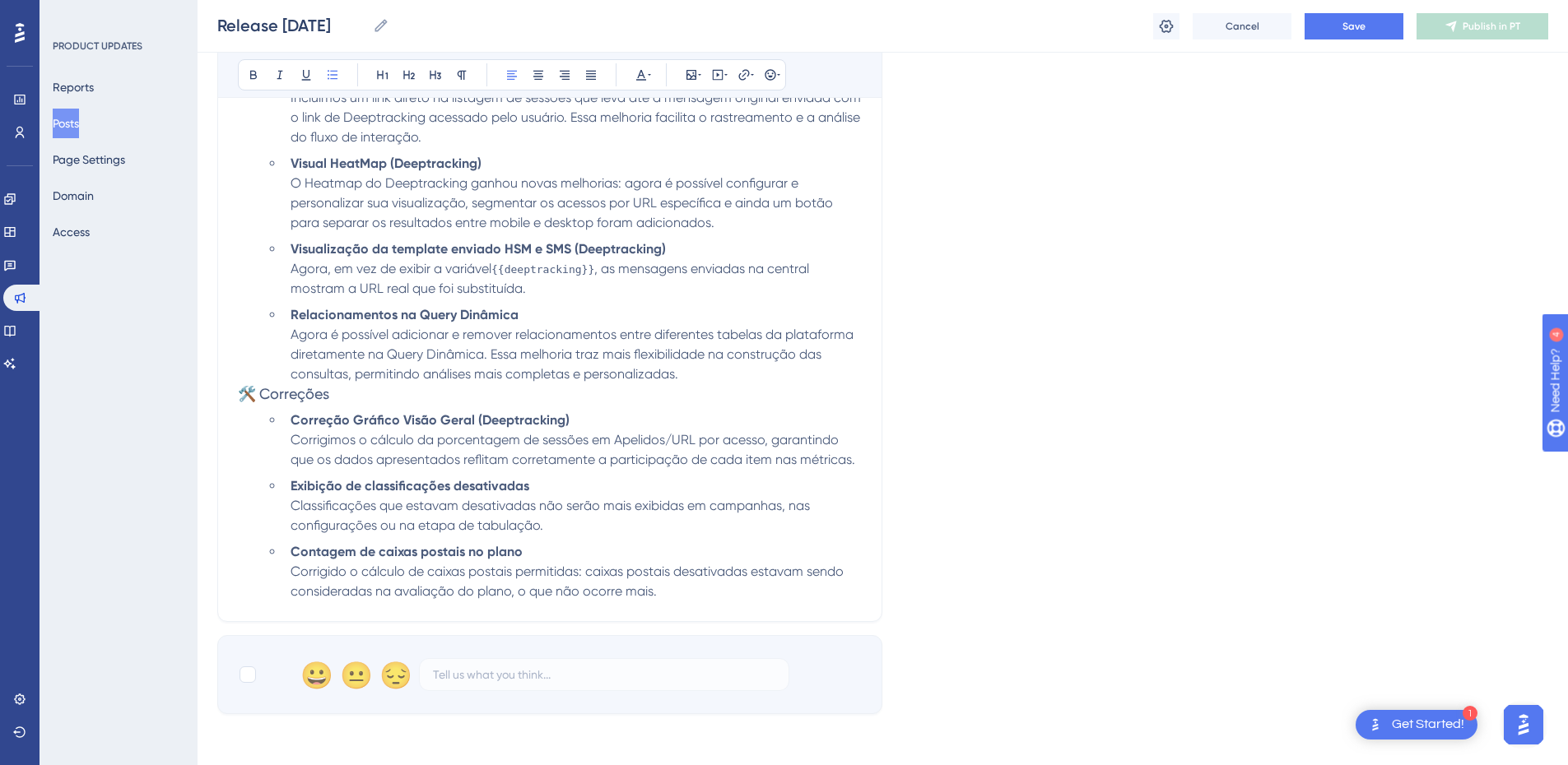
scroll to position [1041, 0]
drag, startPoint x: 546, startPoint y: 481, endPoint x: 289, endPoint y: 486, distance: 257.0
click at [289, 486] on li "Exibição de classificações desativadas Classificações que estavam desativadas n…" at bounding box center [572, 503] width 578 height 59
click at [493, 519] on span "Classificações que estavam desativadas não serão mais exibidas em campanhas, na…" at bounding box center [551, 512] width 523 height 35
click at [548, 514] on li "Alteração de nome de Campanha, Pipe e Clientes não refletindo em Lista de Campo…" at bounding box center [572, 503] width 578 height 59
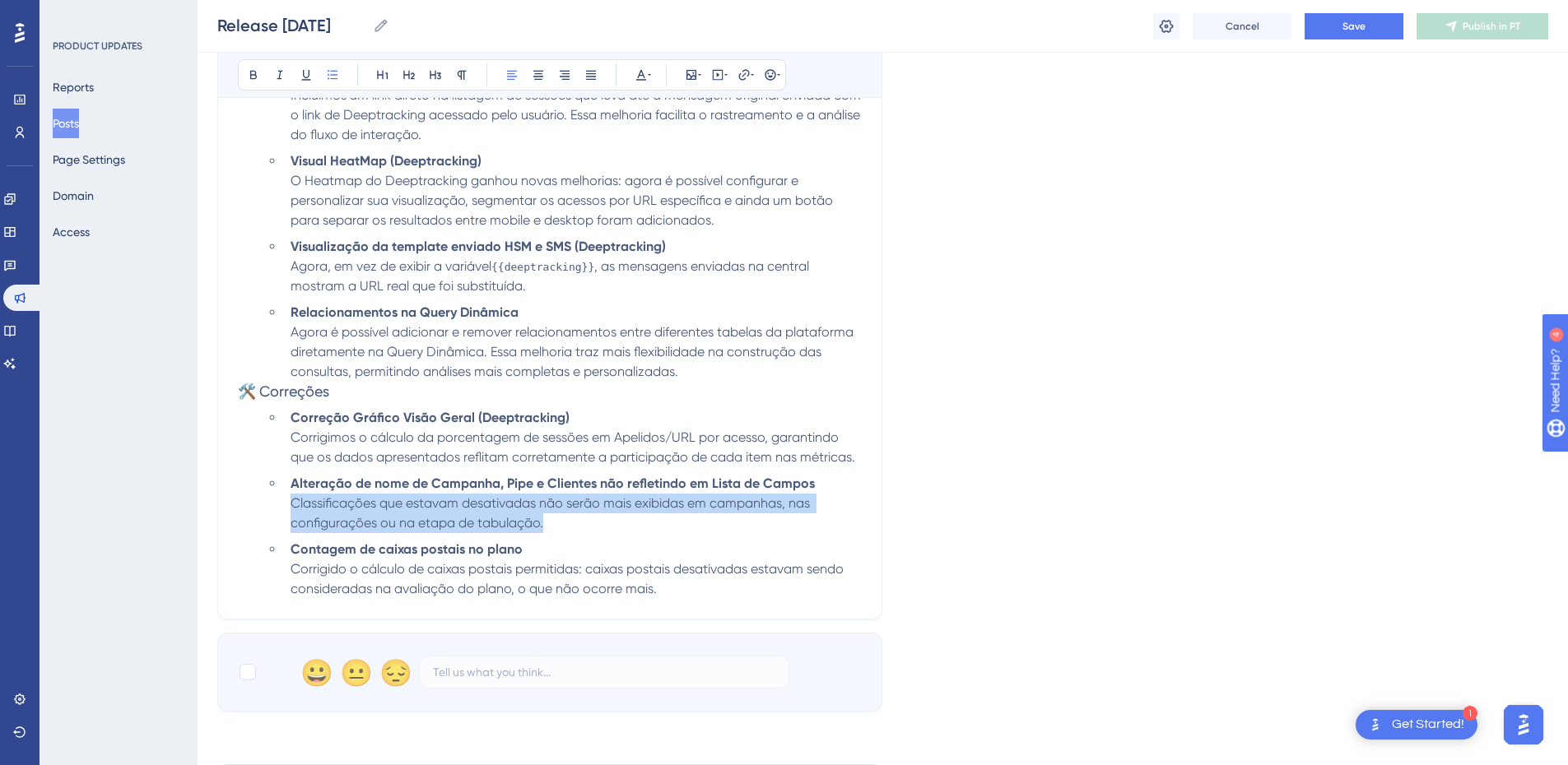
drag, startPoint x: 570, startPoint y: 524, endPoint x: 474, endPoint y: 495, distance: 100.3
click at [295, 501] on li "Alteração de nome de Campanha, Pipe e Clientes não refletindo em Lista de Campo…" at bounding box center [572, 503] width 578 height 59
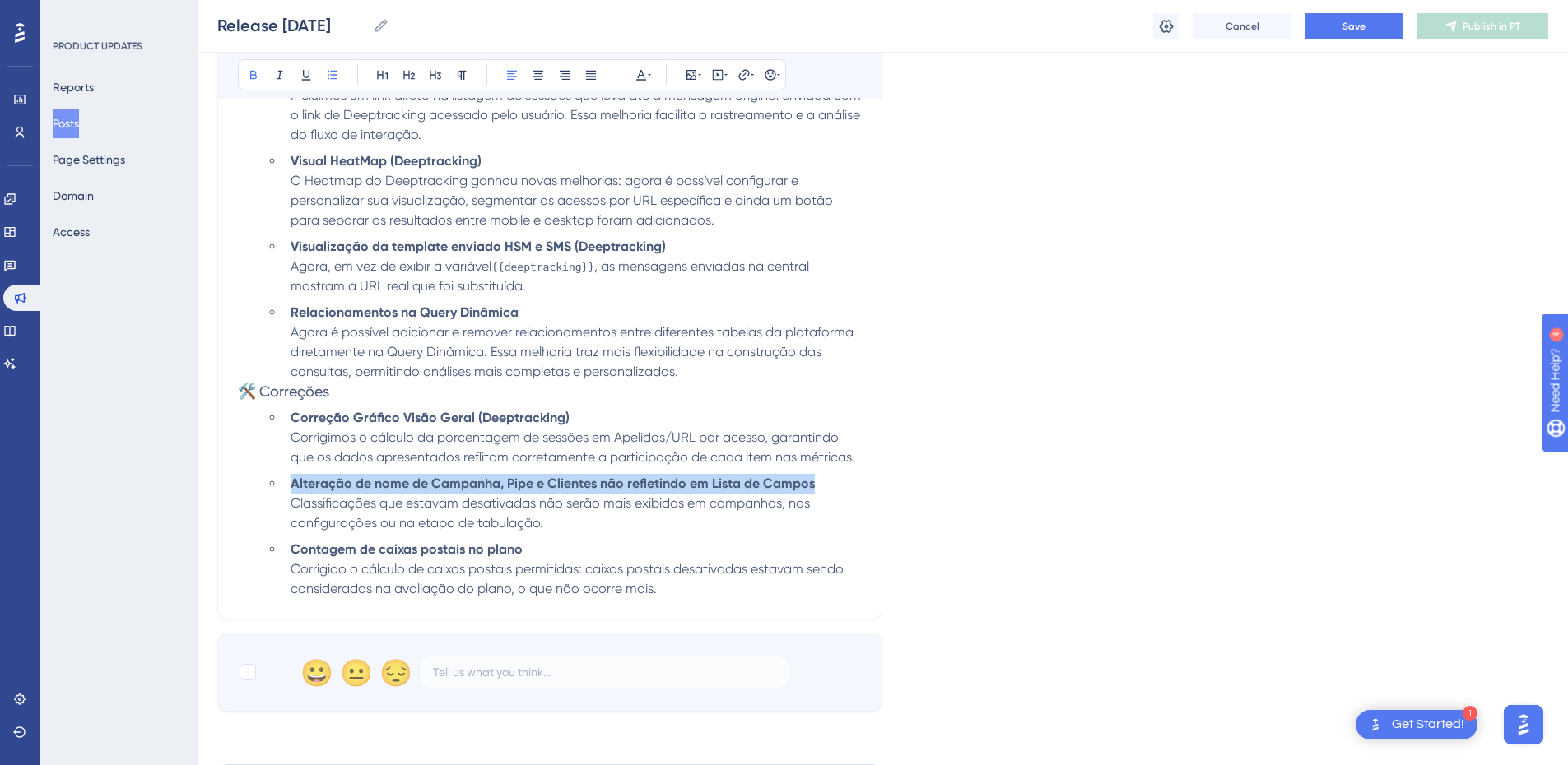
drag, startPoint x: 828, startPoint y: 484, endPoint x: 283, endPoint y: 489, distance: 545.0
click at [283, 489] on ul "Correção Gráfico Visão Geral (Deeptracking) Corrigimos o cálculo da porcentagem…" at bounding box center [564, 503] width 598 height 191
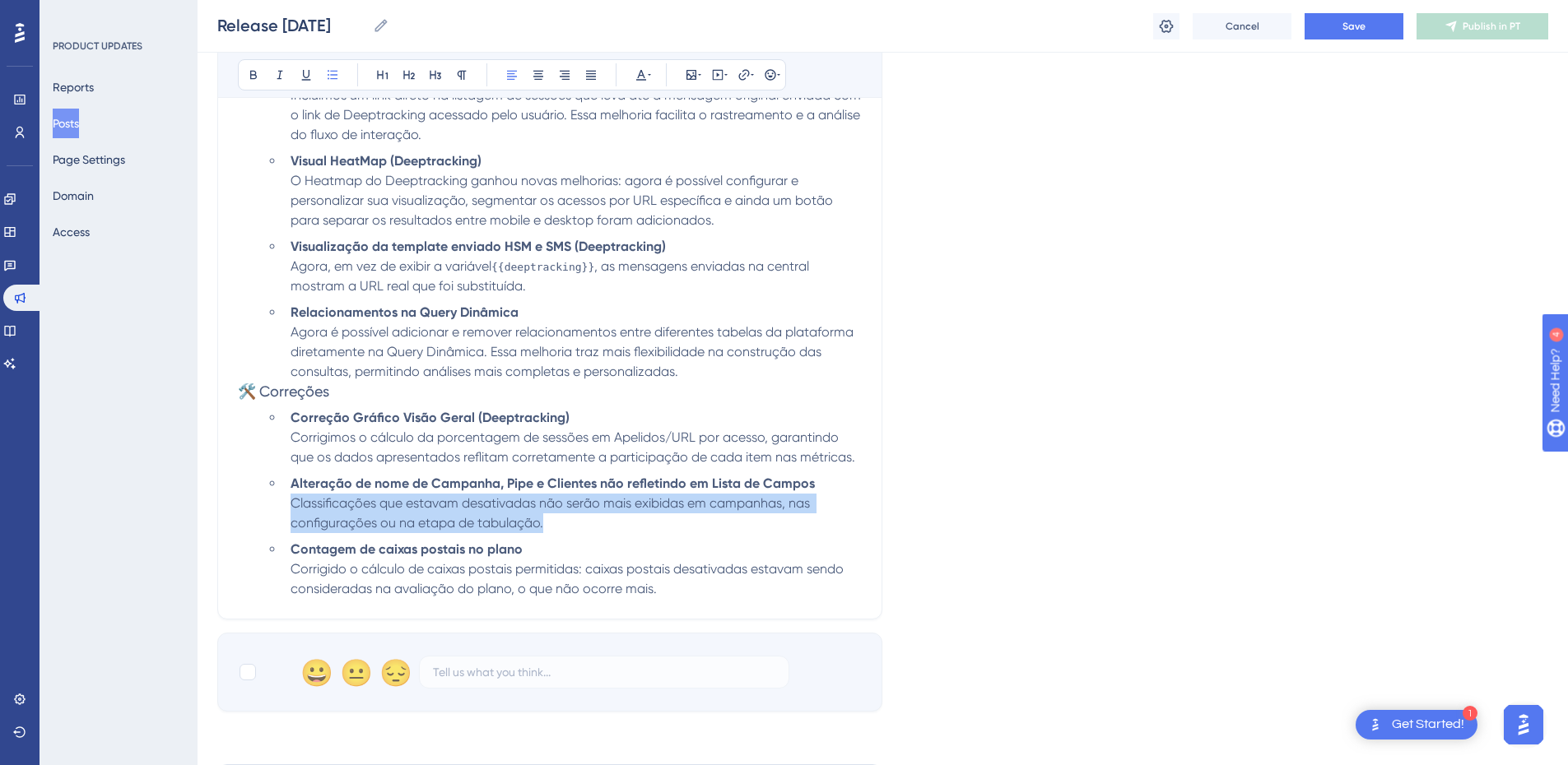
drag, startPoint x: 548, startPoint y: 522, endPoint x: 291, endPoint y: 498, distance: 258.1
click at [291, 498] on li "Alteração de nome de Campanha, Pipe e Clientes não refletindo em Lista de Campo…" at bounding box center [572, 503] width 578 height 59
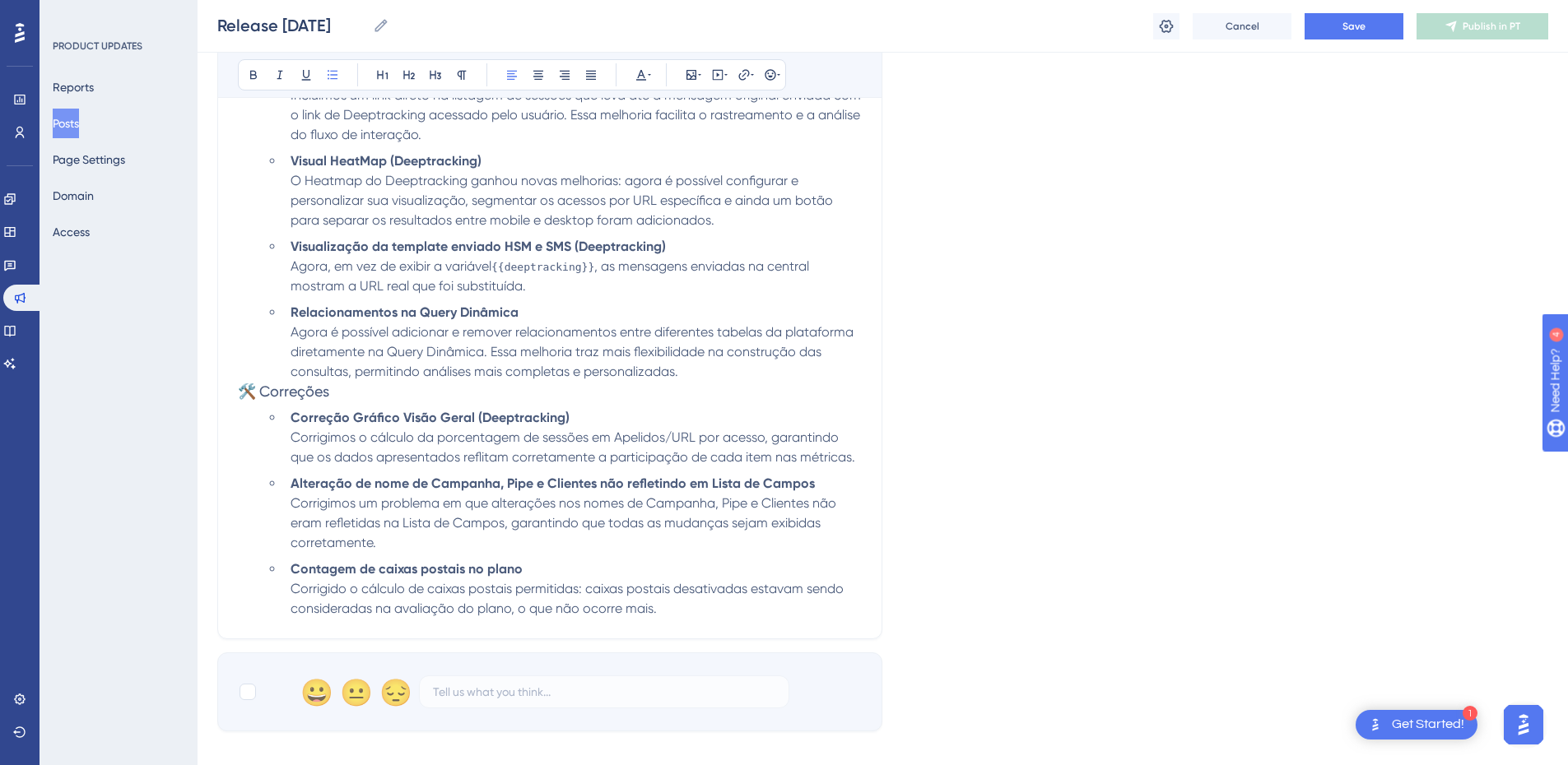
click at [526, 571] on li "Contagem de caixas postais no plano Corrigido o cálculo de caixas postais permi…" at bounding box center [572, 589] width 578 height 59
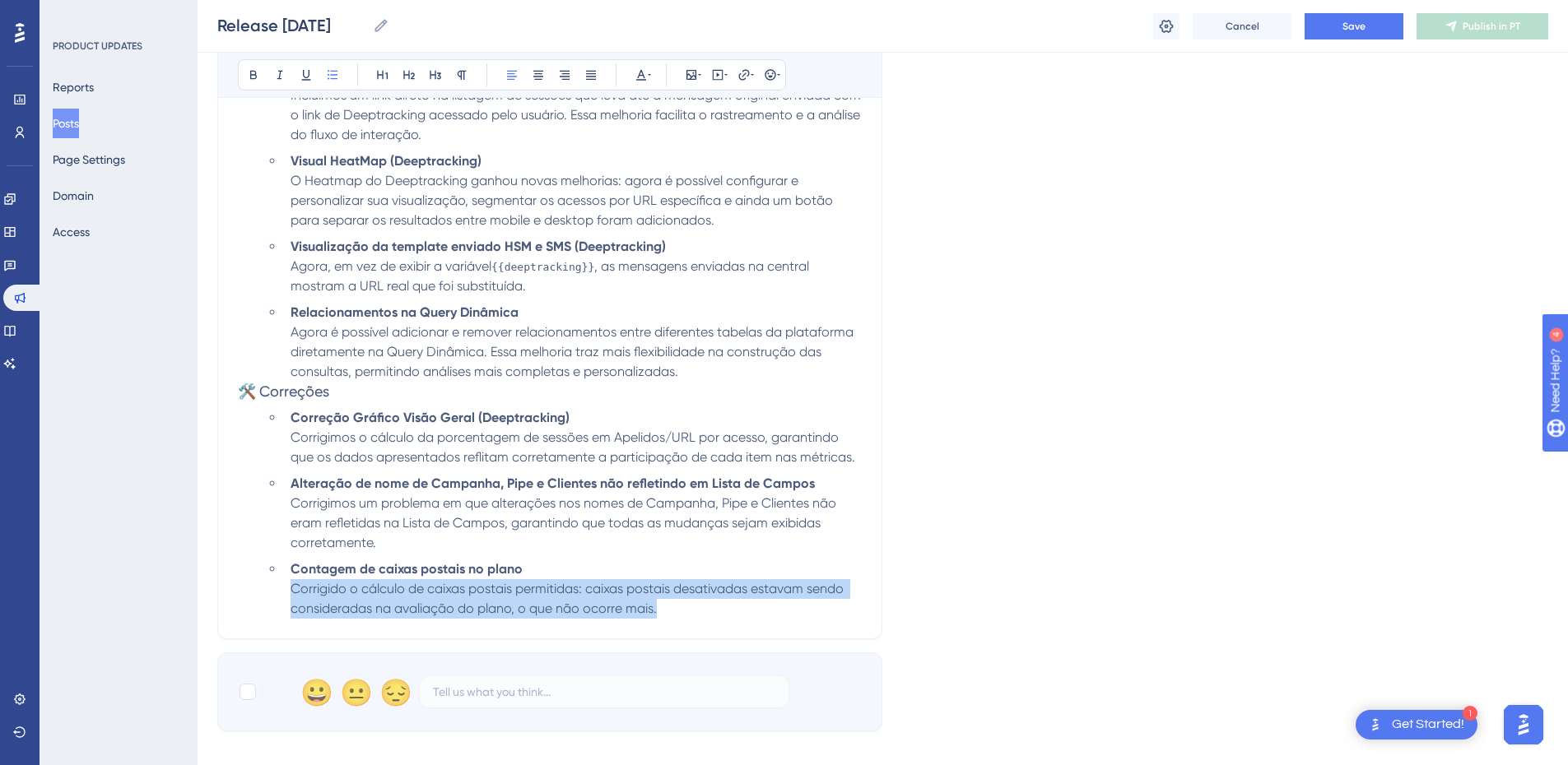
drag, startPoint x: 658, startPoint y: 608, endPoint x: 268, endPoint y: 587, distance: 390.6
click at [268, 587] on ul "Correção Gráfico Visão Geral (Deeptracking) Corrigimos o cálculo da porcentagem…" at bounding box center [564, 513] width 598 height 210
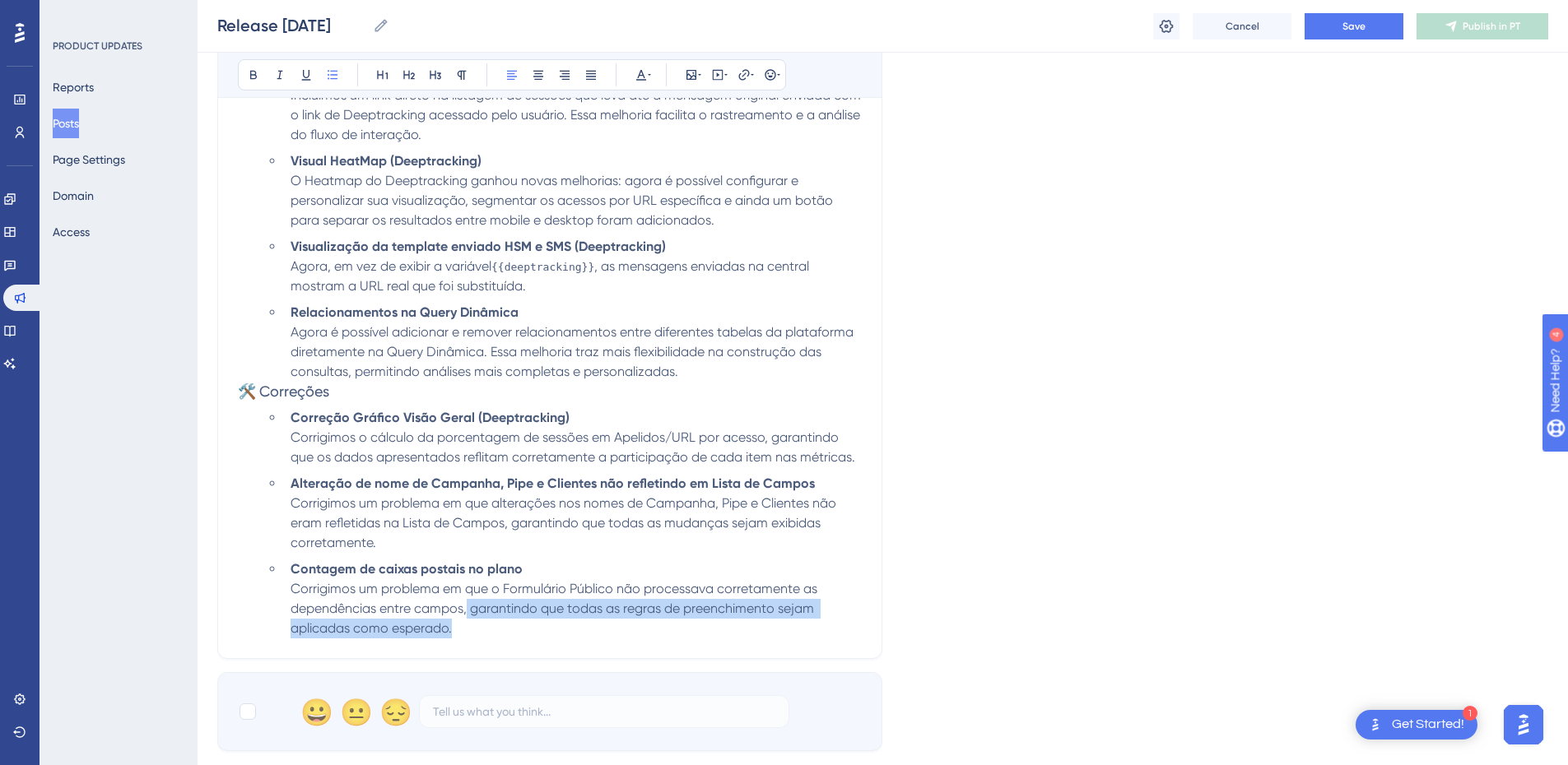
drag, startPoint x: 486, startPoint y: 621, endPoint x: 467, endPoint y: 615, distance: 19.9
click at [467, 615] on li "Contagem de caixas postais no plano Corrigimos um problema em que o Formulário …" at bounding box center [572, 598] width 578 height 79
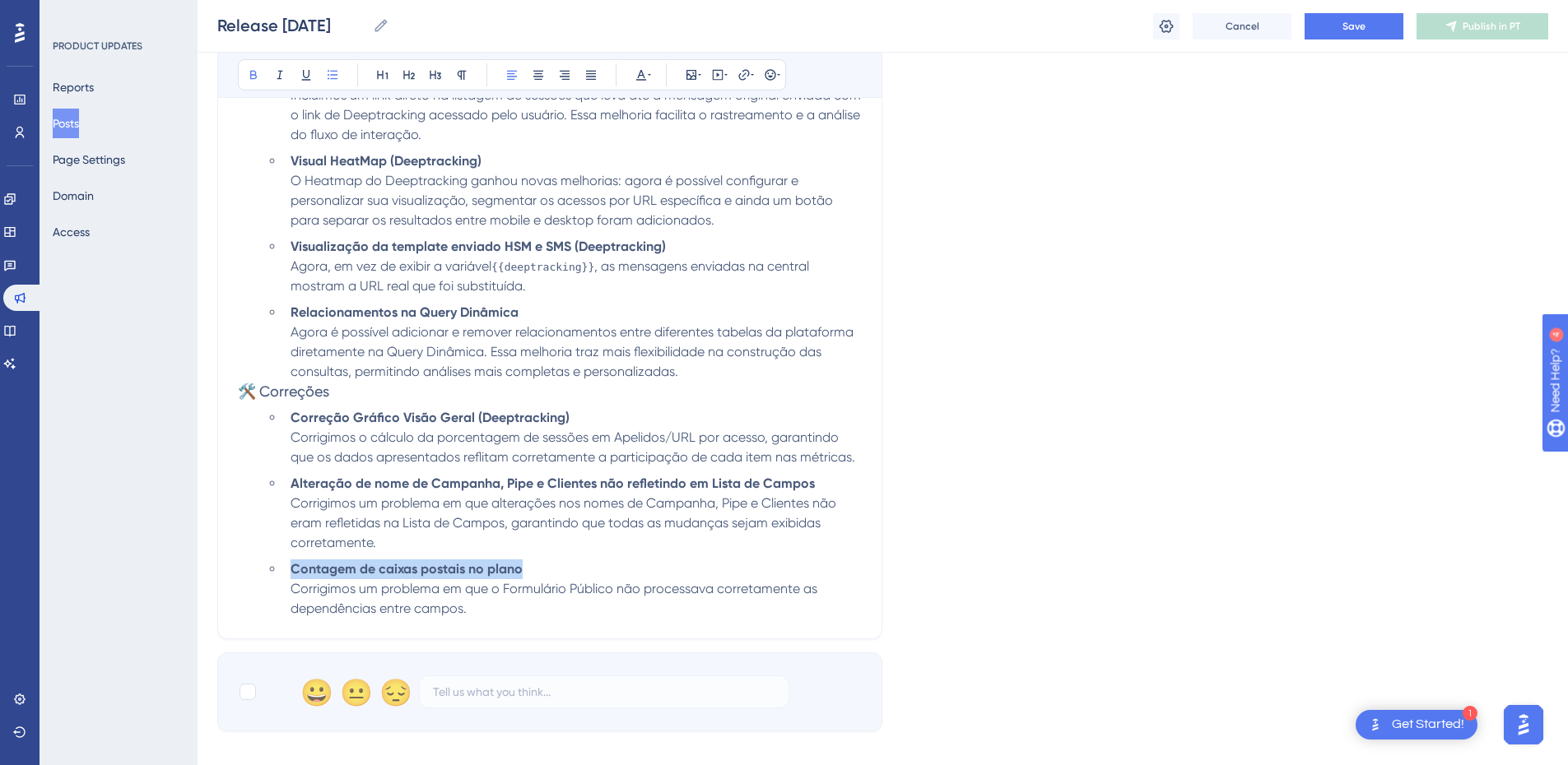
drag, startPoint x: 520, startPoint y: 570, endPoint x: 288, endPoint y: 567, distance: 232.0
click at [288, 567] on li "Contagem de caixas postais no plano Corrigimos um problema em que o Formulário …" at bounding box center [572, 589] width 578 height 59
click at [392, 533] on li "Alteração de nome de Campanha, Pipe e Clientes não refletindo em Lista de Campo…" at bounding box center [572, 513] width 578 height 79
click at [421, 571] on span "Formulário Público não processando dependências de campos" at bounding box center [480, 569] width 380 height 15
click at [485, 485] on strong "Alteração de nome de Campanha, Pipe e Clientes não refletindo em Lista de Campos" at bounding box center [552, 483] width 525 height 15
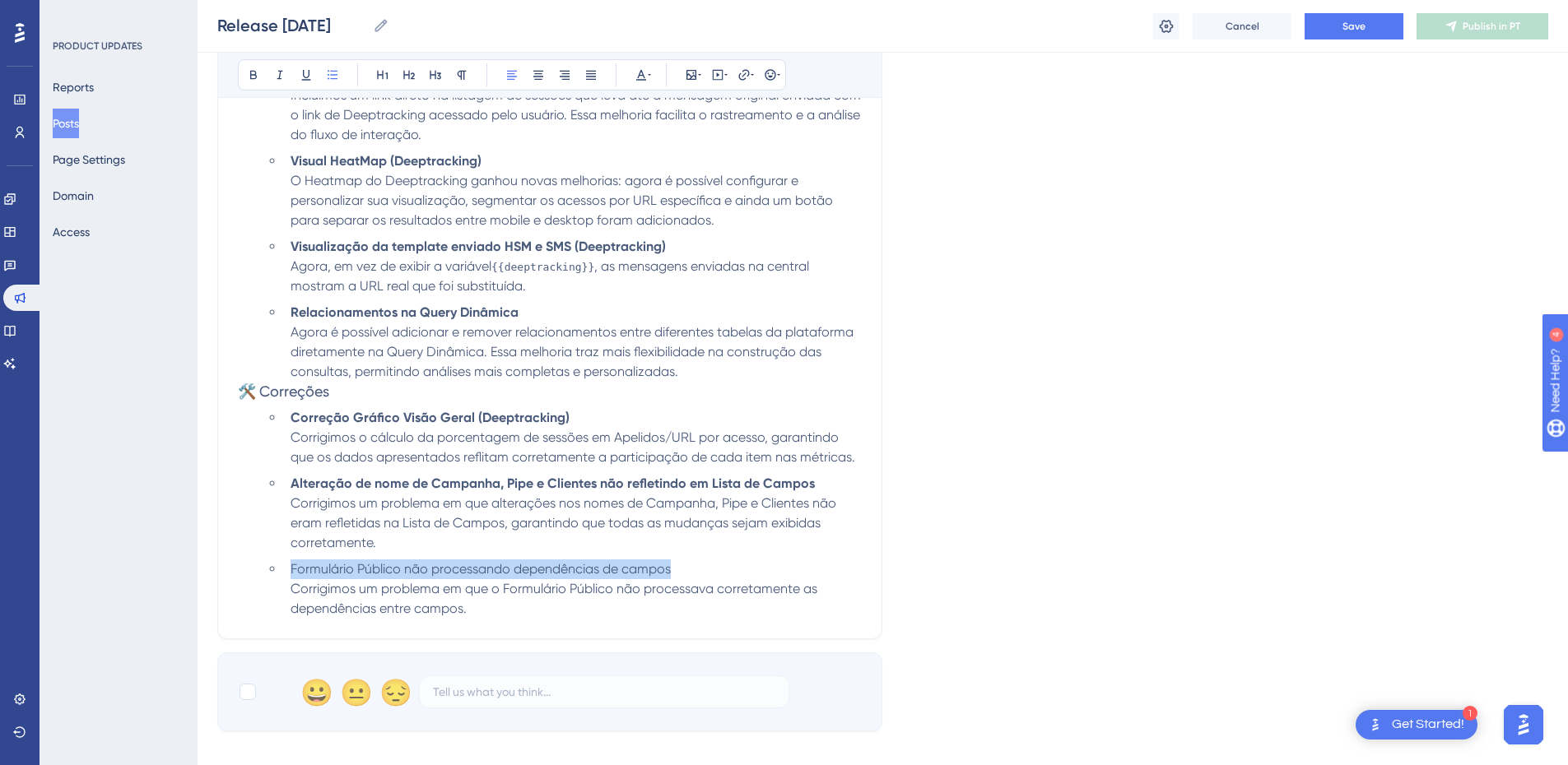
drag, startPoint x: 665, startPoint y: 568, endPoint x: 287, endPoint y: 559, distance: 378.1
click at [286, 563] on li "Formulário Público não processando dependências de campos Corrigimos um problem…" at bounding box center [572, 589] width 578 height 59
click at [247, 76] on icon at bounding box center [253, 75] width 13 height 13
click at [585, 464] on li "Correção Gráfico Visão Geral (Deeptracking) Corrigimos o cálculo da porcentagem…" at bounding box center [572, 438] width 578 height 59
click at [789, 571] on li "Formulário Público não processando dependências de campos Corrigimos um problem…" at bounding box center [572, 589] width 578 height 59
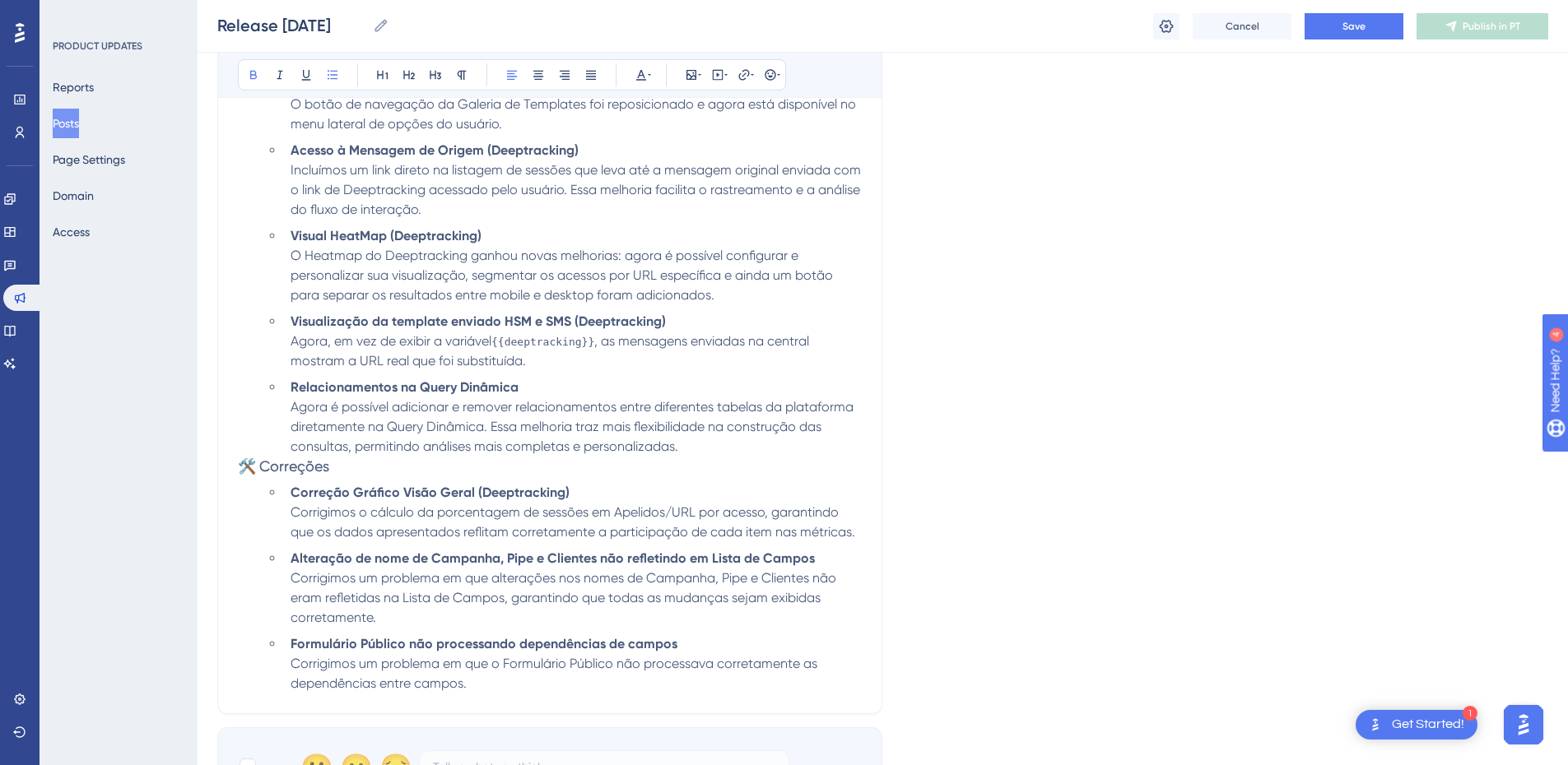
scroll to position [958, 0]
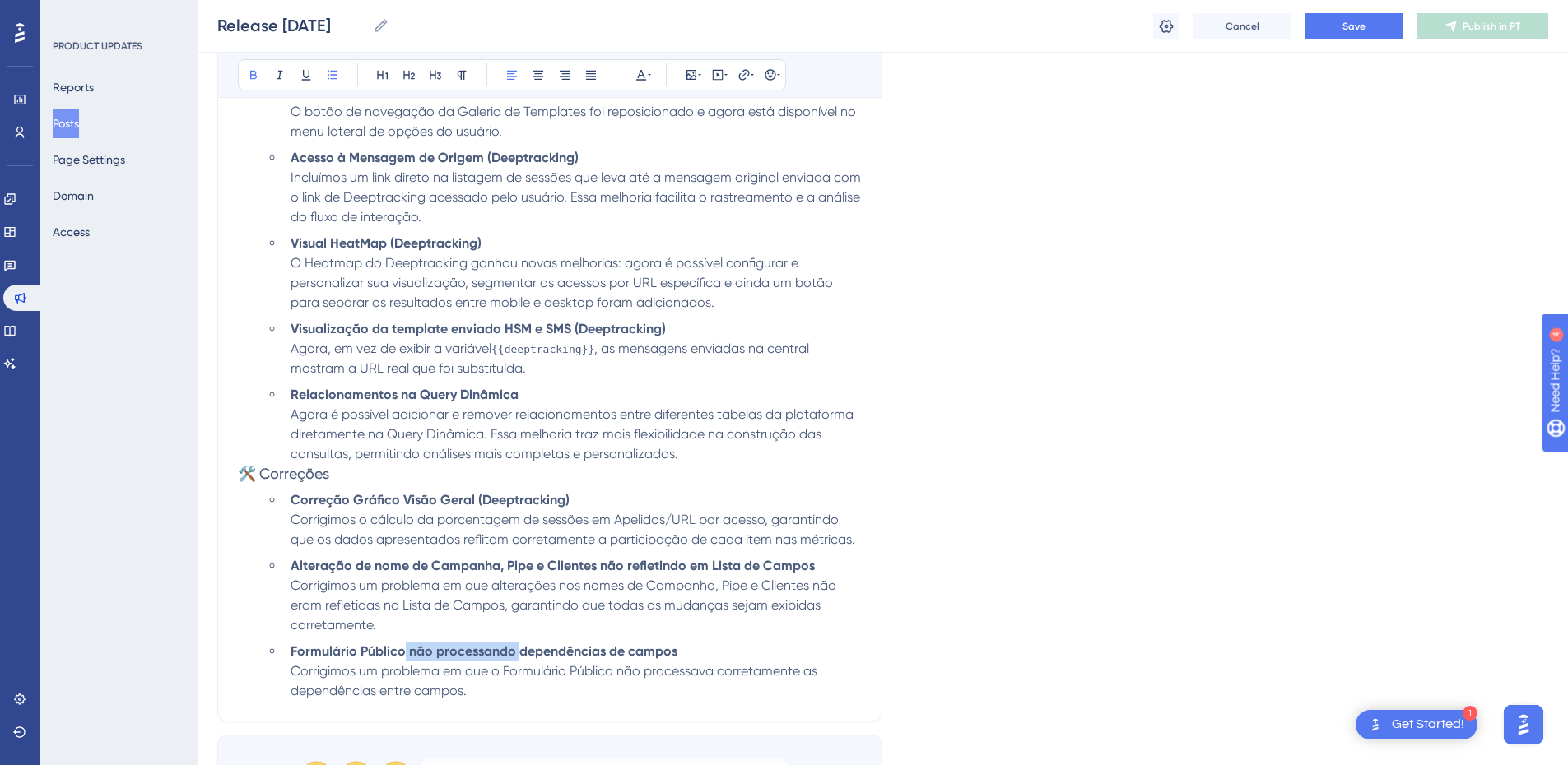
drag, startPoint x: 515, startPoint y: 652, endPoint x: 405, endPoint y: 649, distance: 110.0
click at [405, 649] on strong "Formulário Público não processando dependências de campos" at bounding box center [484, 651] width 387 height 15
click at [495, 616] on li "Alteração de nome de Campanha, Pipe e Clientes não refletindo em Lista de Campo…" at bounding box center [572, 595] width 578 height 79
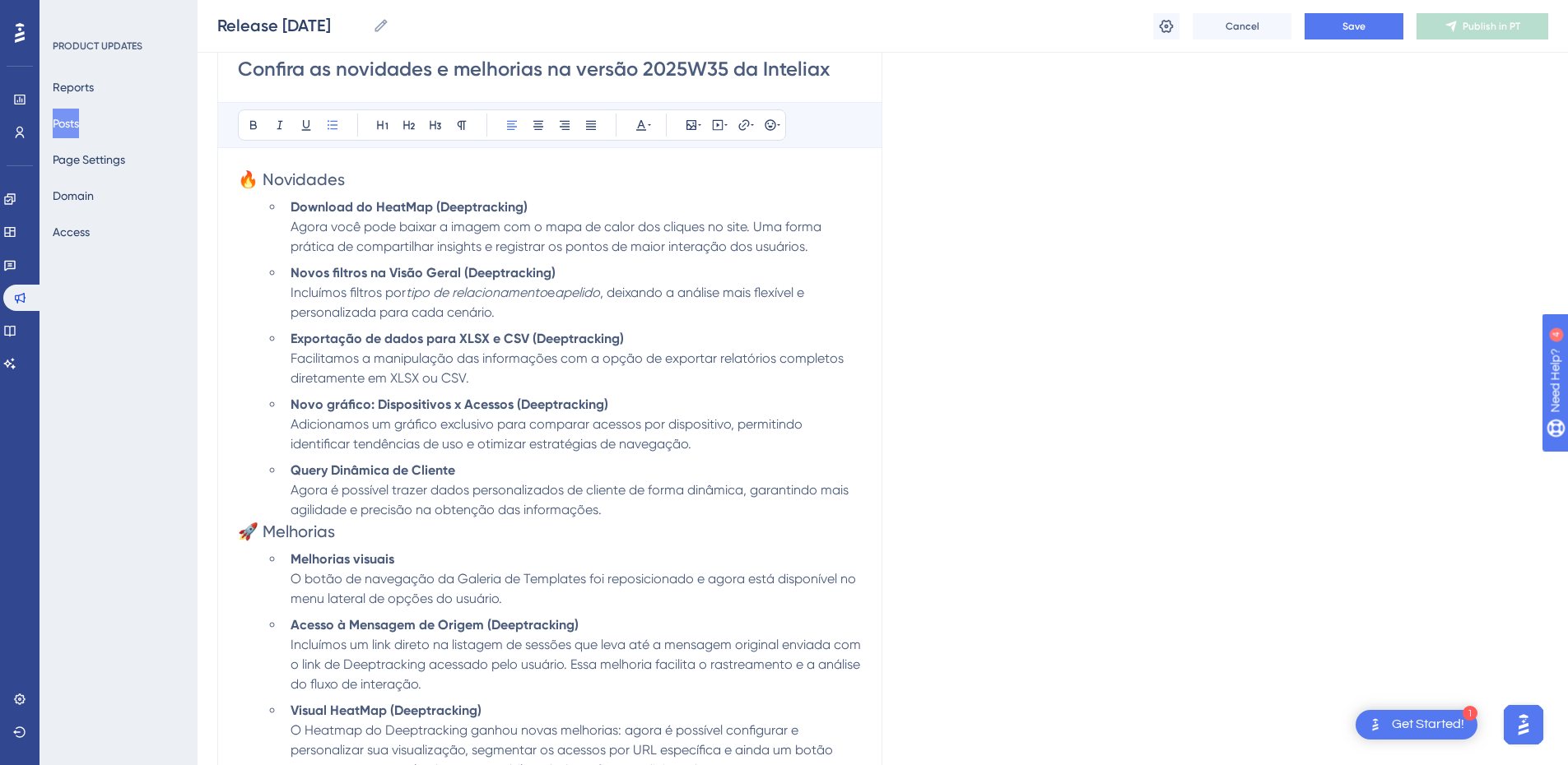
scroll to position [547, 0]
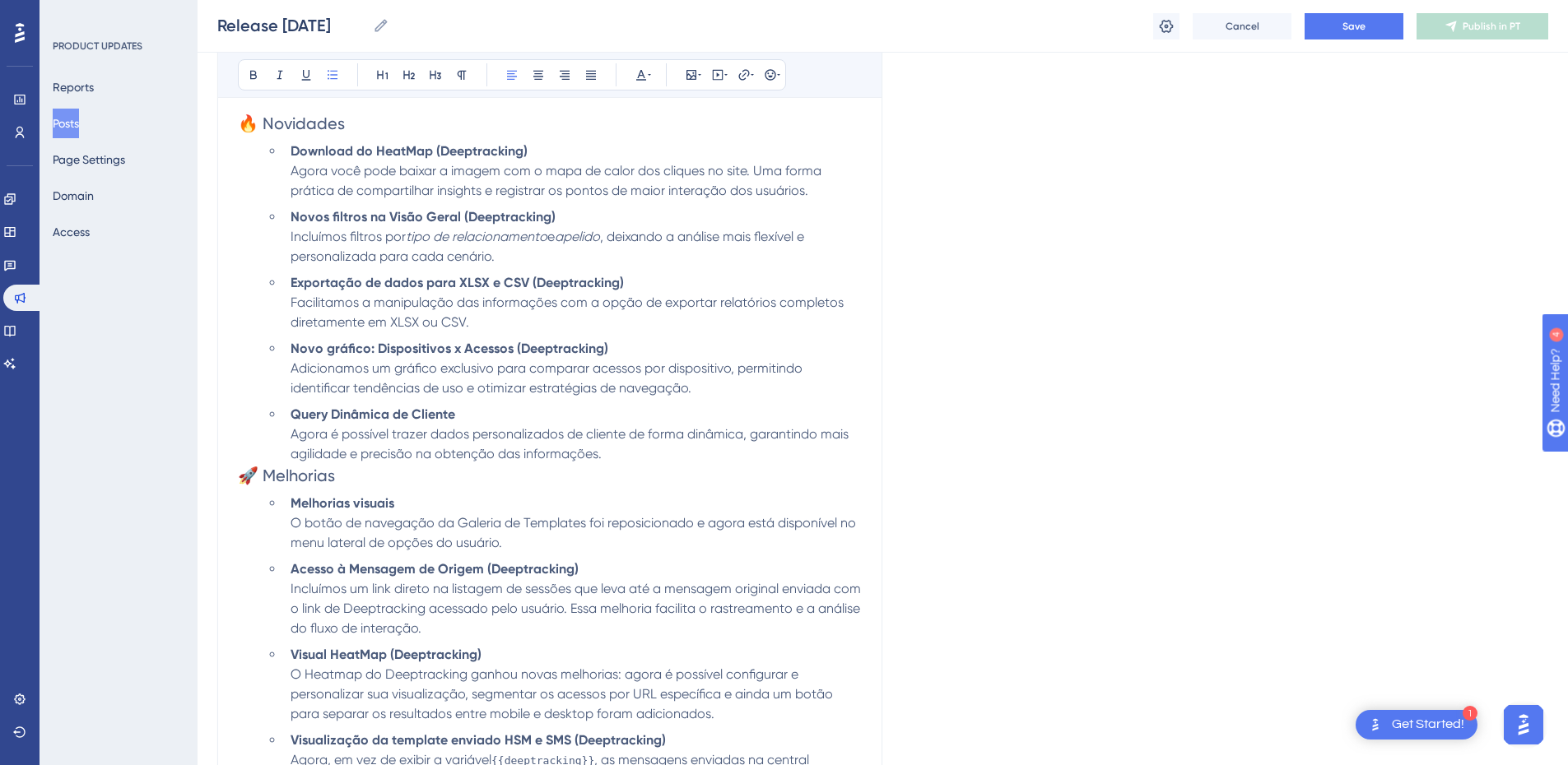
click at [715, 402] on ul "Download do HeatMap (Deeptracking) Agora você pode baixar a imagem com o mapa d…" at bounding box center [564, 303] width 598 height 323
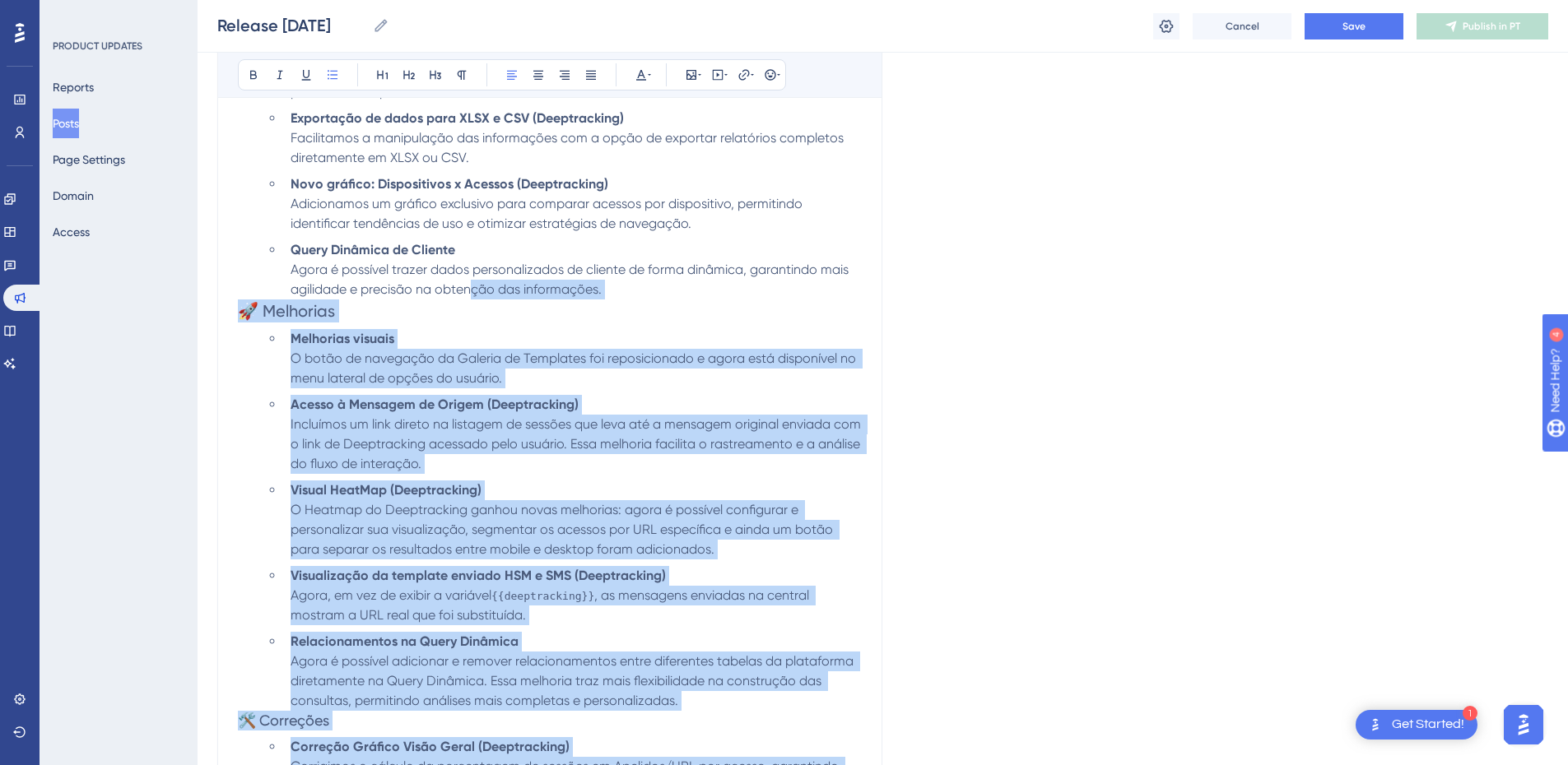
scroll to position [464, 0]
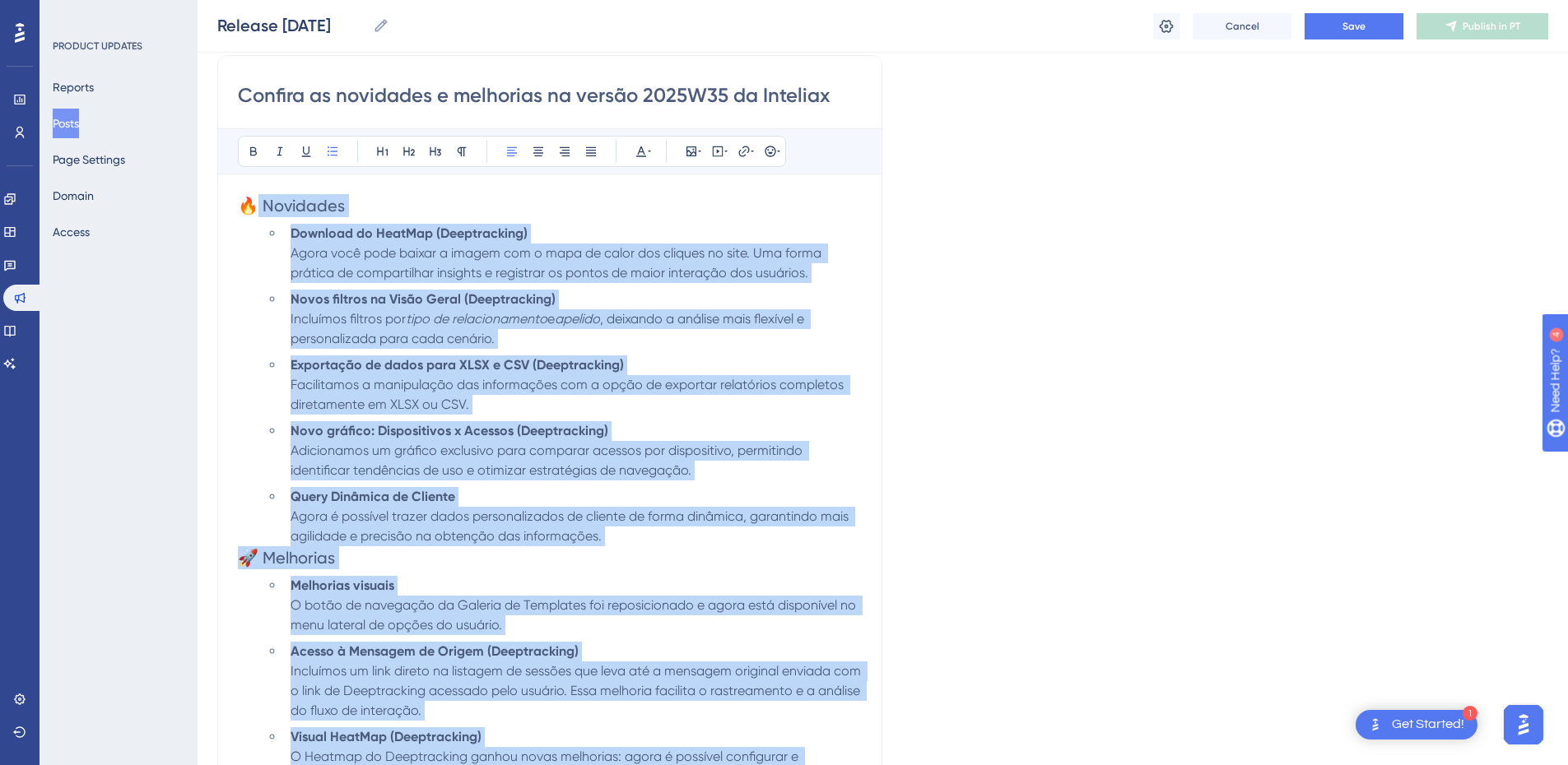
drag, startPoint x: 479, startPoint y: 526, endPoint x: 253, endPoint y: 211, distance: 387.7
click at [253, 211] on div "🔥 Novidades Download do HeatMap (Deeptracking) Agora você pode baixar a imagem …" at bounding box center [549, 694] width 624 height 1000
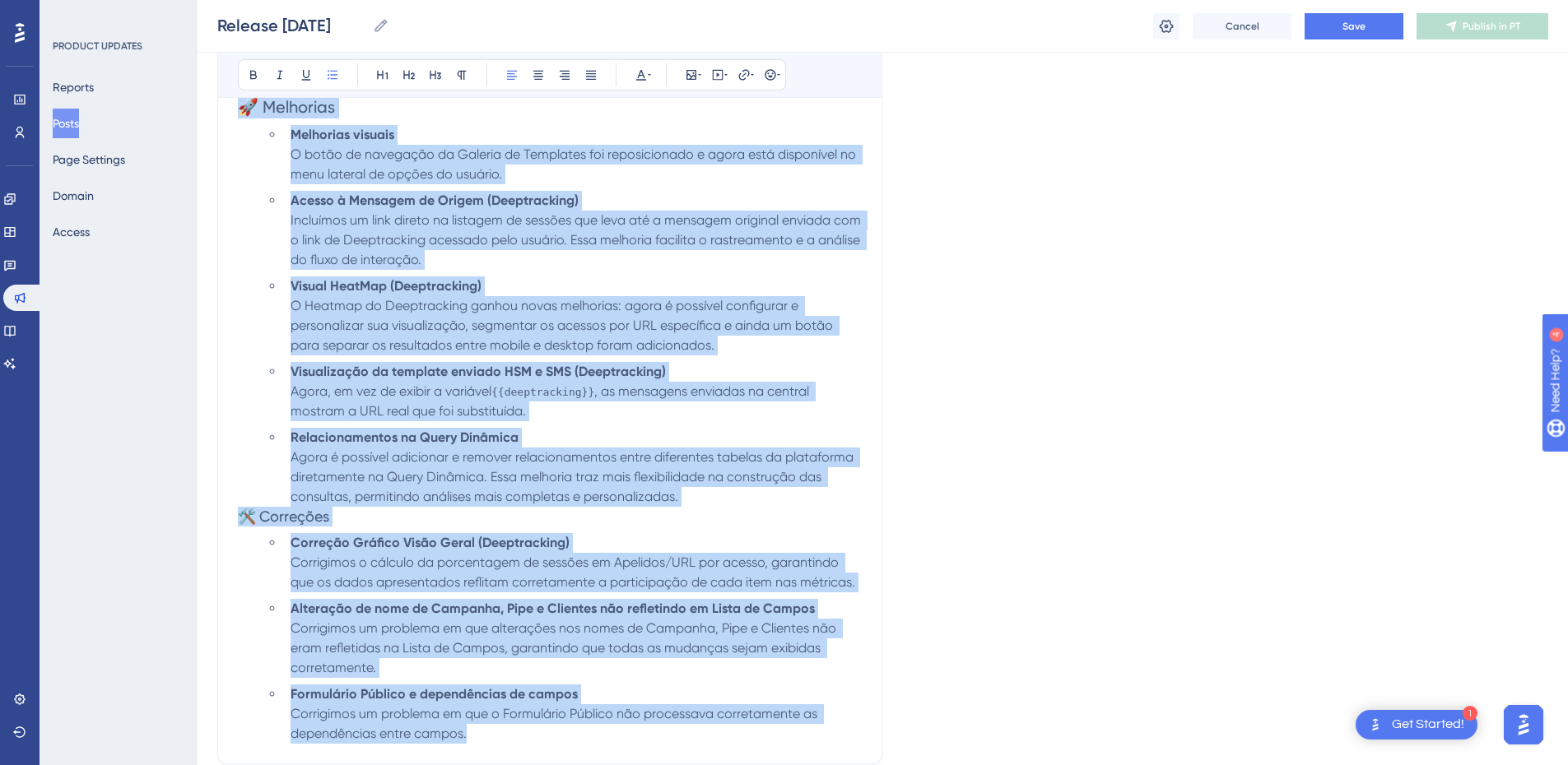
scroll to position [1206, 0]
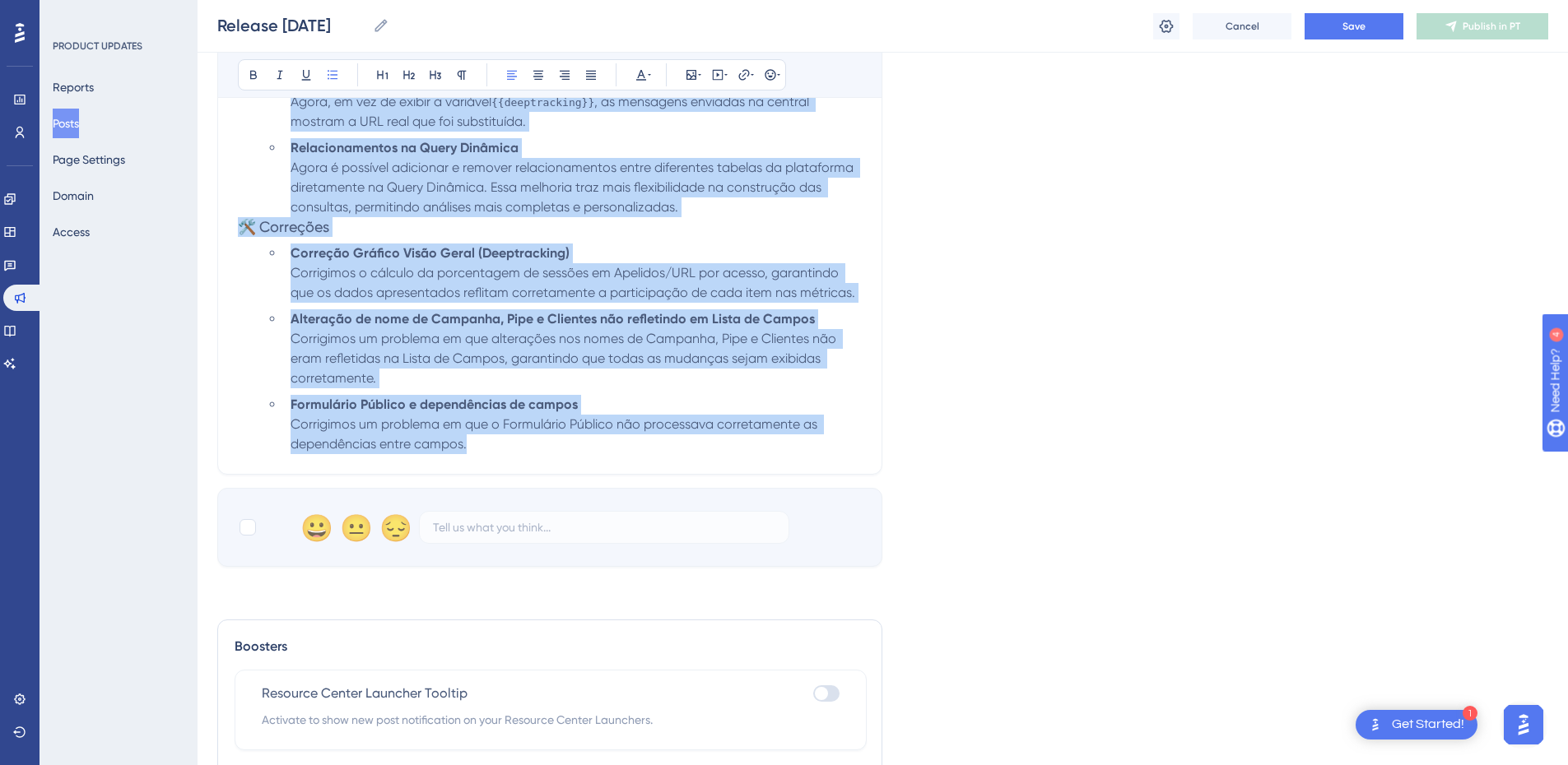
click at [736, 359] on span "Corrigimos um problema em que alterações nos nomes de Campanha, Pipe e Clientes…" at bounding box center [565, 359] width 549 height 55
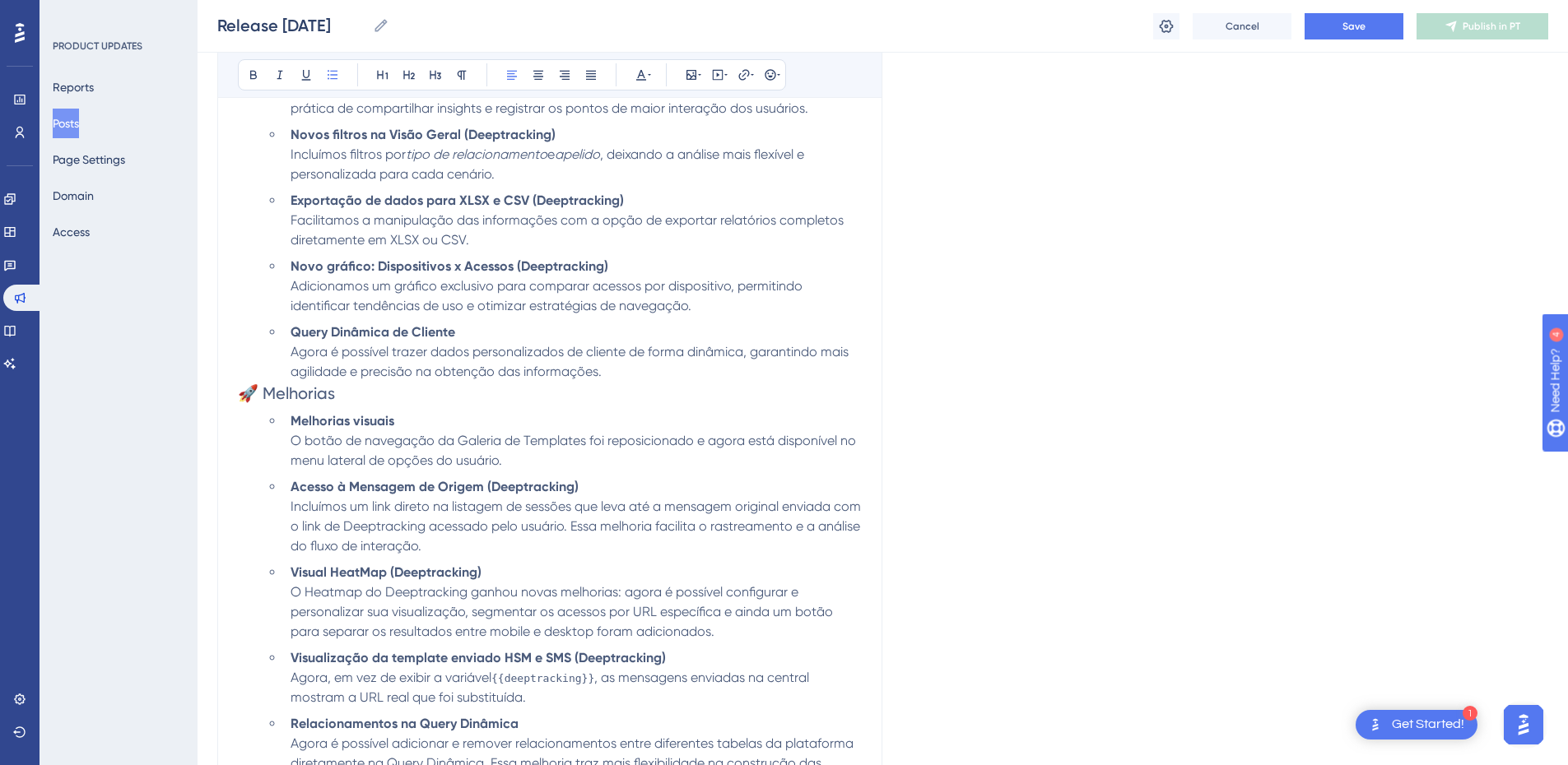
scroll to position [958, 0]
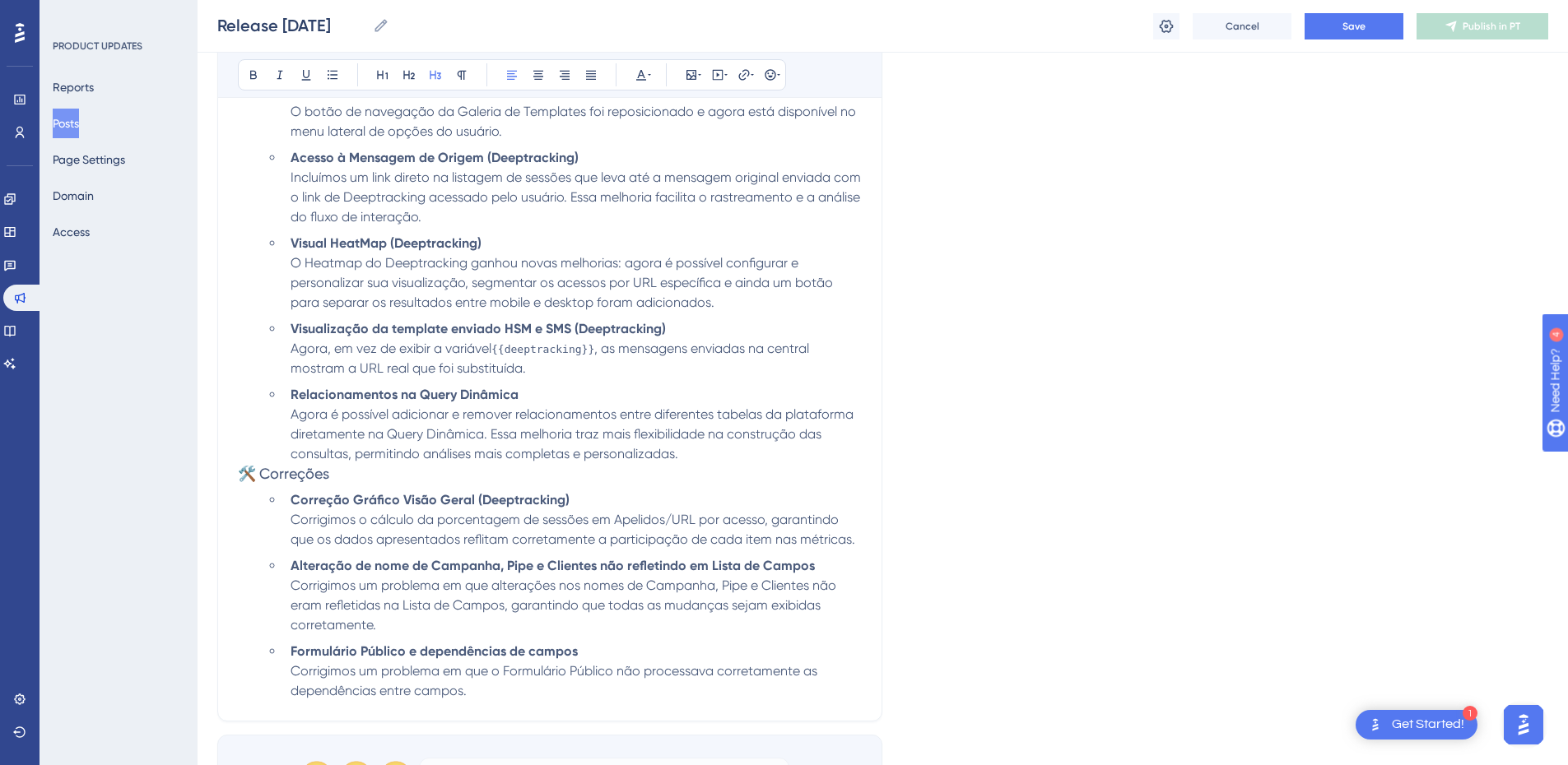
click at [302, 476] on span "🛠️ Correções" at bounding box center [284, 473] width 91 height 17
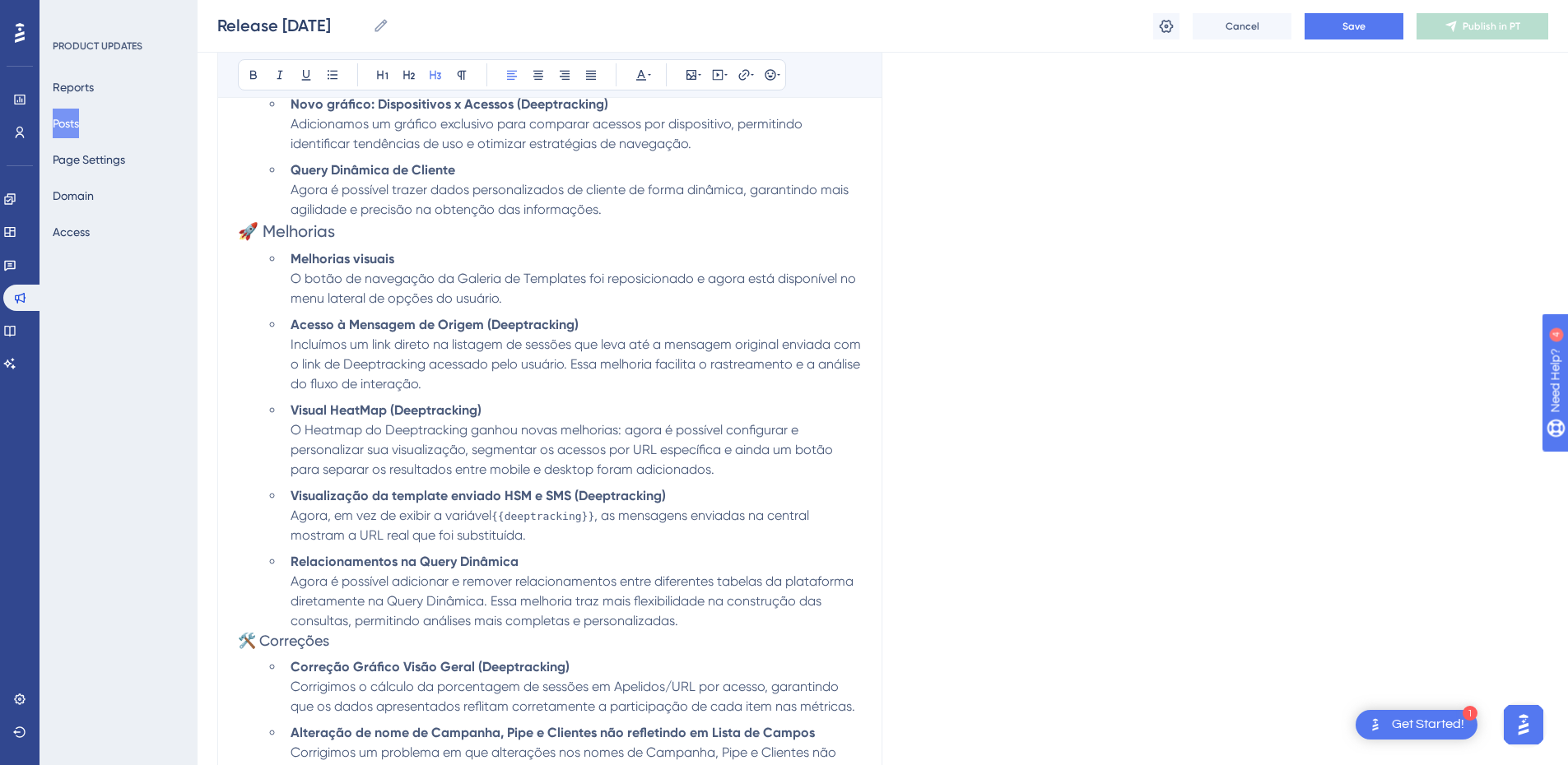
scroll to position [876, 0]
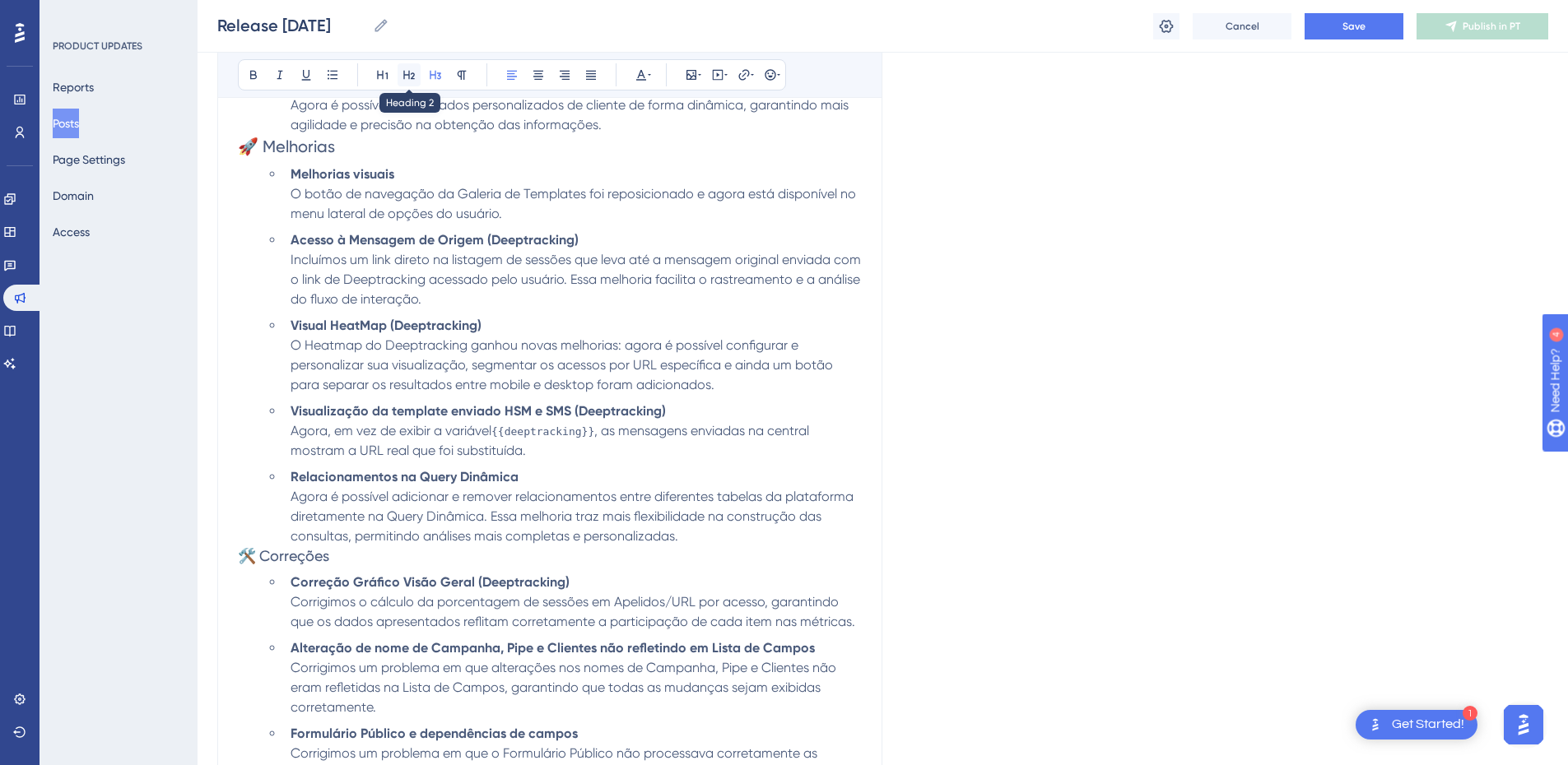
click at [407, 70] on icon at bounding box center [409, 75] width 13 height 13
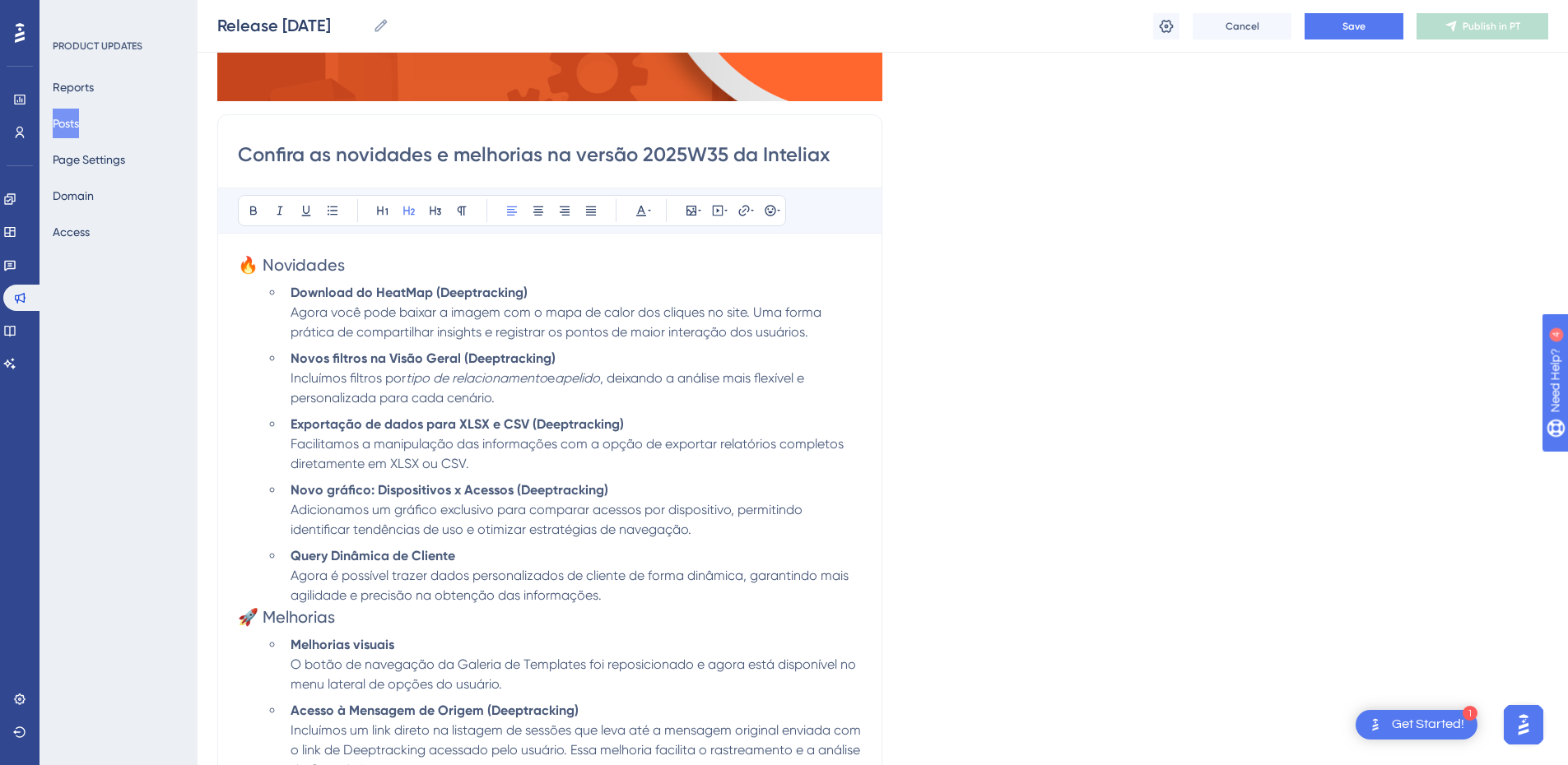
scroll to position [382, 0]
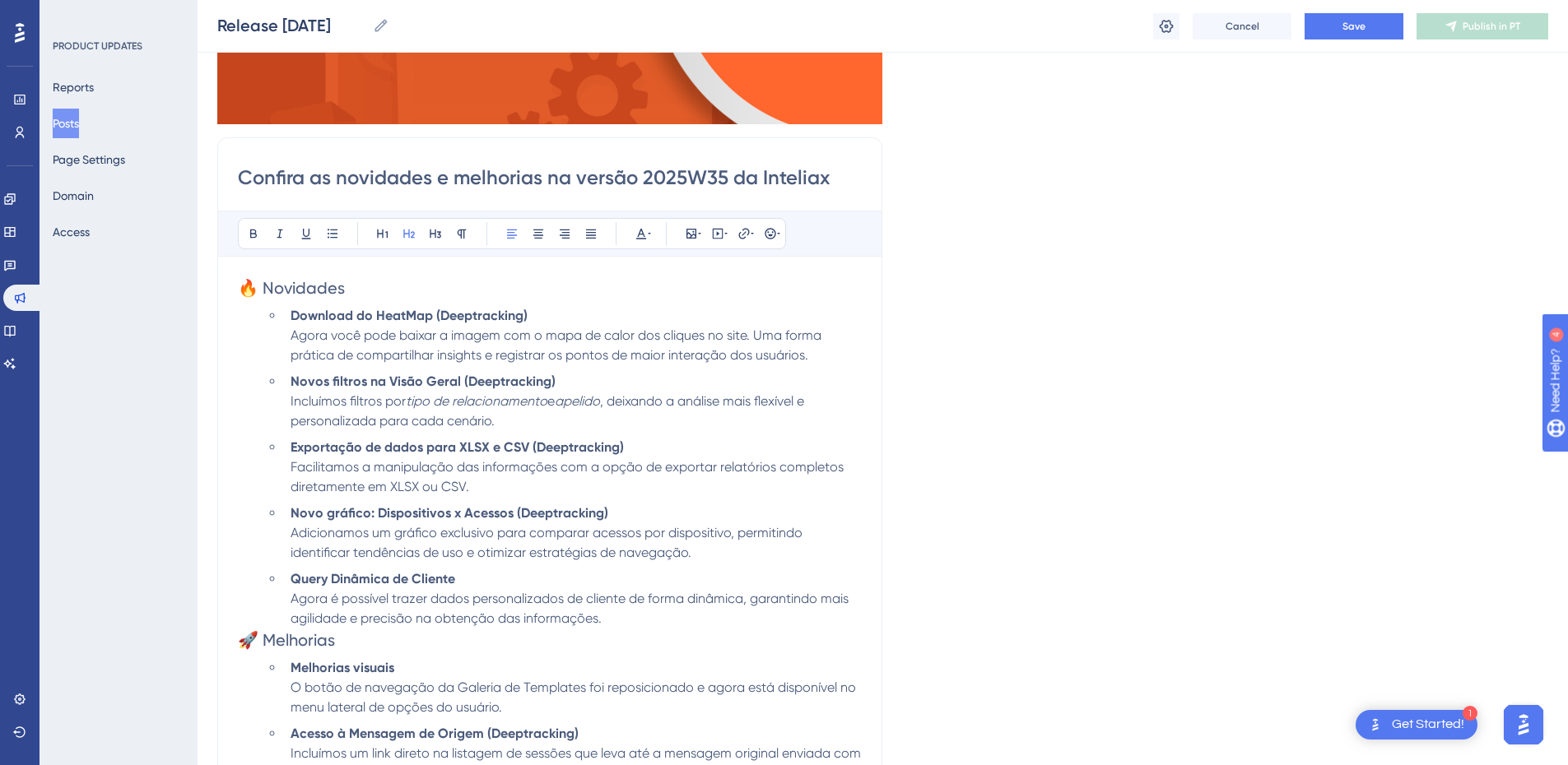
click at [327, 286] on span "🔥 Novidades" at bounding box center [291, 287] width 107 height 20
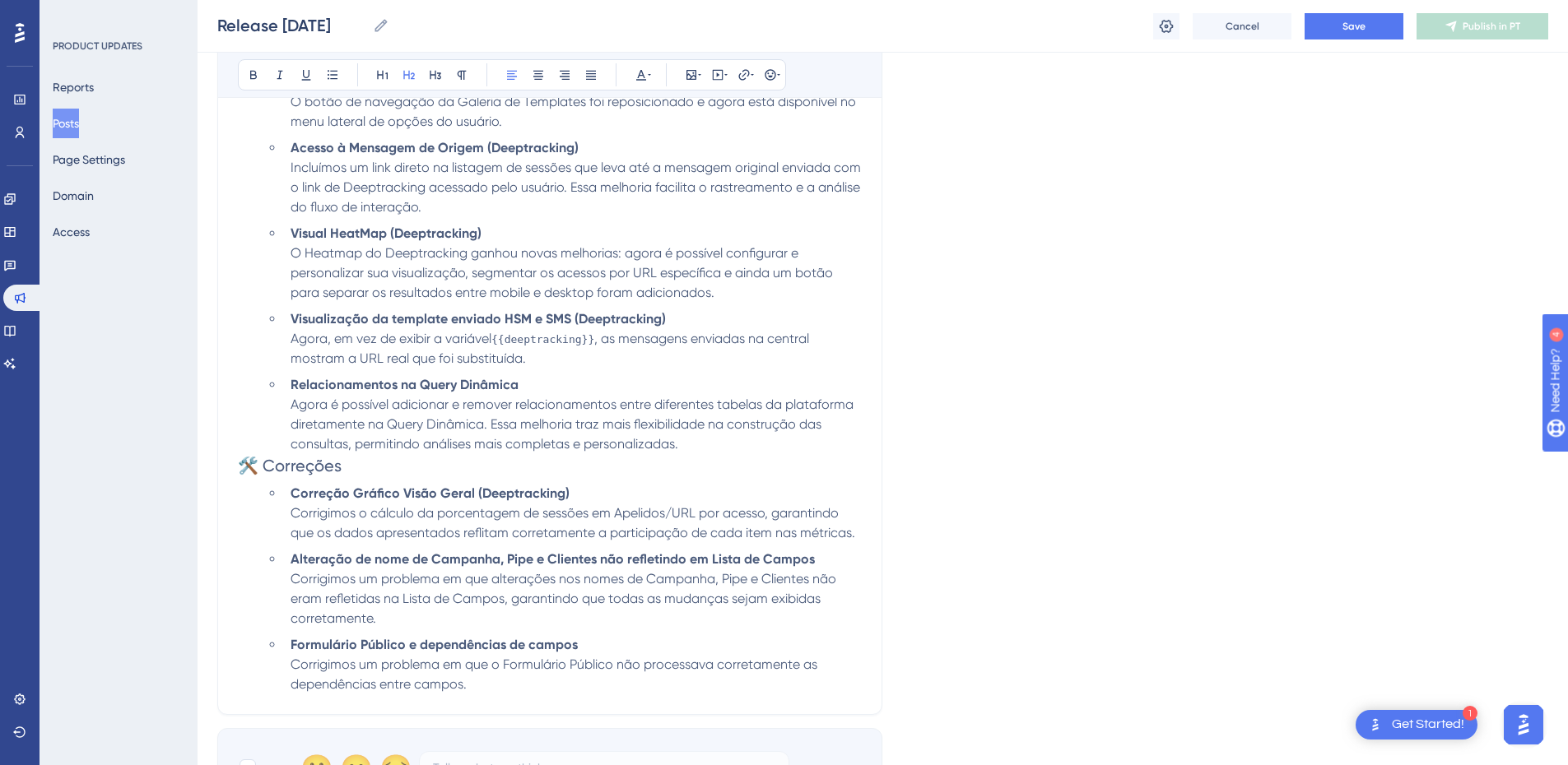
scroll to position [963, 0]
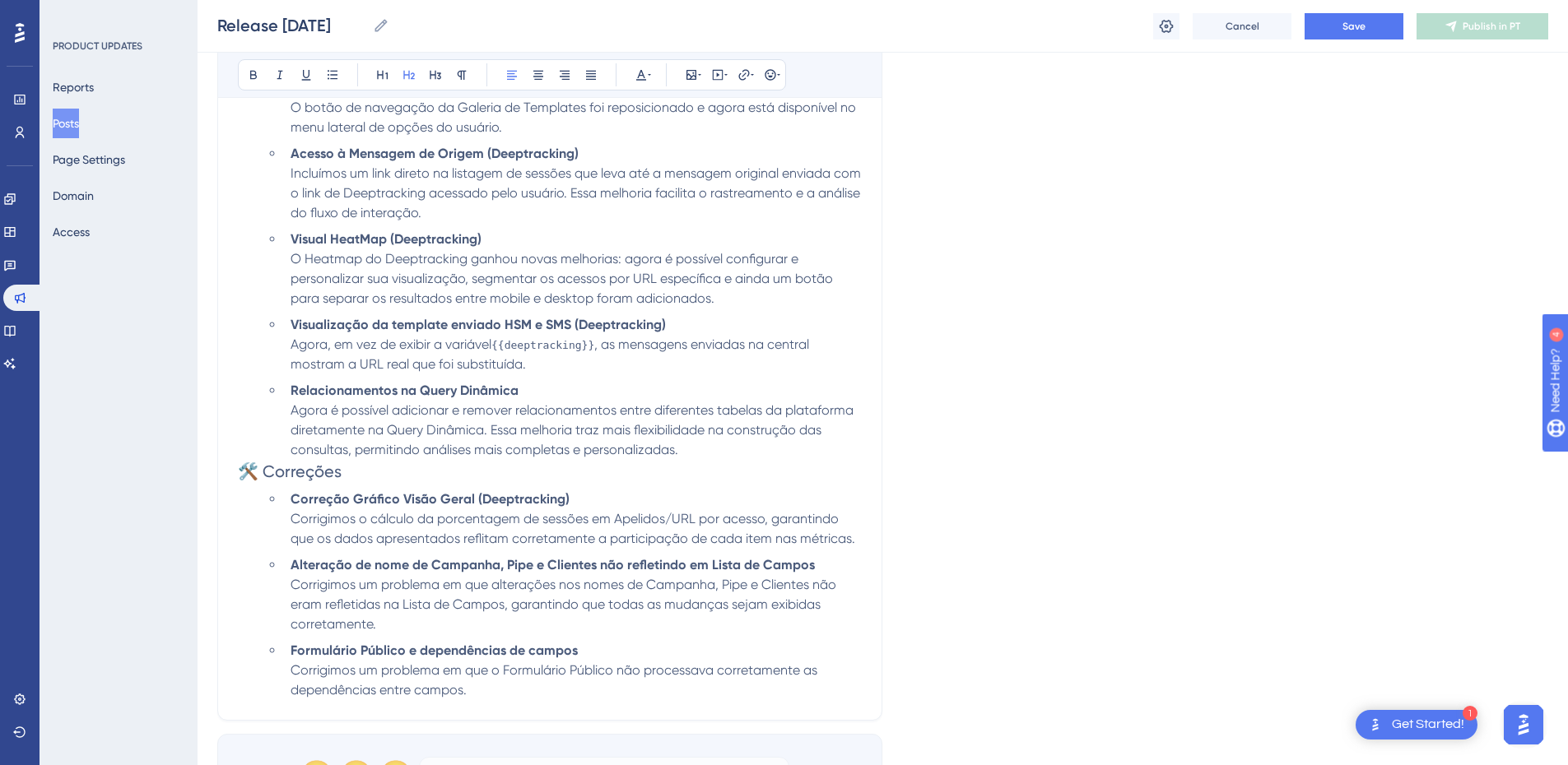
click at [556, 347] on span "{{deeptracking}}" at bounding box center [543, 344] width 103 height 12
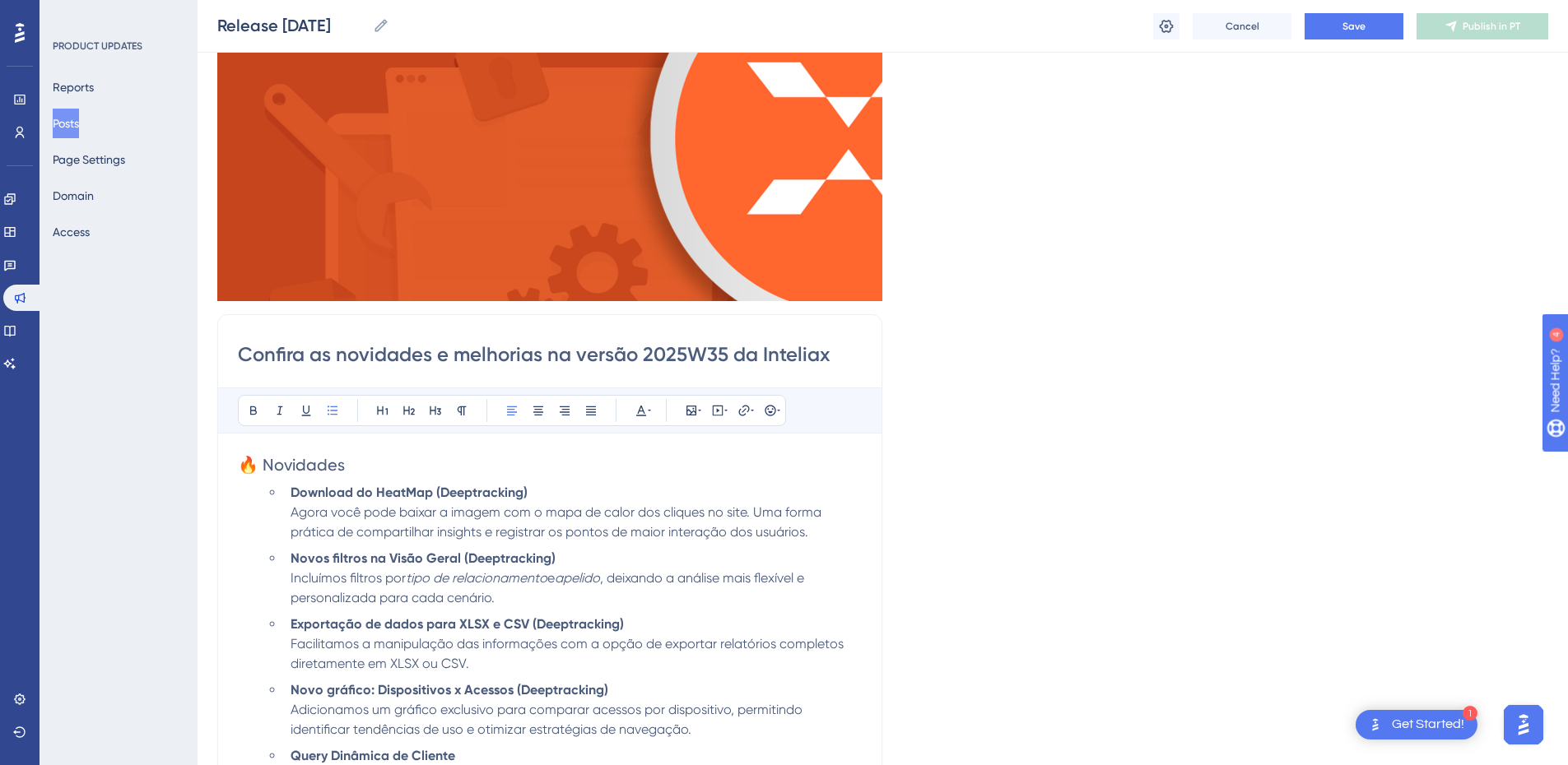
scroll to position [0, 0]
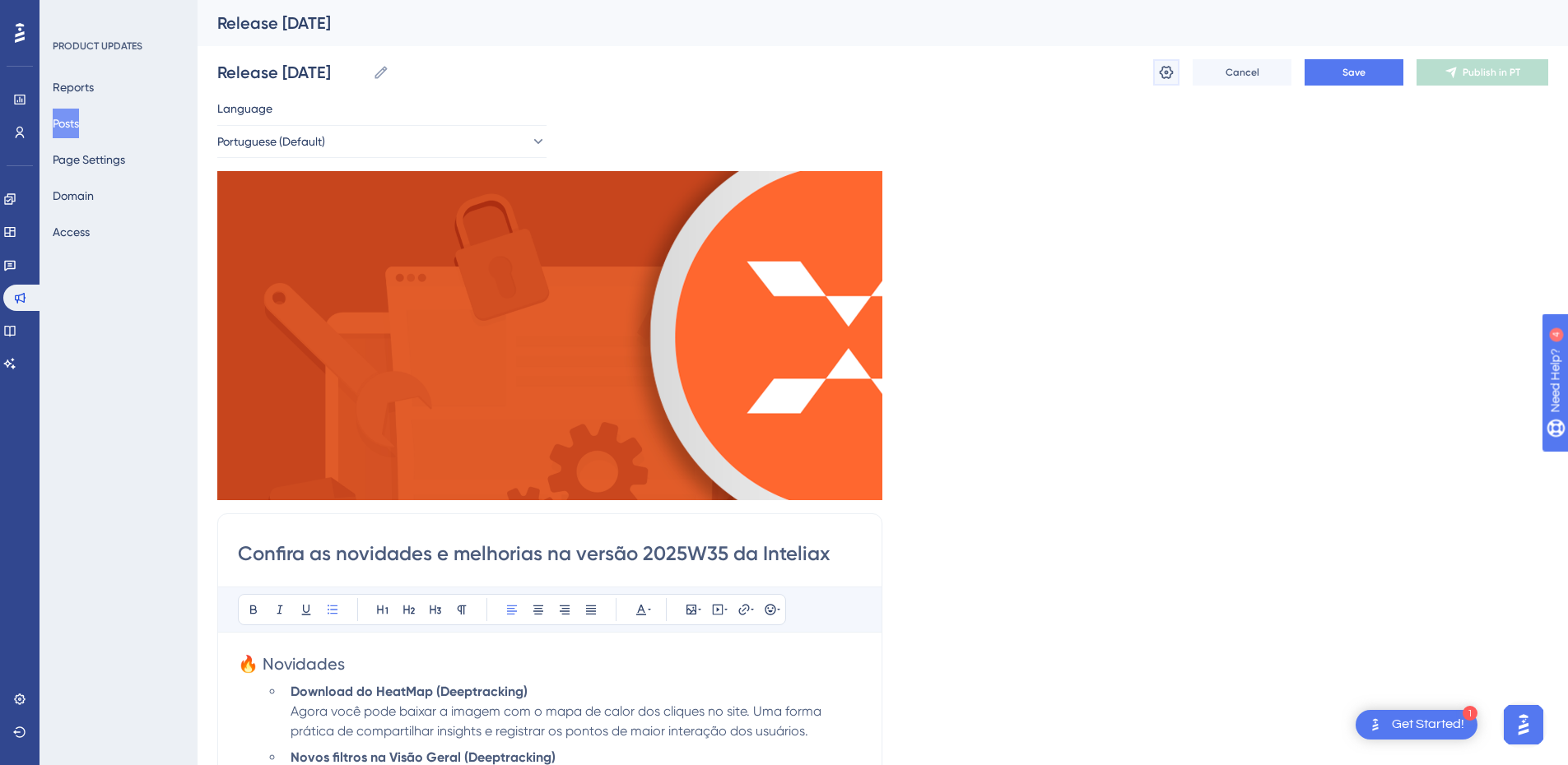
click at [1165, 67] on icon at bounding box center [1165, 71] width 16 height 16
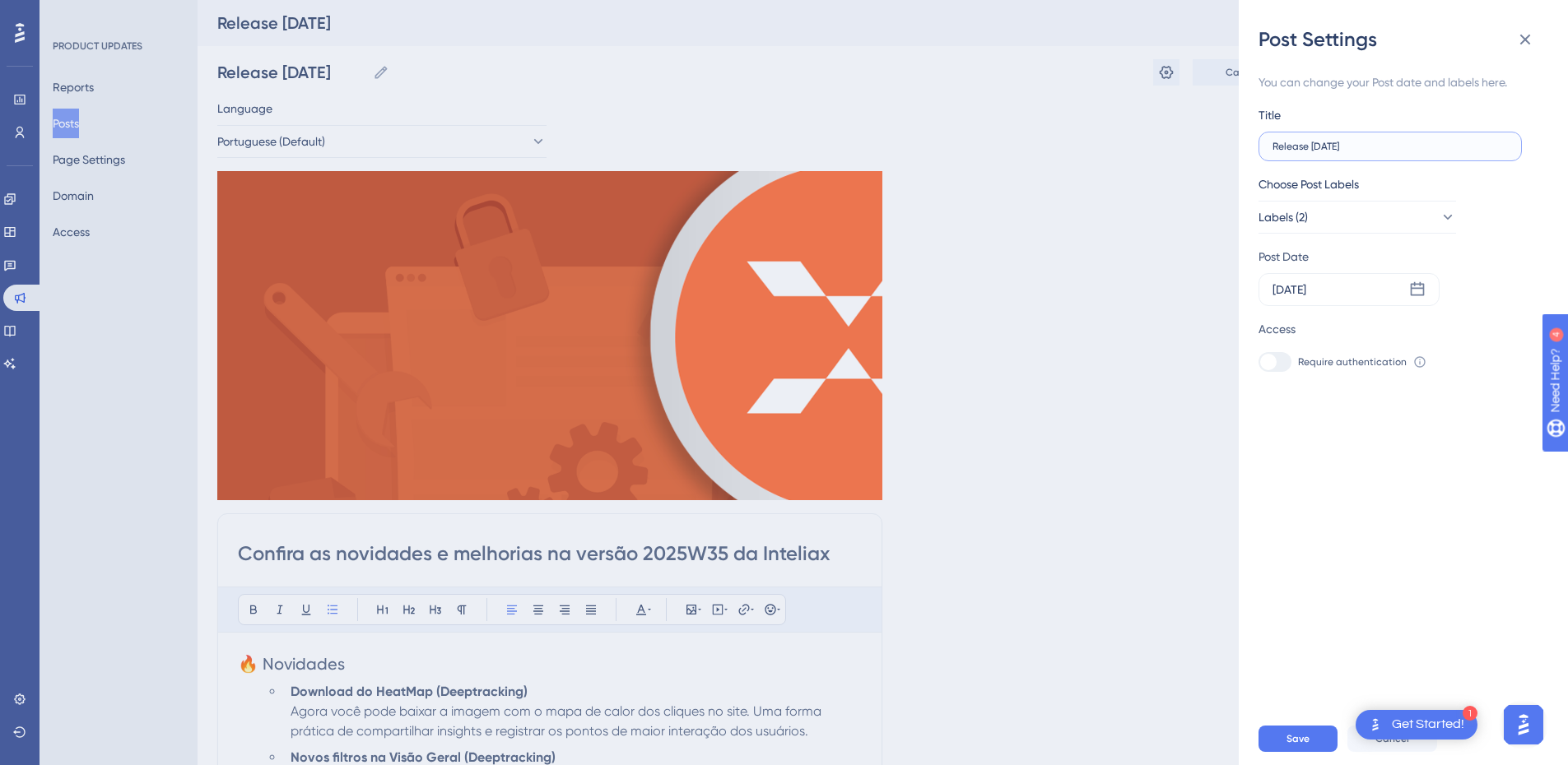
click at [1321, 148] on input "Release [DATE]" at bounding box center [1390, 147] width 235 height 11
type input "Release [DATE]"
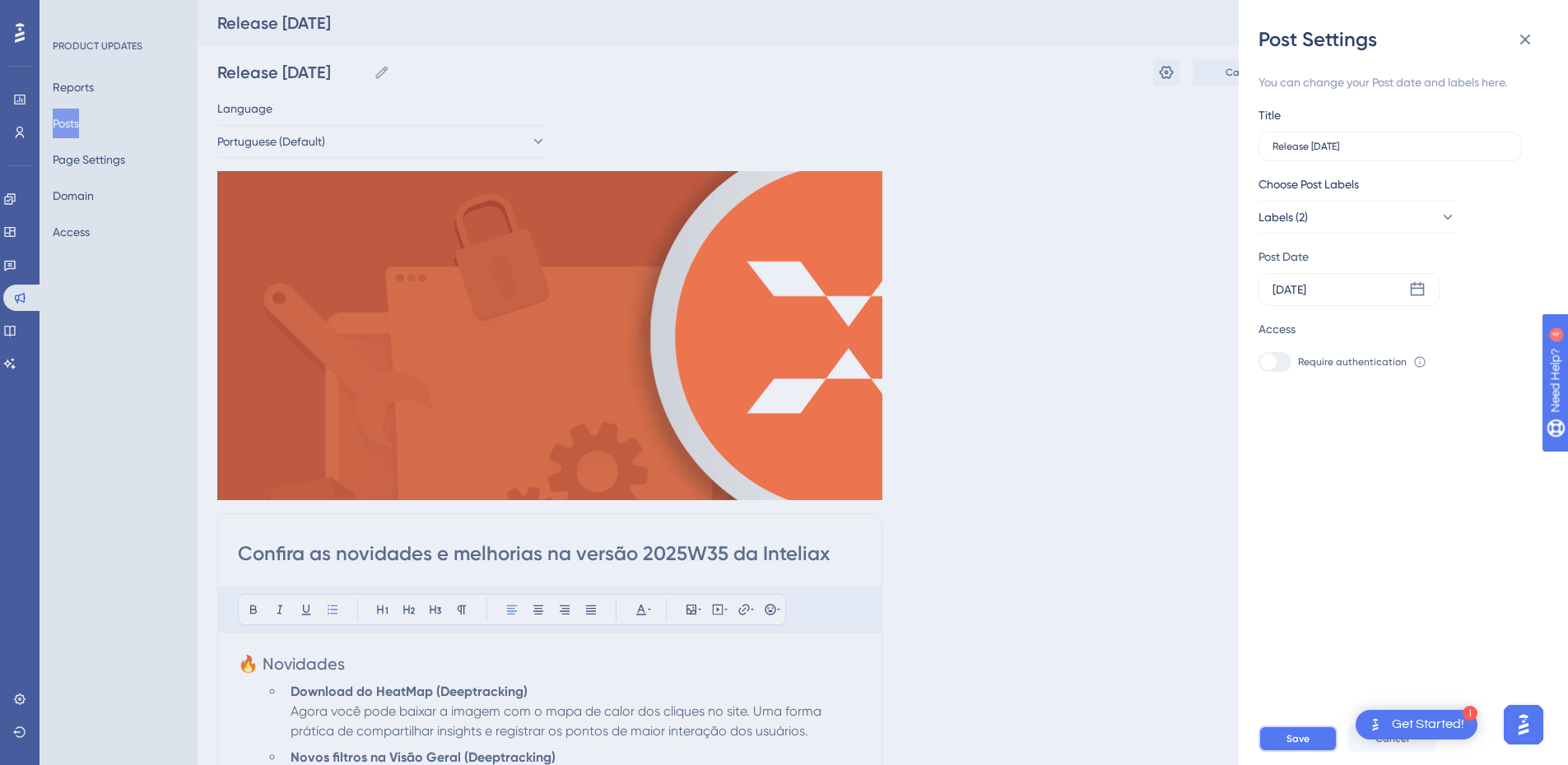
click at [1287, 745] on span "Save" at bounding box center [1298, 738] width 23 height 13
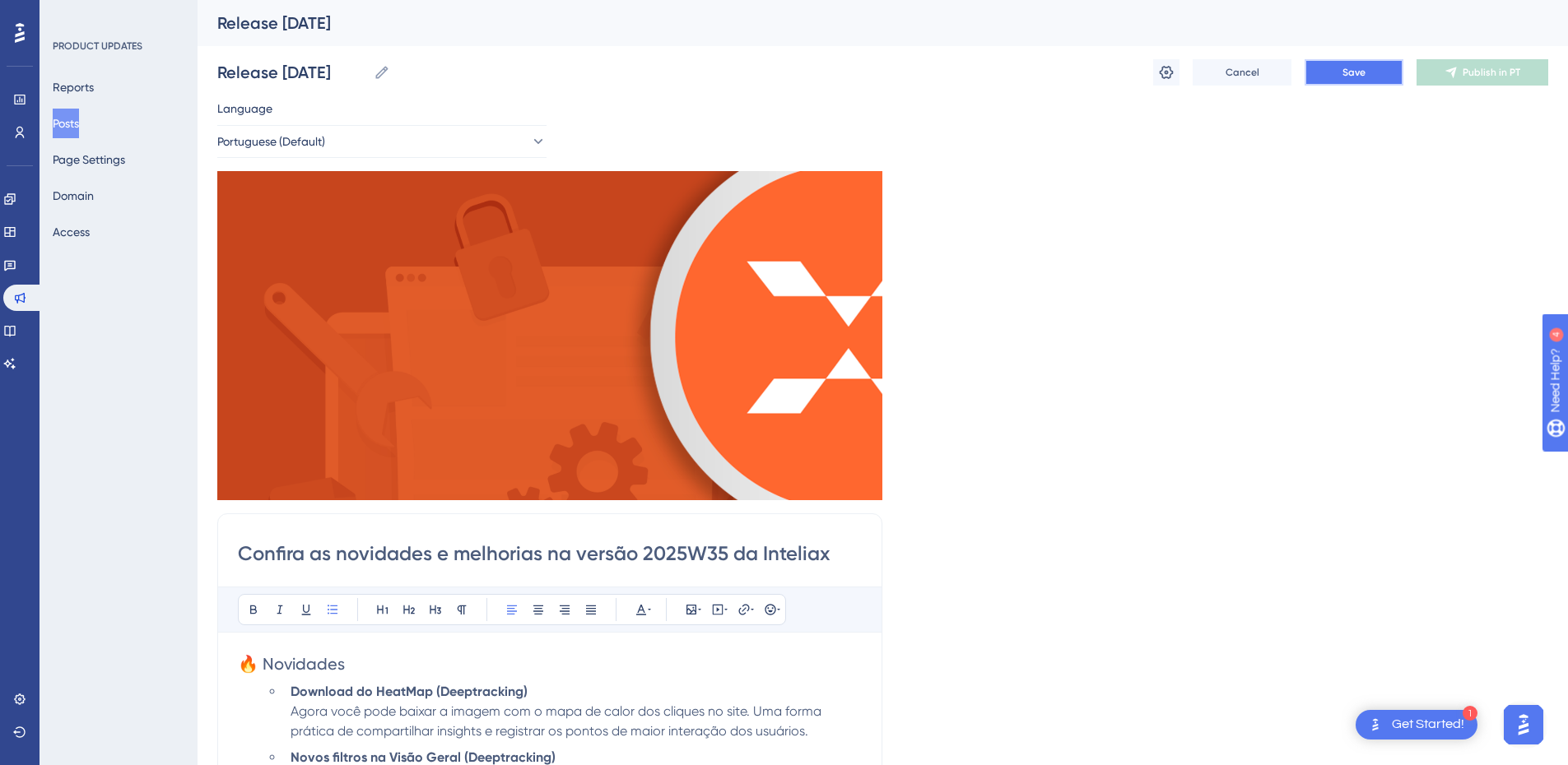
click at [1364, 69] on span "Save" at bounding box center [1354, 72] width 23 height 13
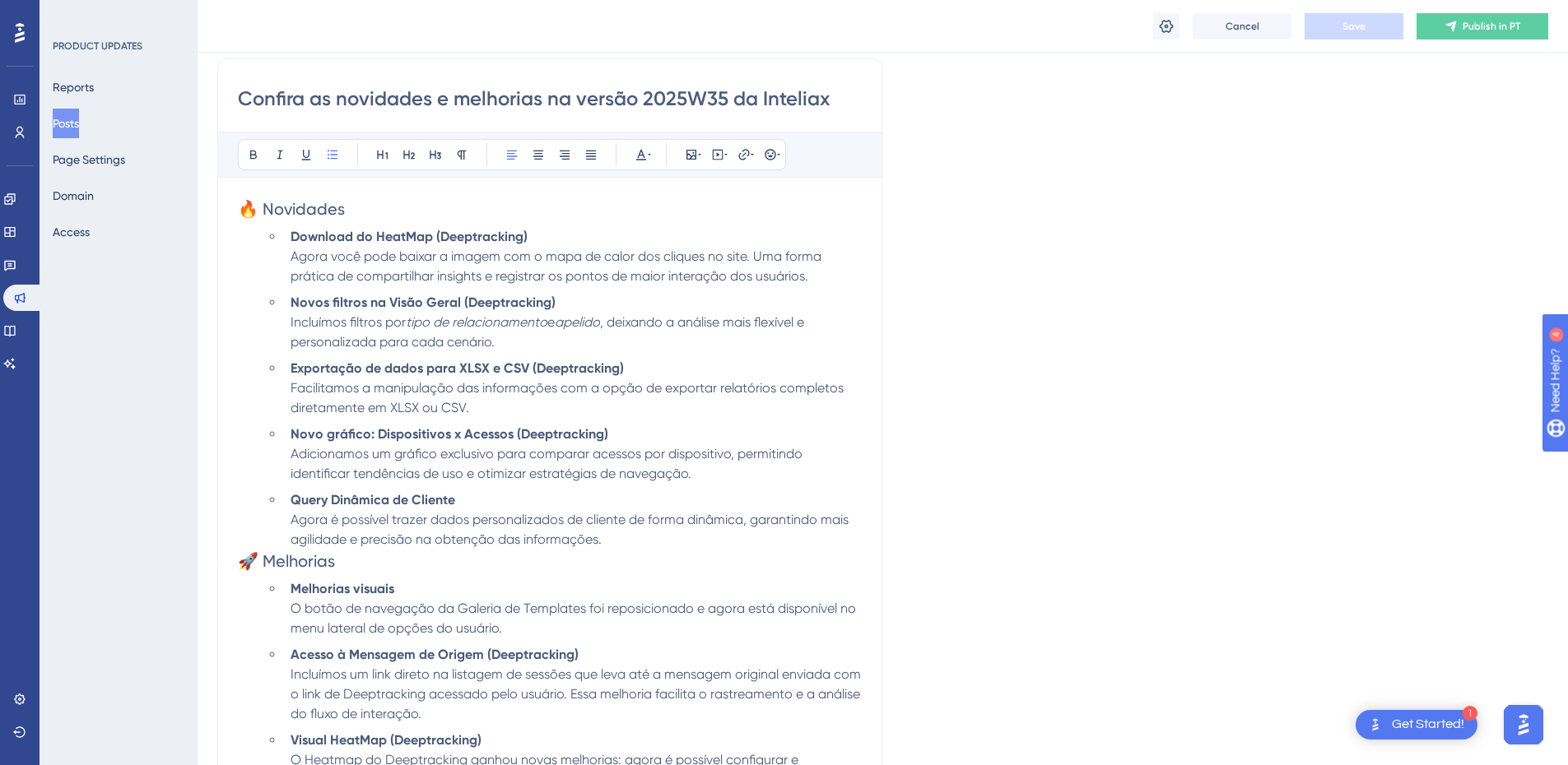
scroll to position [547, 0]
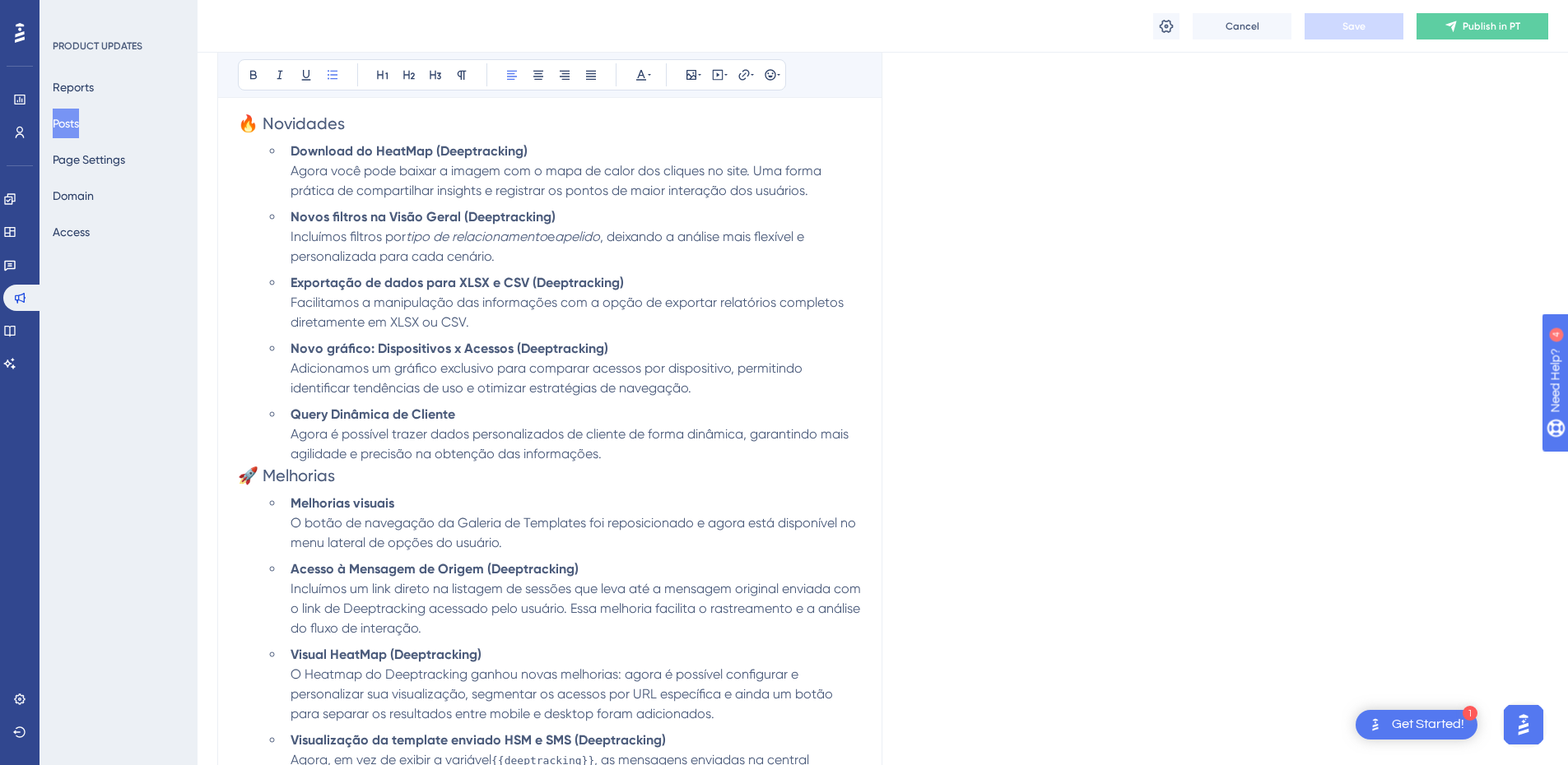
click at [630, 448] on li "Query Dinâmica de Cliente Agora é possível trazer dados personalizados de clien…" at bounding box center [572, 434] width 578 height 59
click at [1444, 26] on icon at bounding box center [1451, 27] width 13 height 13
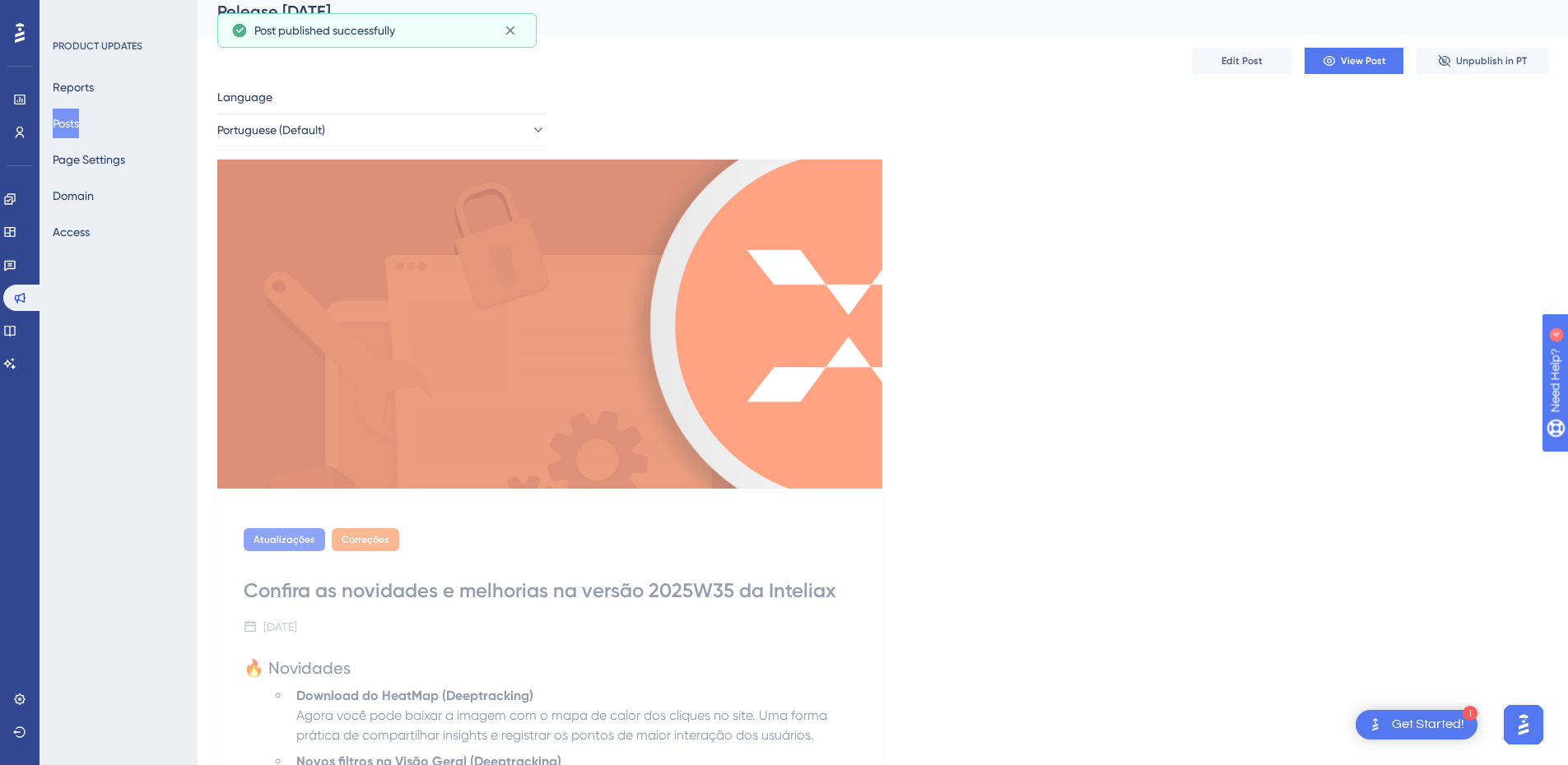
scroll to position [0, 0]
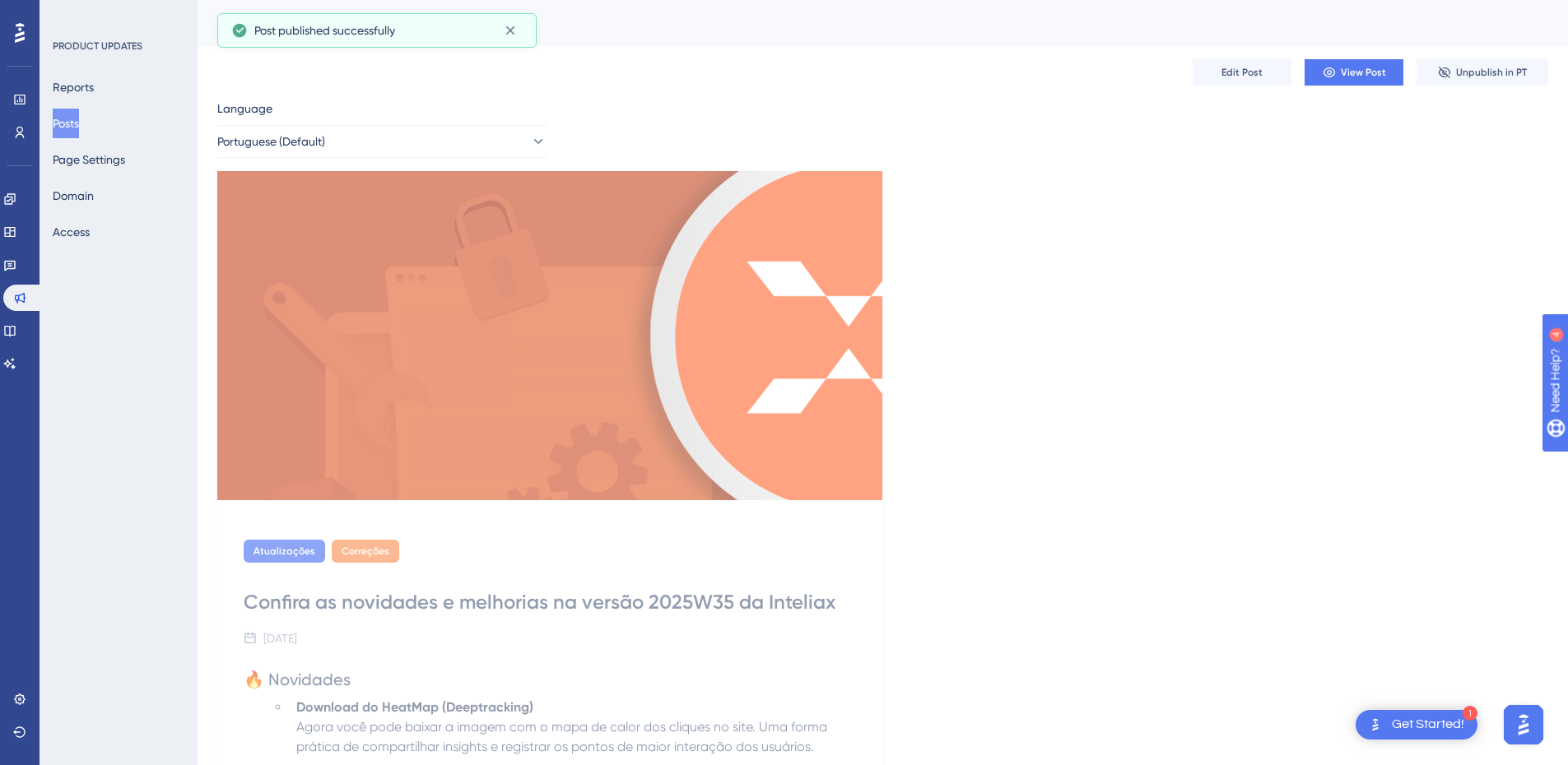
click at [79, 118] on button "Posts" at bounding box center [66, 123] width 27 height 29
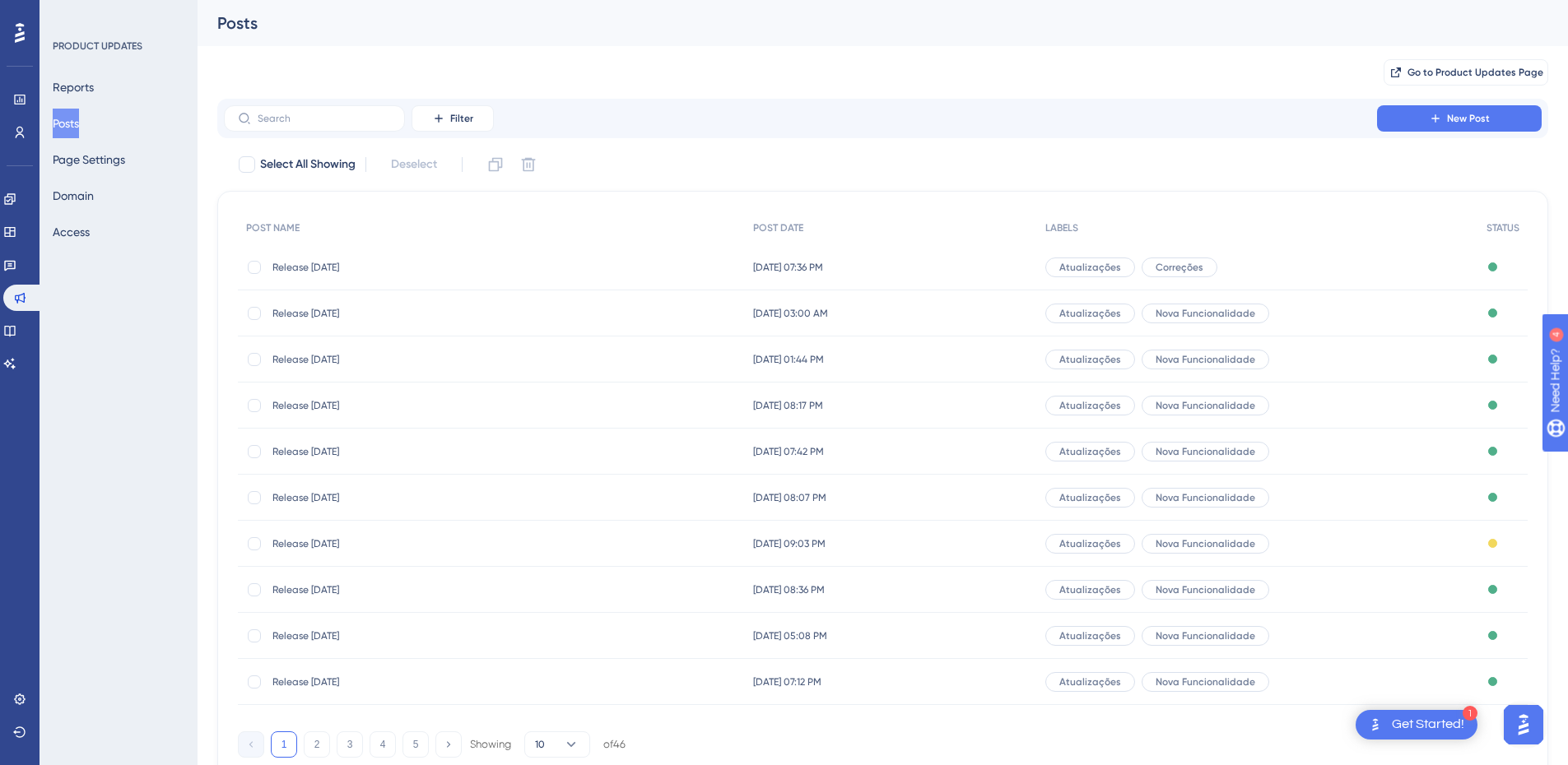
click at [1300, 263] on div "Atualizações Correções" at bounding box center [1257, 267] width 441 height 46
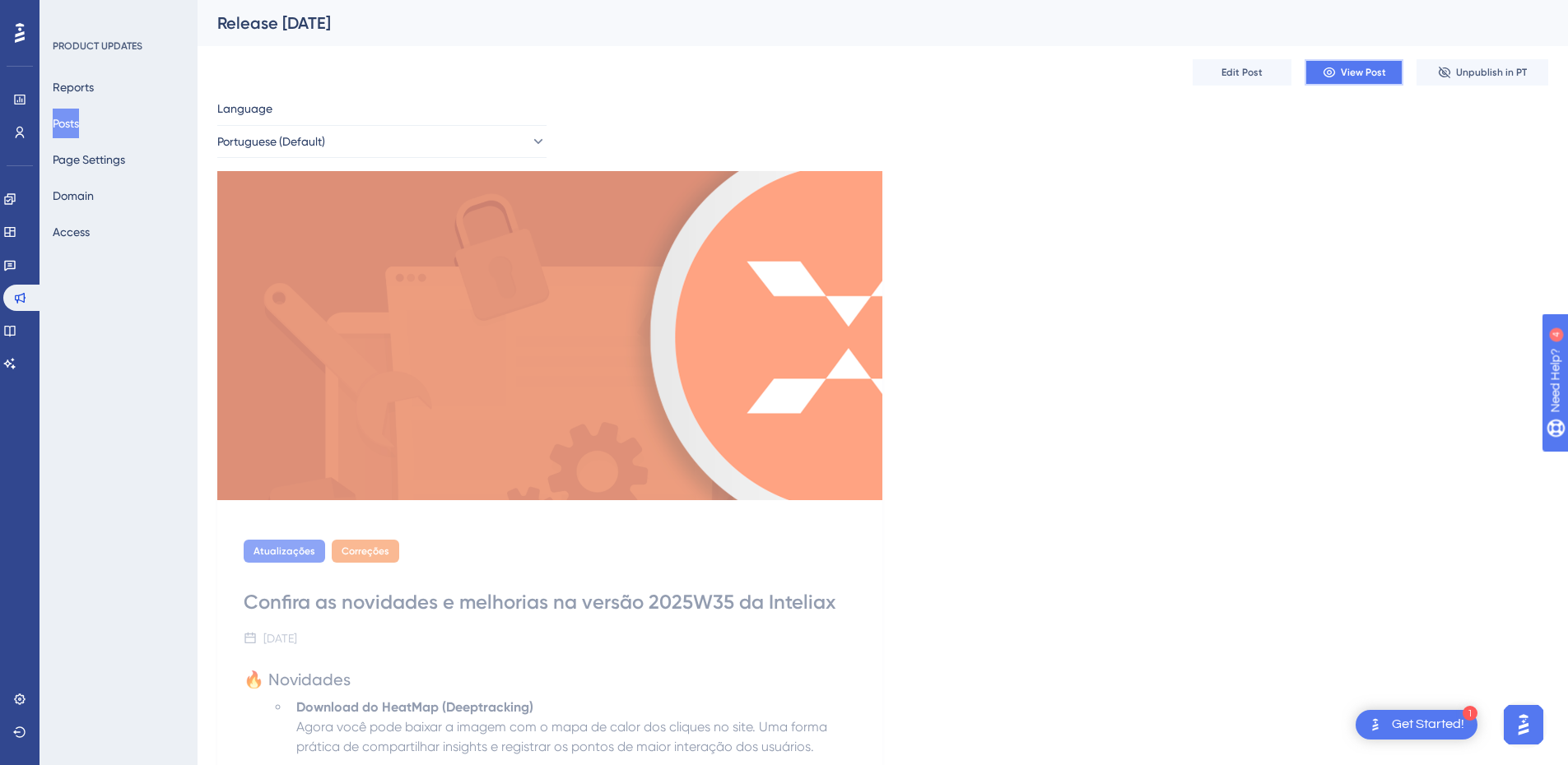
click at [1338, 70] on button "View Post" at bounding box center [1354, 72] width 99 height 27
